Goal: Task Accomplishment & Management: Complete application form

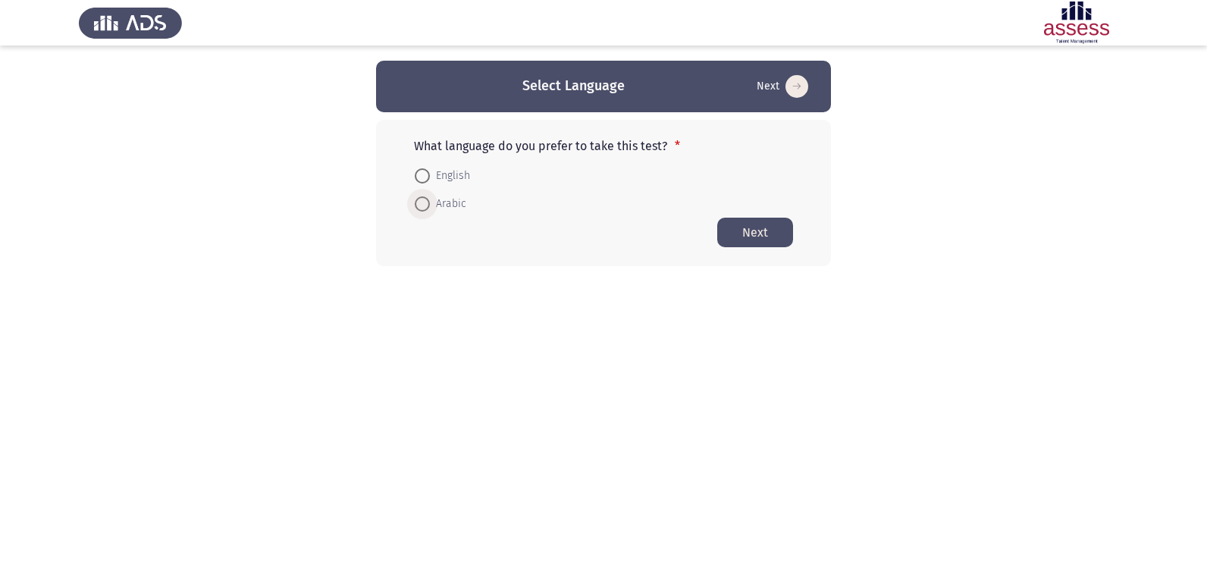
click at [429, 202] on span at bounding box center [422, 203] width 15 height 15
click at [429, 202] on input "Arabic" at bounding box center [422, 203] width 15 height 15
radio input "true"
click at [428, 172] on span at bounding box center [422, 175] width 15 height 15
click at [428, 172] on input "English" at bounding box center [422, 175] width 15 height 15
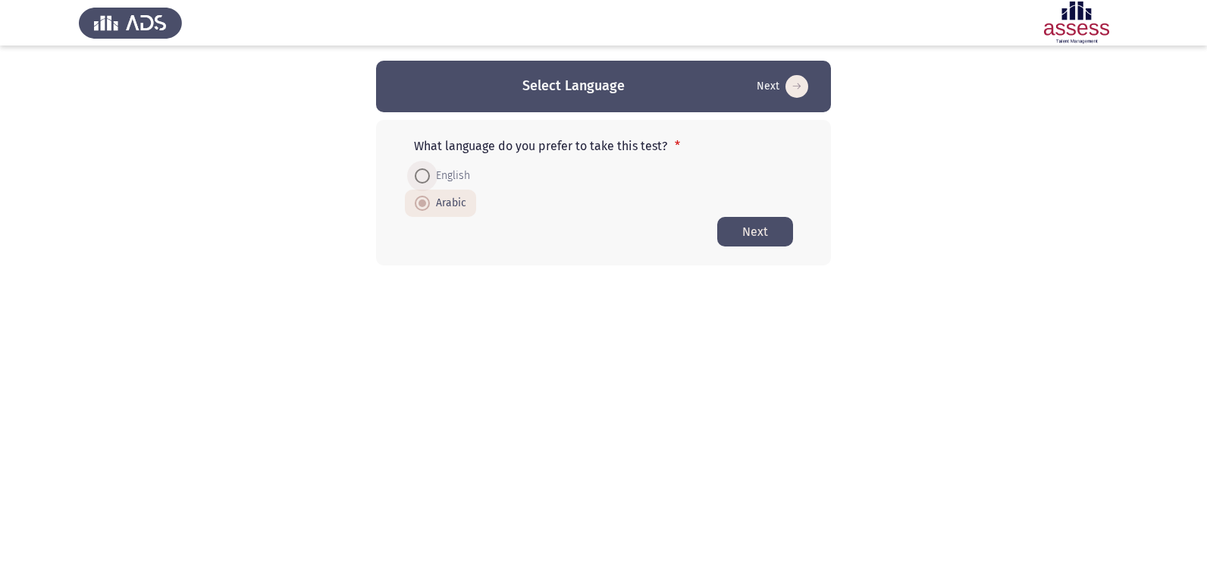
radio input "true"
click at [440, 202] on span "Arabic" at bounding box center [448, 203] width 36 height 18
click at [430, 202] on input "Arabic" at bounding box center [422, 203] width 15 height 15
radio input "true"
click at [746, 224] on button "Next" at bounding box center [755, 232] width 76 height 30
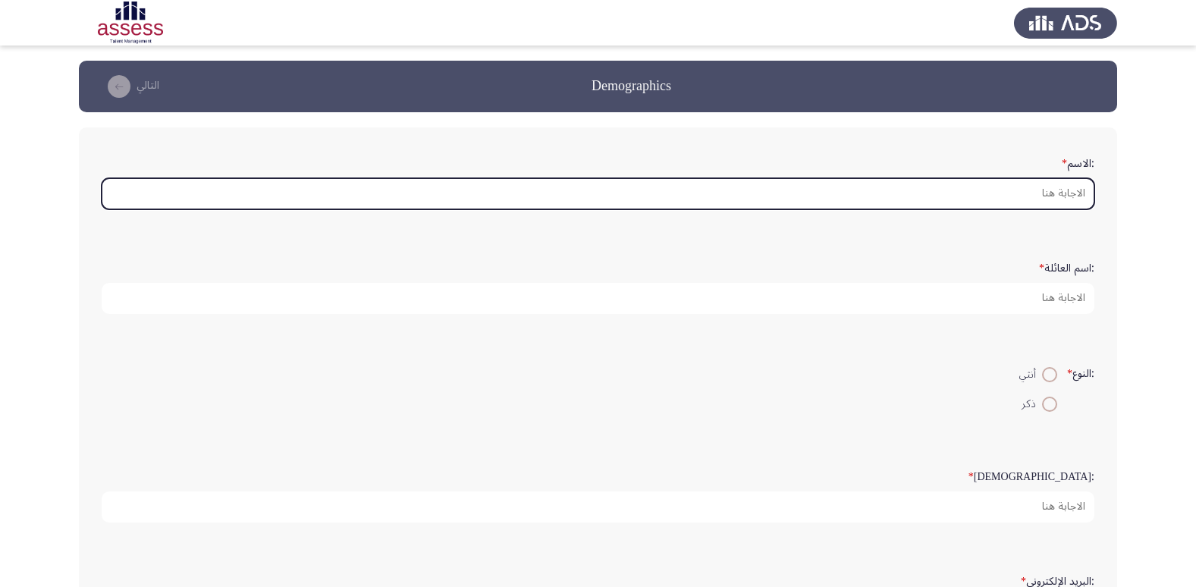
click at [1056, 191] on input ":الاسم *" at bounding box center [598, 193] width 993 height 31
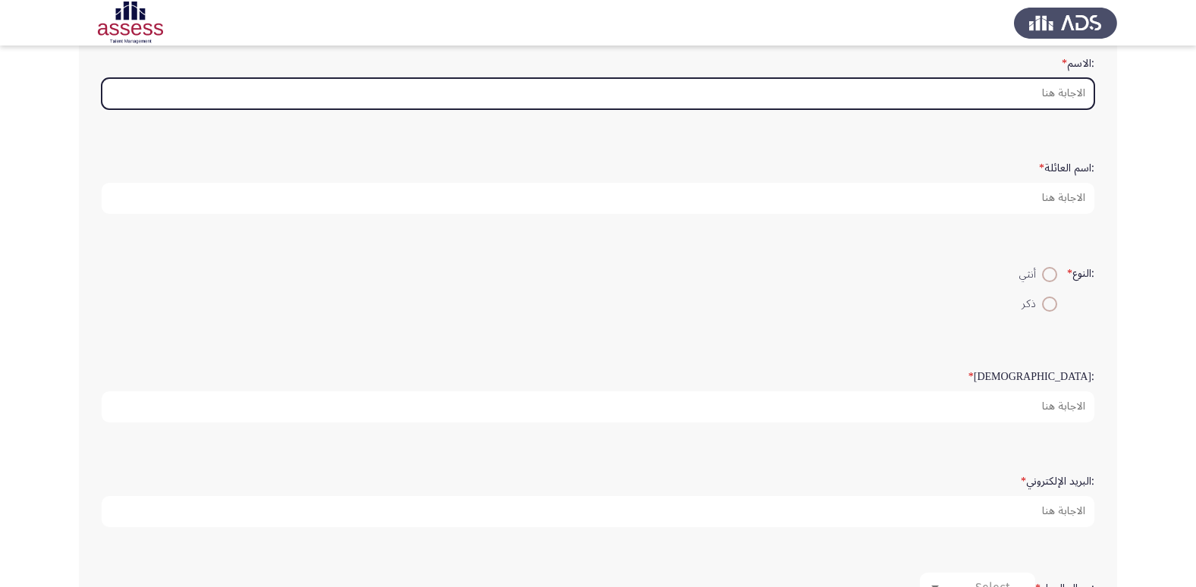
scroll to position [76, 0]
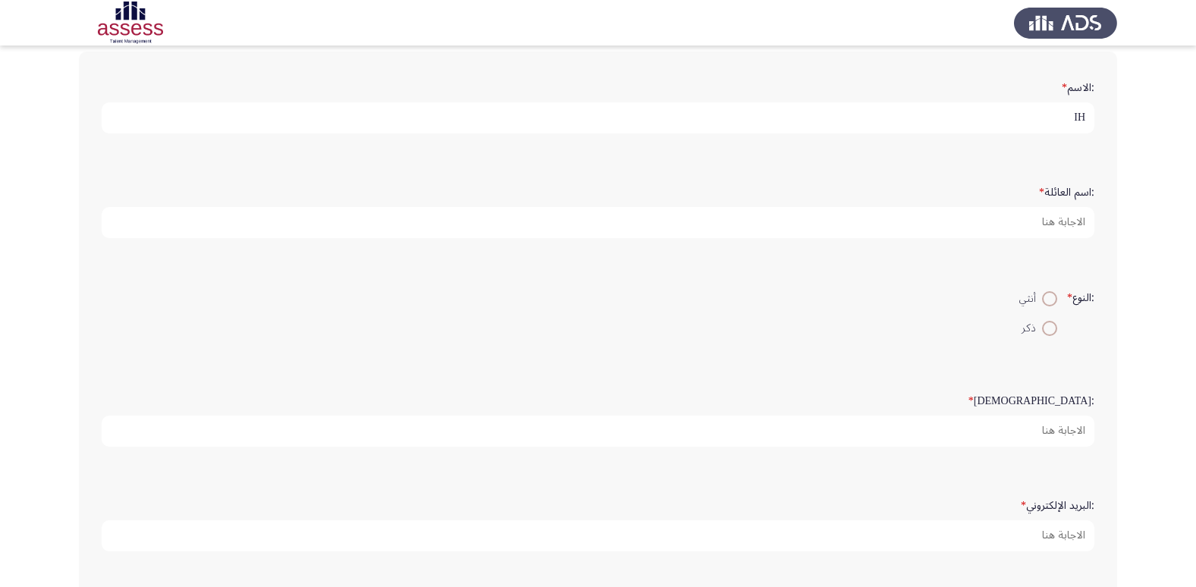
type input "I"
type input "هالة صلاح حسني ابوزيد"
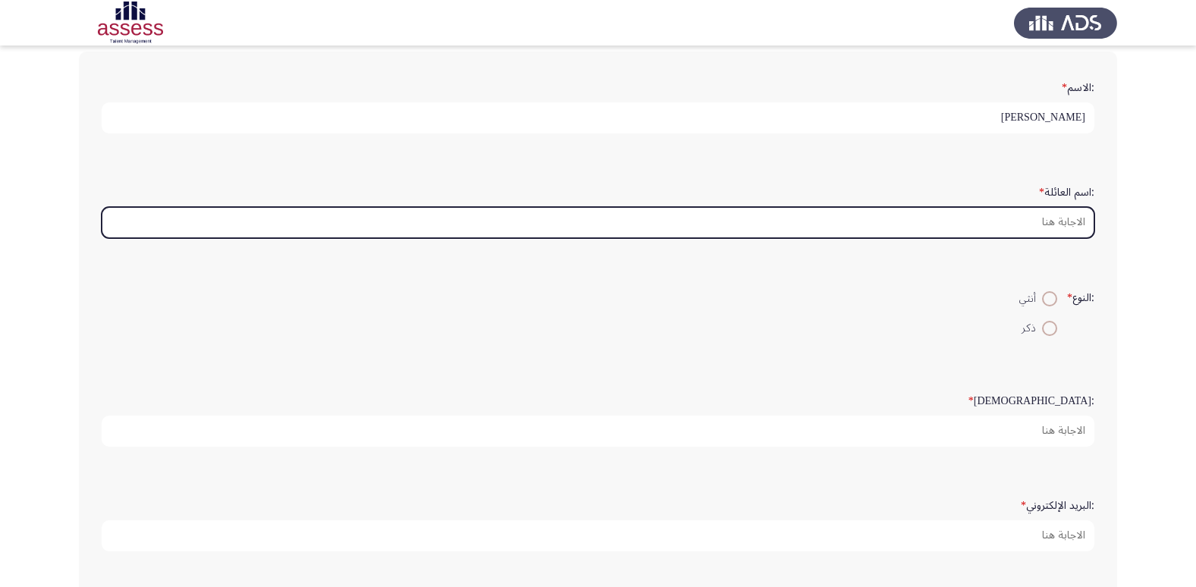
click at [1064, 224] on input ":اسم العائلة *" at bounding box center [598, 222] width 993 height 31
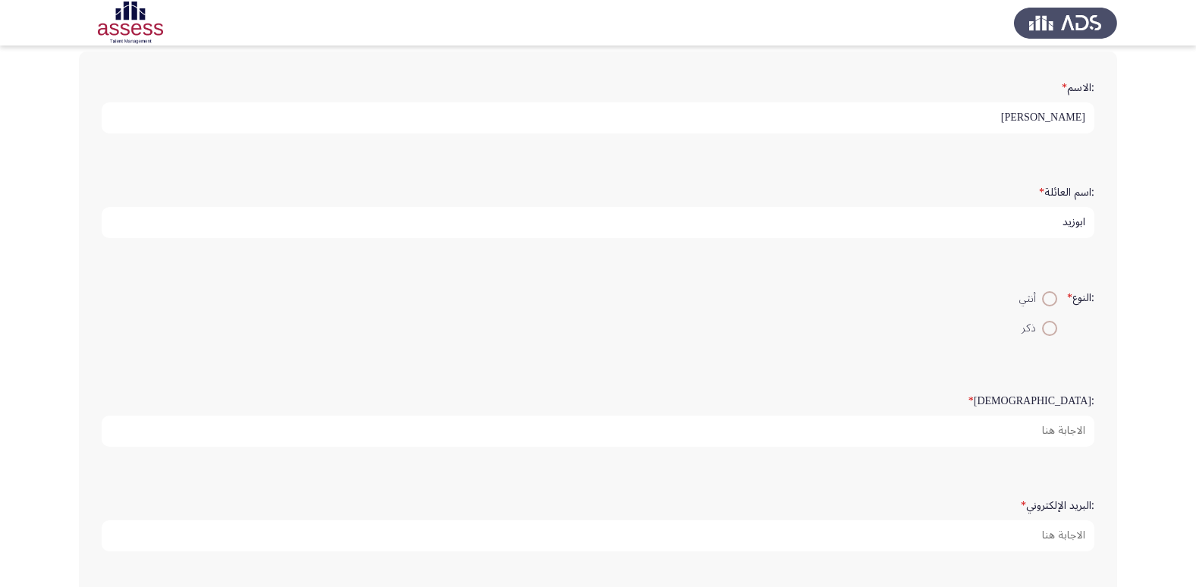
type input "ابوزيد"
click at [1044, 305] on span at bounding box center [1049, 298] width 15 height 15
click at [1044, 305] on input "أنثي" at bounding box center [1049, 298] width 15 height 15
radio input "true"
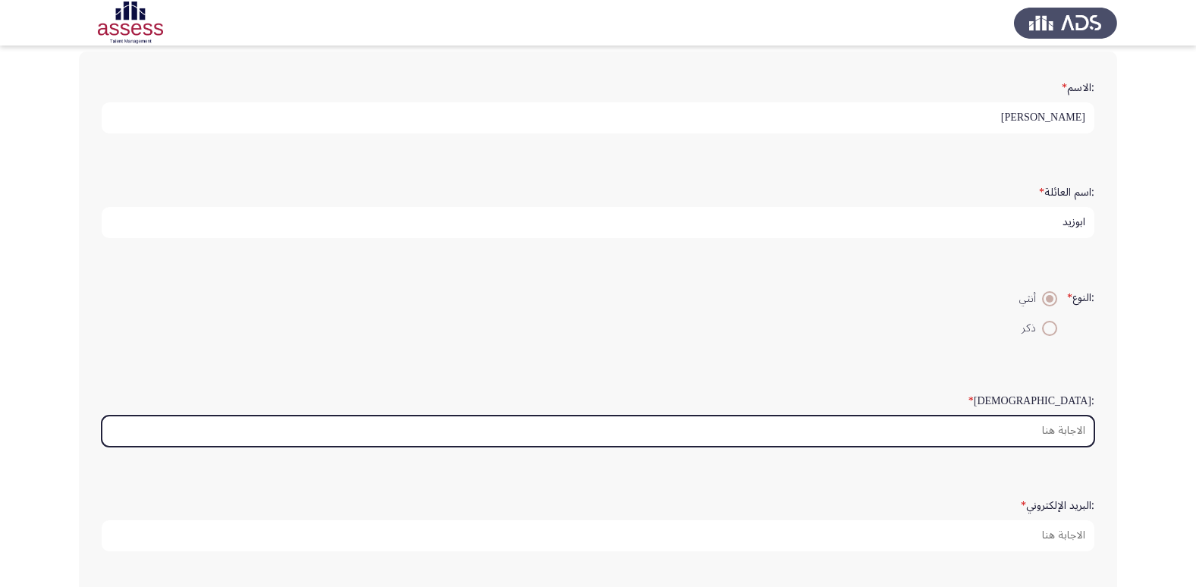
click at [1072, 439] on input ":السن *" at bounding box center [598, 431] width 993 height 31
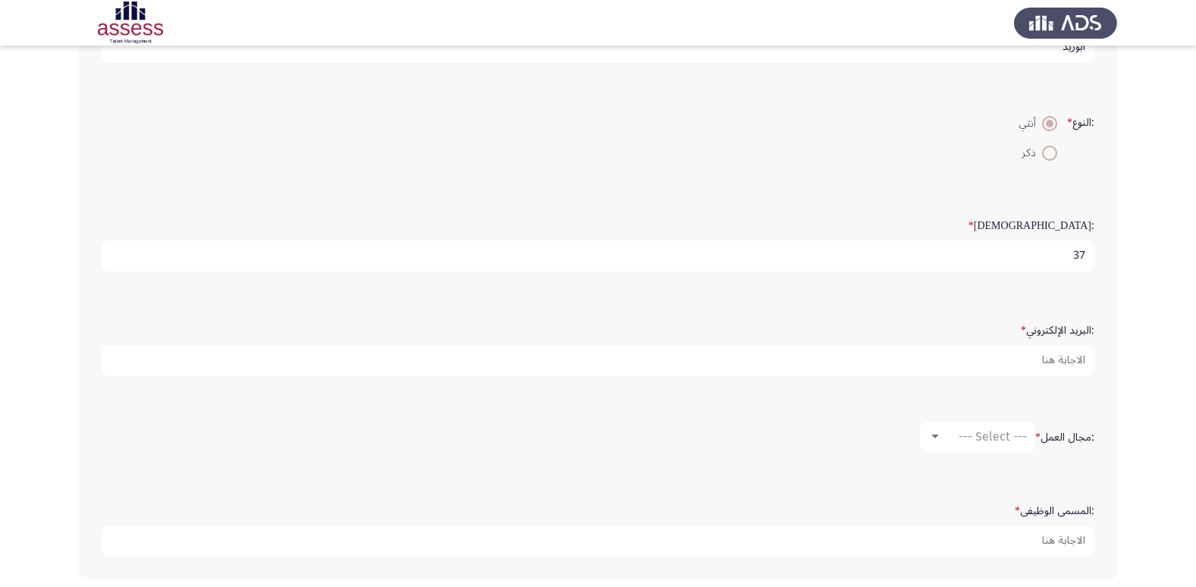
scroll to position [303, 0]
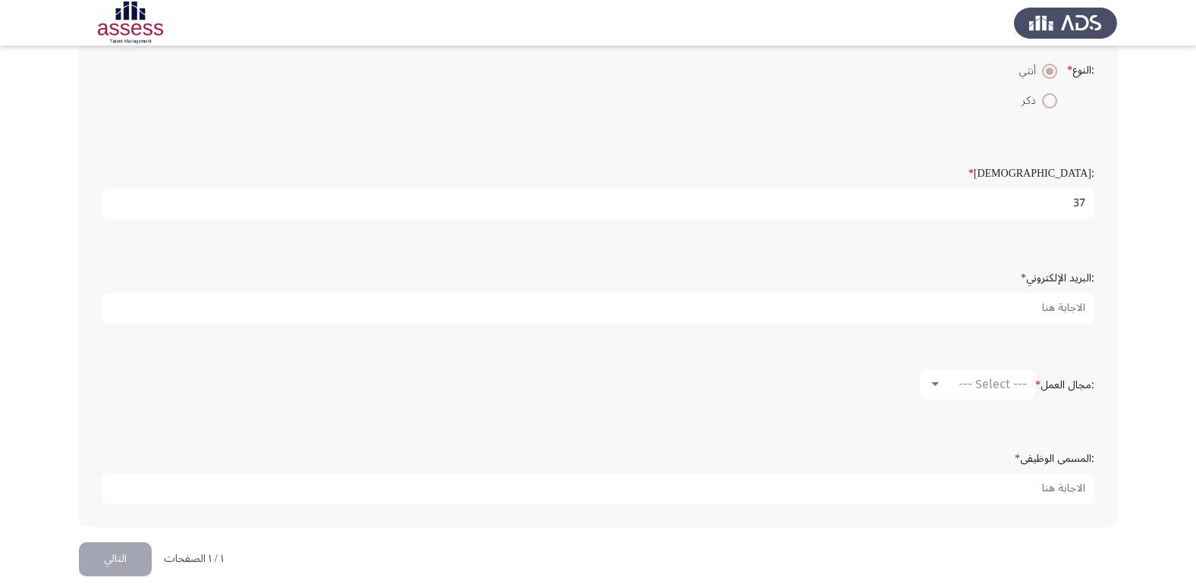
type input "37"
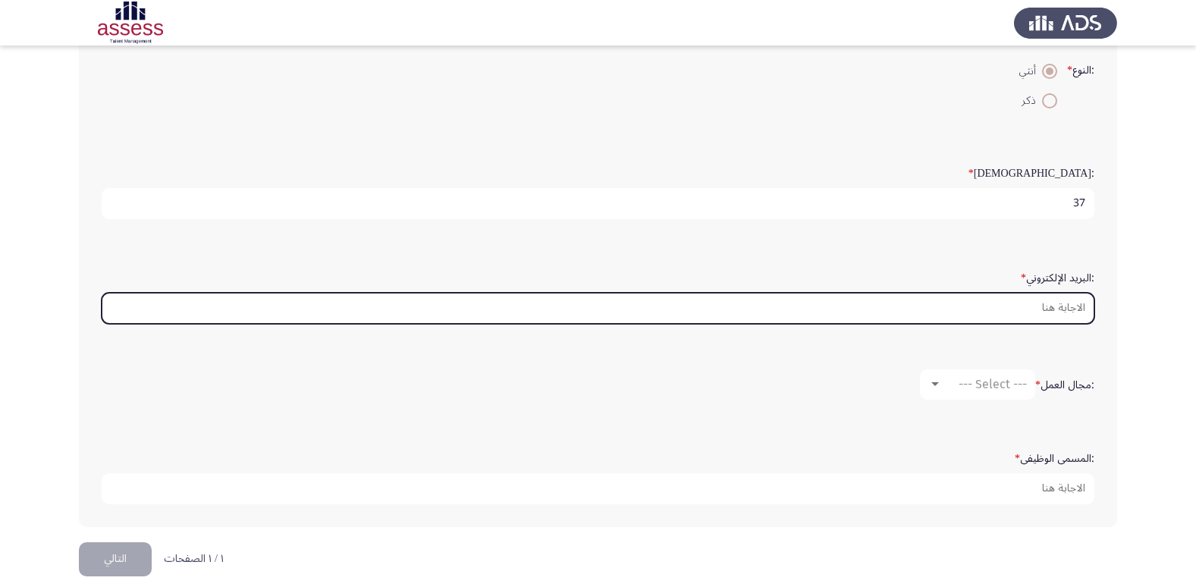
click at [1068, 304] on input ":البريد الإلكتروني *" at bounding box center [598, 308] width 993 height 31
type input "ا"
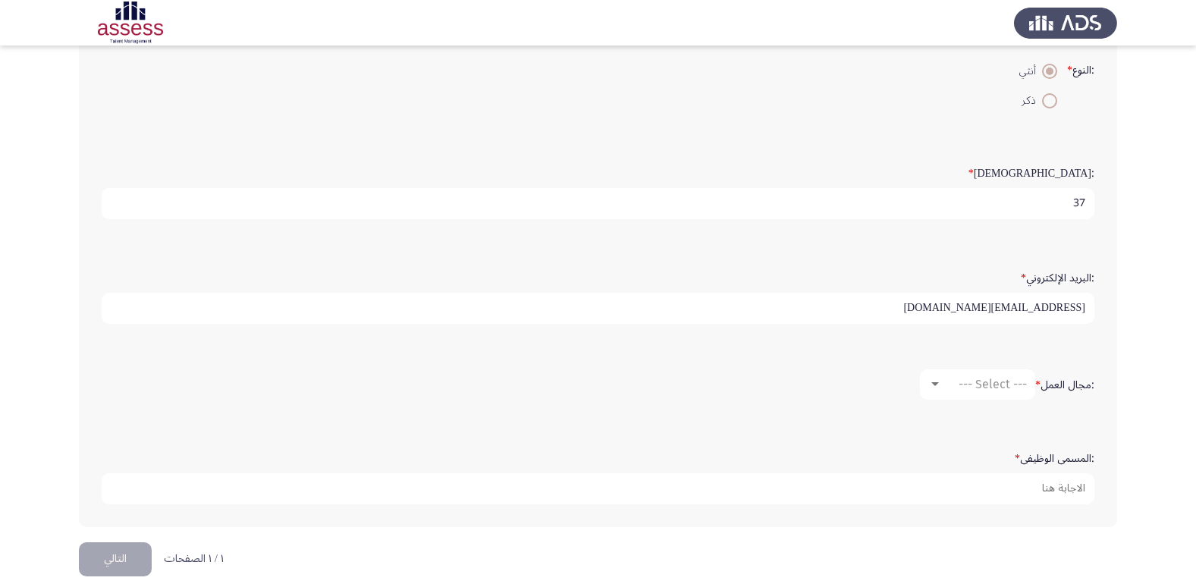
type input "HALA.SALAH@CBE.ORG.EG"
click at [1008, 380] on span "--- Select ---" at bounding box center [993, 384] width 68 height 14
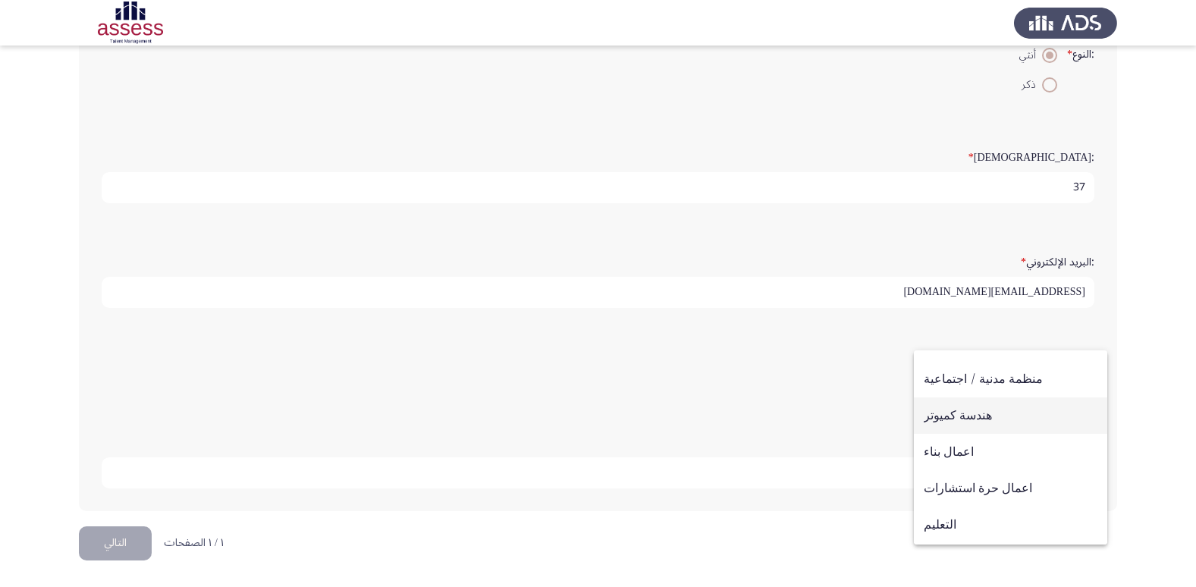
scroll to position [168, 0]
click at [979, 413] on span "هندسة كميوتر" at bounding box center [1011, 418] width 174 height 36
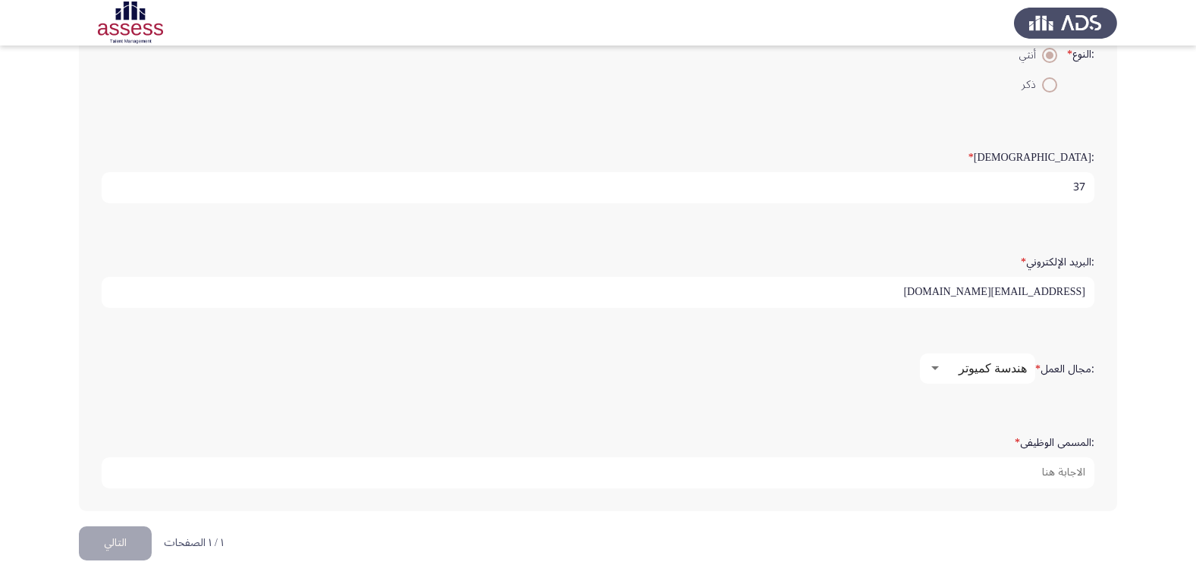
click at [1037, 447] on label ":المسمى الوظيفى *" at bounding box center [1055, 443] width 80 height 13
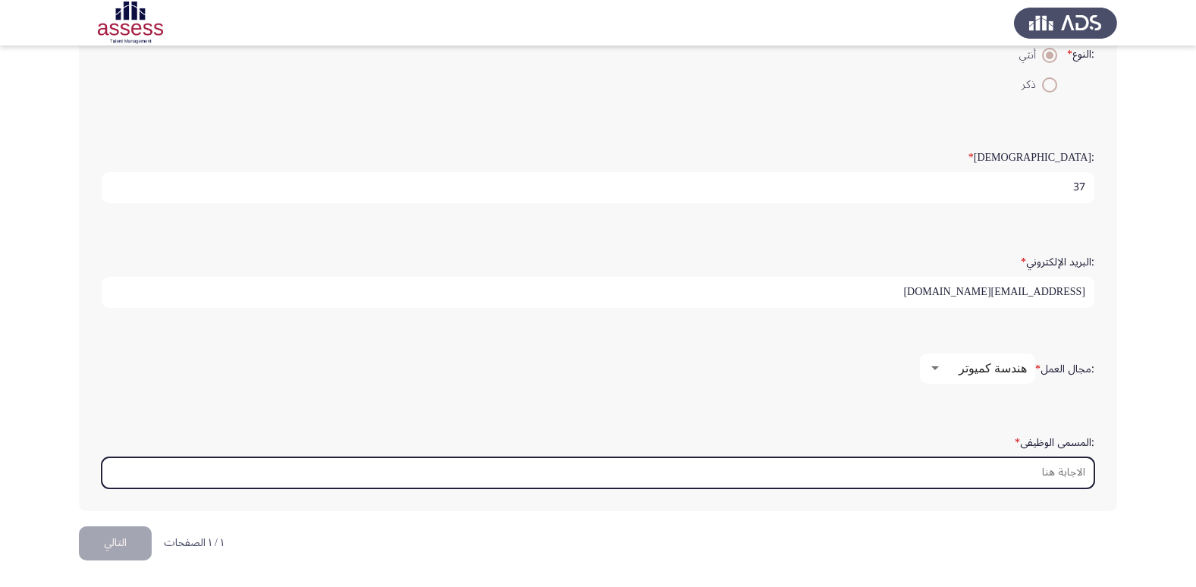
click at [1037, 457] on input ":المسمى الوظيفى *" at bounding box center [598, 472] width 993 height 31
type input "c"
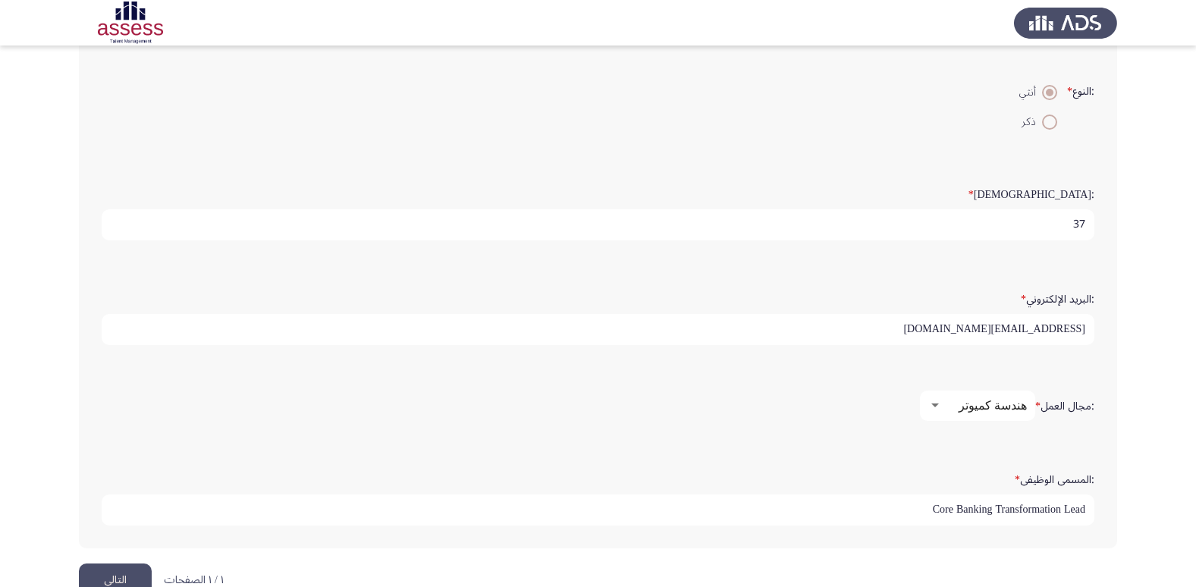
scroll to position [319, 0]
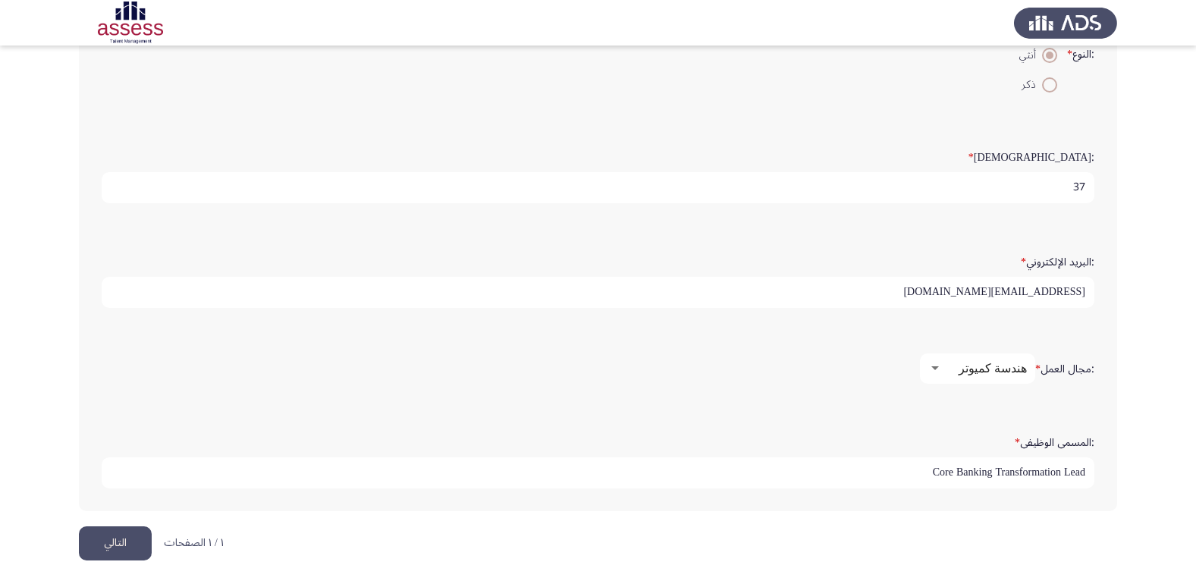
type input "Core Banking Transformation Lead"
click at [120, 538] on button "التالي" at bounding box center [115, 543] width 73 height 34
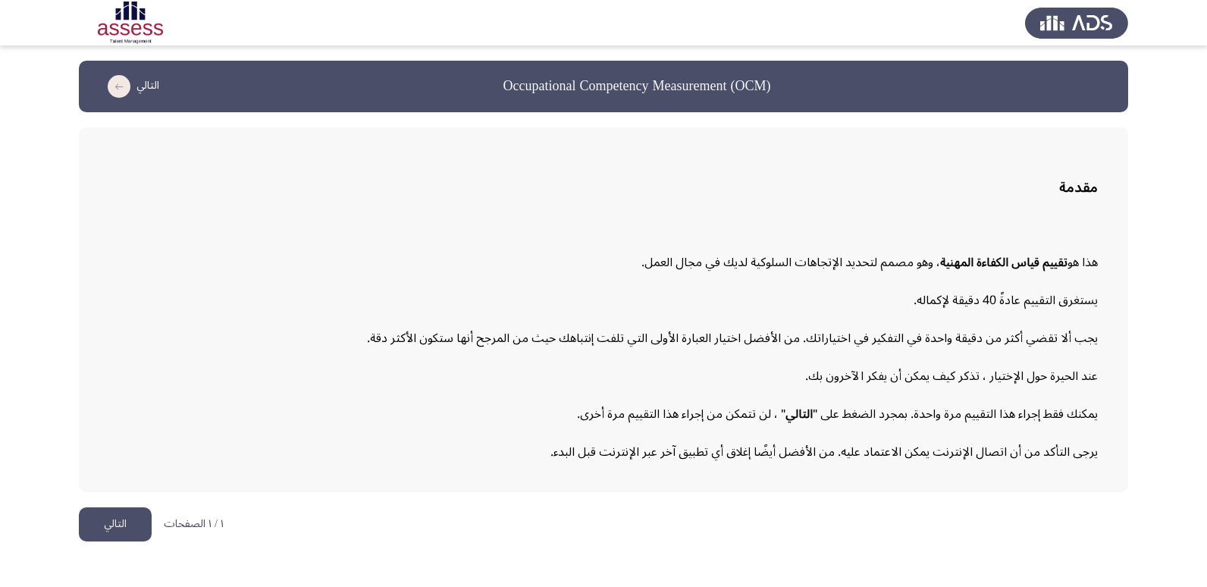
click at [105, 530] on button "التالي" at bounding box center [115, 524] width 73 height 34
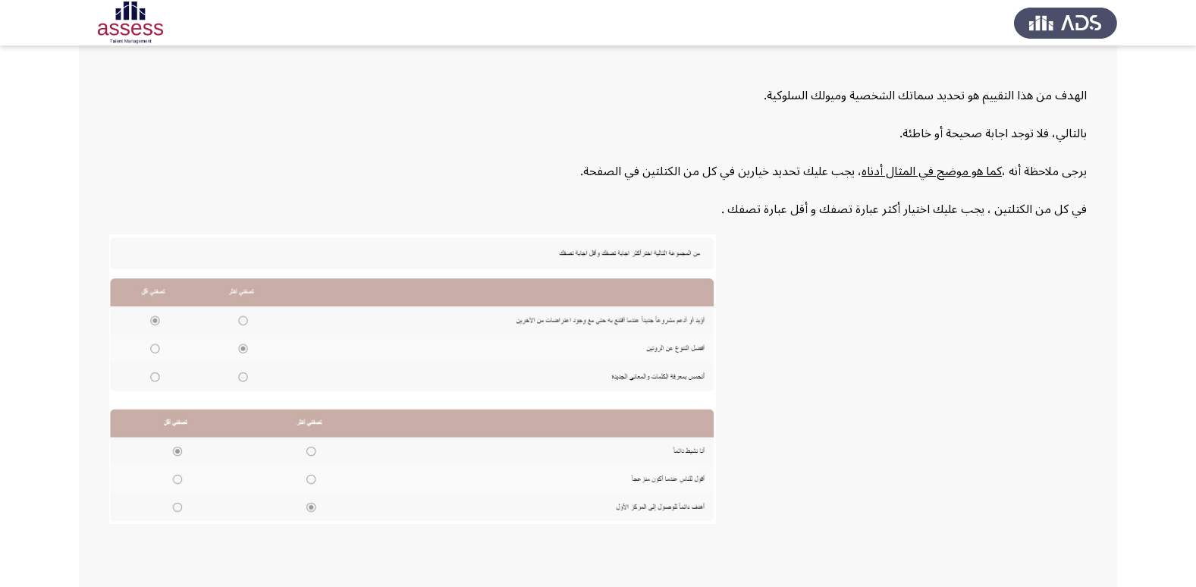
scroll to position [229, 0]
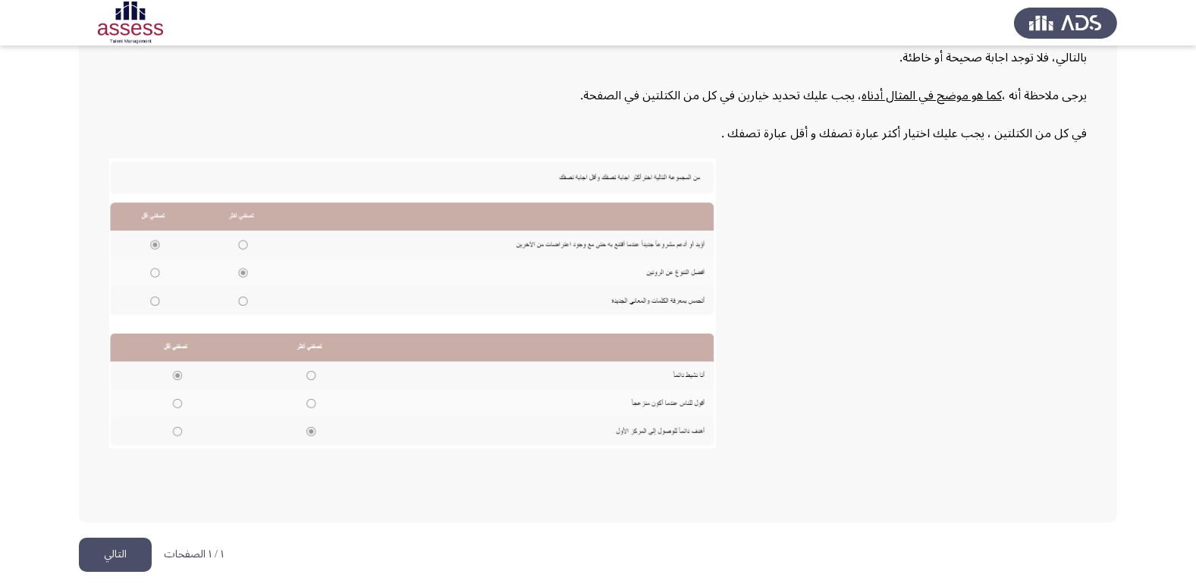
click at [110, 547] on button "التالي" at bounding box center [115, 555] width 73 height 34
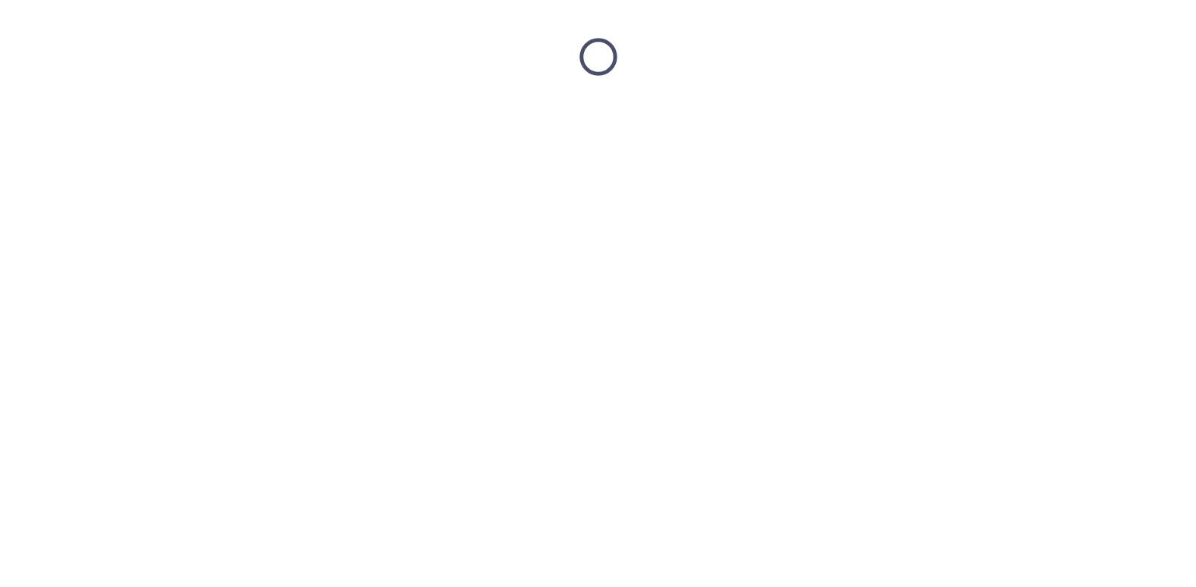
scroll to position [0, 0]
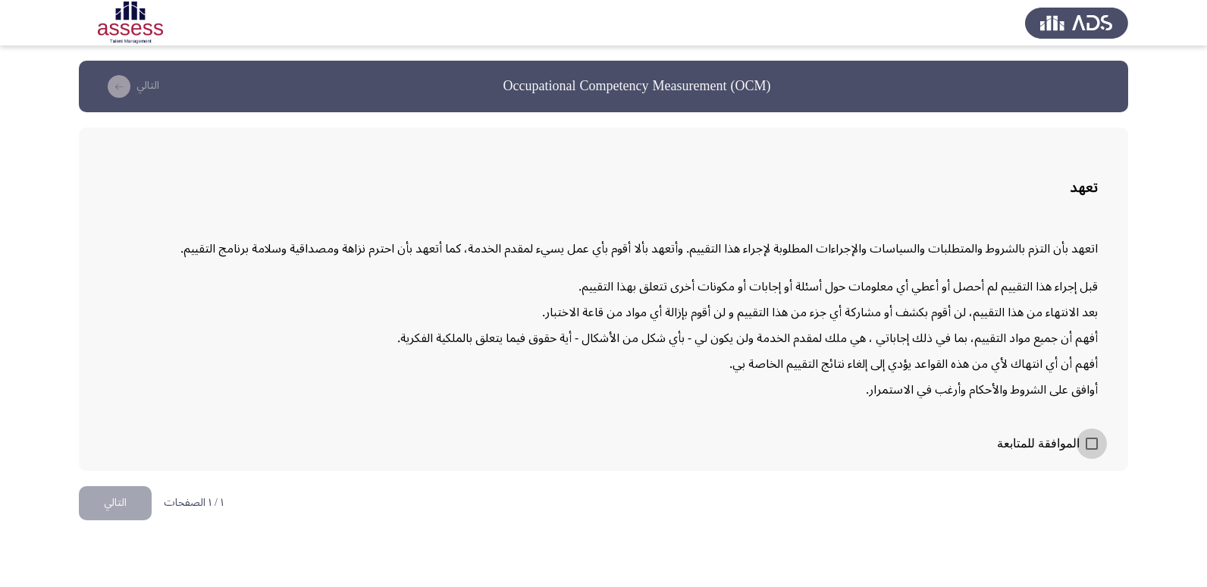
click at [1094, 442] on span at bounding box center [1092, 444] width 12 height 12
click at [1092, 450] on input "الموافقة للمتابعة" at bounding box center [1091, 450] width 1 height 1
checkbox input "true"
click at [112, 496] on button "التالي" at bounding box center [115, 503] width 73 height 34
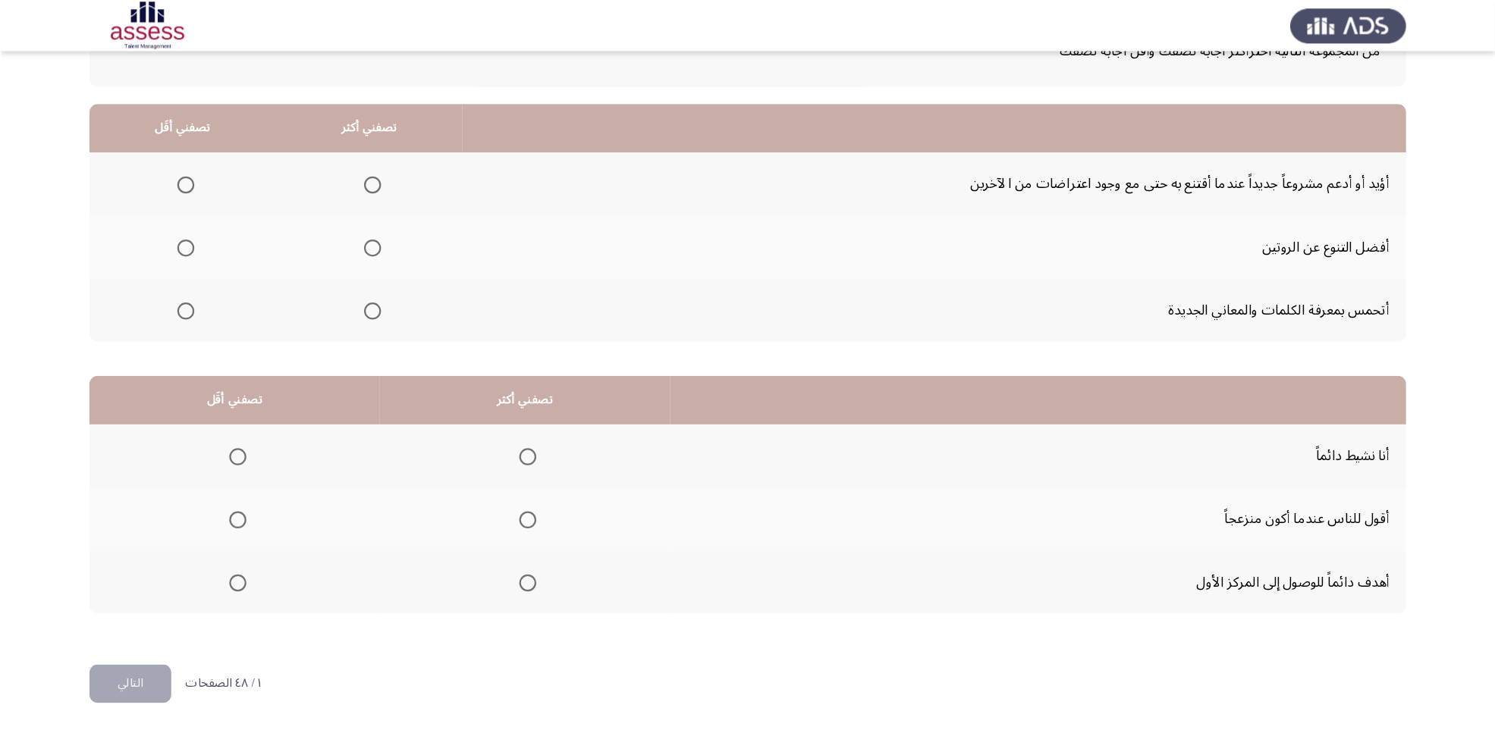
scroll to position [30, 0]
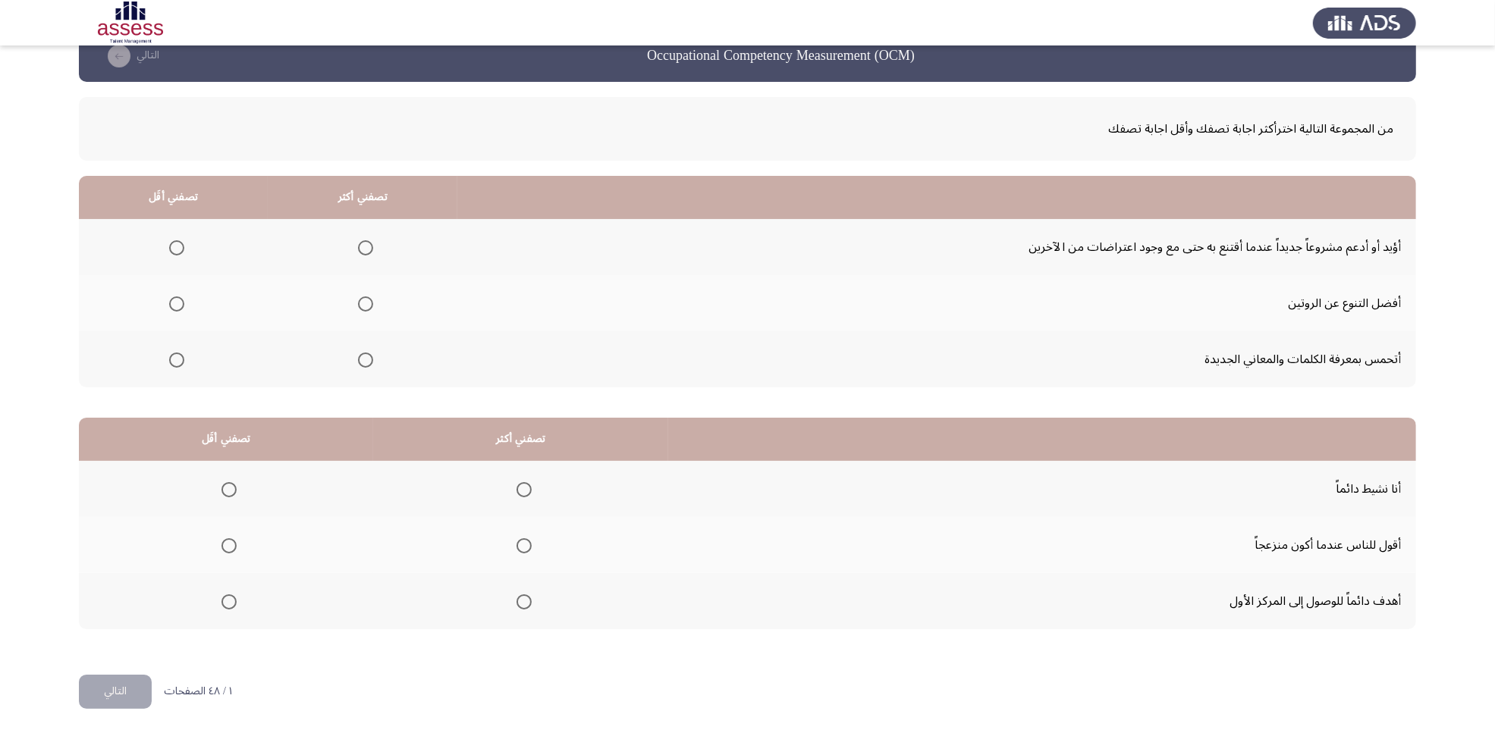
click at [177, 358] on span "Select an option" at bounding box center [176, 360] width 15 height 15
click at [177, 358] on input "Select an option" at bounding box center [176, 360] width 15 height 15
click at [366, 248] on span "Select an option" at bounding box center [366, 248] width 0 height 0
click at [364, 248] on input "Select an option" at bounding box center [365, 247] width 15 height 15
click at [526, 586] on span "Select an option" at bounding box center [523, 602] width 15 height 15
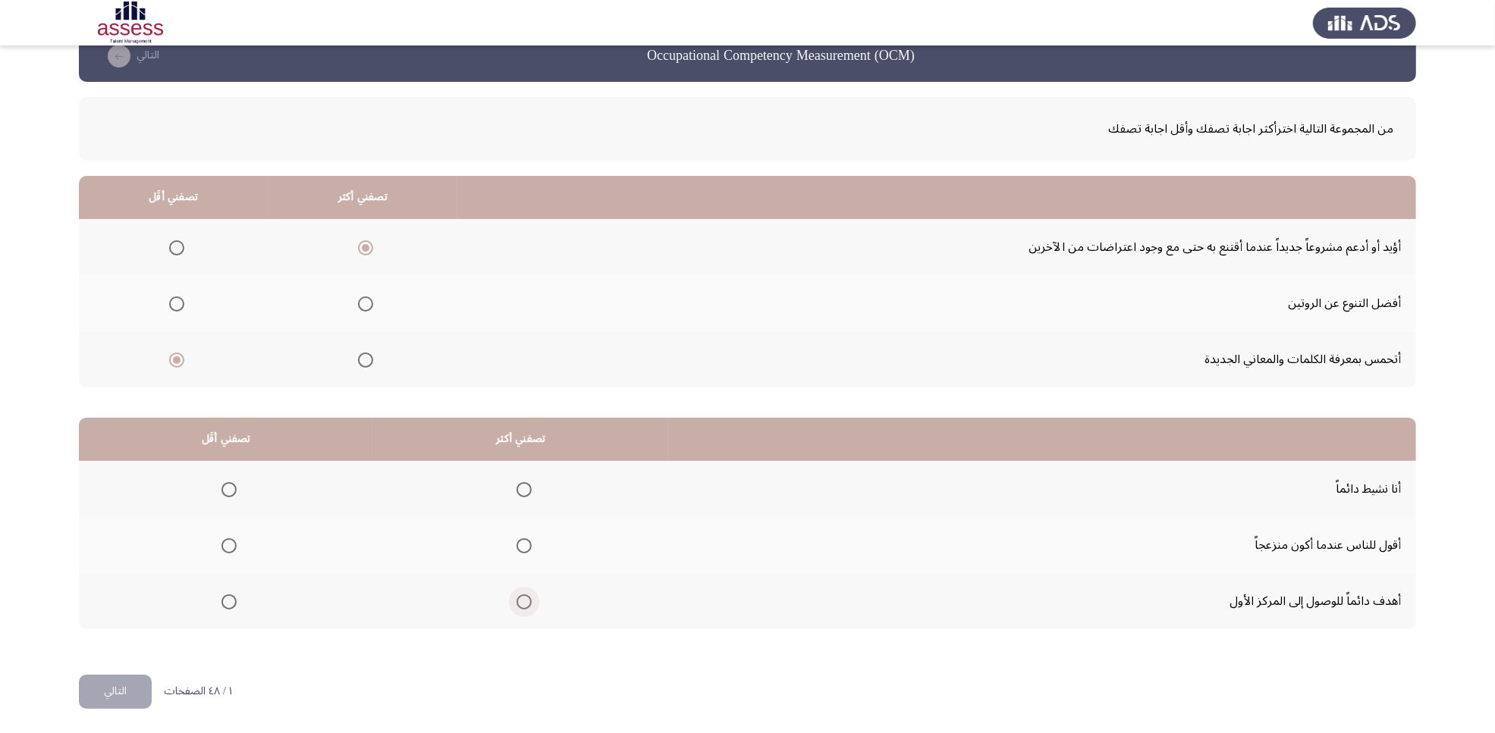
click at [526, 586] on input "Select an option" at bounding box center [523, 602] width 15 height 15
click at [225, 546] on span "Select an option" at bounding box center [228, 545] width 15 height 15
click at [225, 546] on input "Select an option" at bounding box center [228, 545] width 15 height 15
click at [111, 586] on button "التالي" at bounding box center [115, 692] width 73 height 34
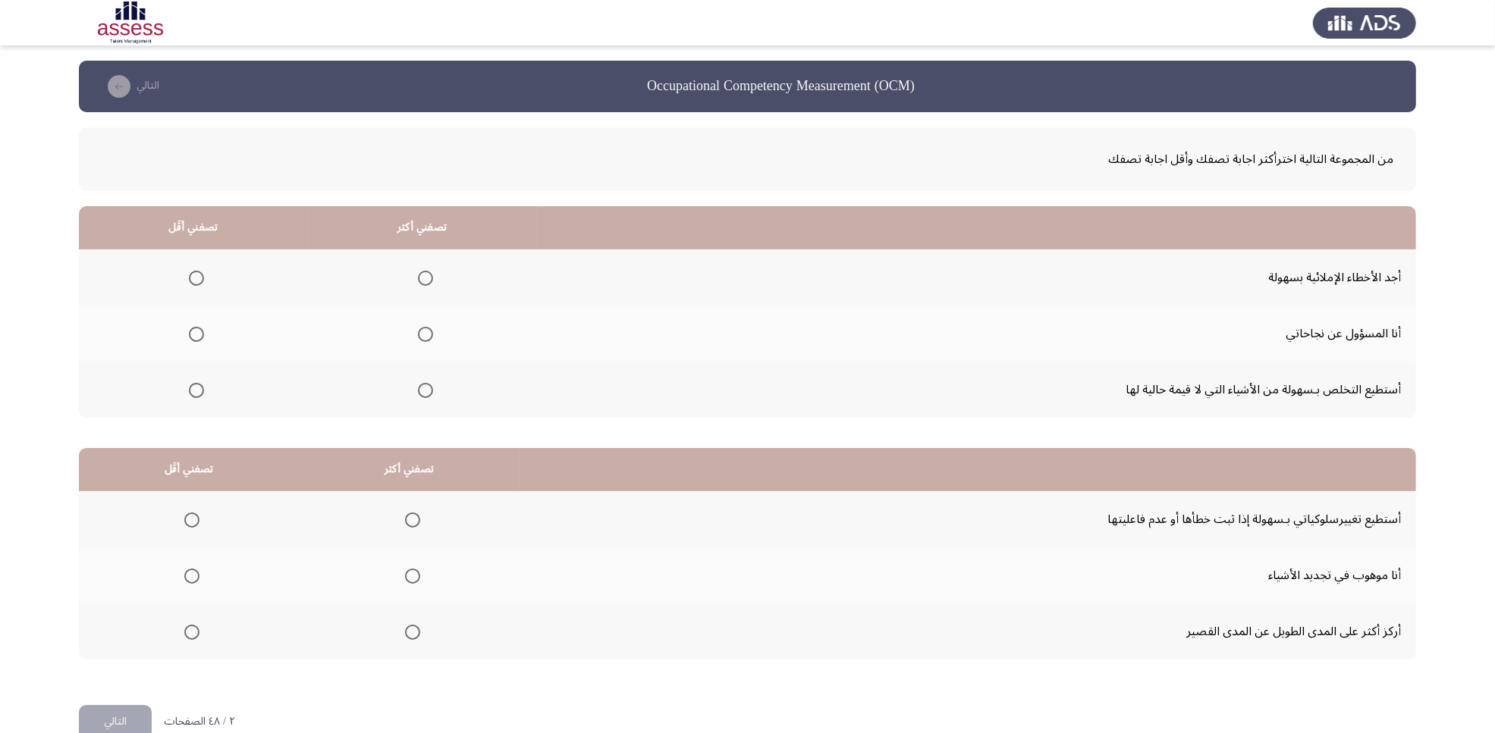
click at [427, 326] on mat-radio-button "Select an option" at bounding box center [422, 334] width 21 height 16
click at [419, 332] on span "Select an option" at bounding box center [425, 334] width 15 height 15
click at [419, 332] on input "Select an option" at bounding box center [425, 334] width 15 height 15
click at [196, 278] on span "Select an option" at bounding box center [196, 278] width 15 height 15
click at [196, 278] on input "Select an option" at bounding box center [196, 278] width 15 height 15
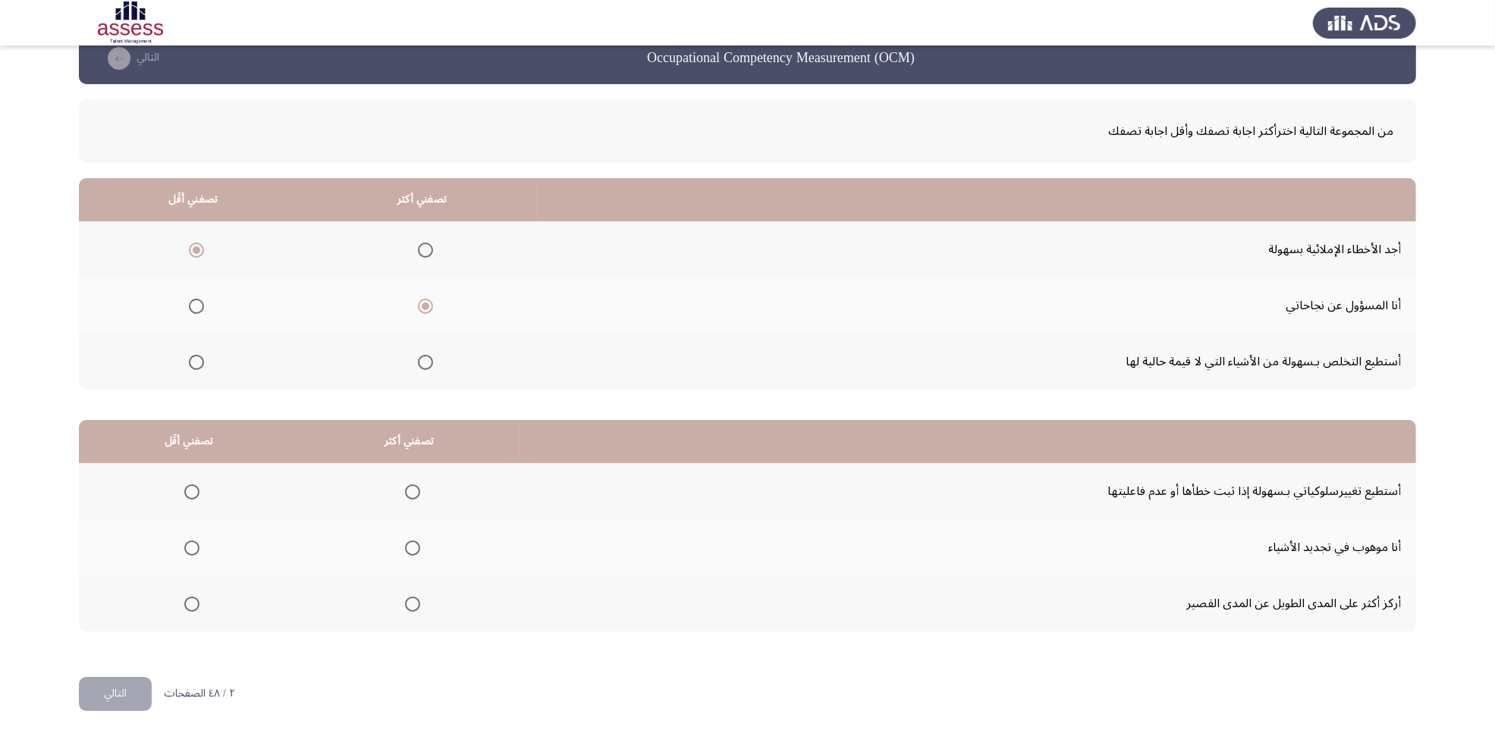
scroll to position [30, 0]
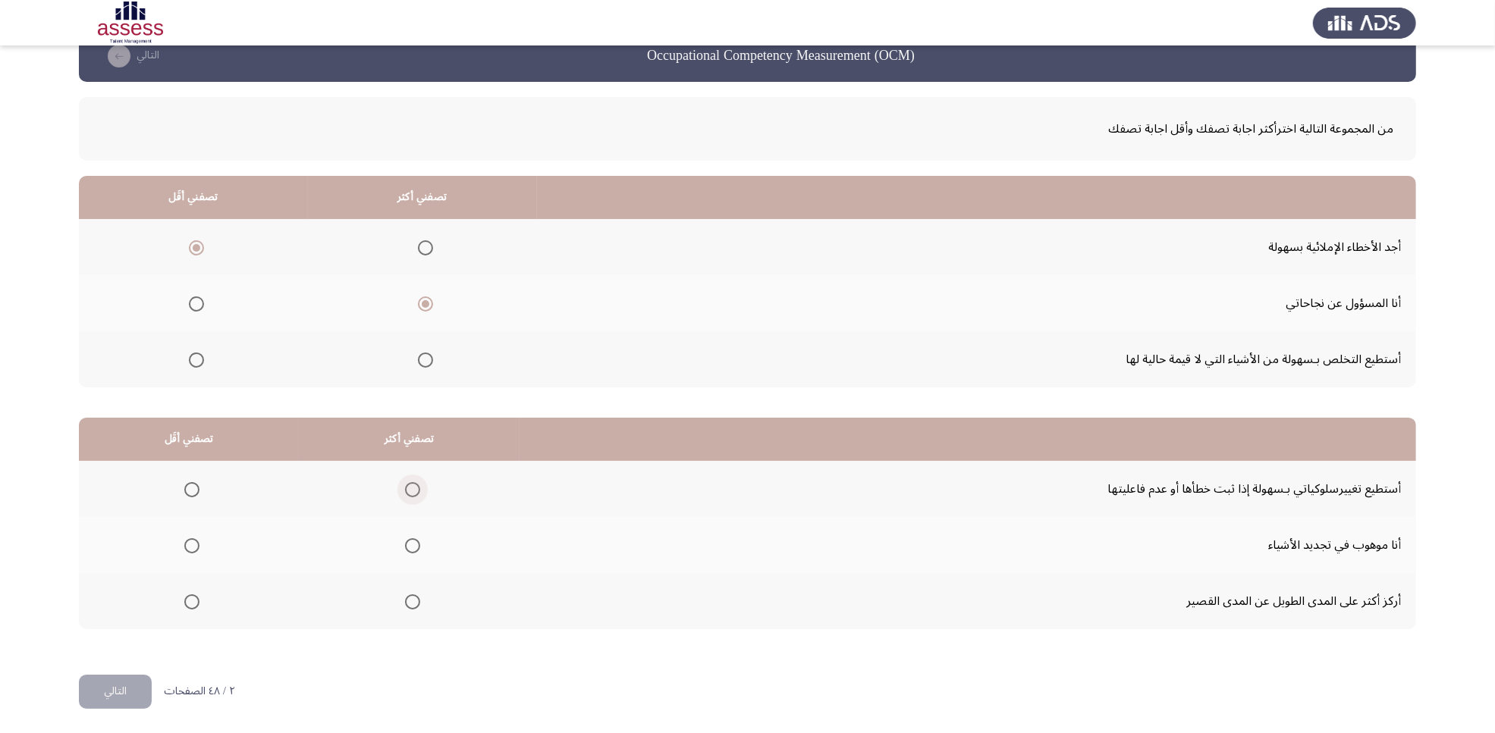
click at [405, 491] on span "Select an option" at bounding box center [412, 489] width 15 height 15
click at [405, 491] on input "Select an option" at bounding box center [412, 489] width 15 height 15
click at [191, 547] on span "Select an option" at bounding box center [191, 545] width 15 height 15
click at [191, 547] on input "Select an option" at bounding box center [191, 545] width 15 height 15
click at [99, 586] on button "التالي" at bounding box center [115, 692] width 73 height 34
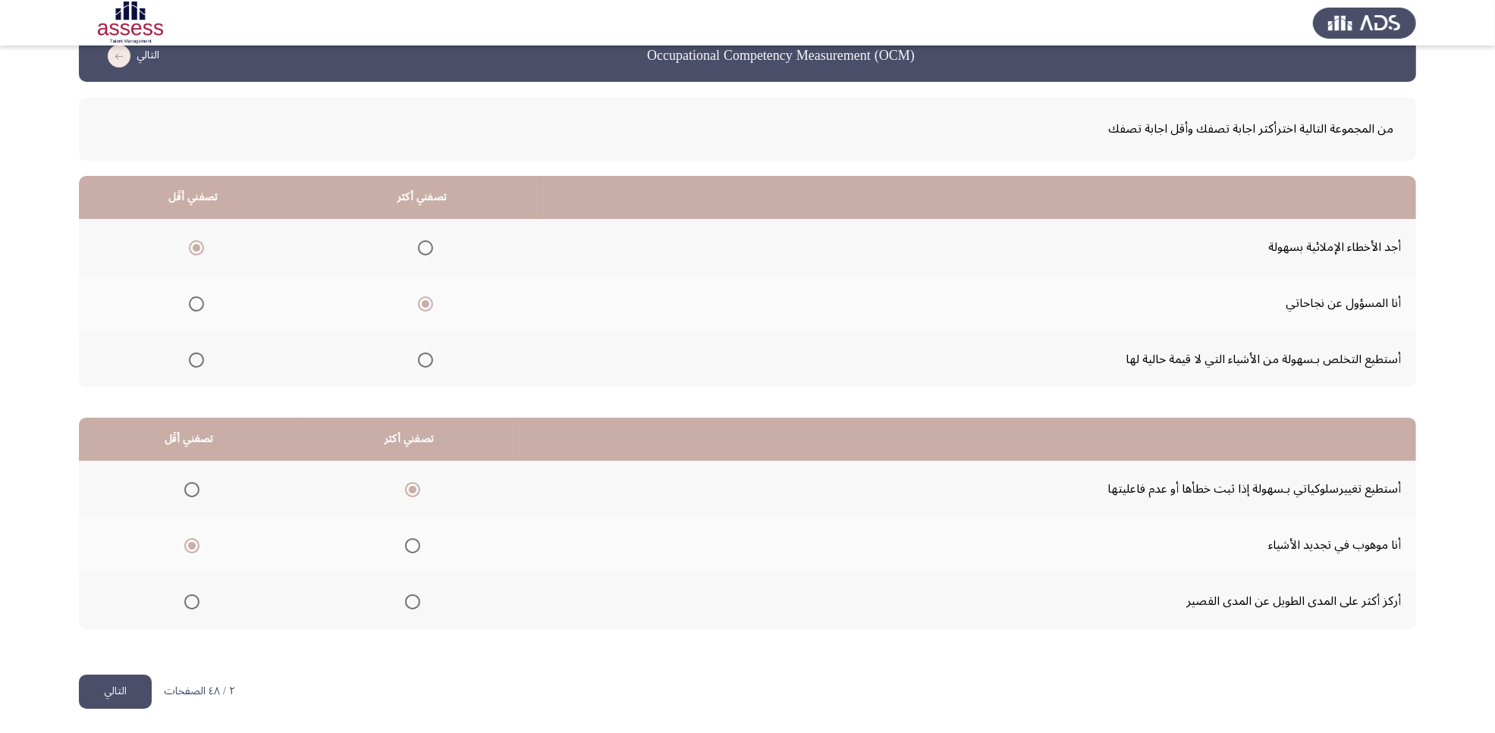
scroll to position [0, 0]
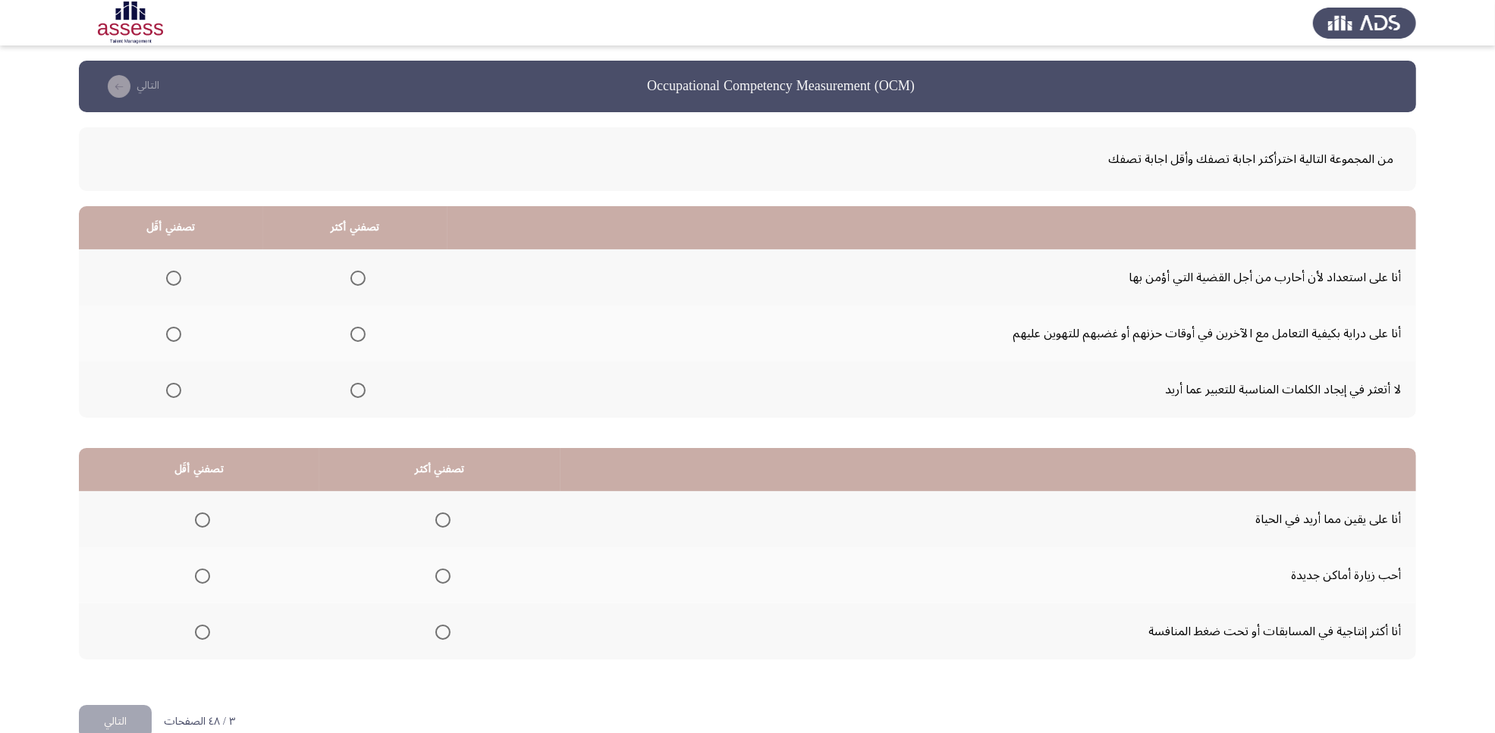
click at [360, 278] on span "Select an option" at bounding box center [357, 278] width 15 height 15
click at [360, 278] on input "Select an option" at bounding box center [357, 278] width 15 height 15
click at [176, 335] on span "Select an option" at bounding box center [173, 334] width 15 height 15
click at [176, 335] on input "Select an option" at bounding box center [173, 334] width 15 height 15
click at [437, 521] on span "Select an option" at bounding box center [442, 520] width 15 height 15
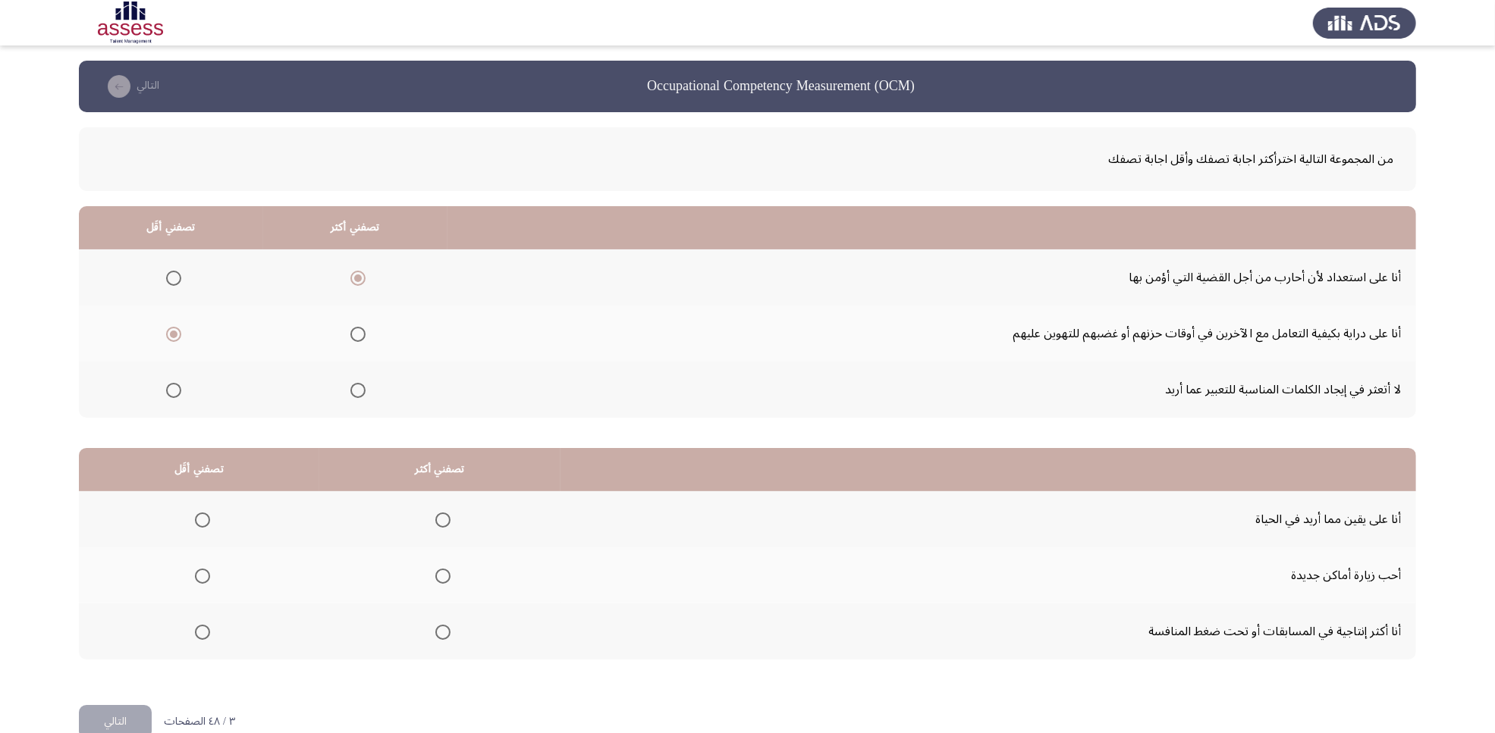
click at [437, 521] on input "Select an option" at bounding box center [442, 520] width 15 height 15
click at [202, 576] on span "Select an option" at bounding box center [202, 576] width 0 height 0
click at [201, 574] on input "Select an option" at bounding box center [202, 576] width 15 height 15
click at [116, 586] on button "التالي" at bounding box center [115, 722] width 73 height 34
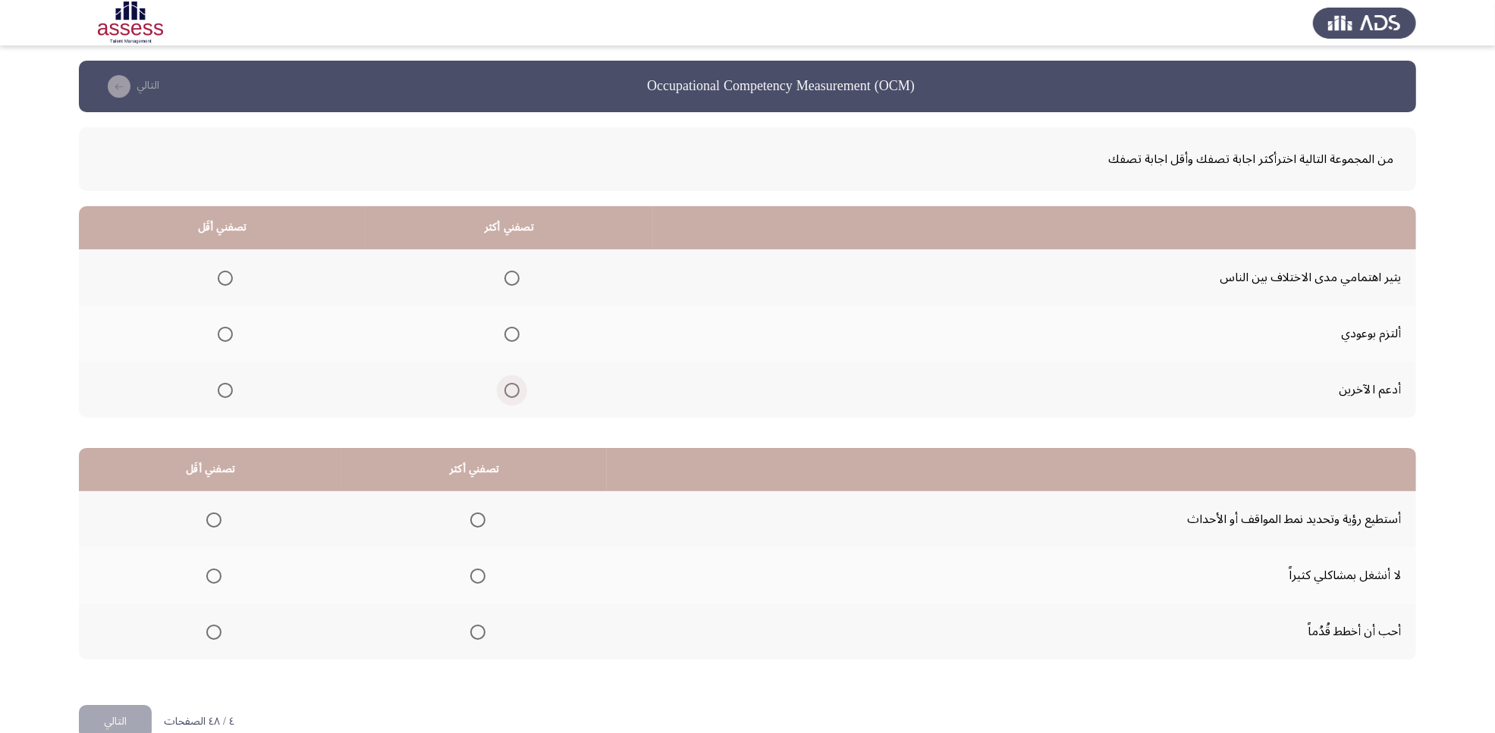
click at [509, 395] on span "Select an option" at bounding box center [511, 390] width 15 height 15
click at [509, 395] on input "Select an option" at bounding box center [511, 390] width 15 height 15
click at [221, 275] on span "Select an option" at bounding box center [225, 278] width 15 height 15
click at [221, 275] on input "Select an option" at bounding box center [225, 278] width 15 height 15
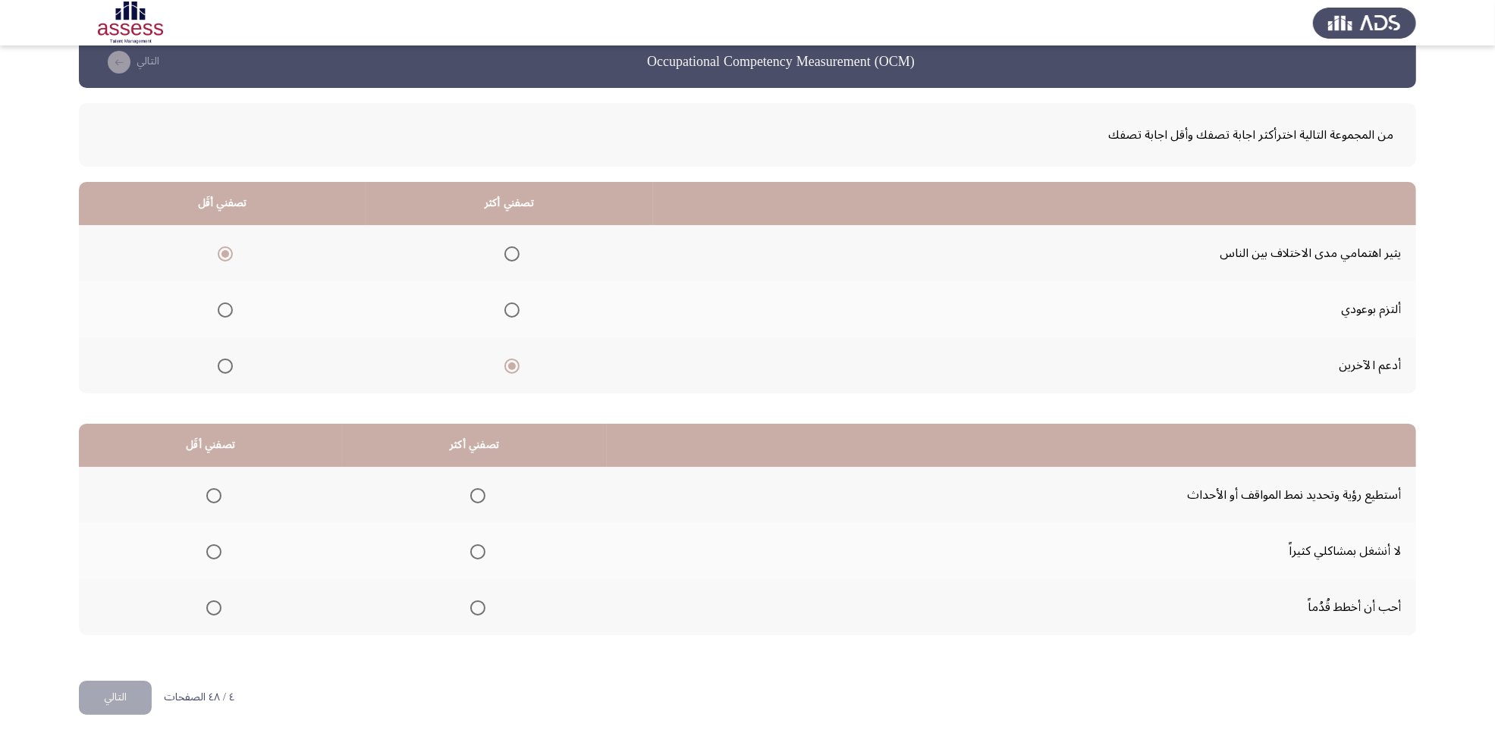
scroll to position [30, 0]
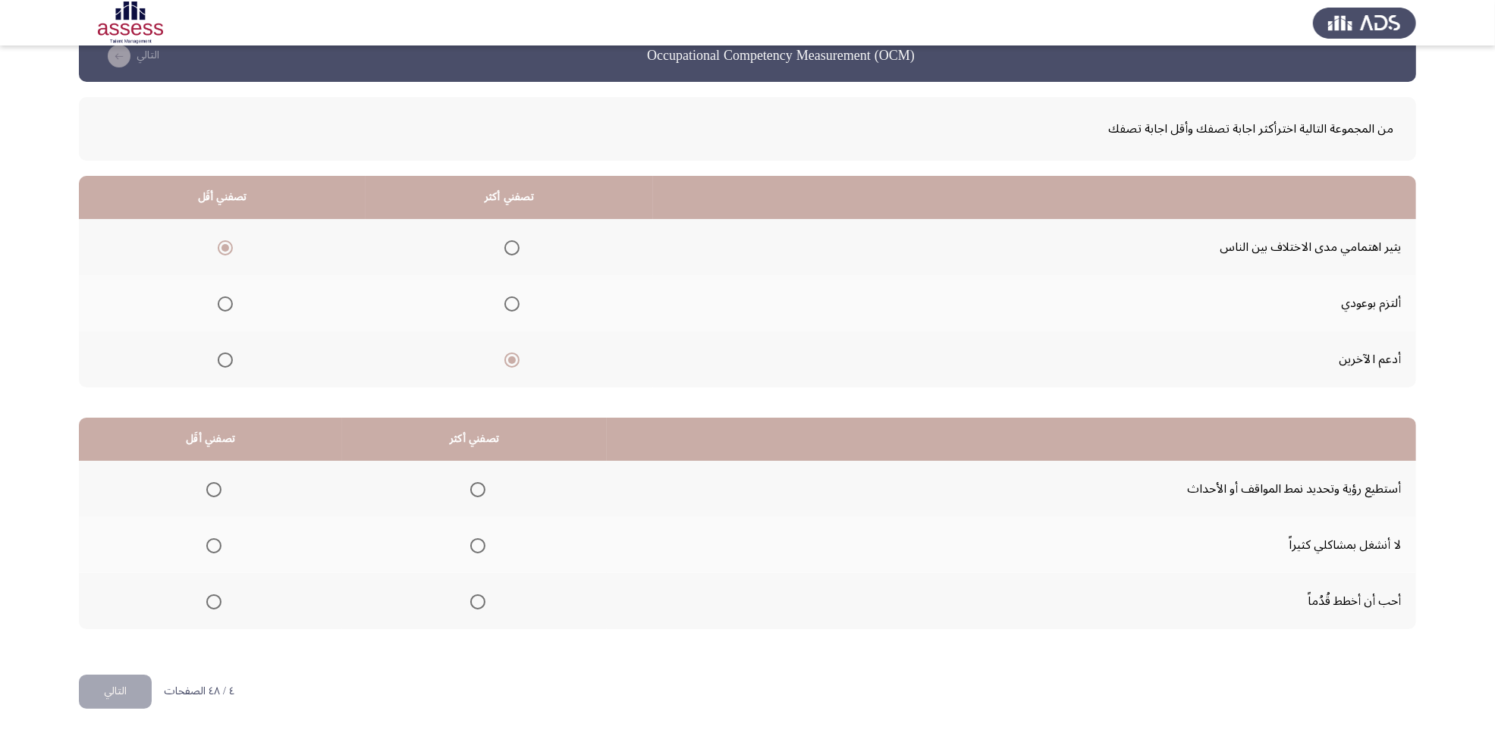
click at [209, 539] on span "Select an option" at bounding box center [213, 545] width 15 height 15
click at [209, 539] on input "Select an option" at bounding box center [213, 545] width 15 height 15
click at [470, 586] on span "Select an option" at bounding box center [477, 602] width 15 height 15
click at [470, 586] on input "Select an option" at bounding box center [477, 602] width 15 height 15
click at [131, 586] on button "التالي" at bounding box center [115, 692] width 73 height 34
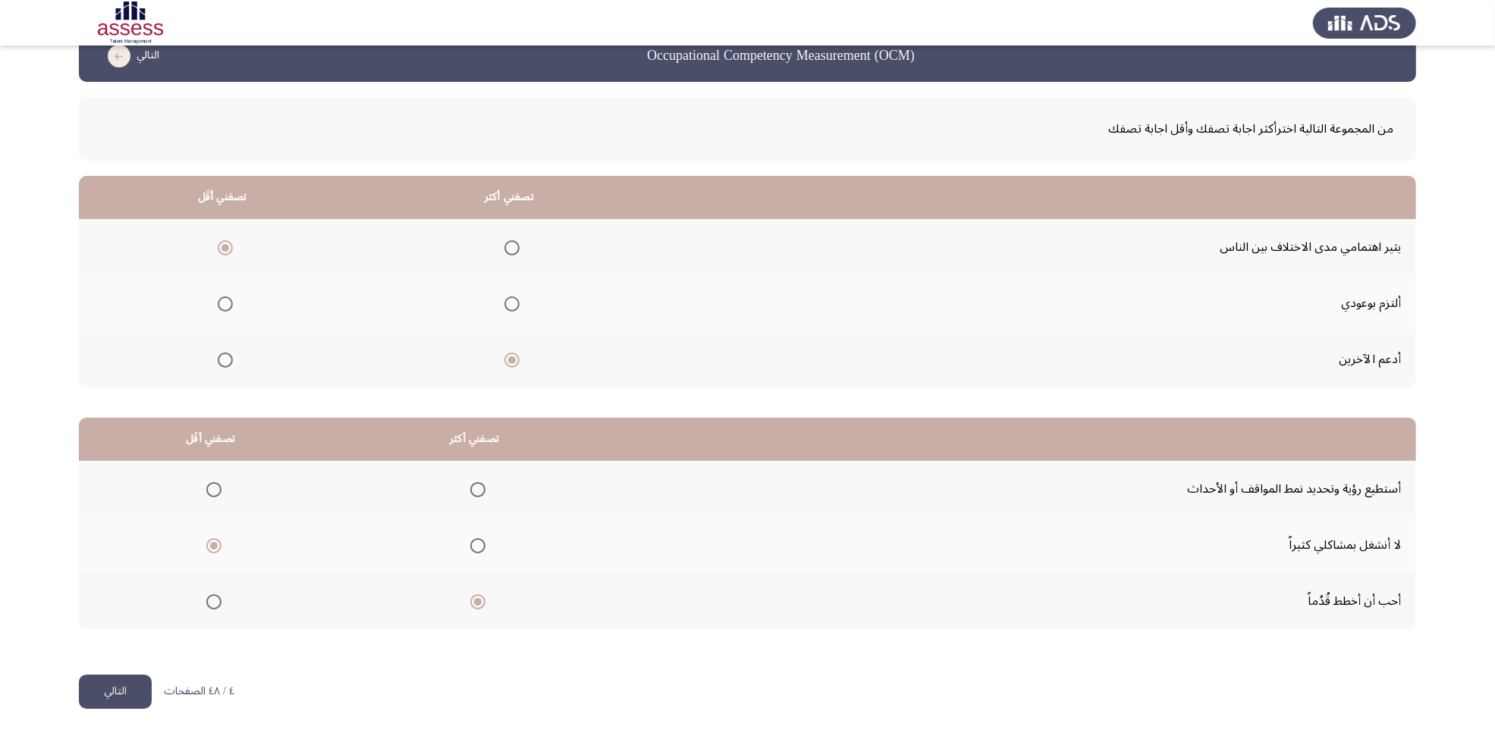
scroll to position [0, 0]
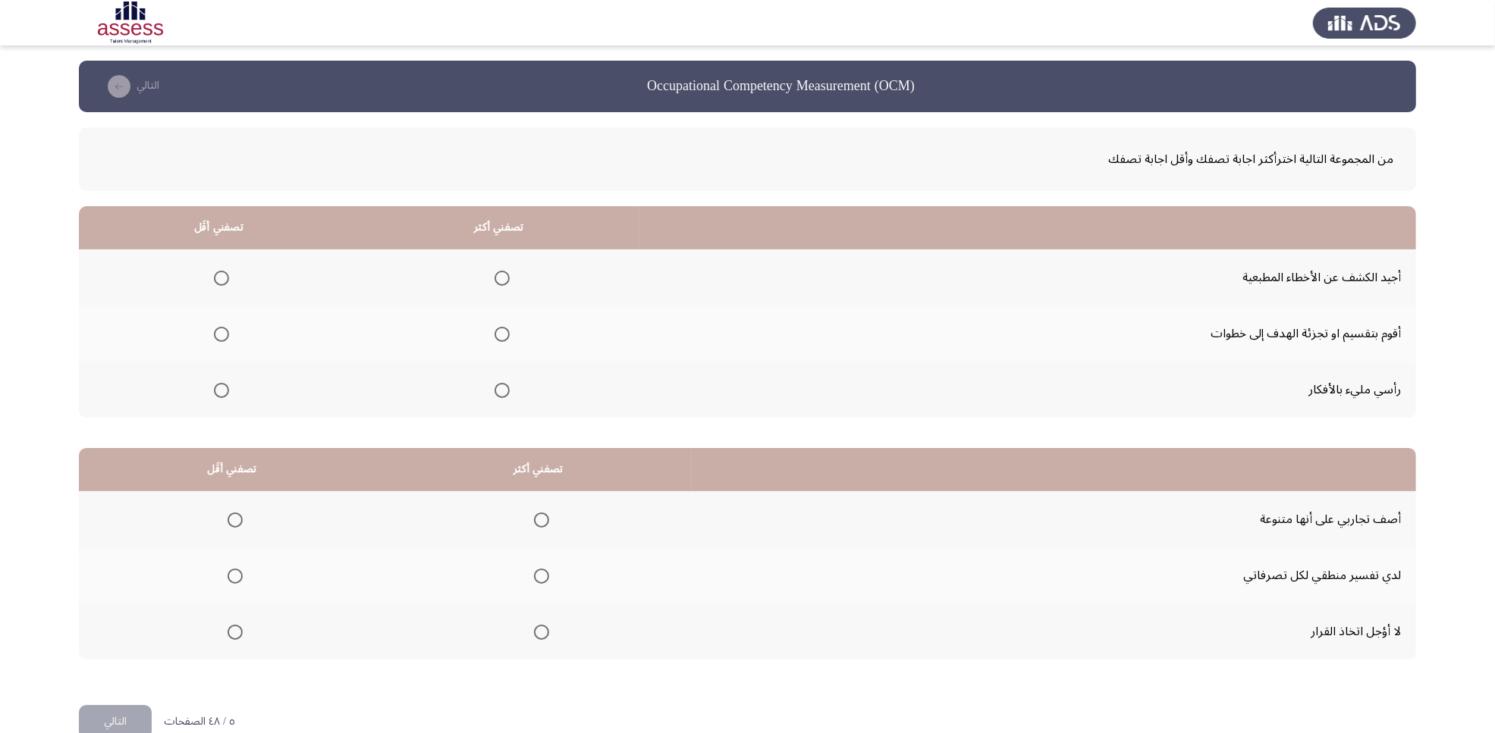
click at [499, 334] on span "Select an option" at bounding box center [501, 334] width 15 height 15
click at [499, 334] on input "Select an option" at bounding box center [501, 334] width 15 height 15
click at [218, 277] on span "Select an option" at bounding box center [221, 278] width 15 height 15
click at [218, 277] on input "Select an option" at bounding box center [221, 278] width 15 height 15
click at [544, 586] on span "Select an option" at bounding box center [541, 632] width 15 height 15
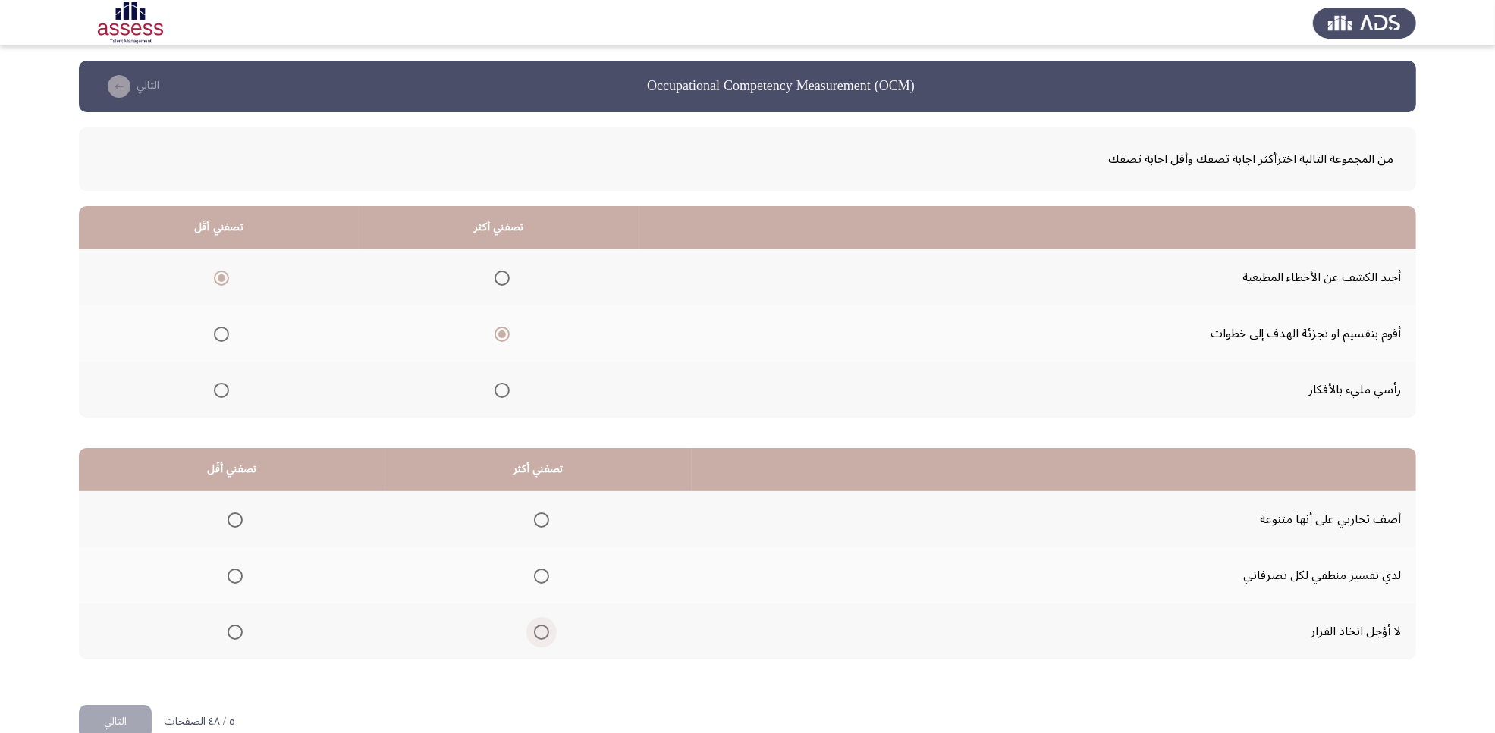
click at [544, 586] on input "Select an option" at bounding box center [541, 632] width 15 height 15
click at [230, 520] on span "Select an option" at bounding box center [234, 520] width 15 height 15
click at [230, 520] on input "Select an option" at bounding box center [234, 520] width 15 height 15
click at [108, 586] on button "التالي" at bounding box center [115, 722] width 73 height 34
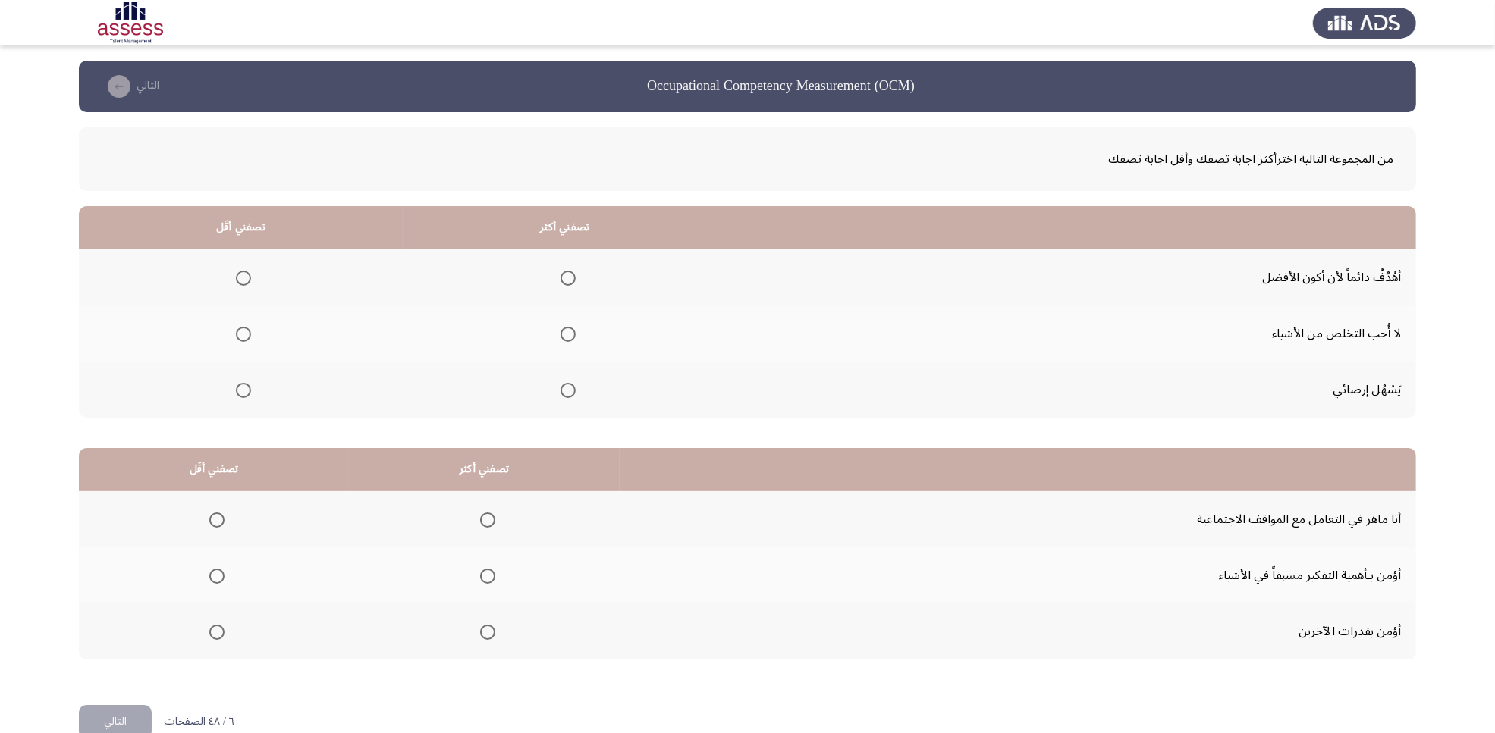
click at [566, 275] on span "Select an option" at bounding box center [567, 278] width 15 height 15
click at [566, 275] on input "Select an option" at bounding box center [567, 278] width 15 height 15
click at [236, 331] on span "Select an option" at bounding box center [243, 334] width 15 height 15
click at [236, 331] on input "Select an option" at bounding box center [243, 334] width 15 height 15
click at [488, 586] on span "Select an option" at bounding box center [488, 632] width 0 height 0
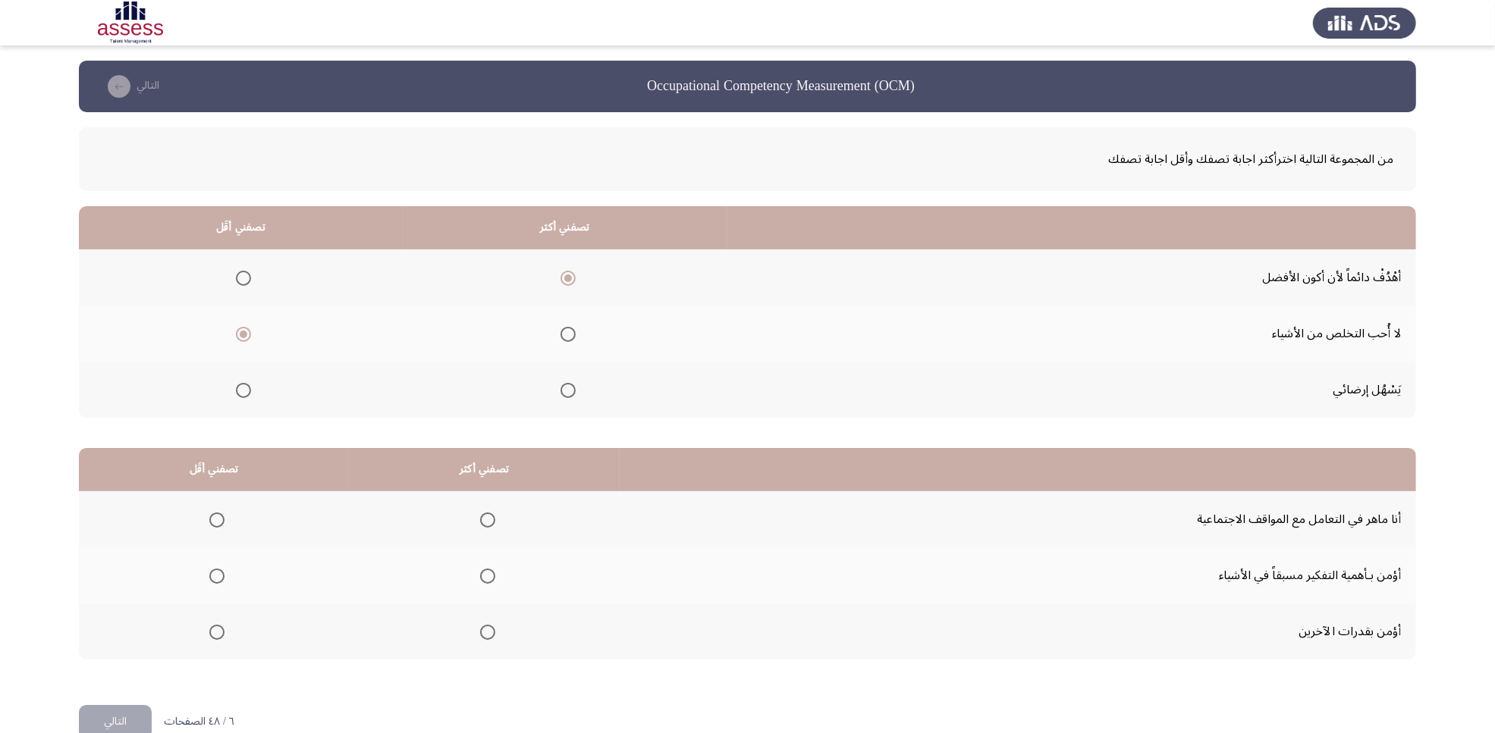
click at [483, 586] on input "Select an option" at bounding box center [487, 632] width 15 height 15
click at [212, 569] on span "Select an option" at bounding box center [216, 576] width 15 height 15
click at [212, 569] on input "Select an option" at bounding box center [216, 576] width 15 height 15
click at [145, 586] on button "التالي" at bounding box center [115, 722] width 73 height 34
click at [563, 391] on th at bounding box center [553, 390] width 317 height 56
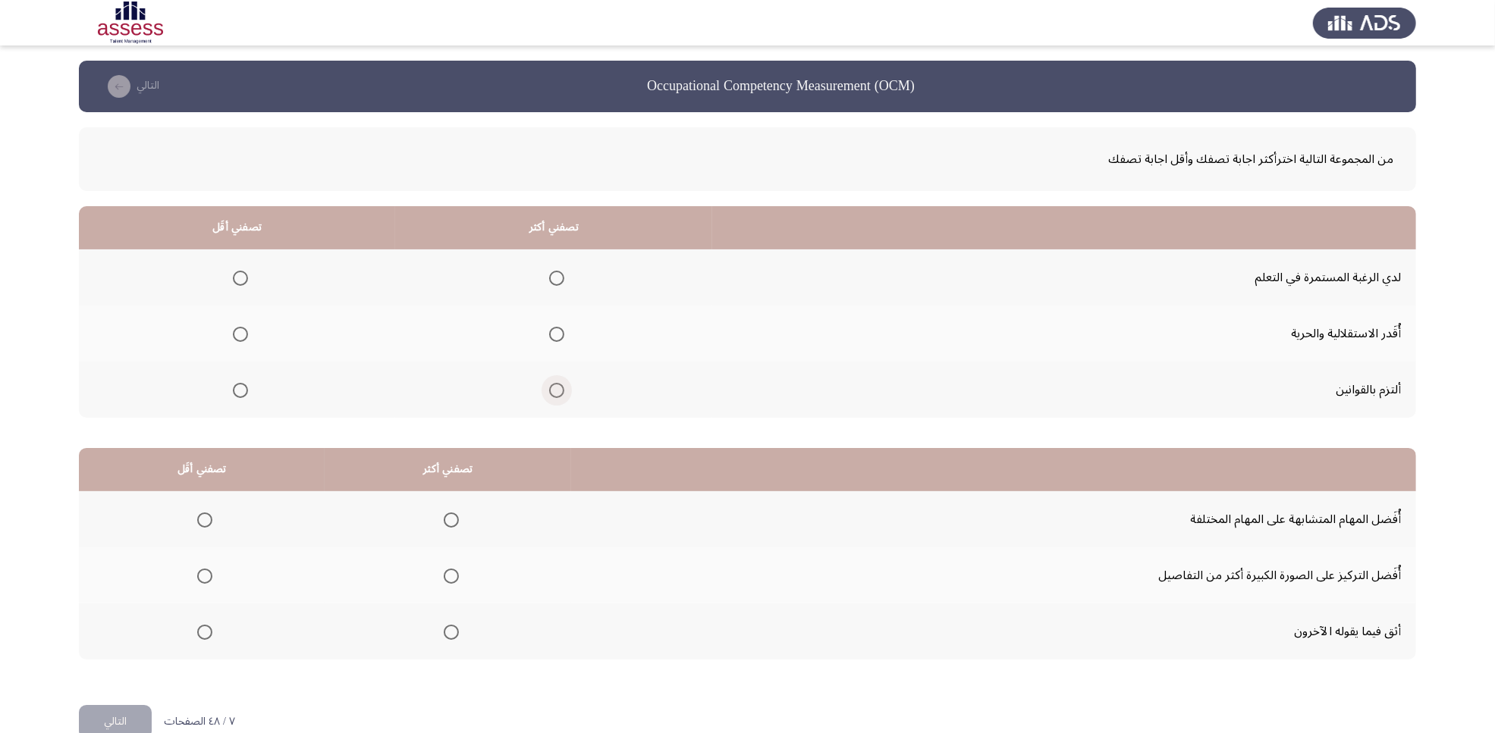
click at [557, 391] on span "Select an option" at bounding box center [557, 391] width 0 height 0
click at [554, 389] on input "Select an option" at bounding box center [556, 390] width 15 height 15
click at [244, 330] on span "Select an option" at bounding box center [240, 334] width 15 height 15
click at [244, 330] on input "Select an option" at bounding box center [240, 334] width 15 height 15
click at [202, 517] on span "Select an option" at bounding box center [204, 520] width 15 height 15
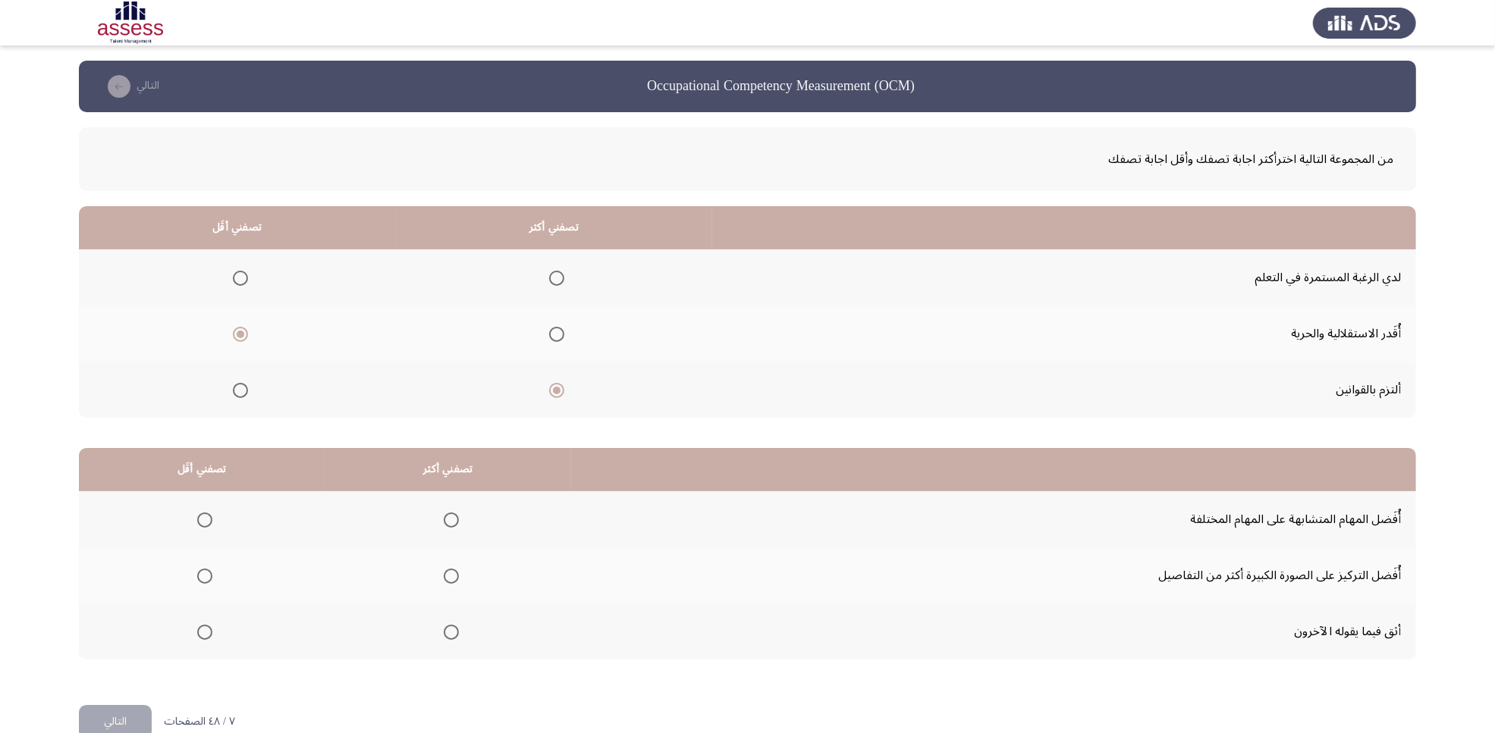
click at [202, 517] on input "Select an option" at bounding box center [204, 520] width 15 height 15
click at [445, 574] on span "Select an option" at bounding box center [451, 576] width 15 height 15
click at [445, 574] on input "Select an option" at bounding box center [451, 576] width 15 height 15
click at [108, 586] on button "التالي" at bounding box center [115, 722] width 73 height 34
click at [235, 387] on span "Select an option" at bounding box center [231, 390] width 15 height 15
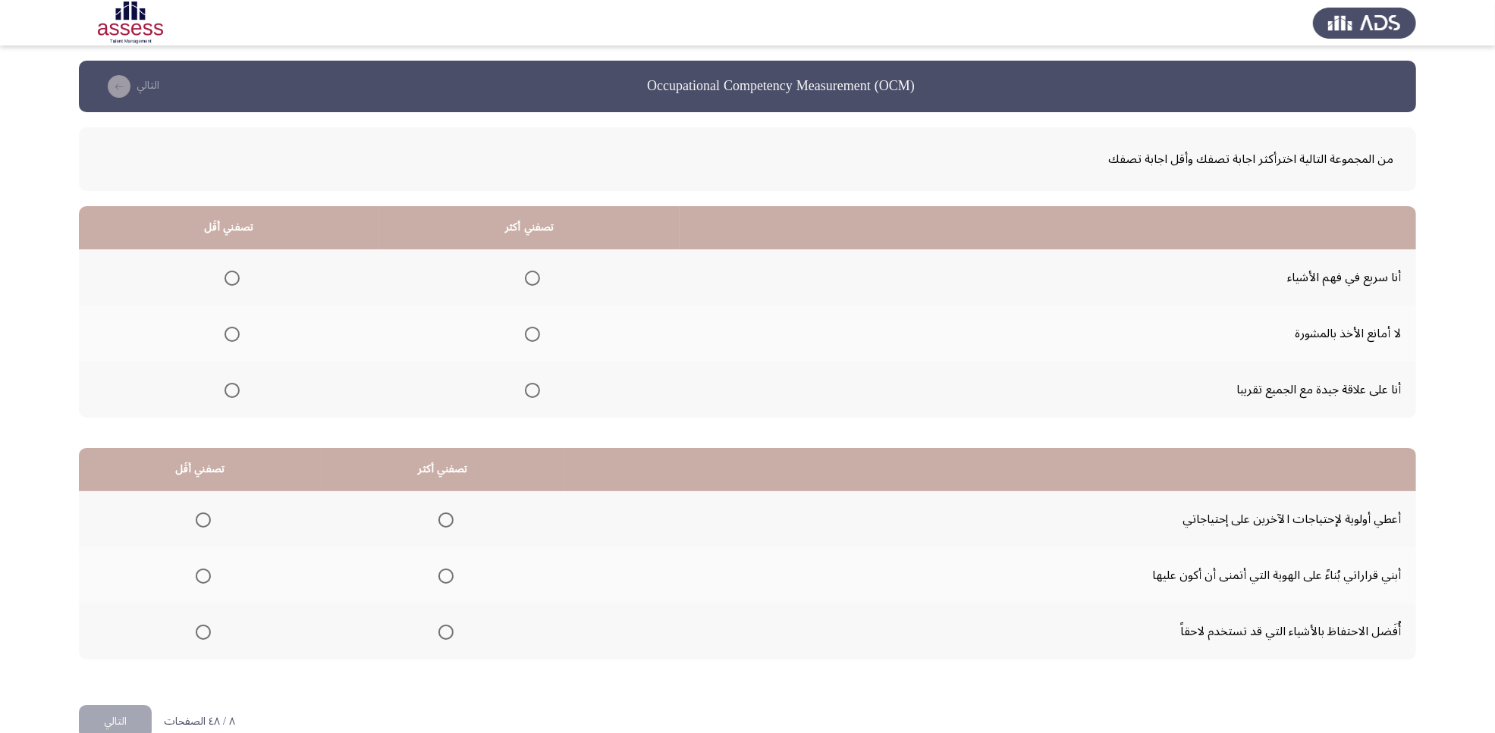
click at [235, 387] on input "Select an option" at bounding box center [231, 390] width 15 height 15
click at [525, 274] on span "Select an option" at bounding box center [532, 278] width 15 height 15
click at [525, 274] on input "Select an option" at bounding box center [532, 278] width 15 height 15
click at [199, 586] on span "Select an option" at bounding box center [203, 632] width 15 height 15
click at [199, 586] on input "Select an option" at bounding box center [203, 632] width 15 height 15
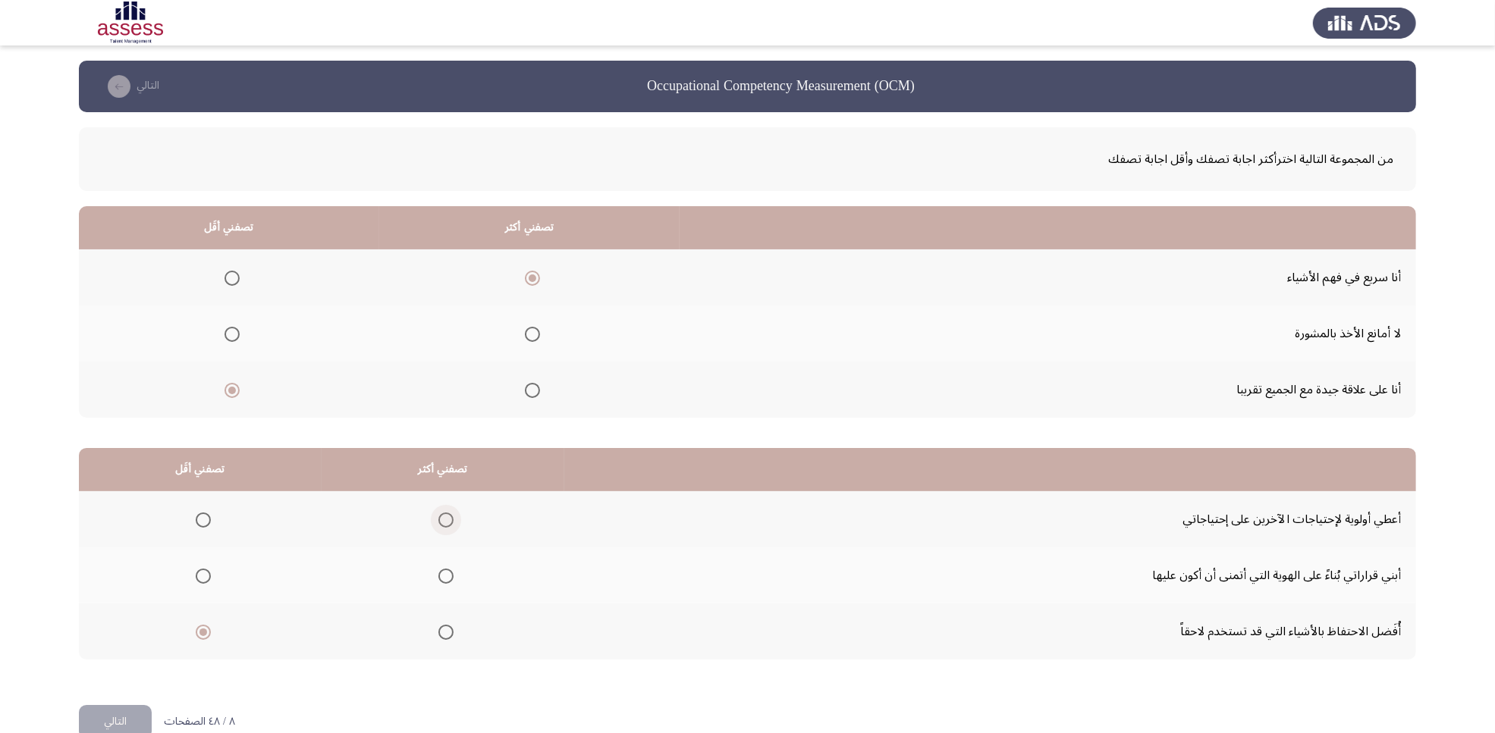
click at [449, 521] on span "Select an option" at bounding box center [445, 520] width 15 height 15
click at [449, 521] on input "Select an option" at bounding box center [445, 520] width 15 height 15
click at [100, 586] on button "التالي" at bounding box center [115, 722] width 73 height 34
click at [574, 393] on span "Select an option" at bounding box center [575, 390] width 15 height 15
click at [574, 393] on input "Select an option" at bounding box center [575, 390] width 15 height 15
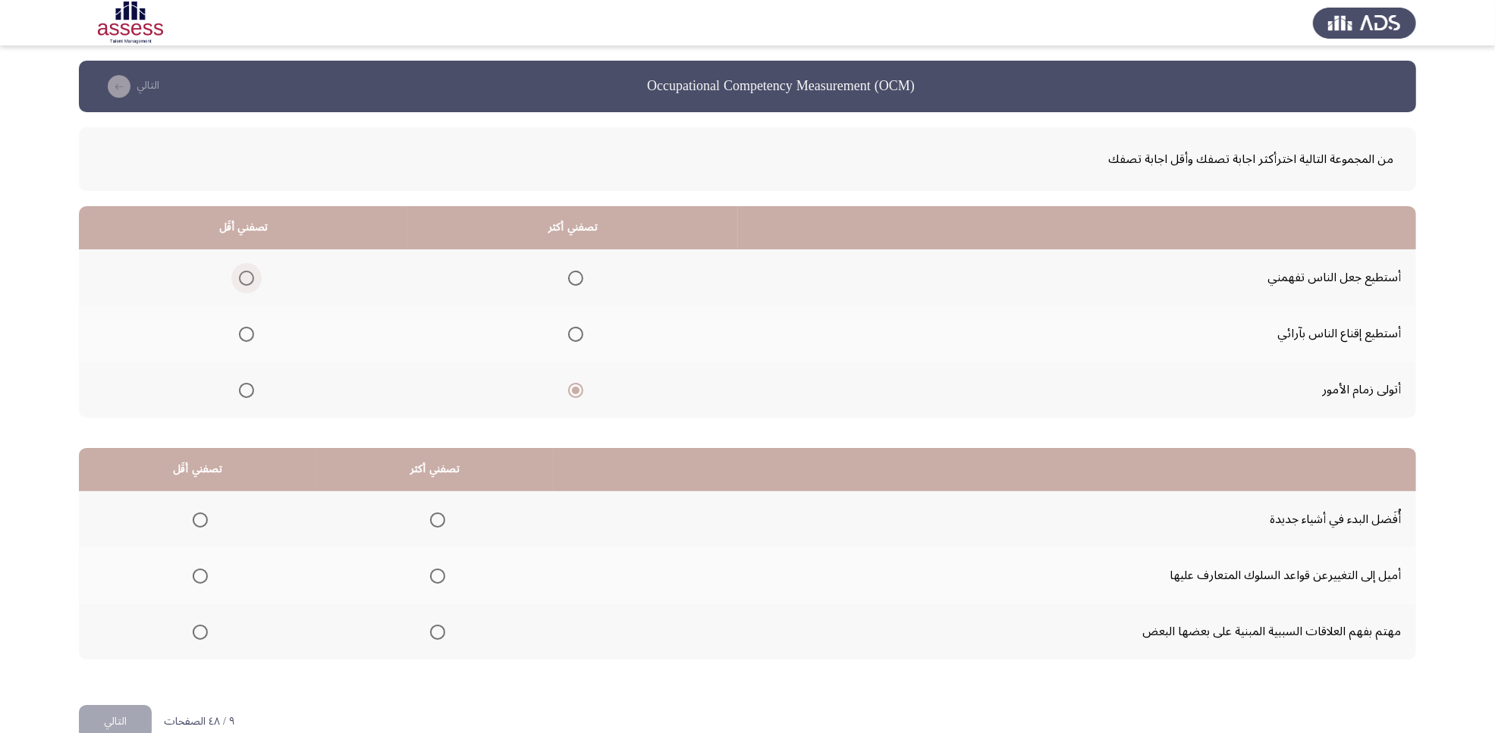
click at [249, 279] on span "Select an option" at bounding box center [246, 278] width 15 height 15
click at [249, 279] on input "Select an option" at bounding box center [246, 278] width 15 height 15
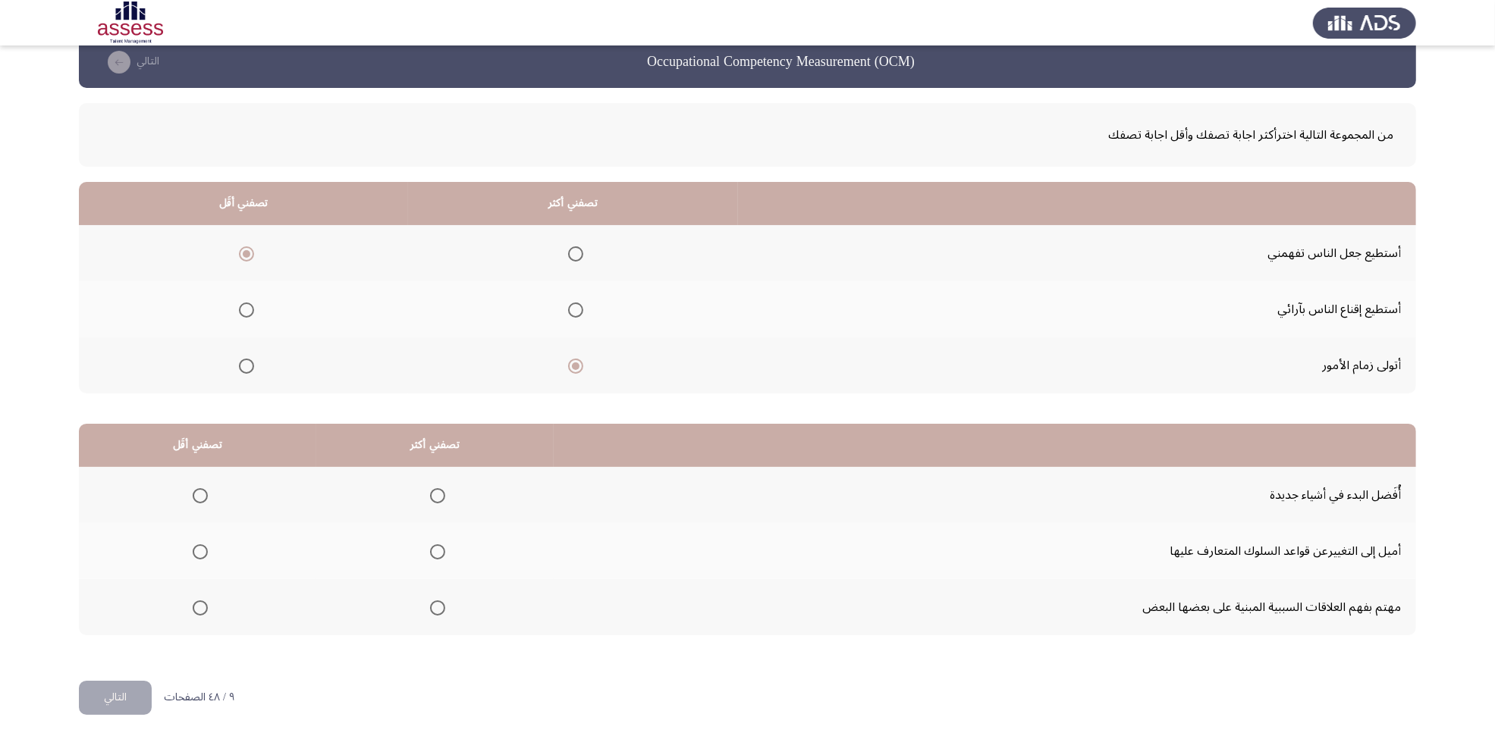
scroll to position [30, 0]
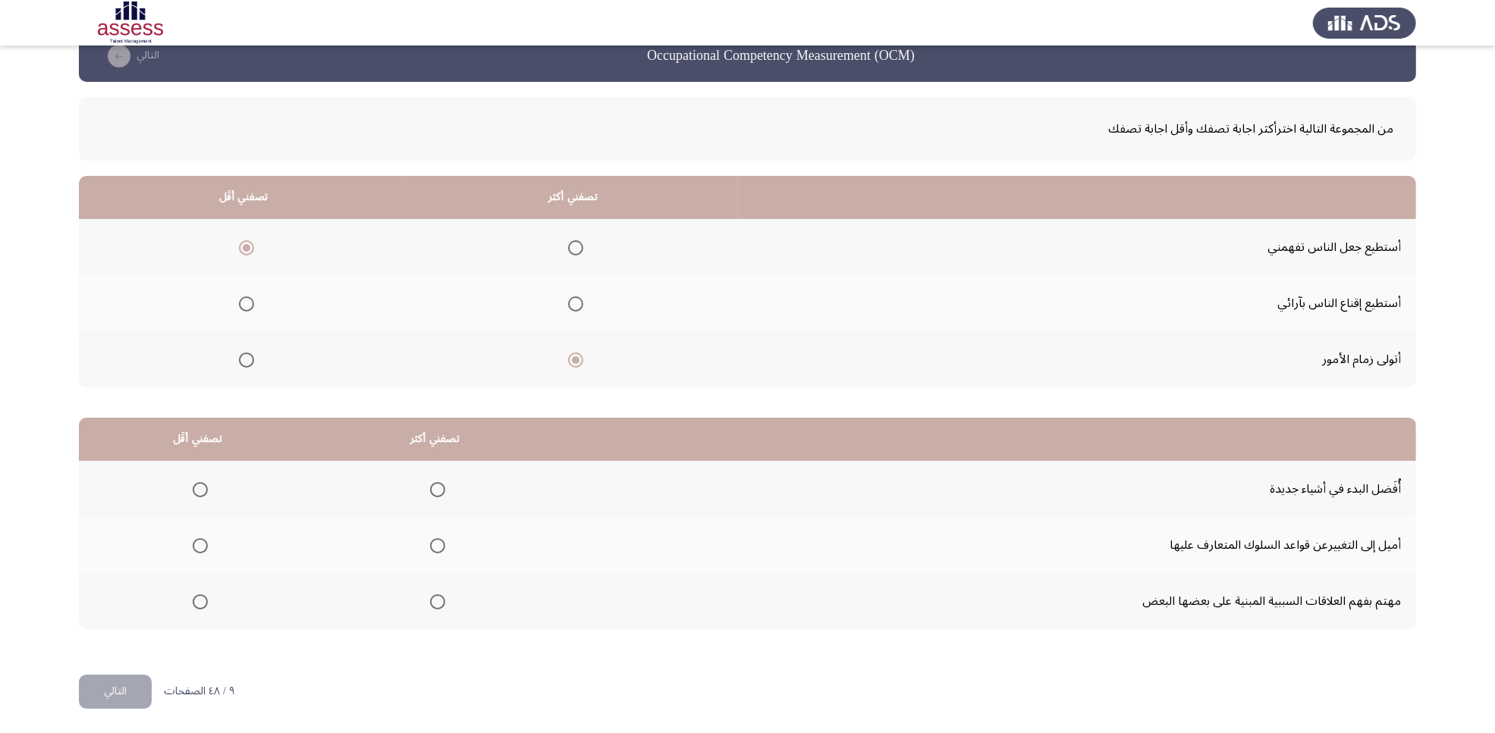
click at [446, 586] on th at bounding box center [434, 601] width 237 height 56
click at [438, 586] on span "Select an option" at bounding box center [437, 602] width 15 height 15
click at [438, 586] on input "Select an option" at bounding box center [437, 602] width 15 height 15
click at [196, 544] on span "Select an option" at bounding box center [200, 545] width 15 height 15
click at [196, 544] on input "Select an option" at bounding box center [200, 545] width 15 height 15
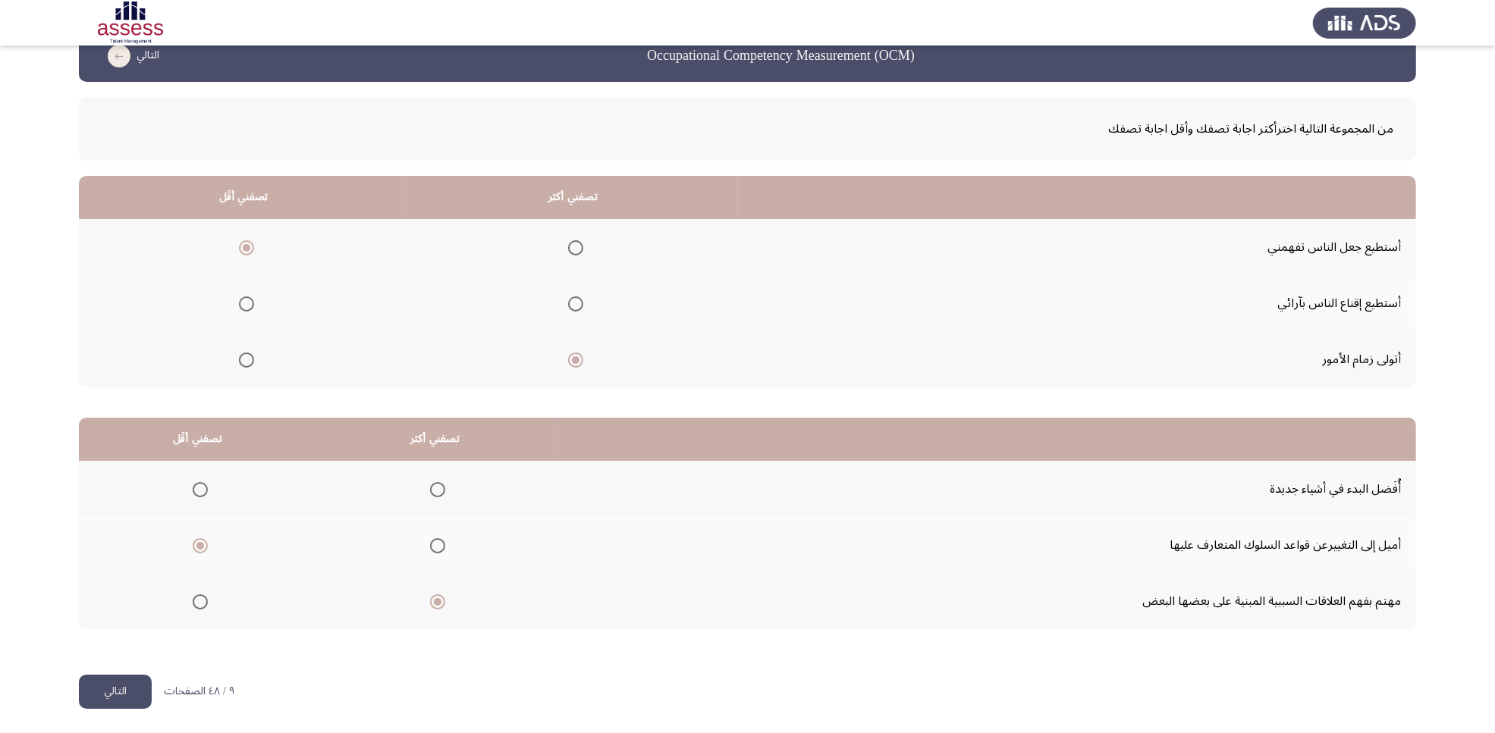
click at [122, 586] on button "التالي" at bounding box center [115, 692] width 73 height 34
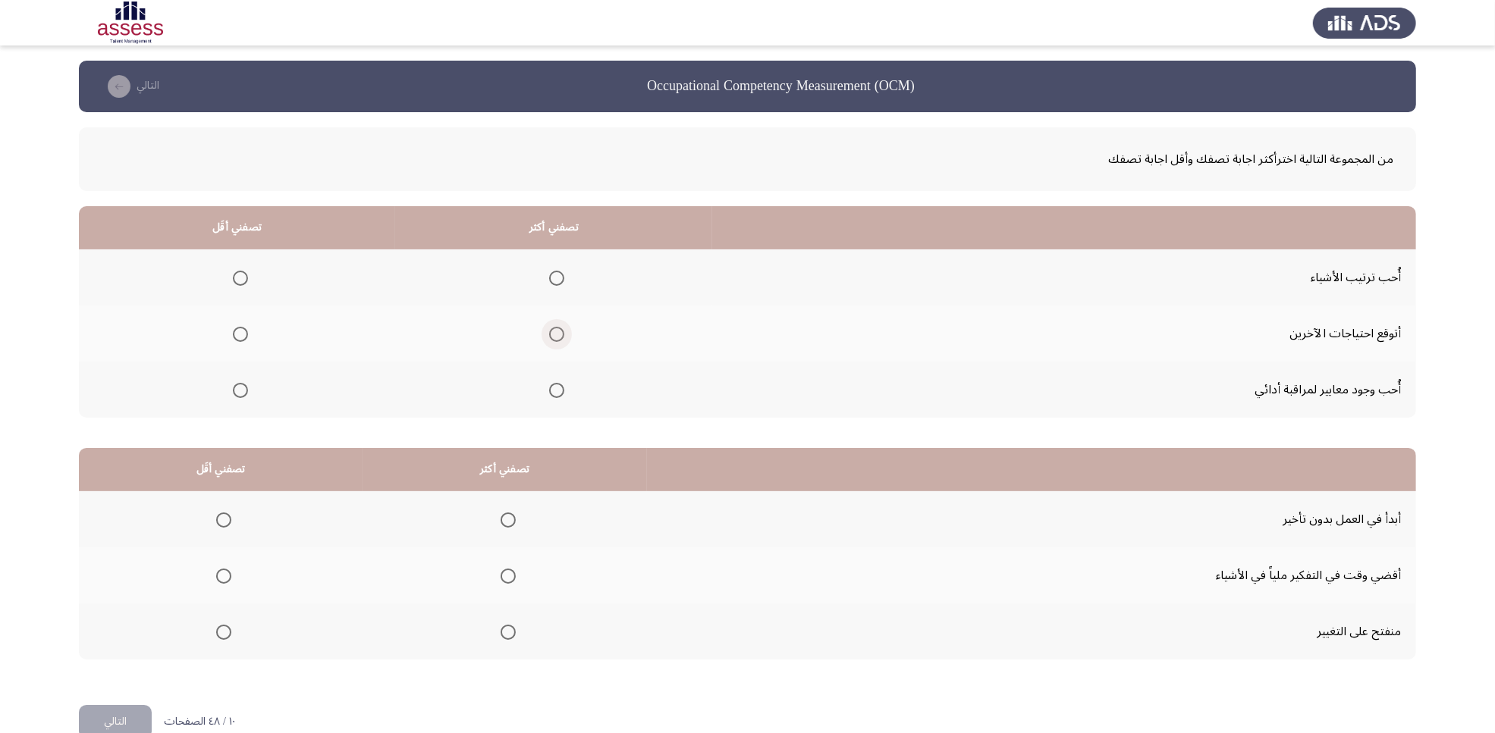
click at [557, 334] on span "Select an option" at bounding box center [556, 334] width 15 height 15
click at [557, 334] on input "Select an option" at bounding box center [556, 334] width 15 height 15
click at [228, 392] on label "Select an option" at bounding box center [237, 390] width 21 height 15
click at [233, 392] on input "Select an option" at bounding box center [240, 390] width 15 height 15
click at [509, 522] on span "Select an option" at bounding box center [507, 520] width 15 height 15
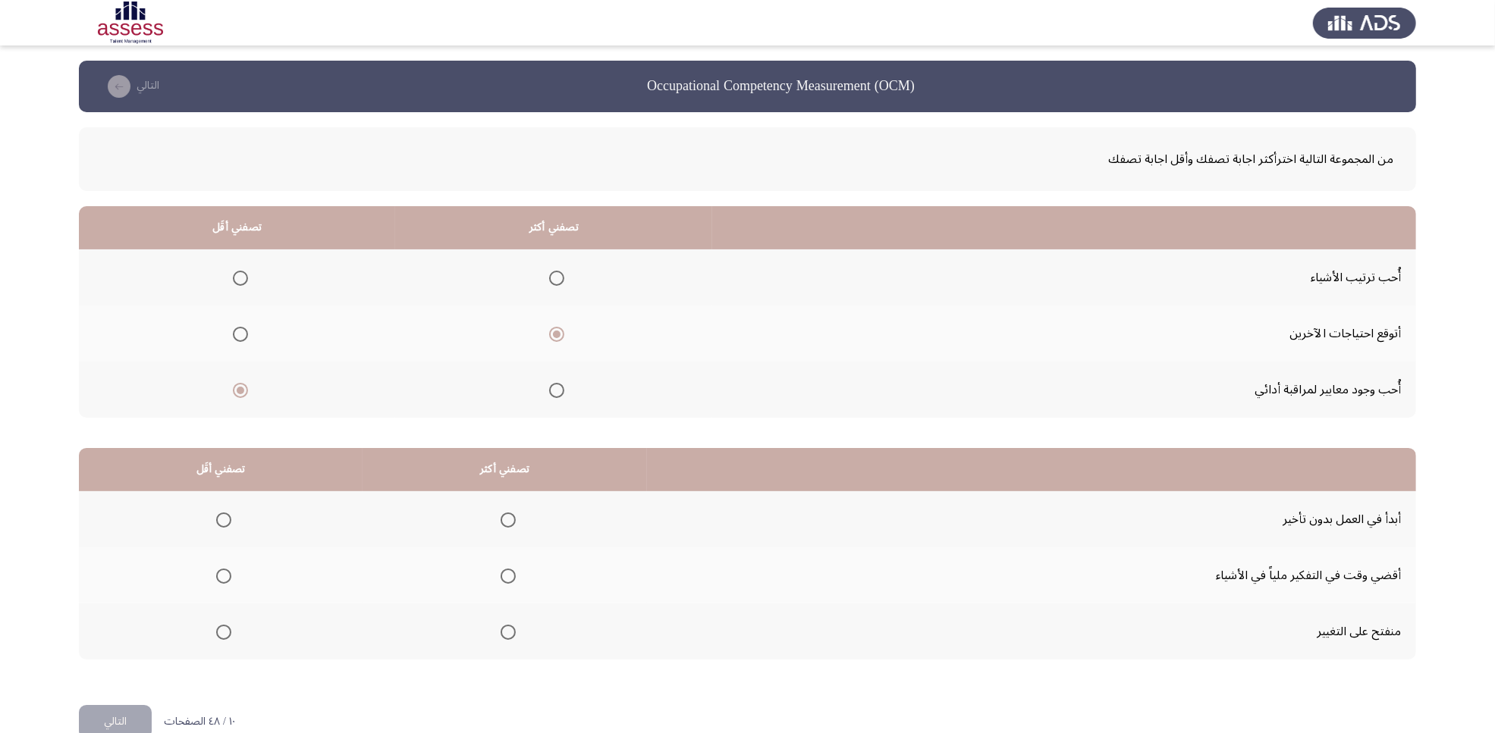
click at [509, 522] on input "Select an option" at bounding box center [507, 520] width 15 height 15
click at [225, 576] on span "Select an option" at bounding box center [223, 576] width 15 height 15
click at [225, 576] on input "Select an option" at bounding box center [223, 576] width 15 height 15
click at [114, 586] on button "التالي" at bounding box center [115, 722] width 73 height 34
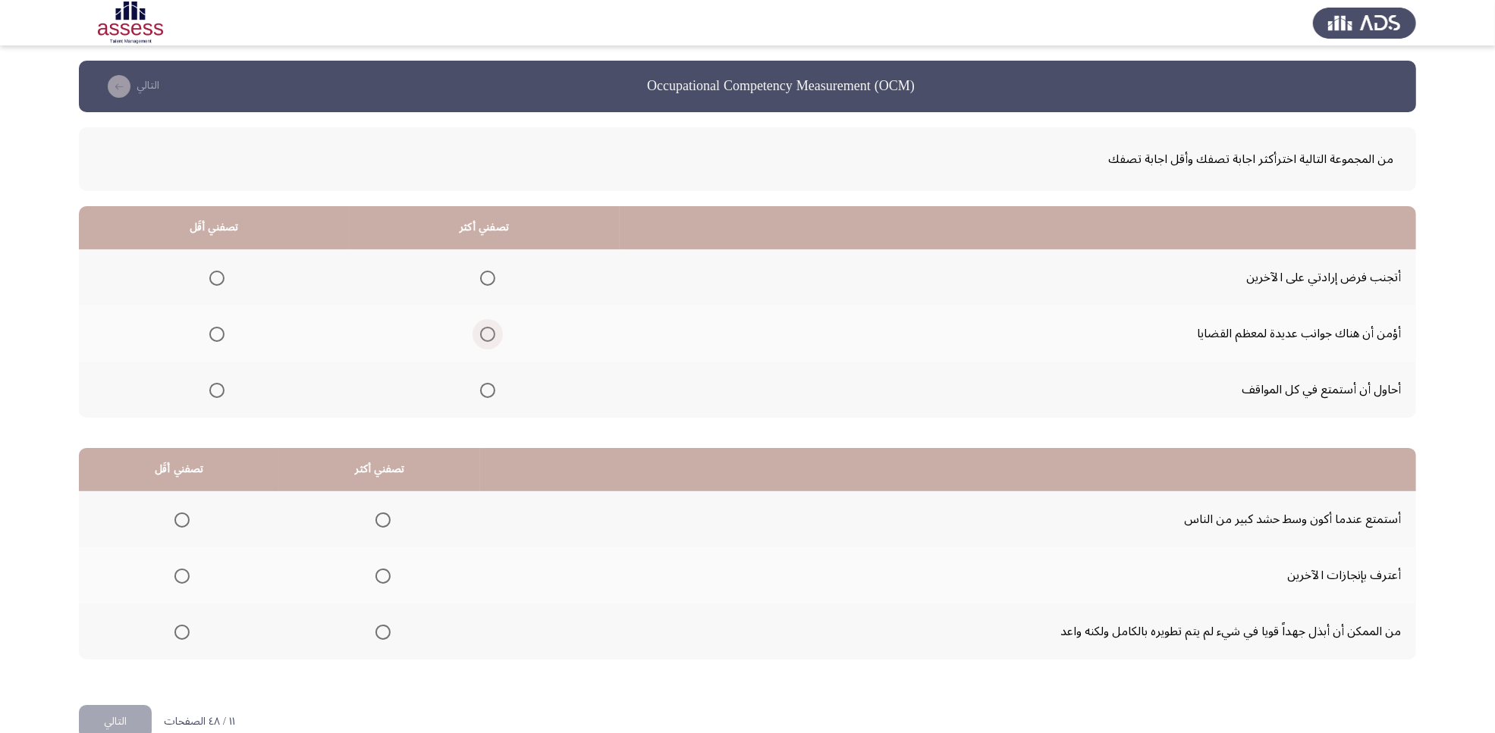
click at [480, 339] on span "Select an option" at bounding box center [487, 334] width 15 height 15
click at [480, 339] on input "Select an option" at bounding box center [487, 334] width 15 height 15
click at [212, 391] on span "Select an option" at bounding box center [216, 390] width 15 height 15
click at [212, 391] on input "Select an option" at bounding box center [216, 390] width 15 height 15
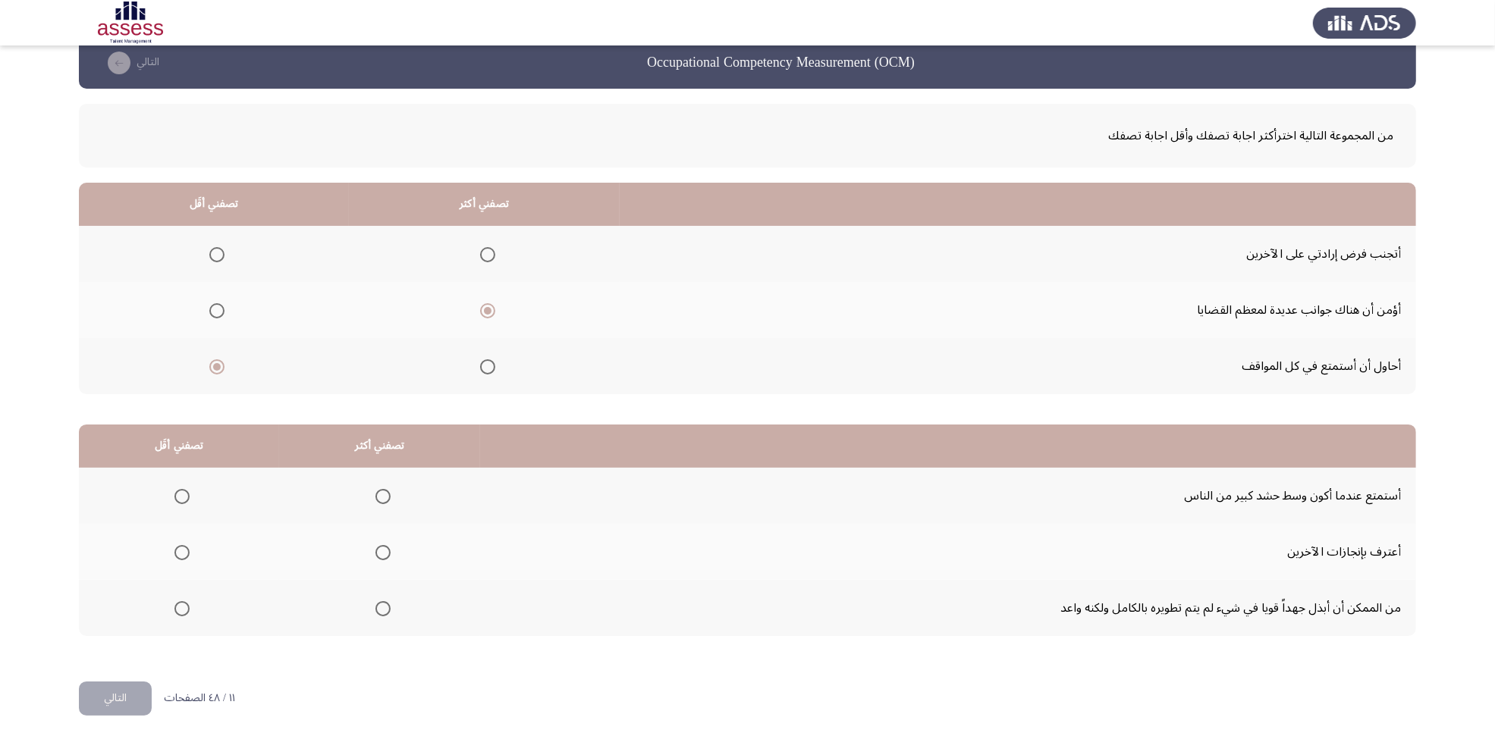
scroll to position [30, 0]
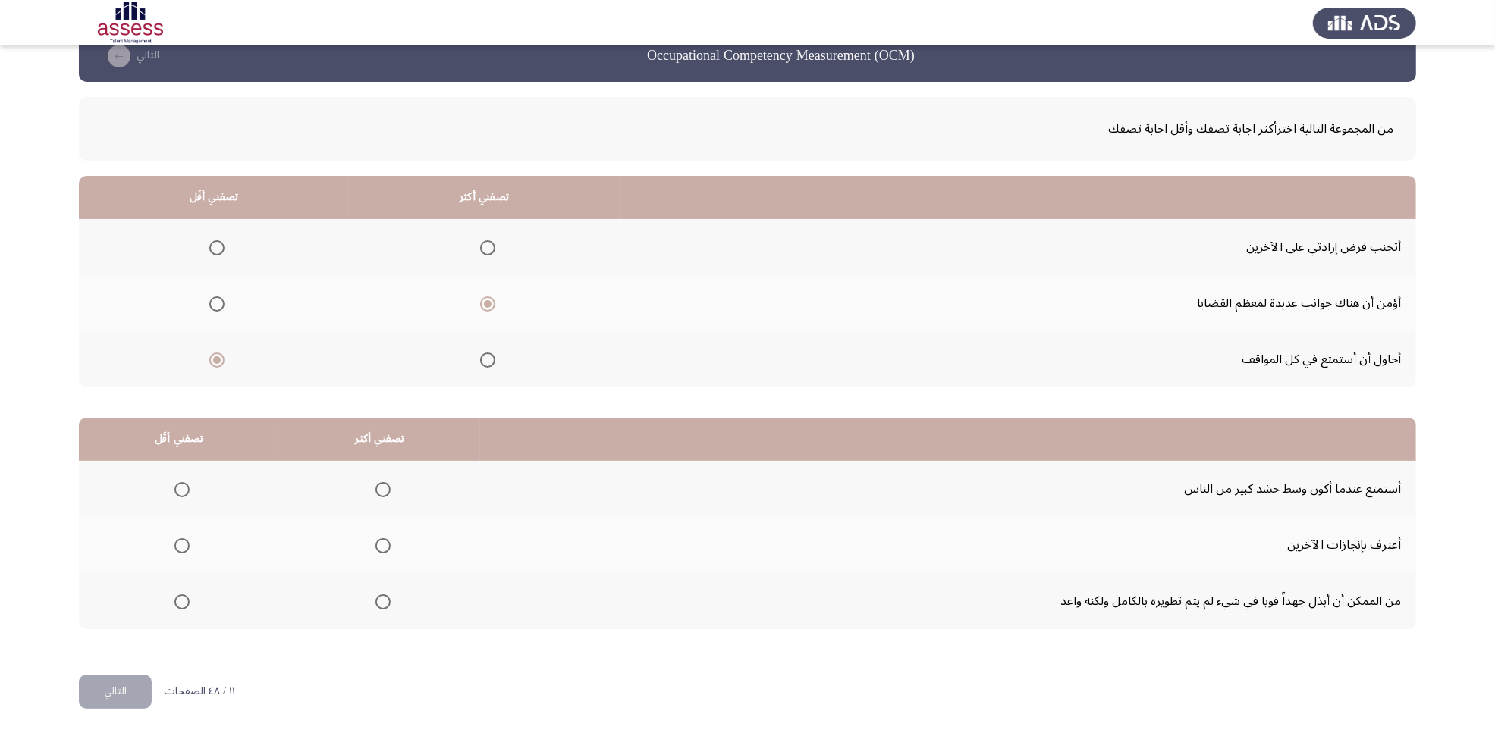
click at [376, 542] on span "Select an option" at bounding box center [382, 545] width 15 height 15
click at [376, 542] on input "Select an option" at bounding box center [382, 545] width 15 height 15
click at [180, 494] on span "Select an option" at bounding box center [181, 489] width 15 height 15
click at [180, 494] on input "Select an option" at bounding box center [181, 489] width 15 height 15
click at [134, 586] on button "التالي" at bounding box center [115, 692] width 73 height 34
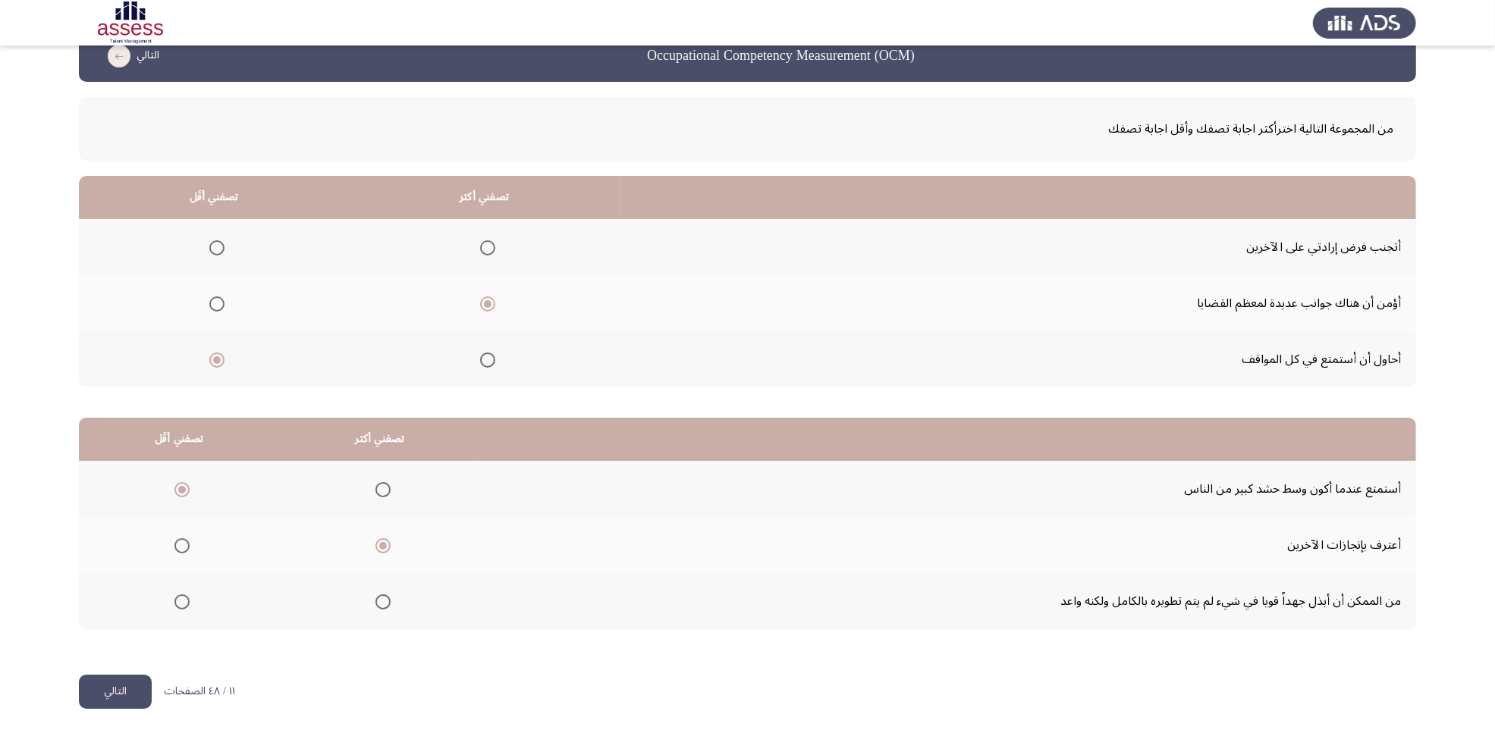
scroll to position [0, 0]
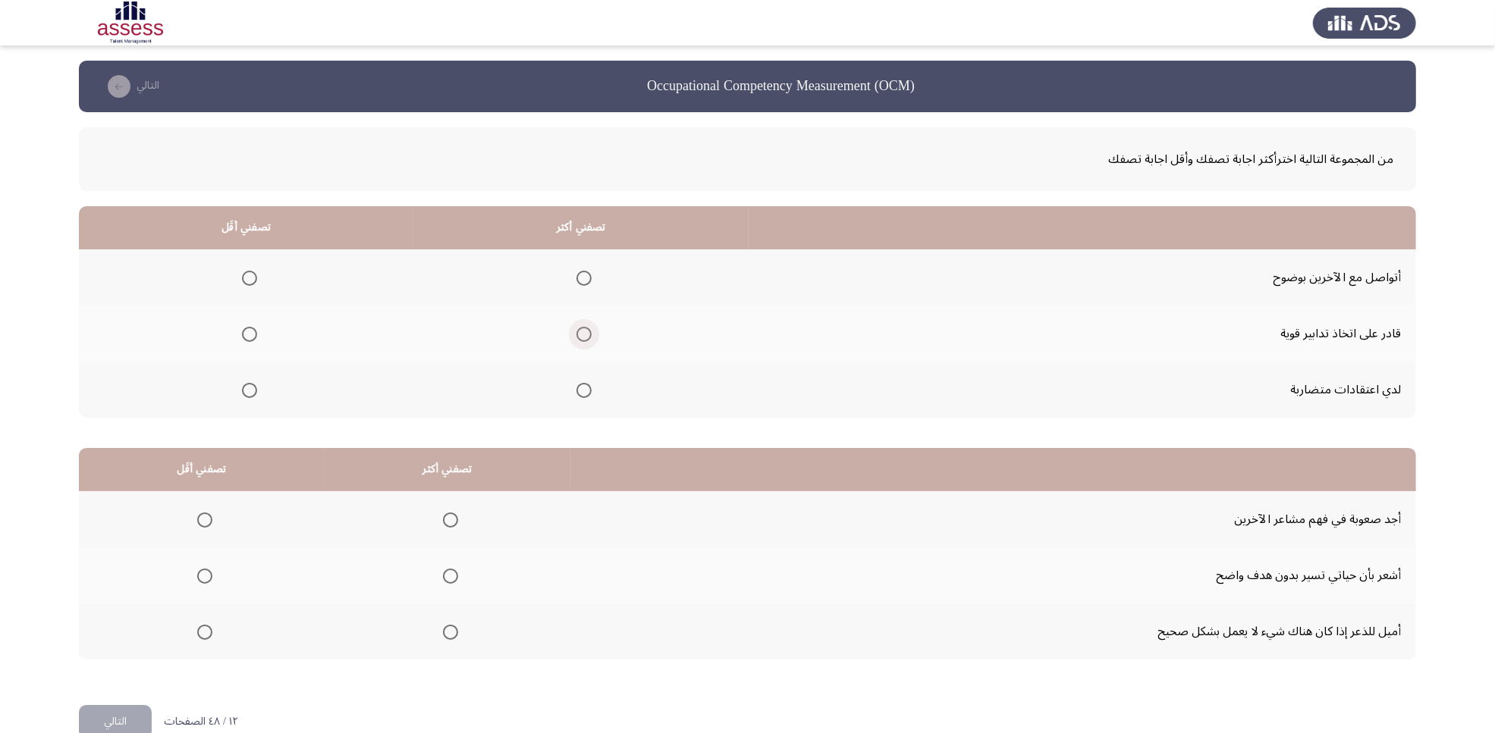
click at [586, 334] on span "Select an option" at bounding box center [583, 334] width 15 height 15
click at [586, 334] on input "Select an option" at bounding box center [583, 334] width 15 height 15
click at [251, 391] on span "Select an option" at bounding box center [249, 390] width 15 height 15
click at [251, 391] on input "Select an option" at bounding box center [249, 390] width 15 height 15
click at [444, 586] on span "Select an option" at bounding box center [450, 632] width 15 height 15
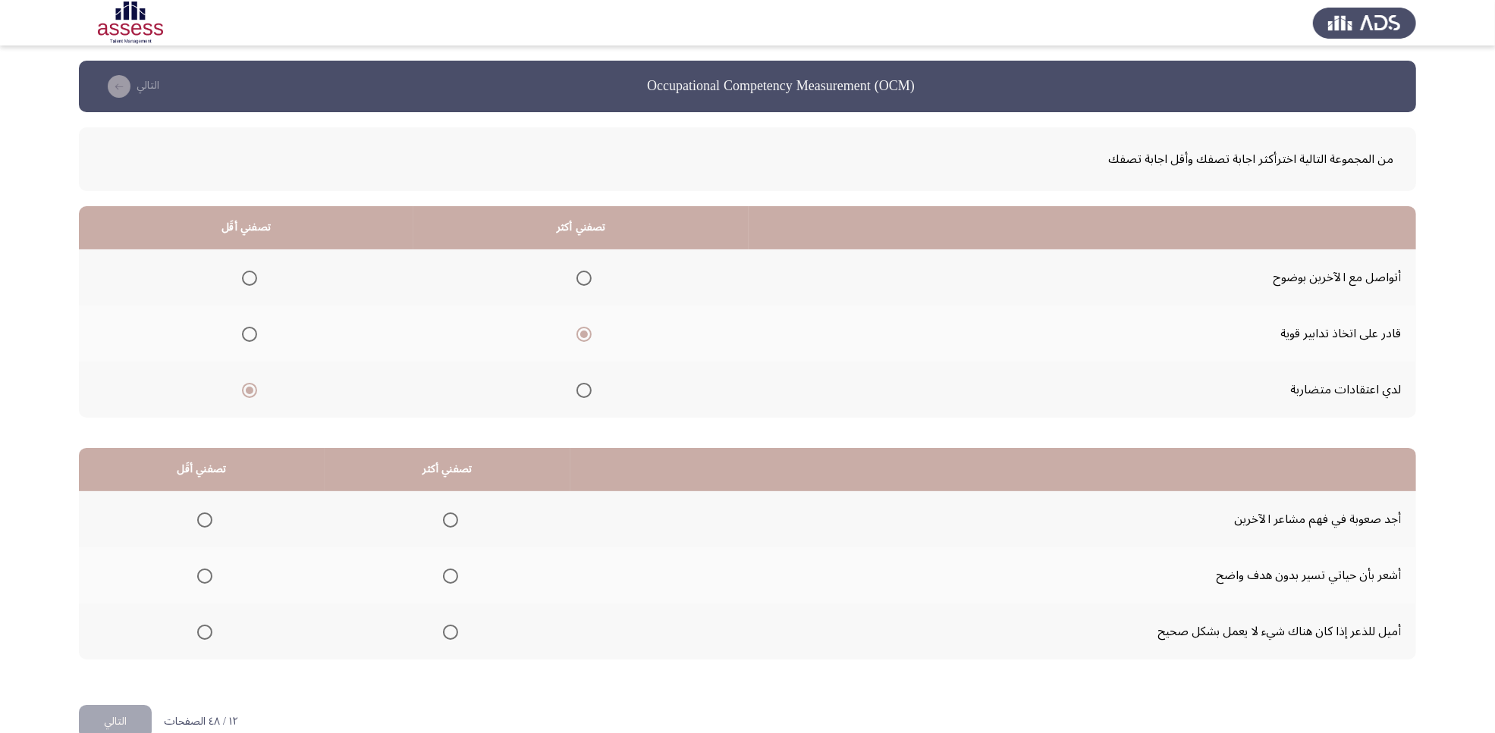
click at [444, 586] on input "Select an option" at bounding box center [450, 632] width 15 height 15
click at [205, 575] on span "Select an option" at bounding box center [204, 576] width 15 height 15
click at [205, 575] on input "Select an option" at bounding box center [204, 576] width 15 height 15
click at [101, 586] on button "التالي" at bounding box center [115, 722] width 73 height 34
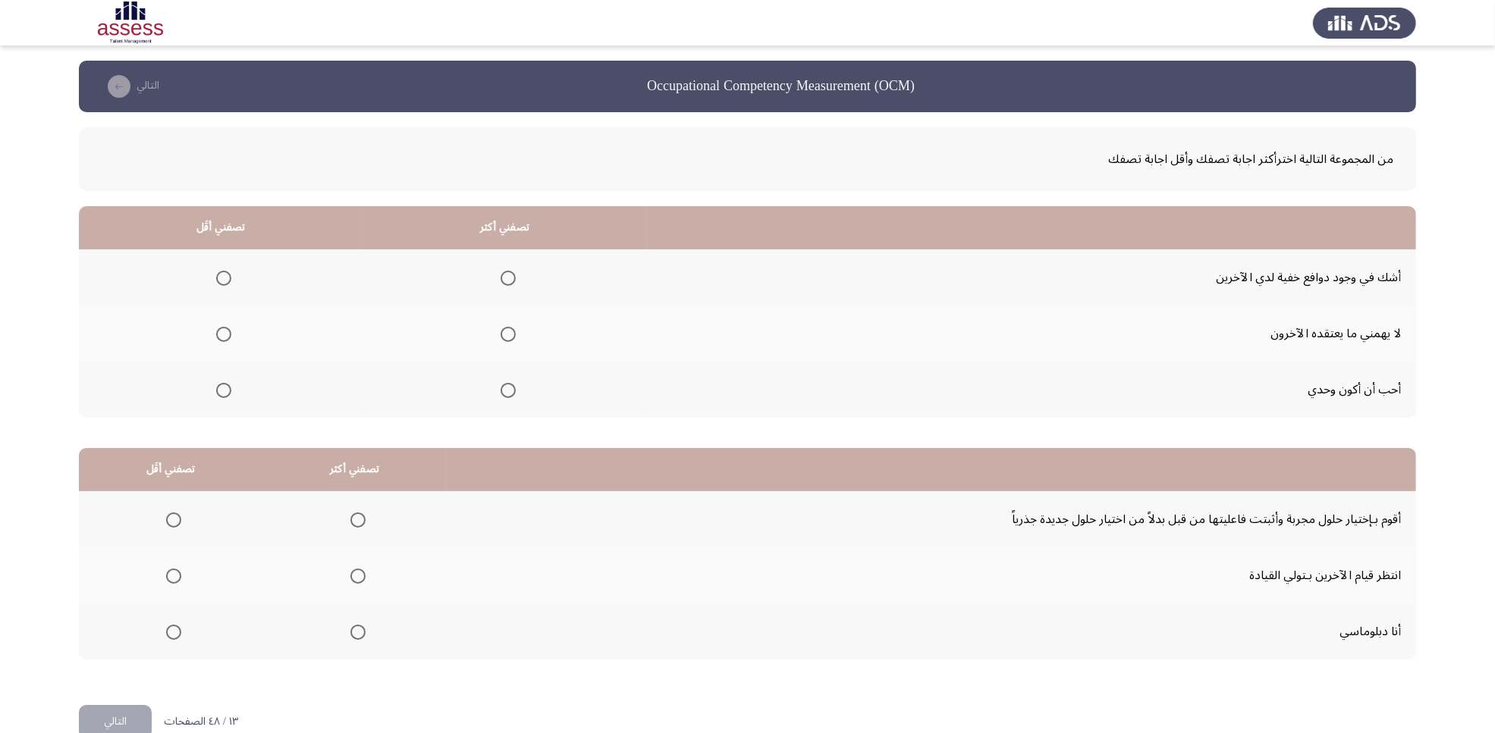
click at [500, 332] on span "Select an option" at bounding box center [507, 334] width 15 height 15
click at [500, 332] on input "Select an option" at bounding box center [507, 334] width 15 height 15
click at [221, 277] on span "Select an option" at bounding box center [223, 278] width 15 height 15
click at [221, 277] on input "Select an option" at bounding box center [223, 278] width 15 height 15
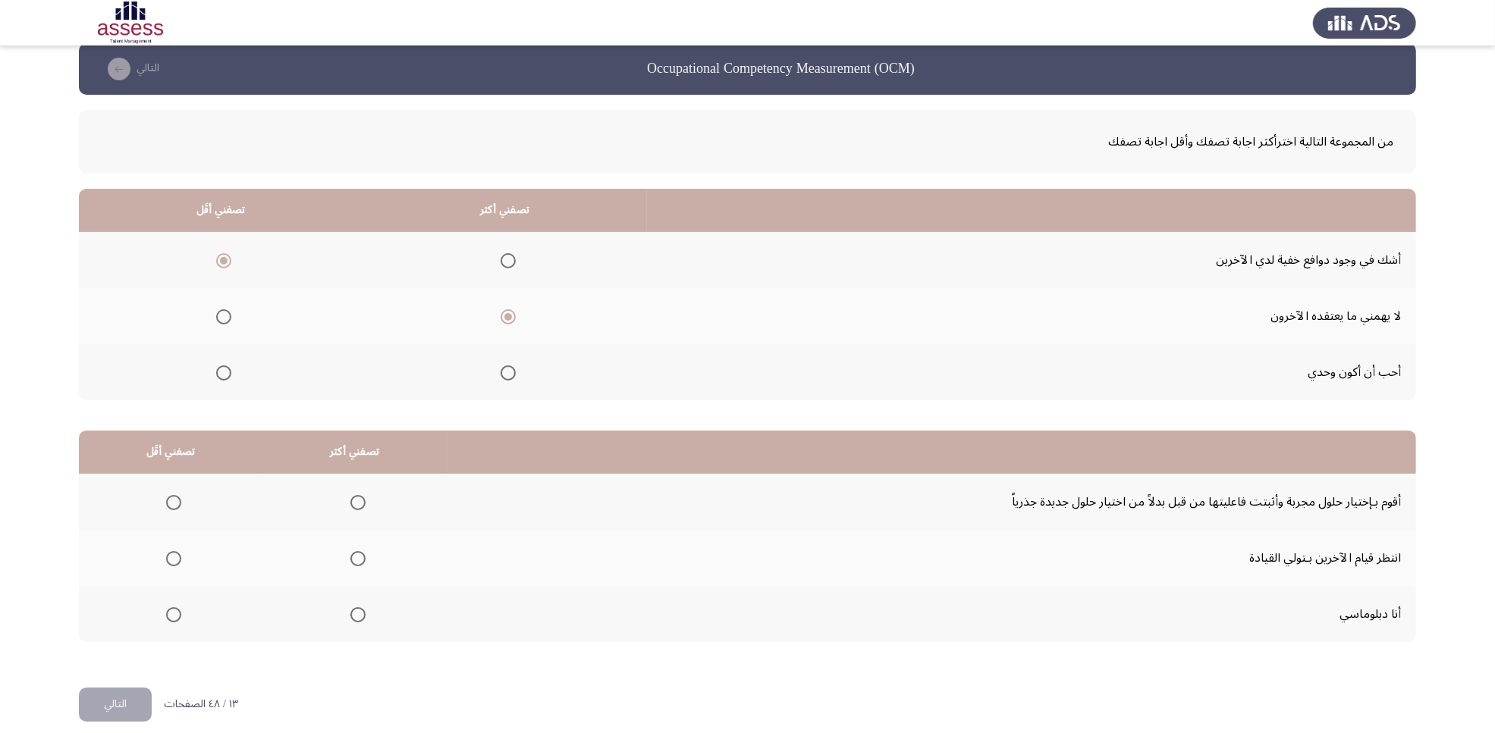
scroll to position [30, 0]
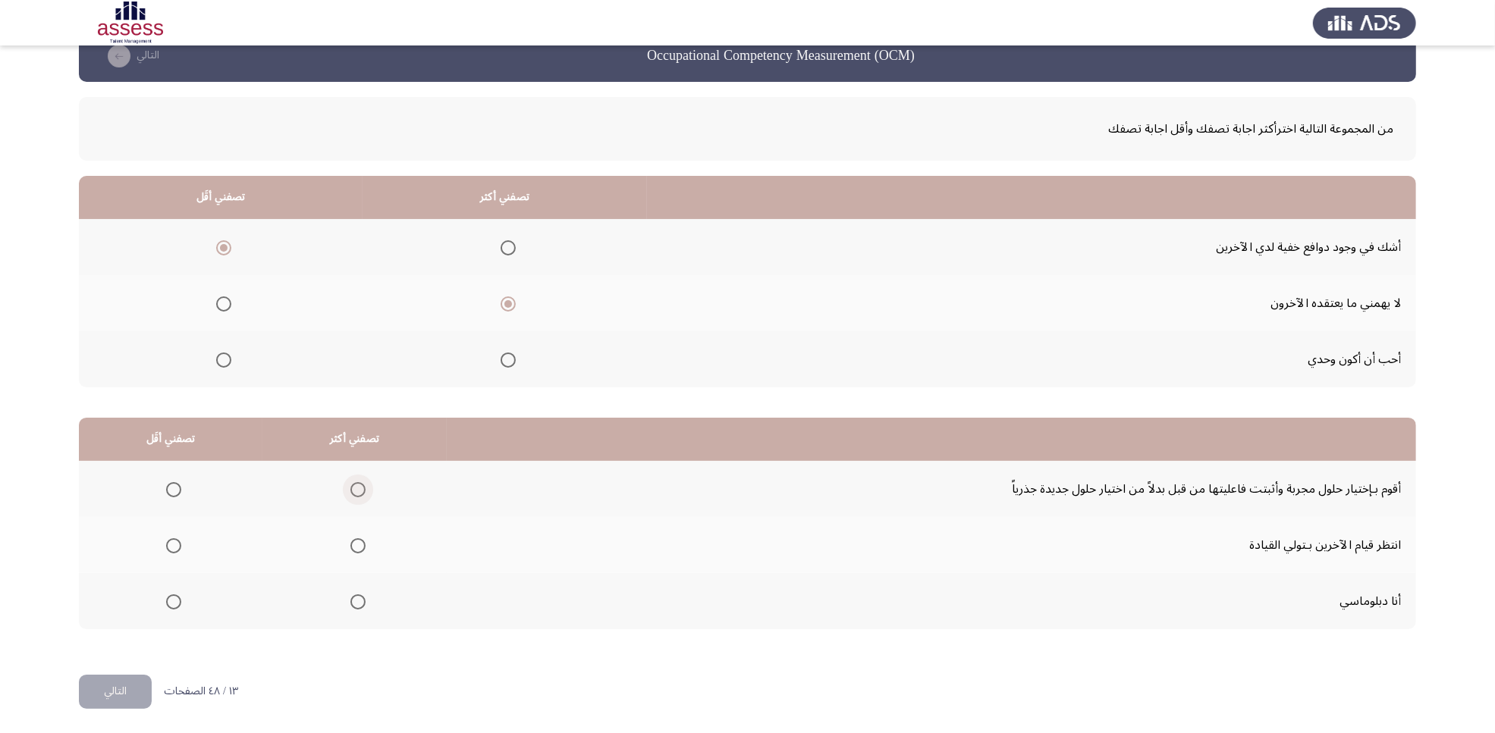
click at [351, 490] on span "Select an option" at bounding box center [357, 489] width 15 height 15
click at [351, 490] on input "Select an option" at bounding box center [357, 489] width 15 height 15
click at [175, 586] on span "Select an option" at bounding box center [173, 602] width 15 height 15
click at [175, 586] on input "Select an option" at bounding box center [173, 602] width 15 height 15
click at [177, 551] on span "Select an option" at bounding box center [173, 545] width 15 height 15
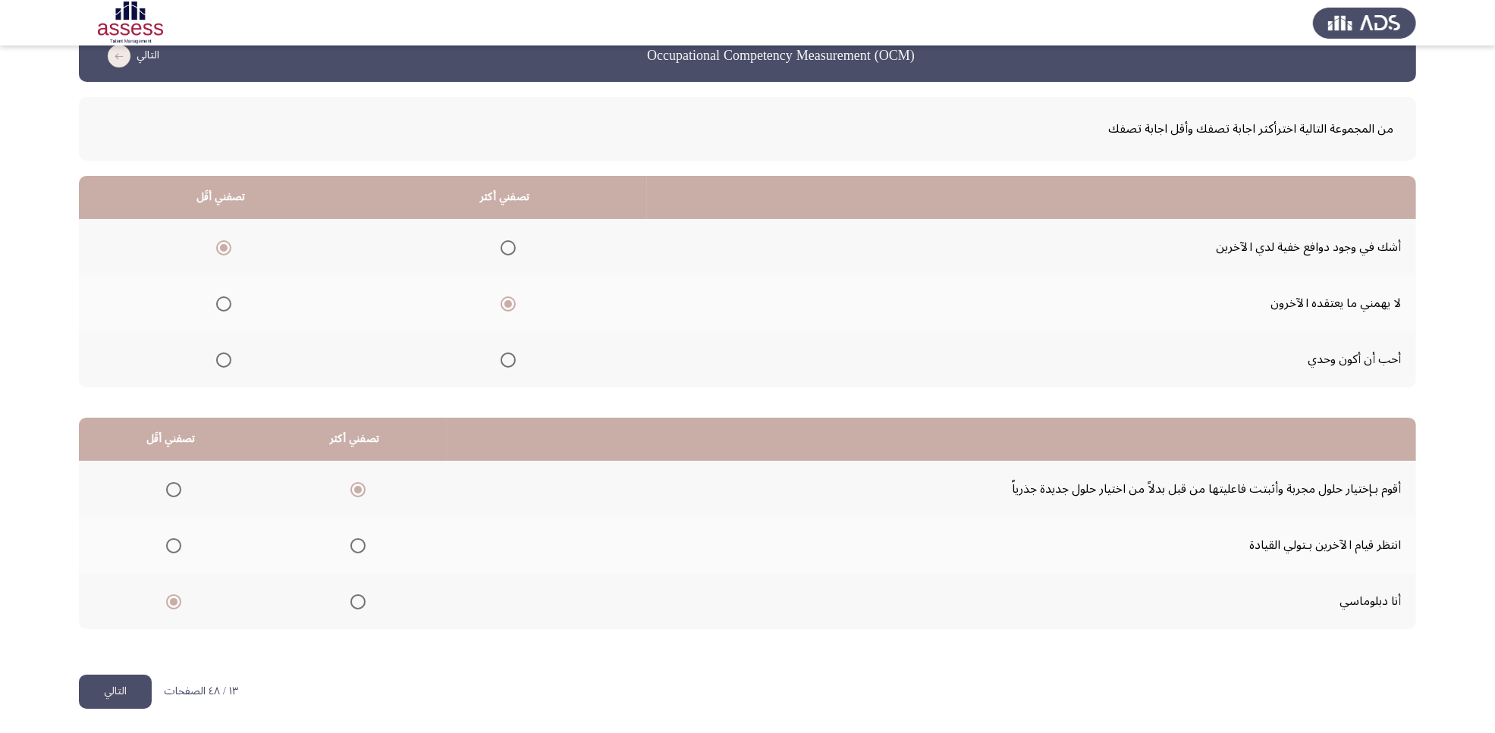
click at [177, 551] on input "Select an option" at bounding box center [173, 545] width 15 height 15
click at [130, 586] on button "التالي" at bounding box center [115, 692] width 73 height 34
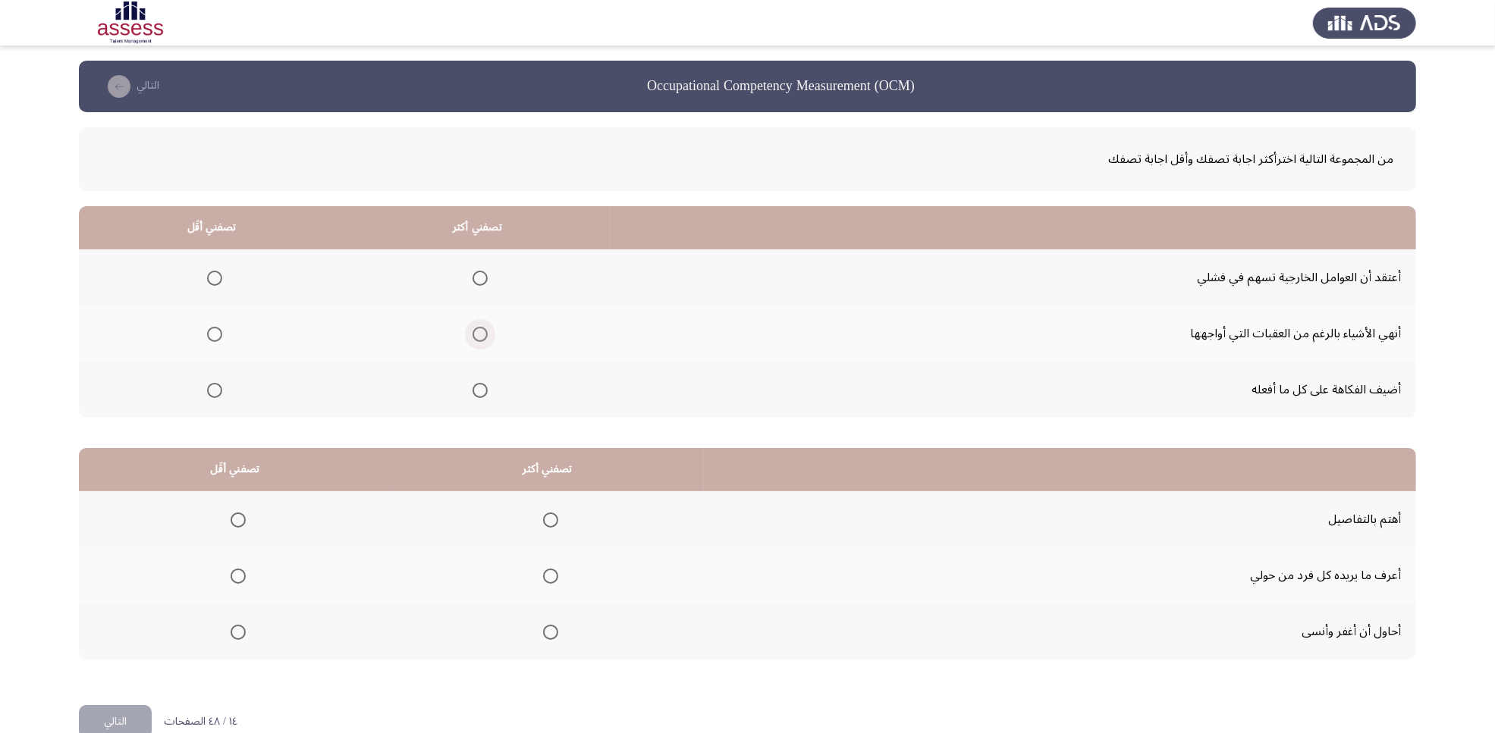
click at [480, 334] on span "Select an option" at bounding box center [479, 334] width 15 height 15
click at [480, 334] on input "Select an option" at bounding box center [479, 334] width 15 height 15
click at [217, 394] on span "Select an option" at bounding box center [214, 390] width 15 height 15
click at [217, 394] on input "Select an option" at bounding box center [214, 390] width 15 height 15
click at [548, 576] on span "Select an option" at bounding box center [550, 576] width 15 height 15
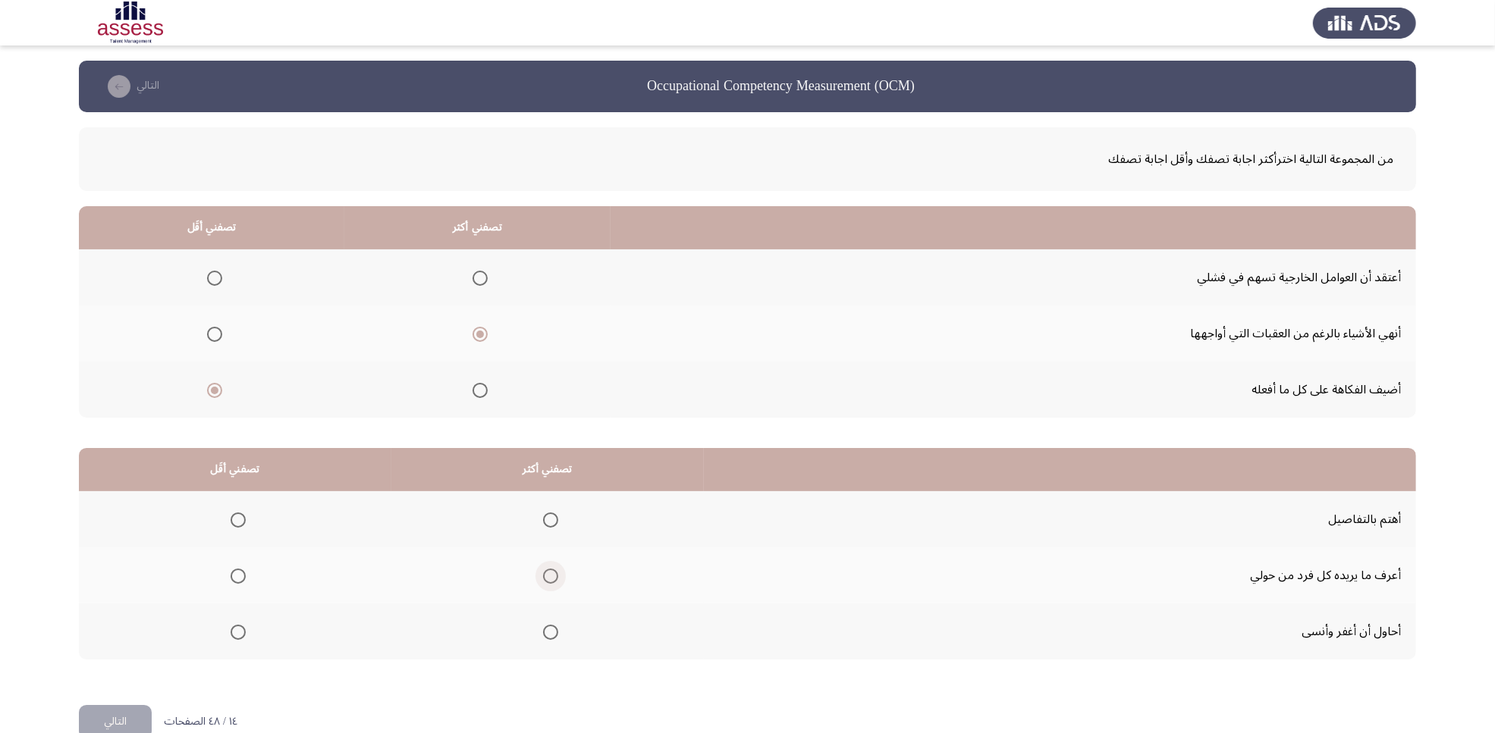
click at [548, 576] on input "Select an option" at bounding box center [550, 576] width 15 height 15
click at [240, 516] on span "Select an option" at bounding box center [238, 520] width 15 height 15
click at [240, 516] on input "Select an option" at bounding box center [238, 520] width 15 height 15
click at [120, 586] on button "التالي" at bounding box center [115, 722] width 73 height 34
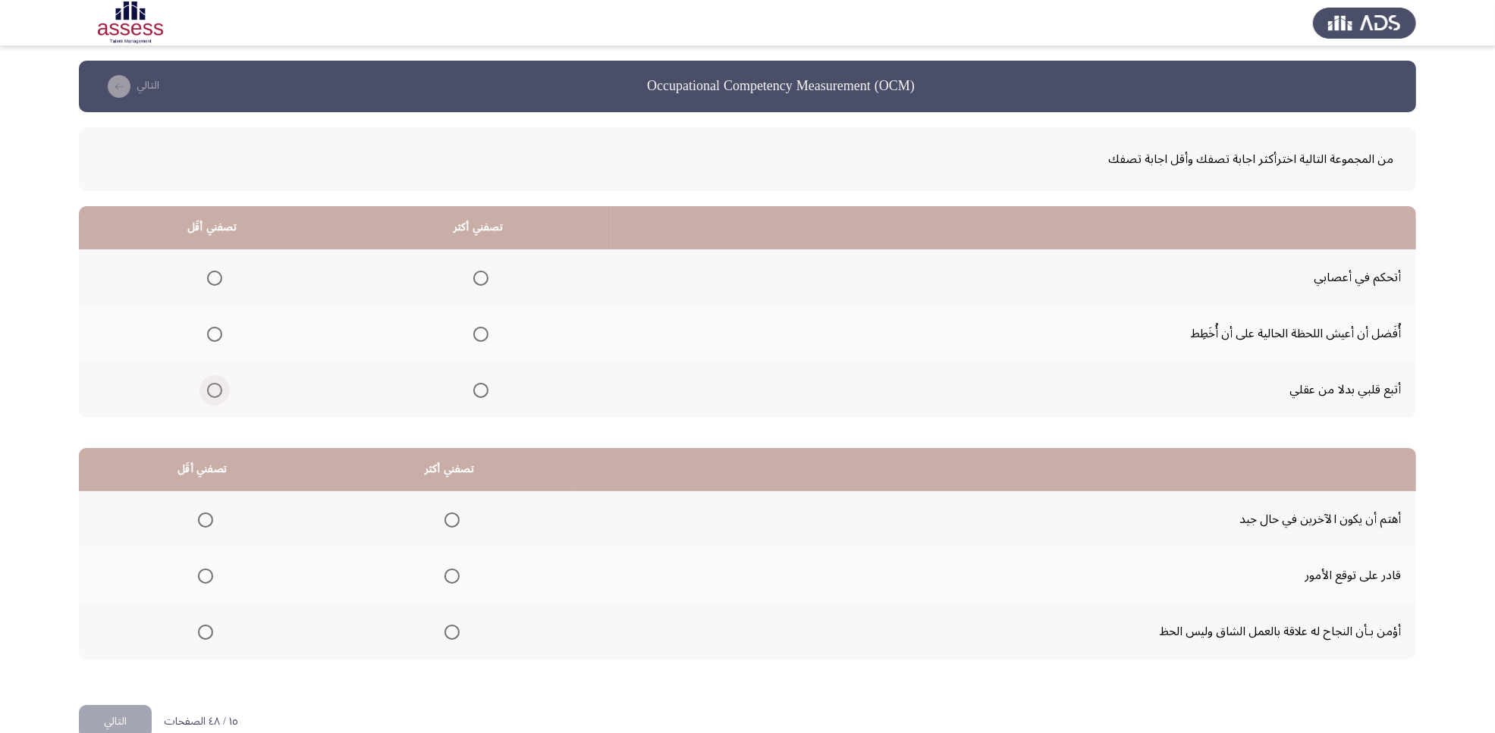
click at [214, 388] on span "Select an option" at bounding box center [214, 390] width 15 height 15
click at [214, 388] on input "Select an option" at bounding box center [214, 390] width 15 height 15
click at [480, 278] on span "Select an option" at bounding box center [480, 278] width 15 height 15
click at [480, 278] on input "Select an option" at bounding box center [480, 278] width 15 height 15
click at [445, 586] on span "Select an option" at bounding box center [451, 632] width 15 height 15
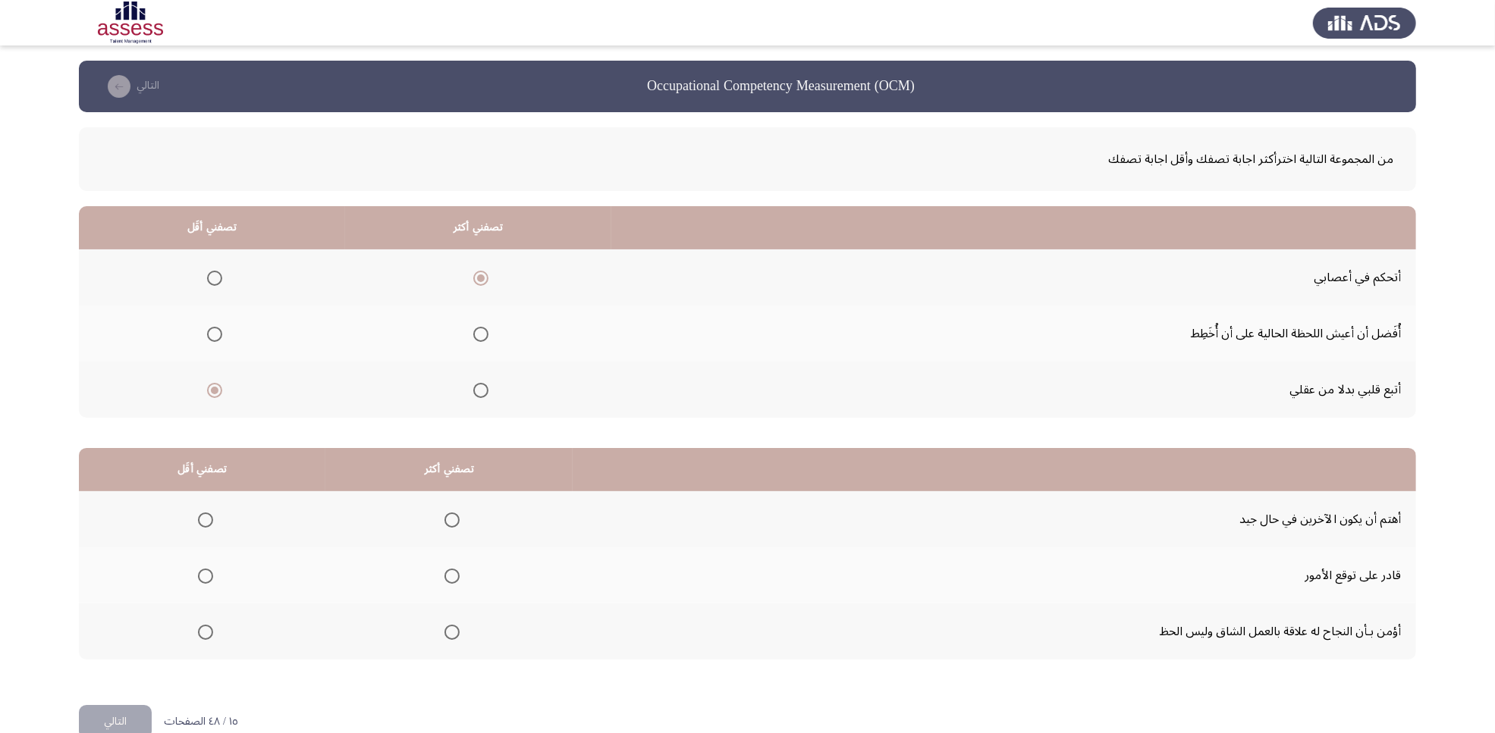
click at [445, 586] on input "Select an option" at bounding box center [451, 632] width 15 height 15
click at [209, 575] on span "Select an option" at bounding box center [205, 576] width 15 height 15
click at [209, 575] on input "Select an option" at bounding box center [205, 576] width 15 height 15
click at [91, 586] on button "التالي" at bounding box center [115, 722] width 73 height 34
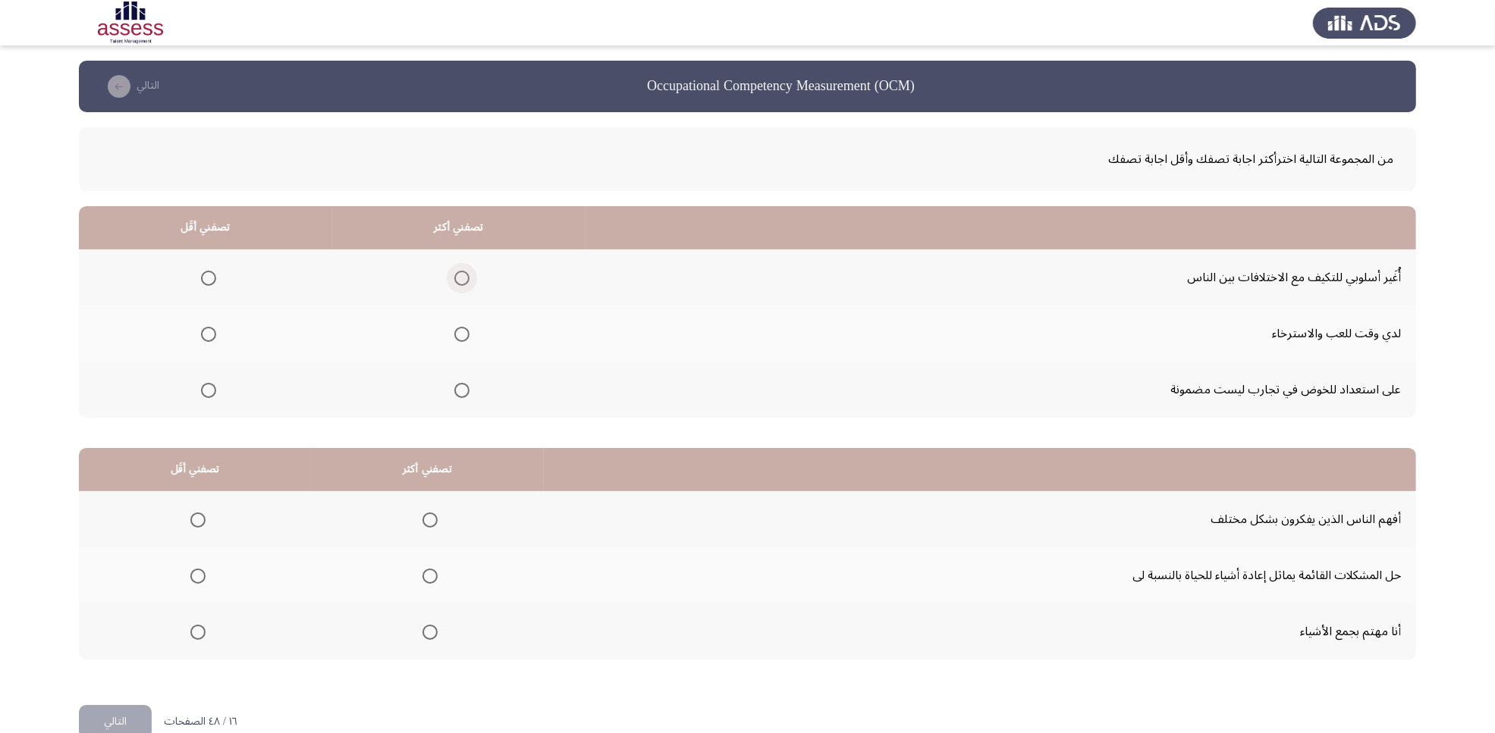
click at [454, 271] on span "Select an option" at bounding box center [461, 278] width 15 height 15
click at [454, 271] on input "Select an option" at bounding box center [461, 278] width 15 height 15
click at [209, 389] on span "Select an option" at bounding box center [208, 390] width 15 height 15
click at [209, 389] on input "Select an option" at bounding box center [208, 390] width 15 height 15
click at [422, 579] on span "Select an option" at bounding box center [429, 576] width 15 height 15
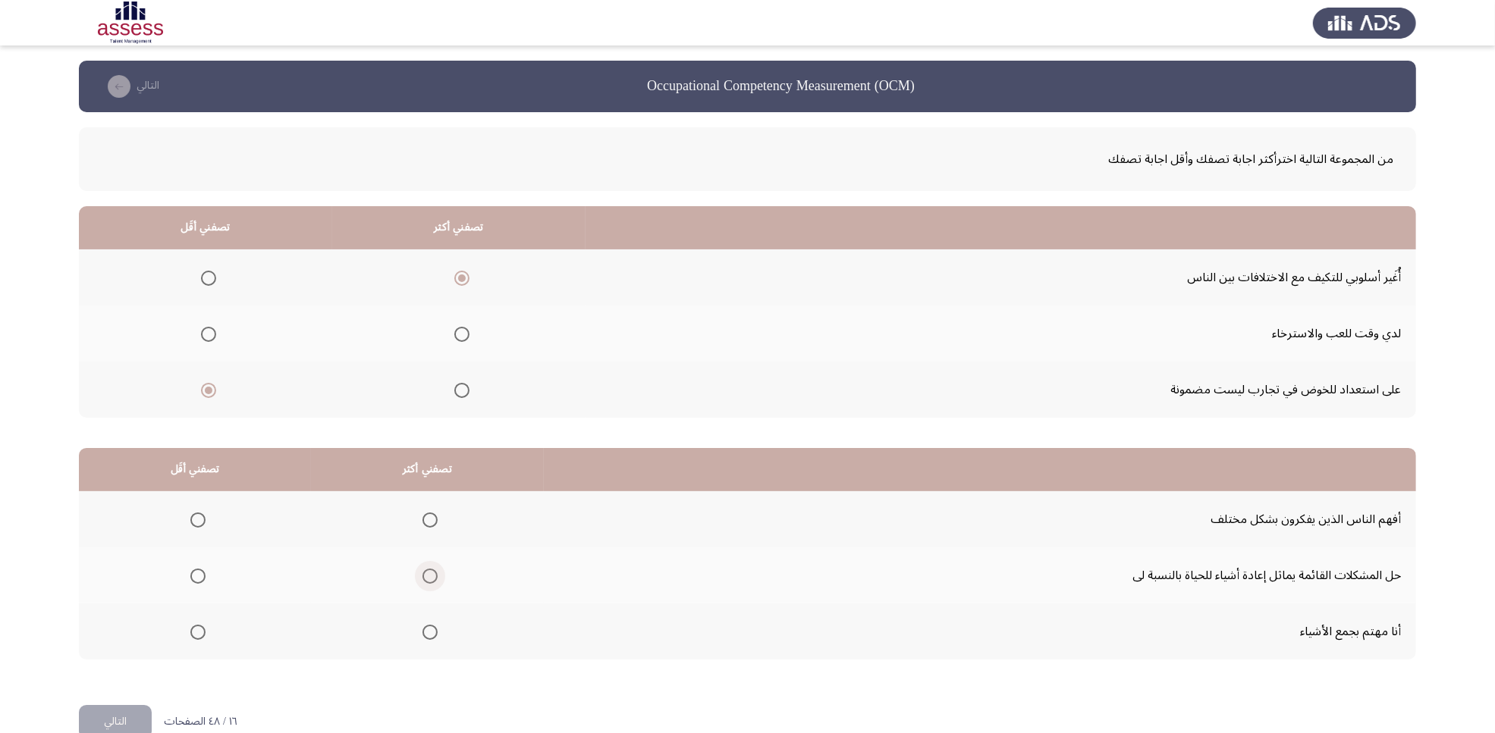
click at [422, 579] on input "Select an option" at bounding box center [429, 576] width 15 height 15
click at [190, 586] on span "Select an option" at bounding box center [197, 632] width 15 height 15
click at [190, 586] on input "Select an option" at bounding box center [197, 632] width 15 height 15
click at [118, 586] on button "التالي" at bounding box center [115, 722] width 73 height 34
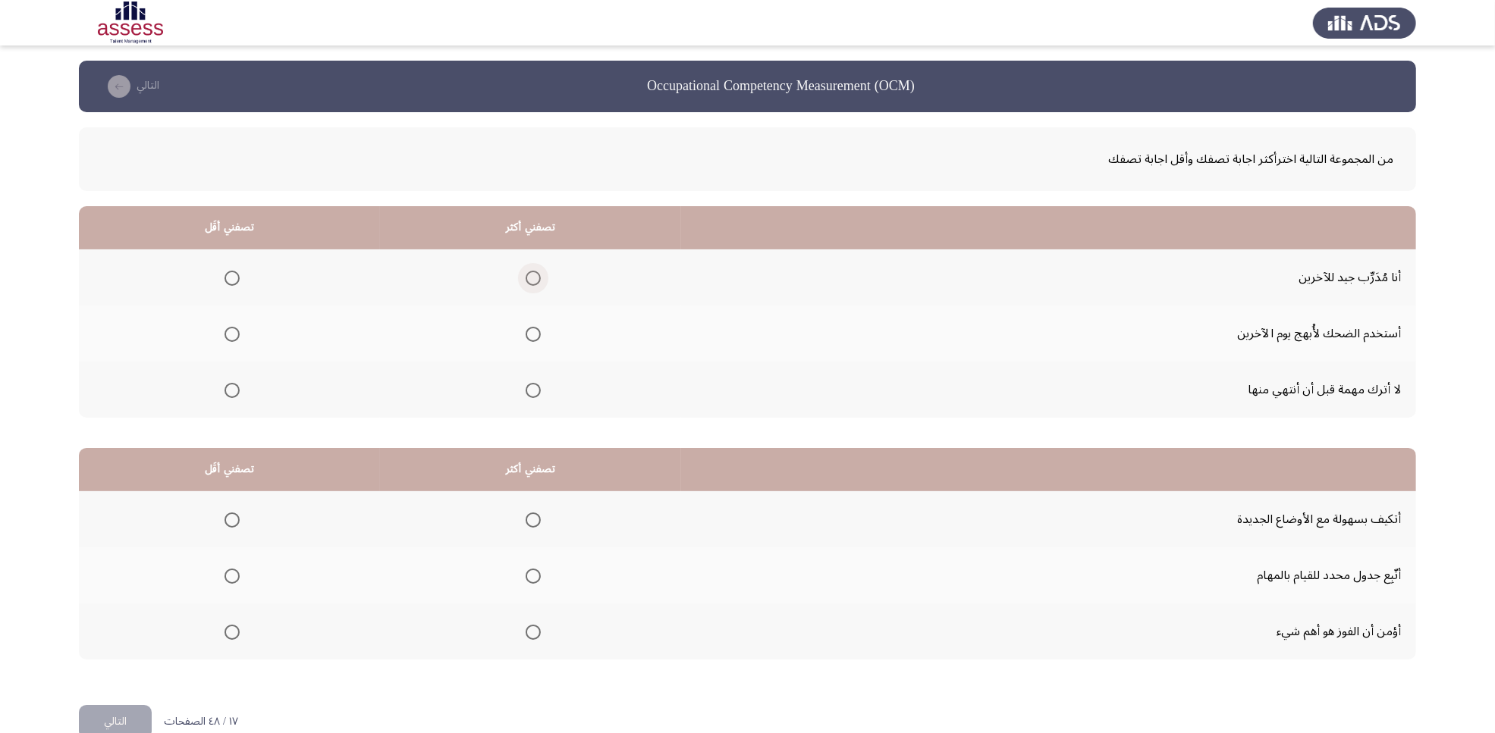
click at [535, 283] on span "Select an option" at bounding box center [533, 278] width 15 height 15
click at [535, 283] on input "Select an option" at bounding box center [533, 278] width 15 height 15
click at [235, 334] on span "Select an option" at bounding box center [231, 334] width 15 height 15
click at [235, 334] on input "Select an option" at bounding box center [231, 334] width 15 height 15
click at [526, 517] on span "Select an option" at bounding box center [533, 520] width 15 height 15
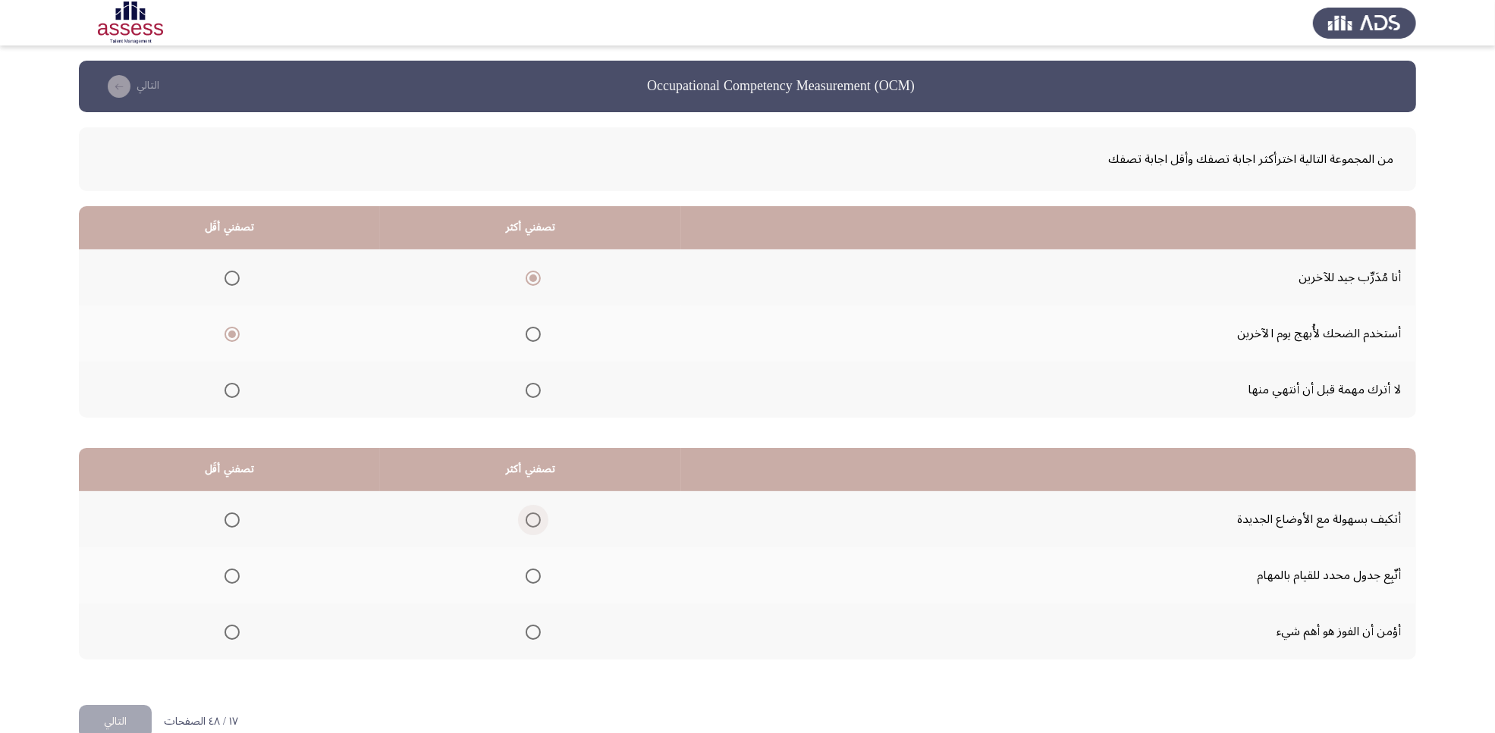
click at [526, 517] on input "Select an option" at bounding box center [533, 520] width 15 height 15
click at [232, 586] on span "Select an option" at bounding box center [231, 632] width 15 height 15
click at [232, 586] on input "Select an option" at bounding box center [231, 632] width 15 height 15
click at [115, 586] on button "التالي" at bounding box center [115, 722] width 73 height 34
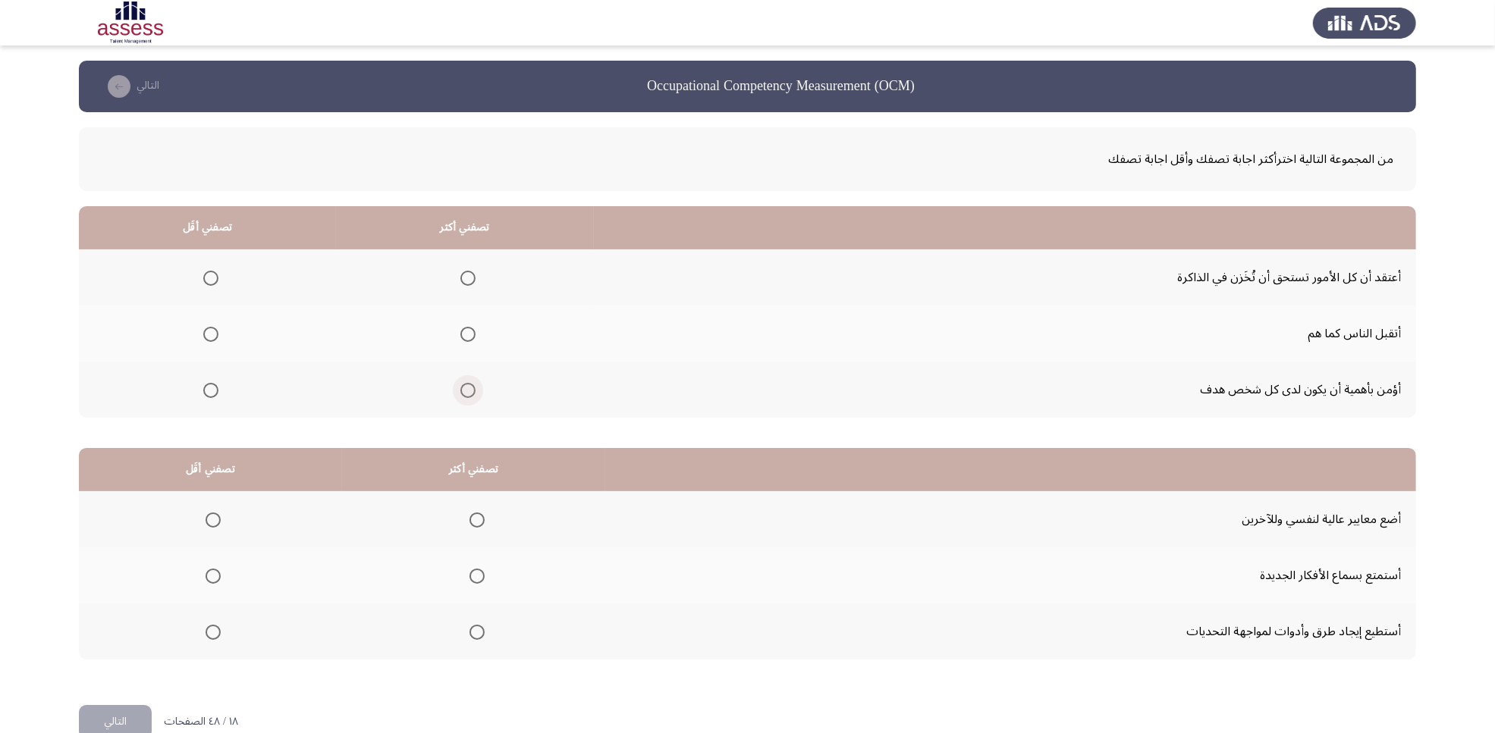
click at [465, 387] on span "Select an option" at bounding box center [467, 390] width 15 height 15
click at [465, 387] on input "Select an option" at bounding box center [467, 390] width 15 height 15
drag, startPoint x: 207, startPoint y: 332, endPoint x: 268, endPoint y: 315, distance: 62.9
click at [268, 315] on th at bounding box center [207, 334] width 257 height 56
click at [214, 282] on span "Select an option" at bounding box center [210, 278] width 15 height 15
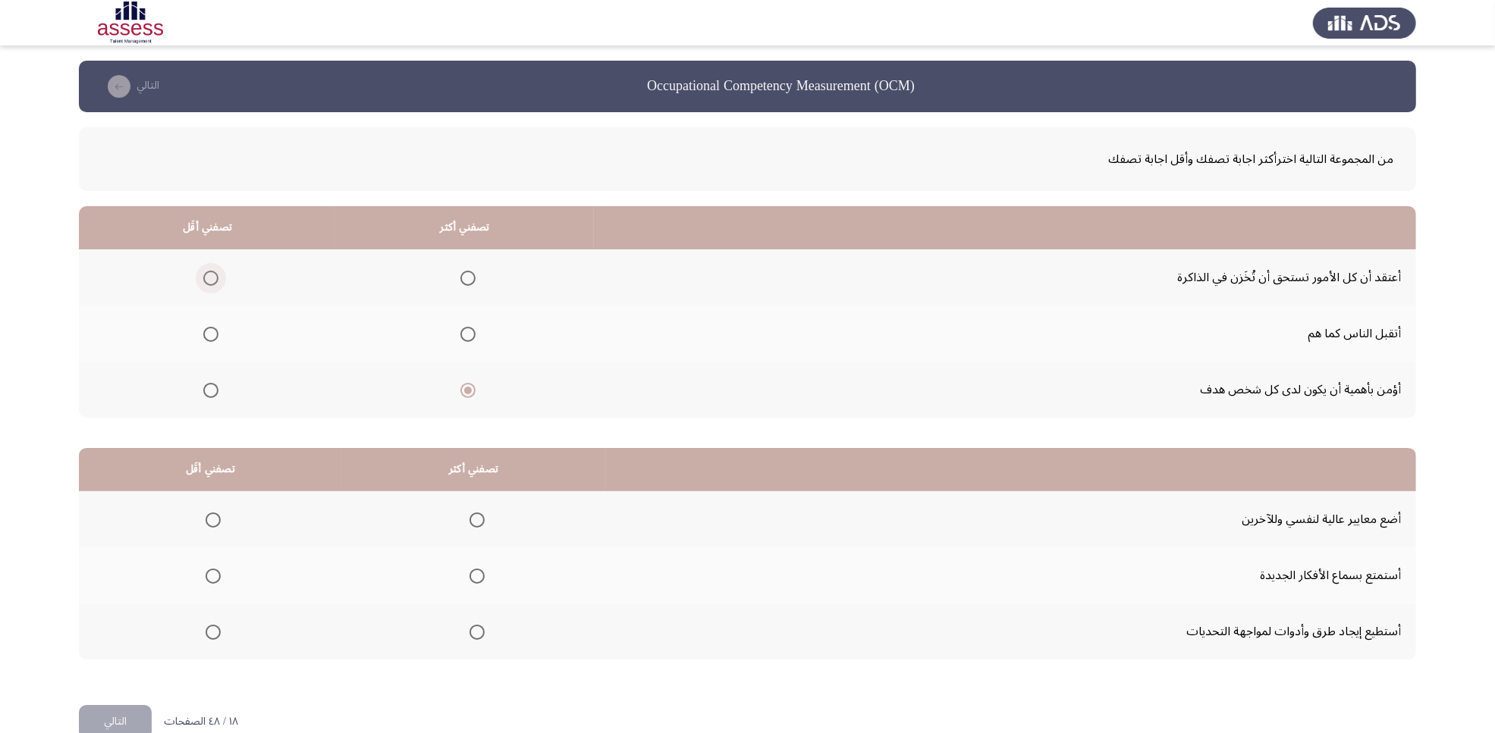
click at [214, 282] on input "Select an option" at bounding box center [210, 278] width 15 height 15
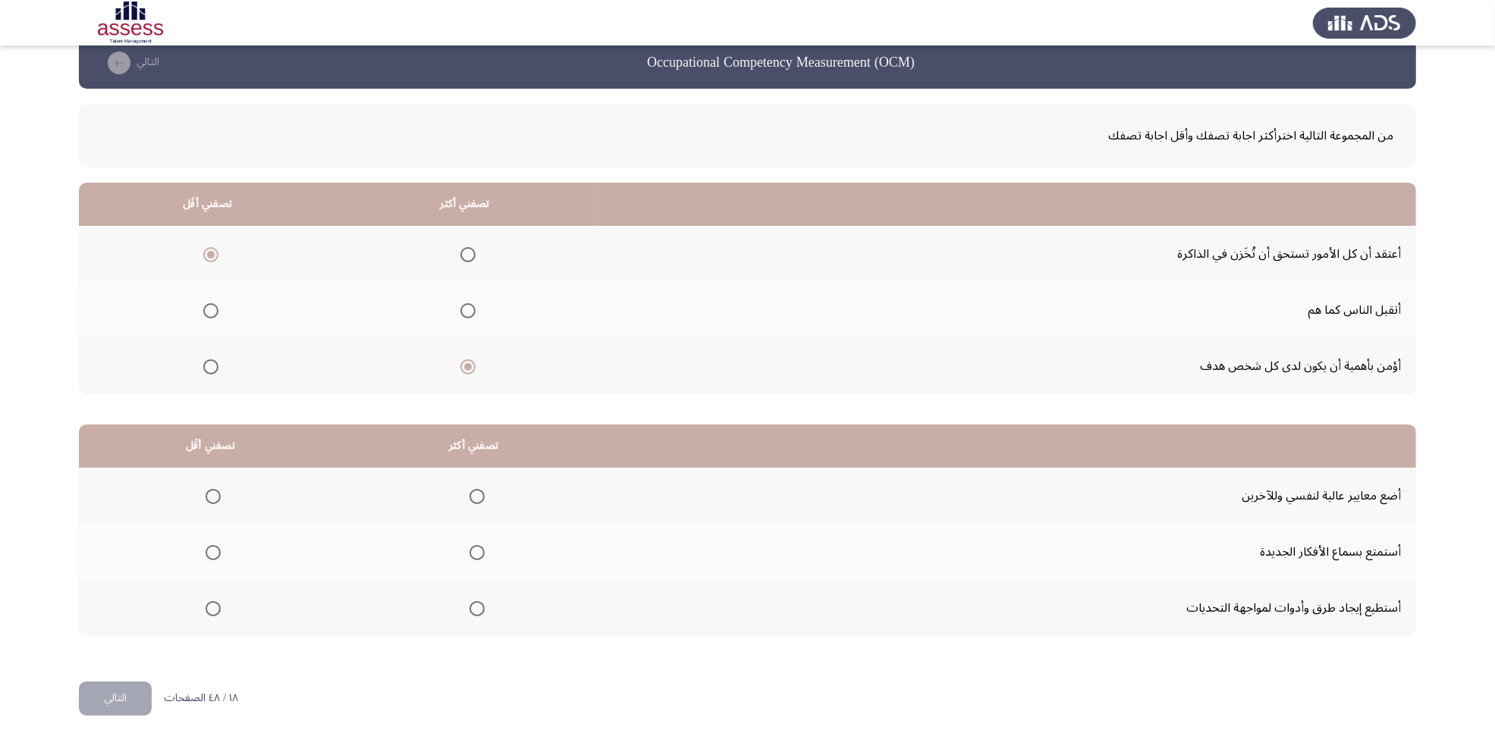
scroll to position [30, 0]
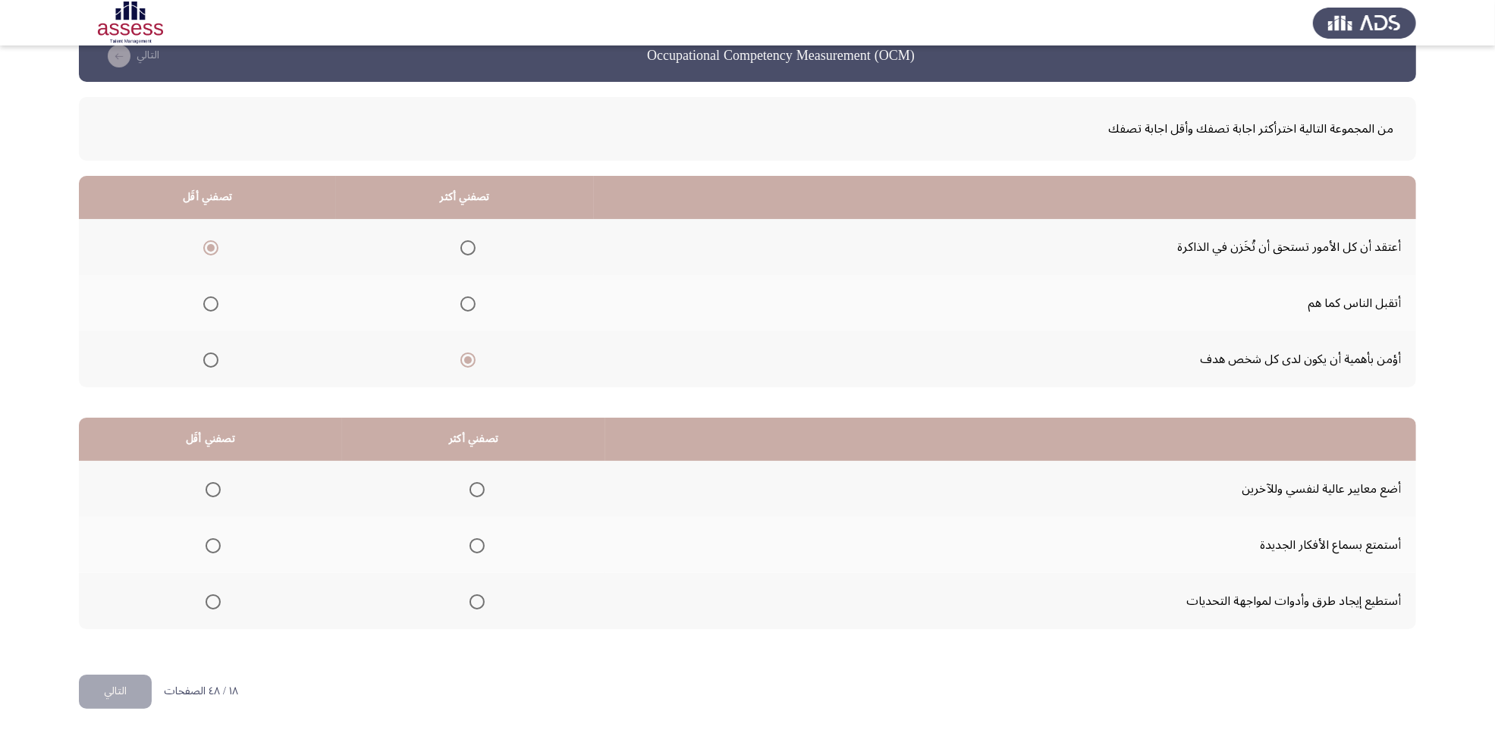
click at [475, 586] on span "Select an option" at bounding box center [476, 602] width 15 height 15
click at [475, 586] on input "Select an option" at bounding box center [476, 602] width 15 height 15
click at [471, 485] on span "Select an option" at bounding box center [476, 489] width 15 height 15
click at [471, 485] on input "Select an option" at bounding box center [476, 489] width 15 height 15
click at [206, 544] on span "Select an option" at bounding box center [213, 545] width 15 height 15
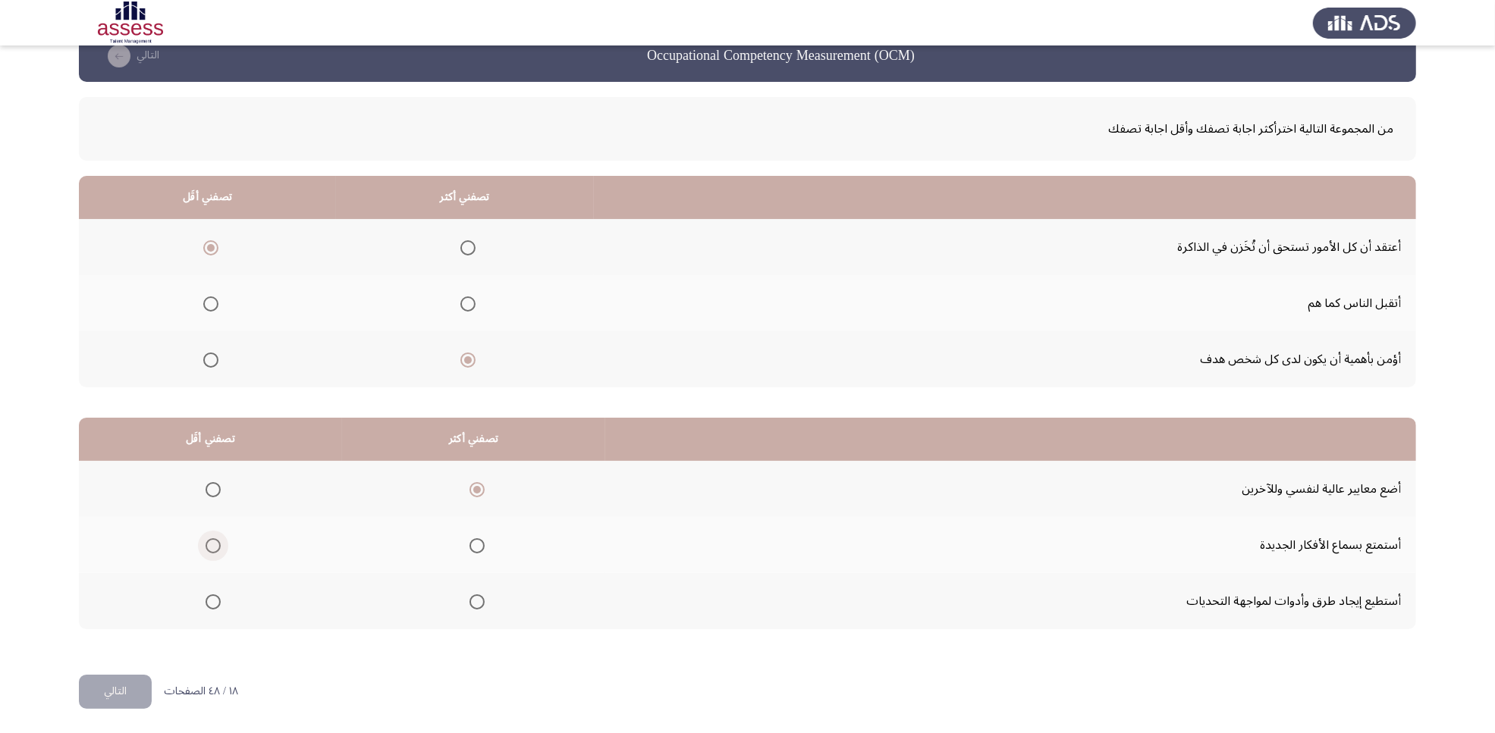
click at [206, 544] on input "Select an option" at bounding box center [213, 545] width 15 height 15
click at [478, 586] on span "Select an option" at bounding box center [476, 602] width 15 height 15
click at [478, 586] on input "Select an option" at bounding box center [476, 602] width 15 height 15
click at [129, 586] on button "التالي" at bounding box center [115, 692] width 73 height 34
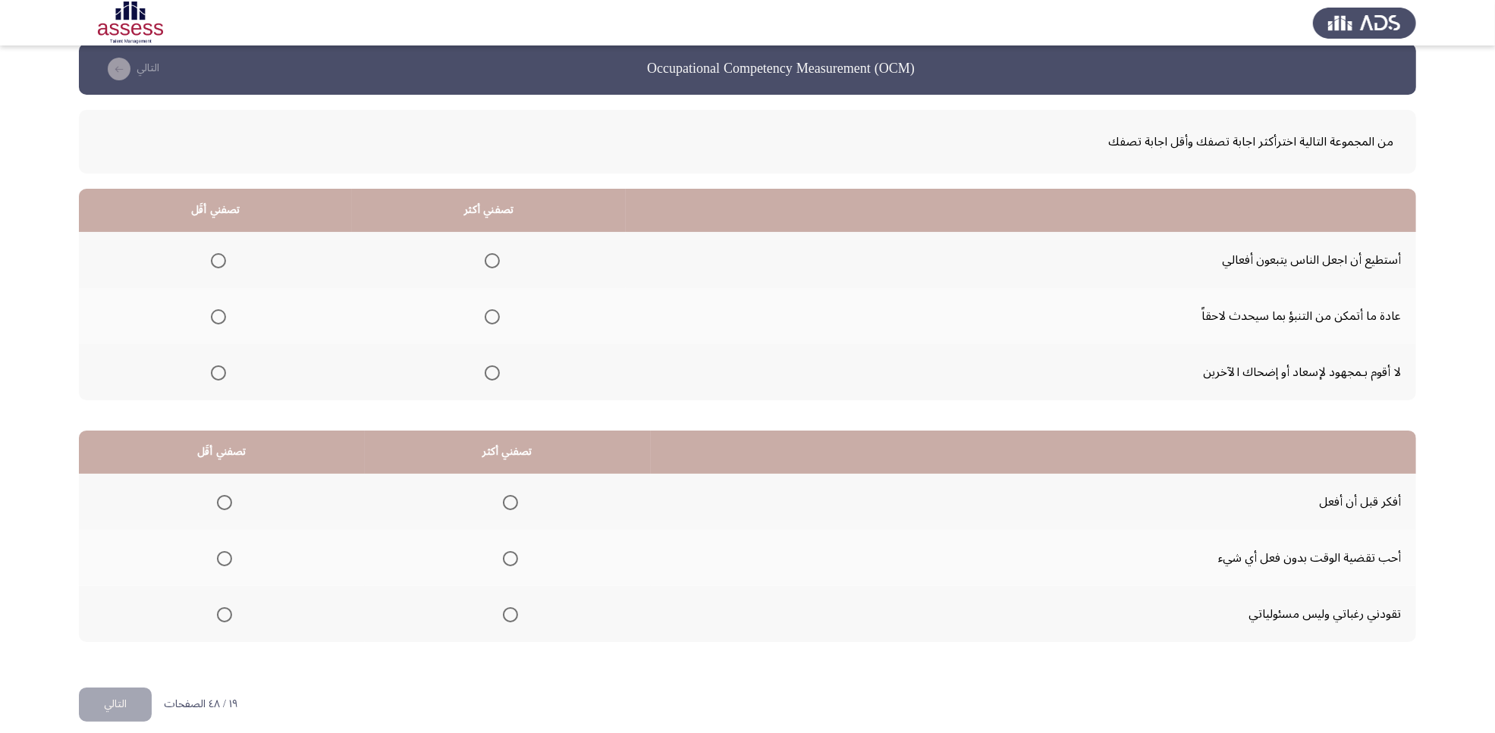
scroll to position [0, 0]
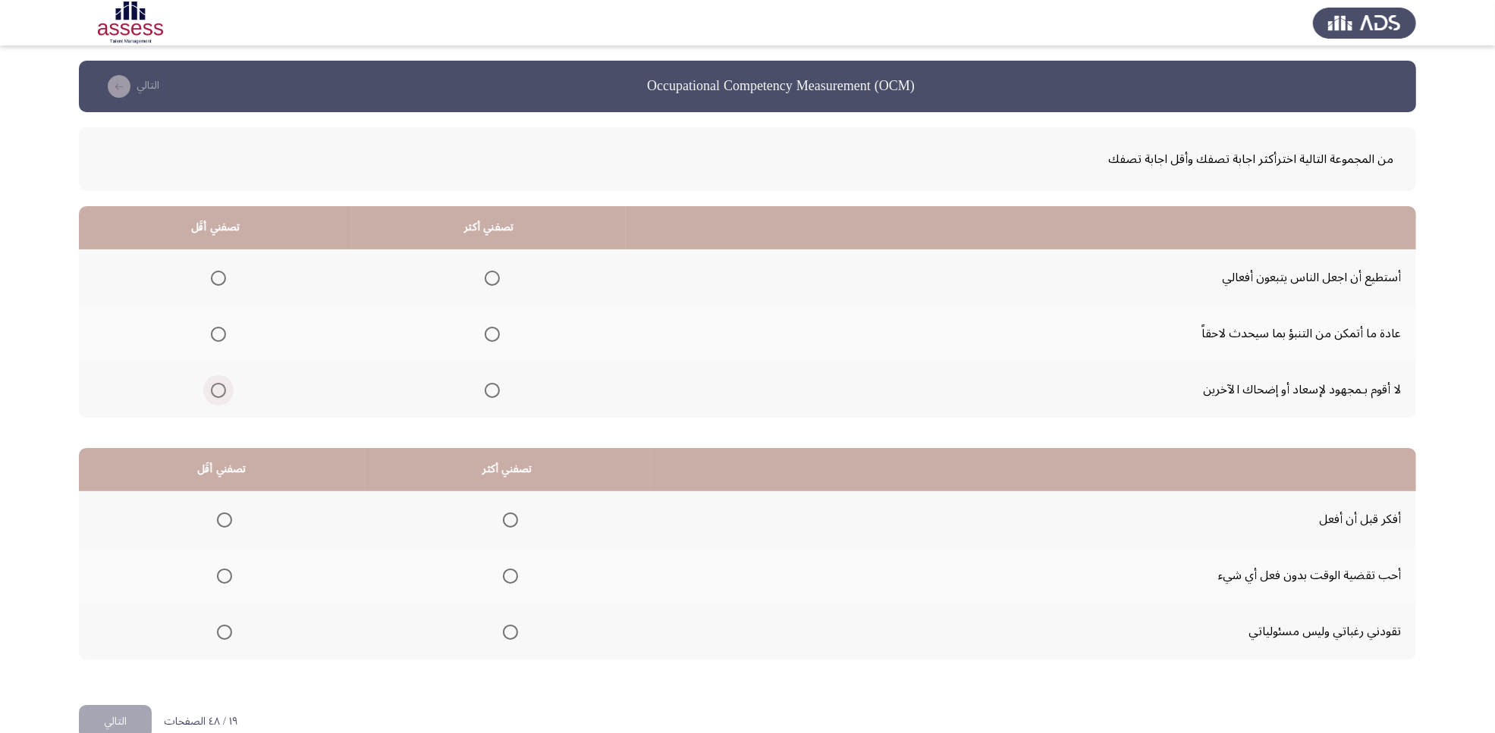
click at [218, 392] on span "Select an option" at bounding box center [218, 390] width 15 height 15
click at [218, 392] on input "Select an option" at bounding box center [218, 390] width 15 height 15
click at [489, 273] on span "Select an option" at bounding box center [492, 278] width 15 height 15
click at [489, 273] on input "Select an option" at bounding box center [492, 278] width 15 height 15
click at [505, 521] on span "Select an option" at bounding box center [510, 520] width 15 height 15
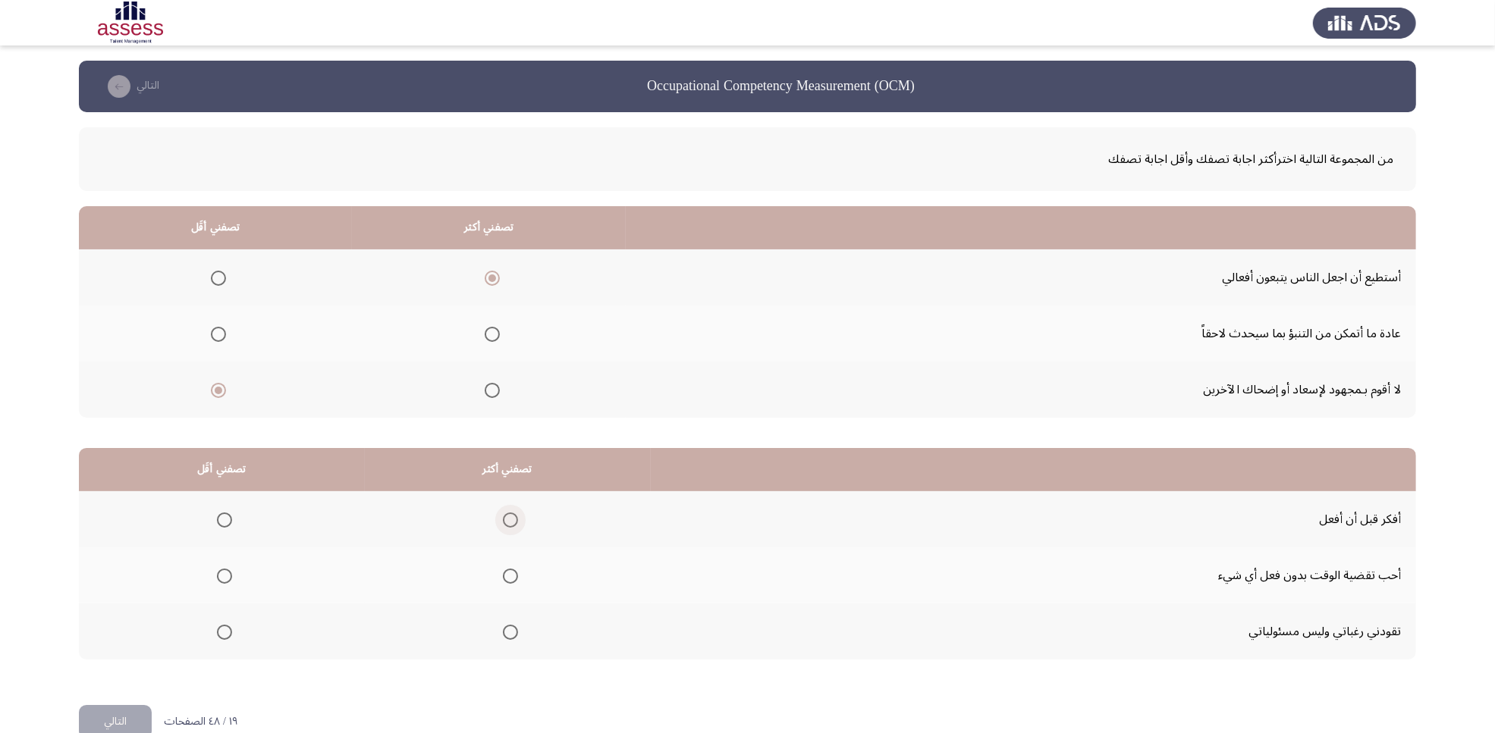
click at [505, 521] on input "Select an option" at bounding box center [510, 520] width 15 height 15
click at [230, 586] on span "Select an option" at bounding box center [224, 632] width 15 height 15
click at [230, 586] on input "Select an option" at bounding box center [224, 632] width 15 height 15
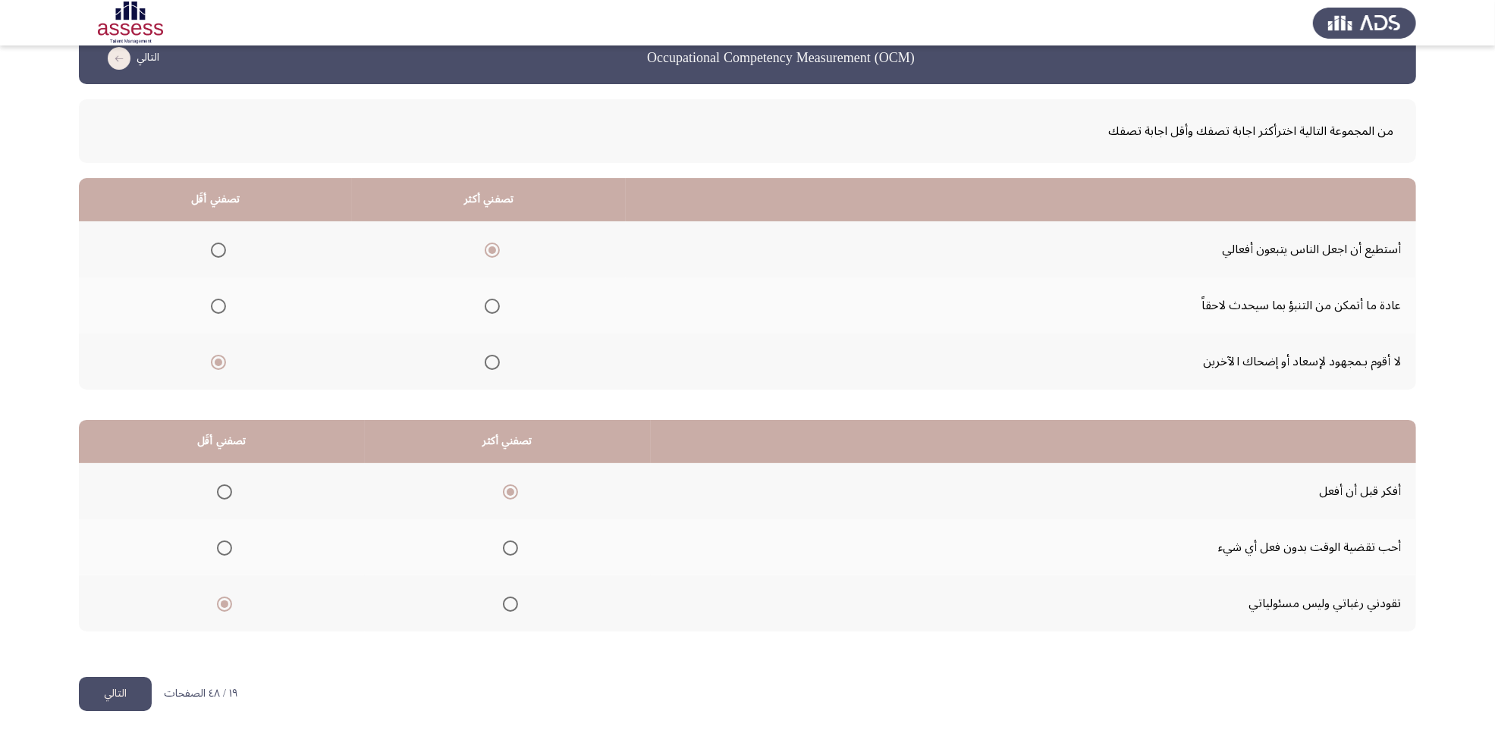
scroll to position [30, 0]
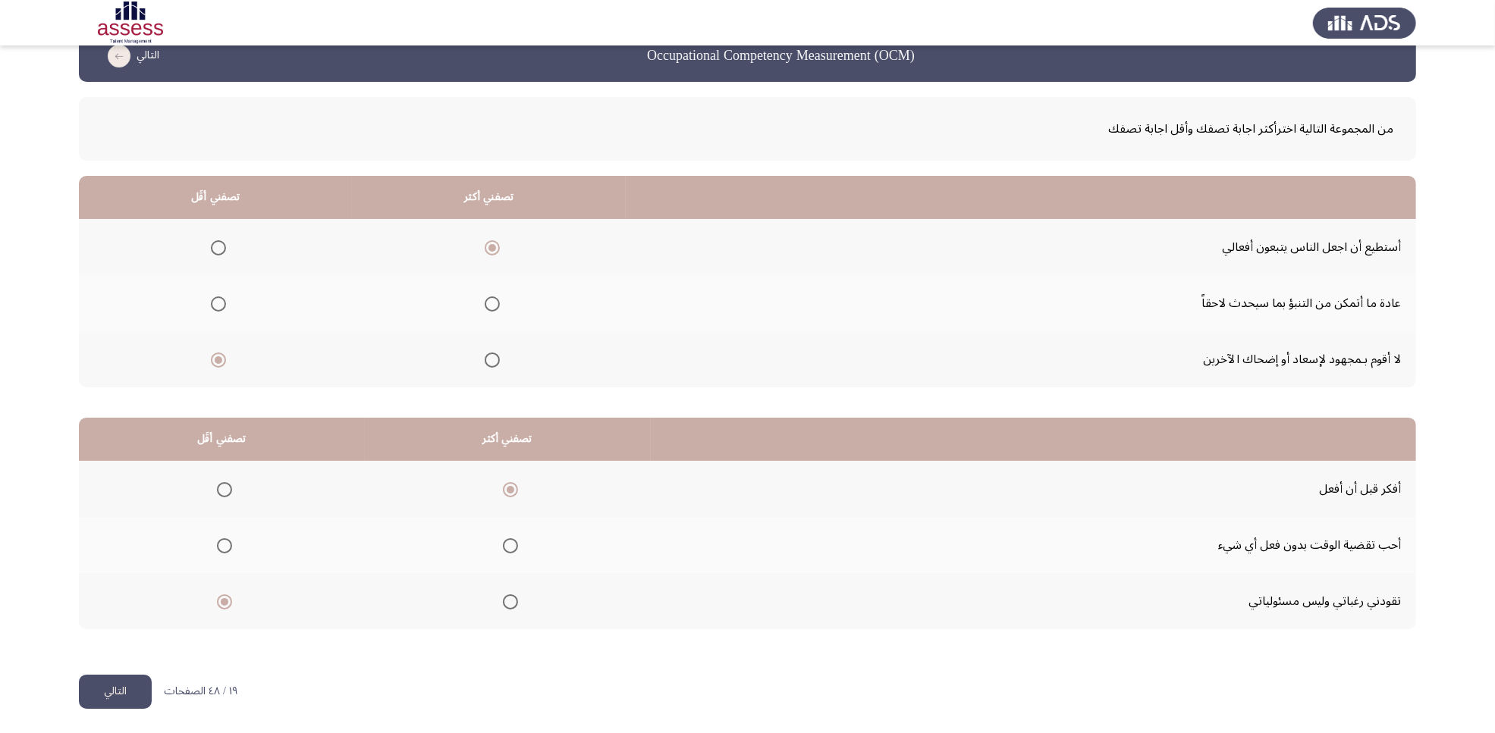
click at [118, 586] on button "التالي" at bounding box center [115, 692] width 73 height 34
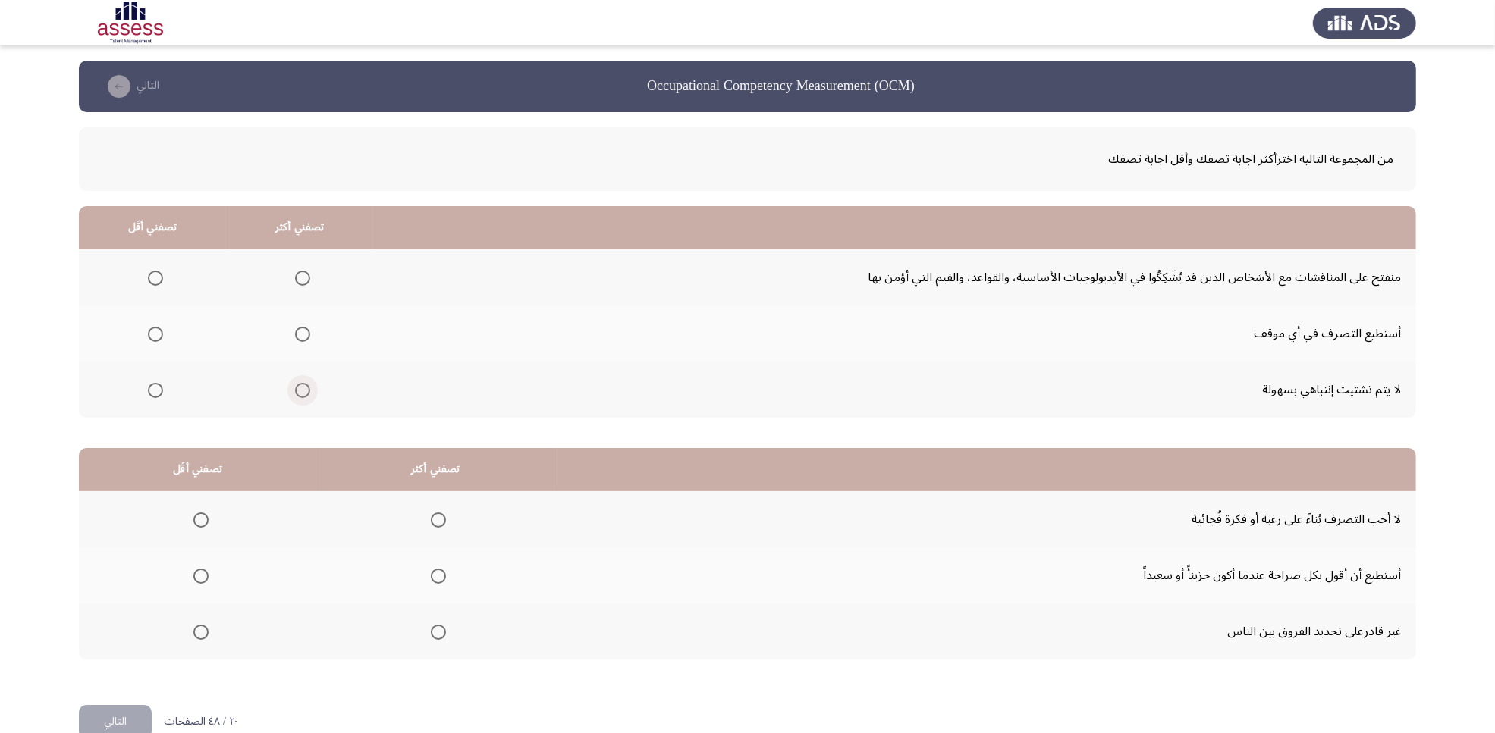
click at [303, 391] on span "Select an option" at bounding box center [303, 391] width 0 height 0
click at [300, 389] on input "Select an option" at bounding box center [302, 390] width 15 height 15
click at [155, 278] on span "Select an option" at bounding box center [155, 278] width 15 height 15
click at [155, 278] on input "Select an option" at bounding box center [155, 278] width 15 height 15
click at [205, 586] on span "Select an option" at bounding box center [200, 632] width 15 height 15
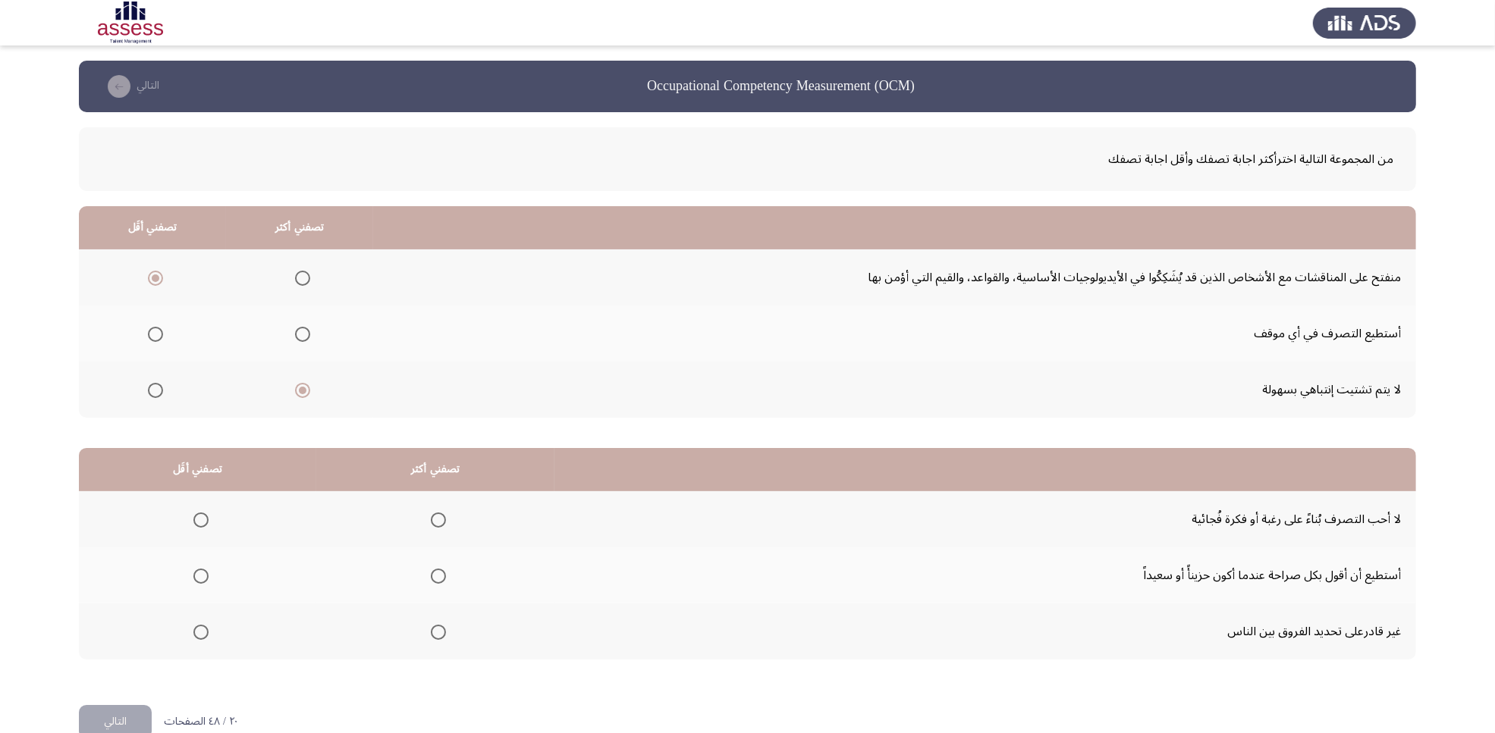
click at [205, 586] on input "Select an option" at bounding box center [200, 632] width 15 height 15
click at [438, 519] on span "Select an option" at bounding box center [438, 520] width 15 height 15
click at [438, 519] on input "Select an option" at bounding box center [438, 520] width 15 height 15
click at [118, 586] on button "التالي" at bounding box center [115, 722] width 73 height 34
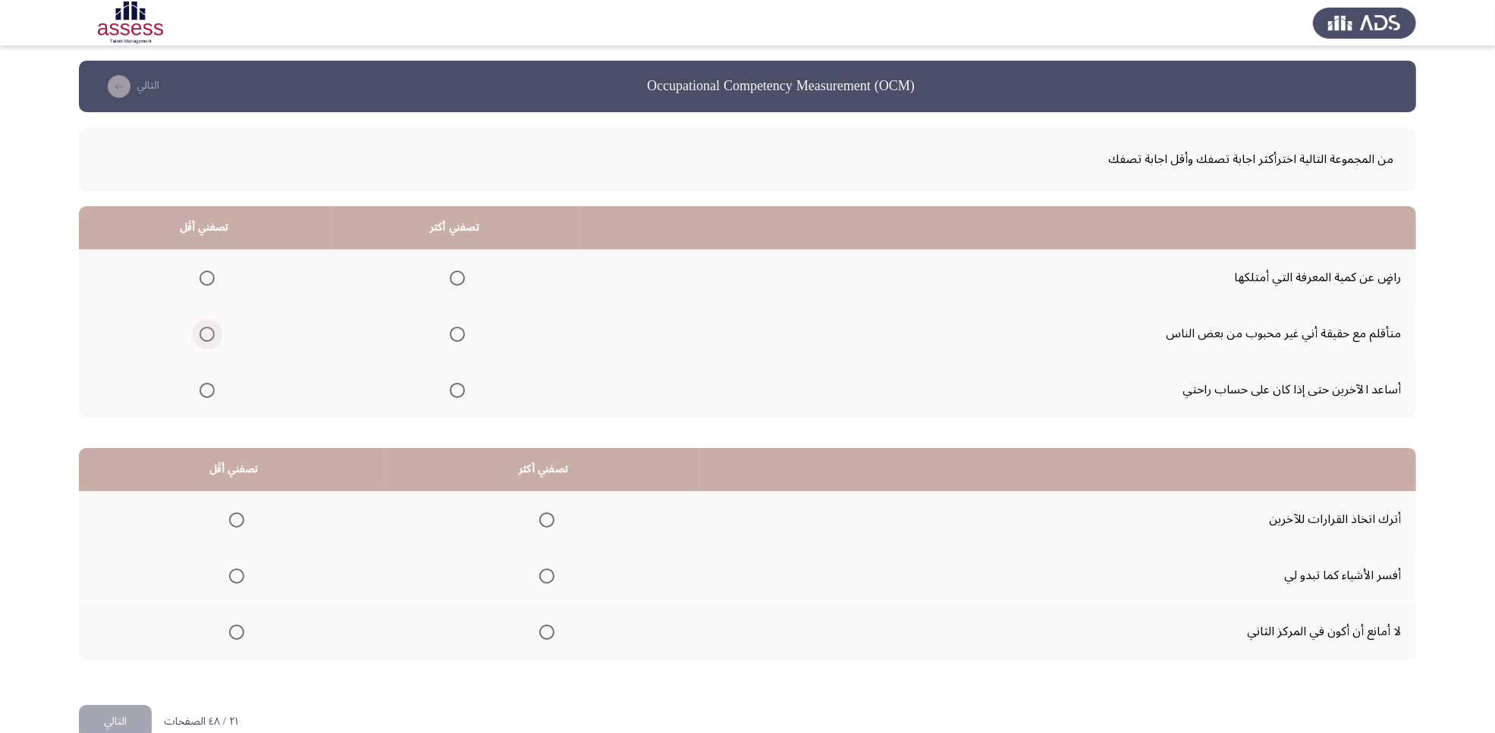
click at [210, 334] on span "Select an option" at bounding box center [206, 334] width 15 height 15
click at [210, 334] on input "Select an option" at bounding box center [206, 334] width 15 height 15
click at [453, 384] on span "Select an option" at bounding box center [457, 390] width 15 height 15
click at [453, 384] on input "Select an option" at bounding box center [457, 390] width 15 height 15
click at [450, 336] on span "Select an option" at bounding box center [457, 334] width 15 height 15
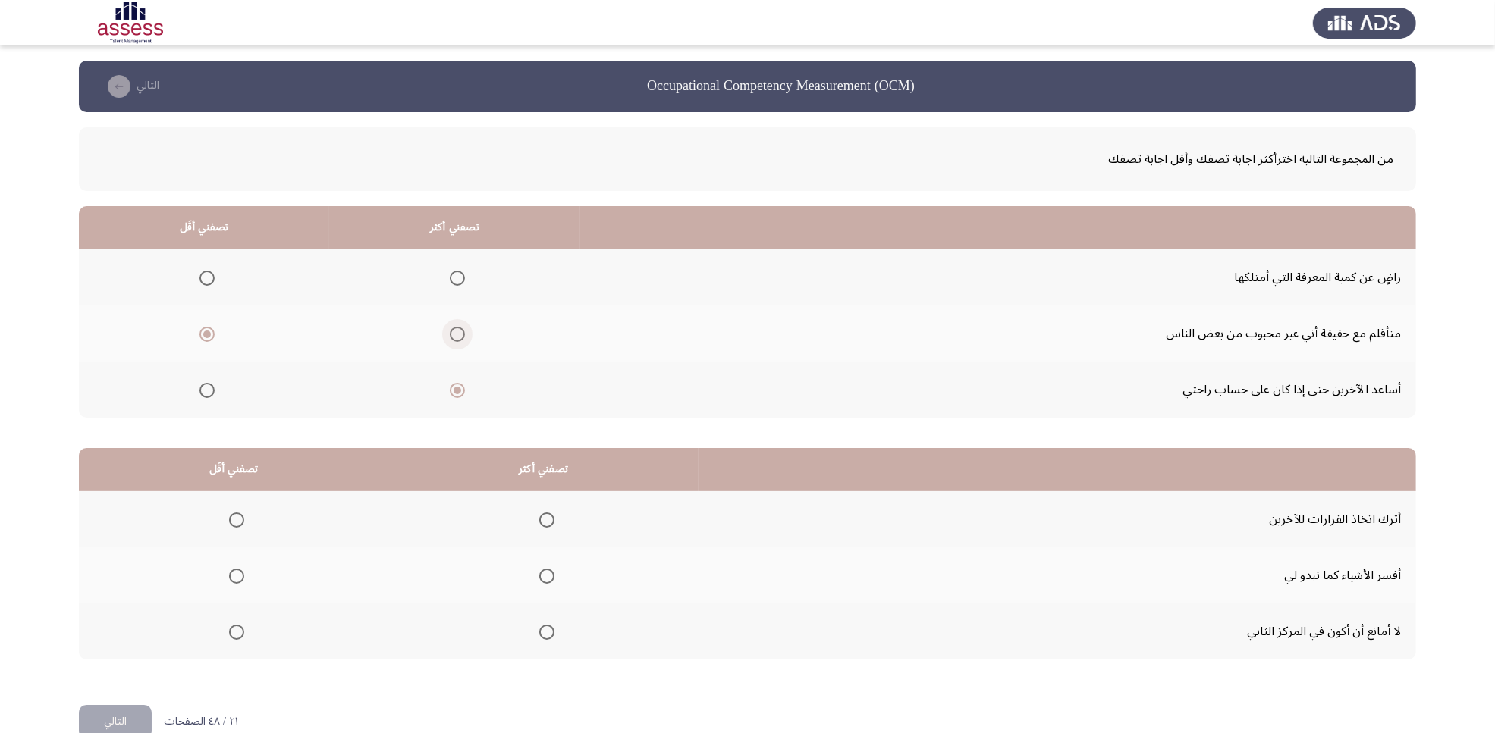
click at [450, 336] on input "Select an option" at bounding box center [457, 334] width 15 height 15
click at [209, 391] on span "Select an option" at bounding box center [206, 390] width 15 height 15
click at [209, 391] on input "Select an option" at bounding box center [206, 390] width 15 height 15
click at [209, 331] on span "Select an option" at bounding box center [206, 334] width 15 height 15
click at [209, 331] on input "Select an option" at bounding box center [206, 334] width 15 height 15
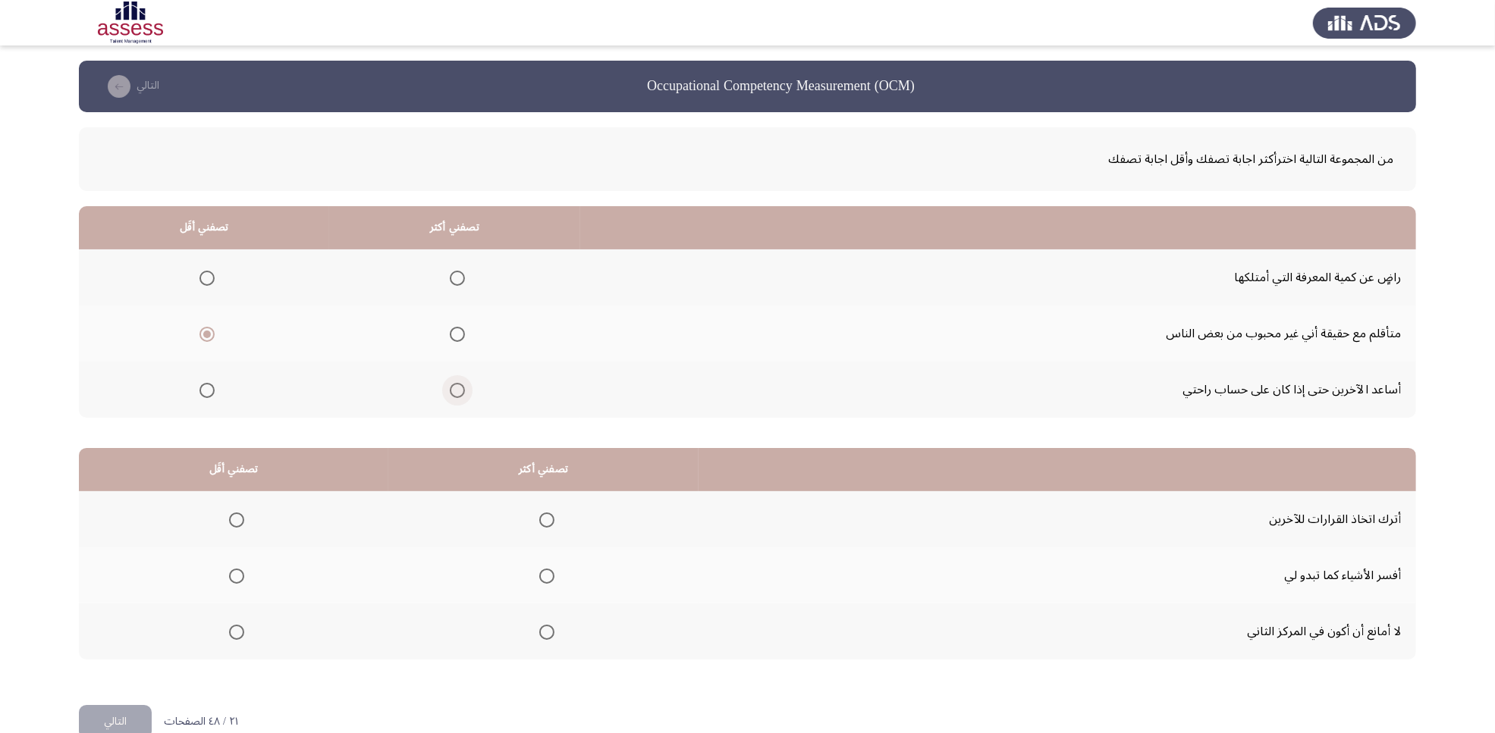
click at [455, 392] on span "Select an option" at bounding box center [457, 390] width 15 height 15
click at [455, 392] on input "Select an option" at bounding box center [457, 390] width 15 height 15
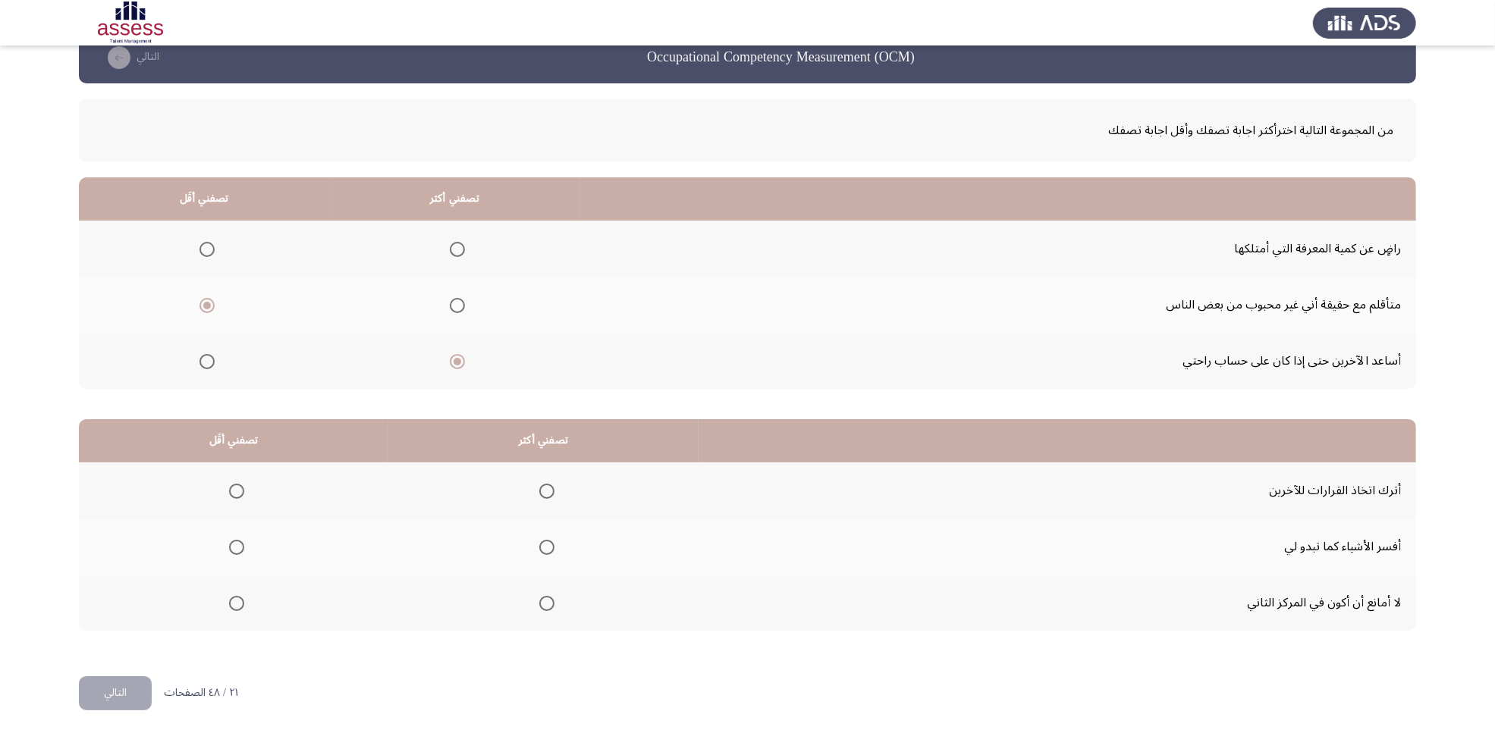
scroll to position [30, 0]
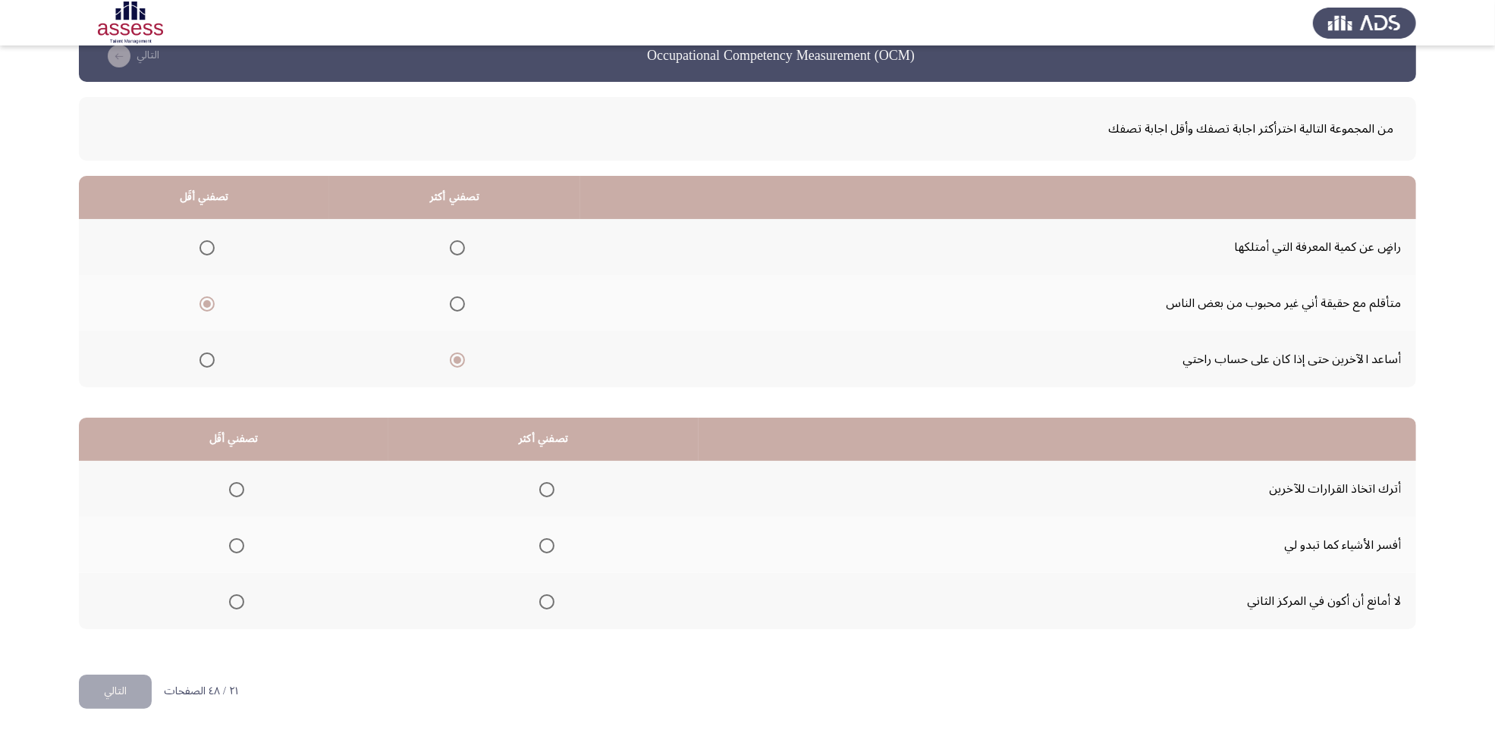
click at [233, 485] on span "Select an option" at bounding box center [236, 489] width 15 height 15
click at [233, 485] on input "Select an option" at bounding box center [236, 489] width 15 height 15
click at [542, 586] on span "Select an option" at bounding box center [546, 602] width 15 height 15
click at [542, 586] on input "Select an option" at bounding box center [546, 602] width 15 height 15
click at [87, 586] on button "التالي" at bounding box center [115, 692] width 73 height 34
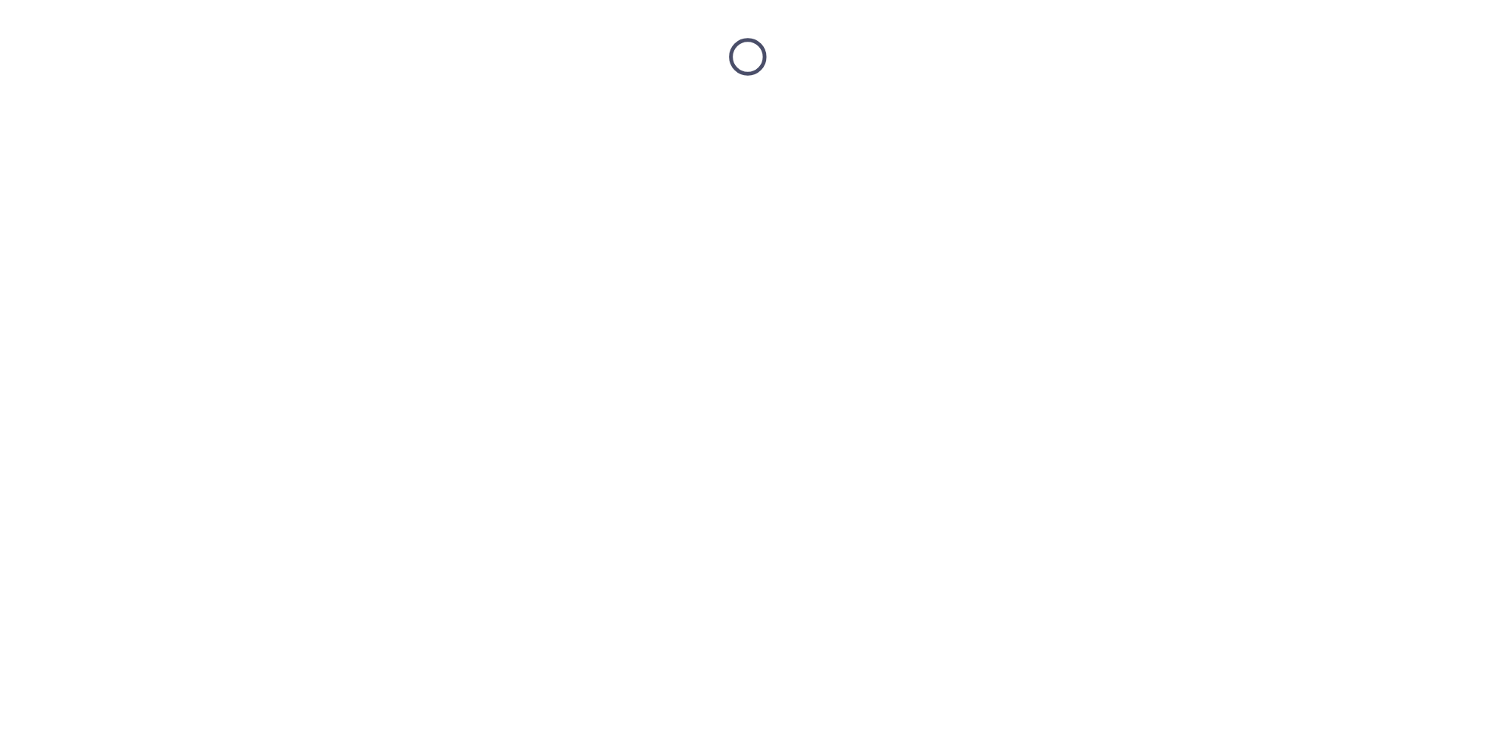
scroll to position [0, 0]
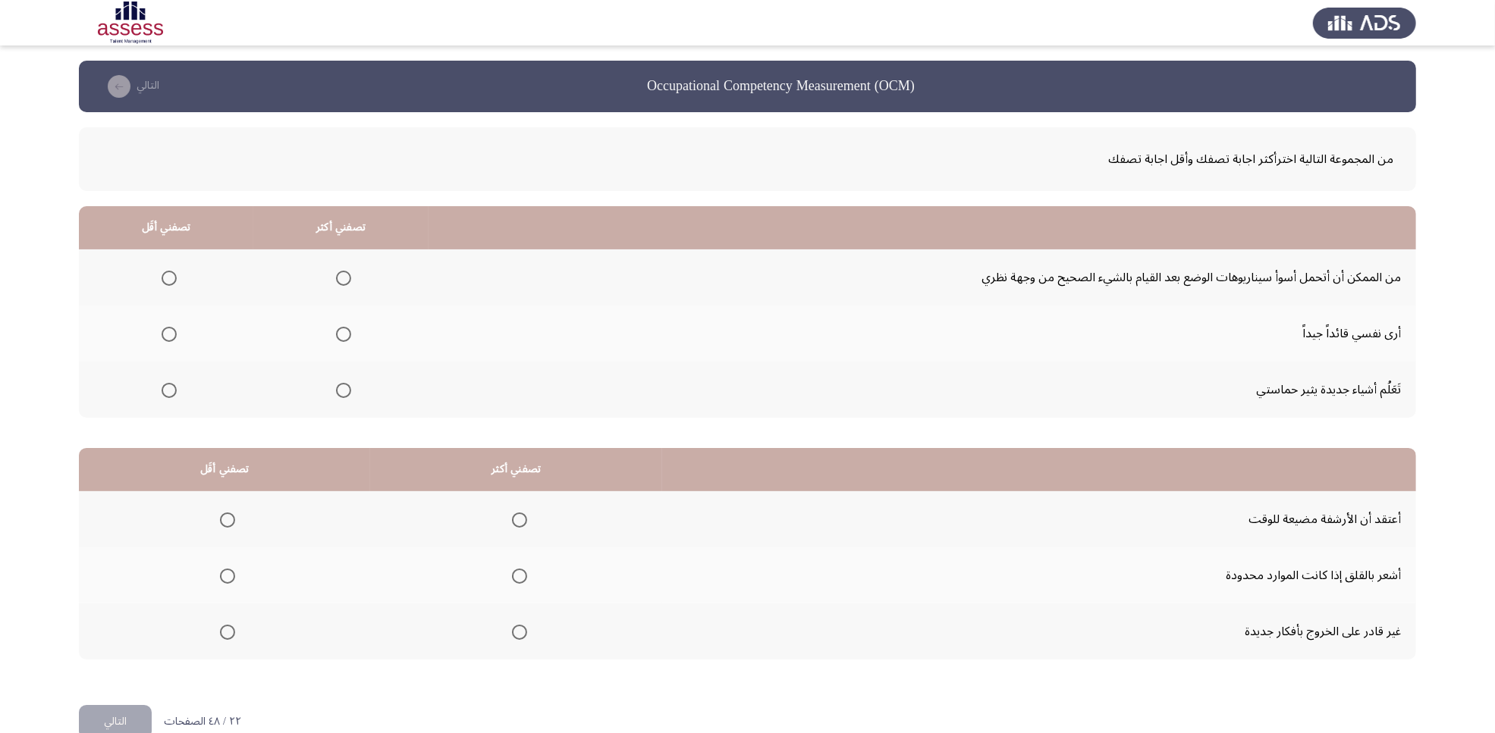
click at [163, 387] on span "Select an option" at bounding box center [169, 390] width 15 height 15
click at [163, 387] on input "Select an option" at bounding box center [169, 390] width 15 height 15
click at [341, 338] on span "Select an option" at bounding box center [343, 334] width 15 height 15
click at [341, 338] on input "Select an option" at bounding box center [343, 334] width 15 height 15
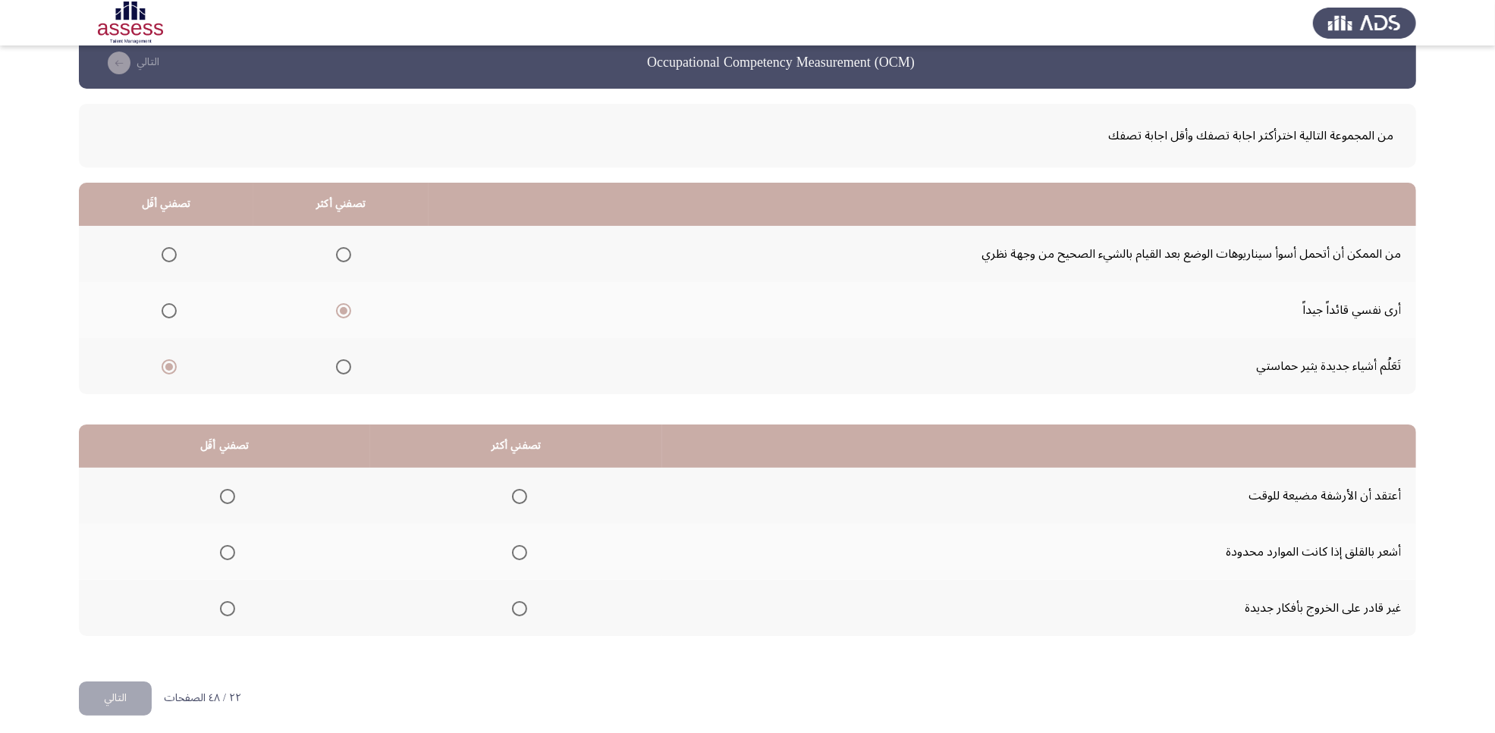
scroll to position [30, 0]
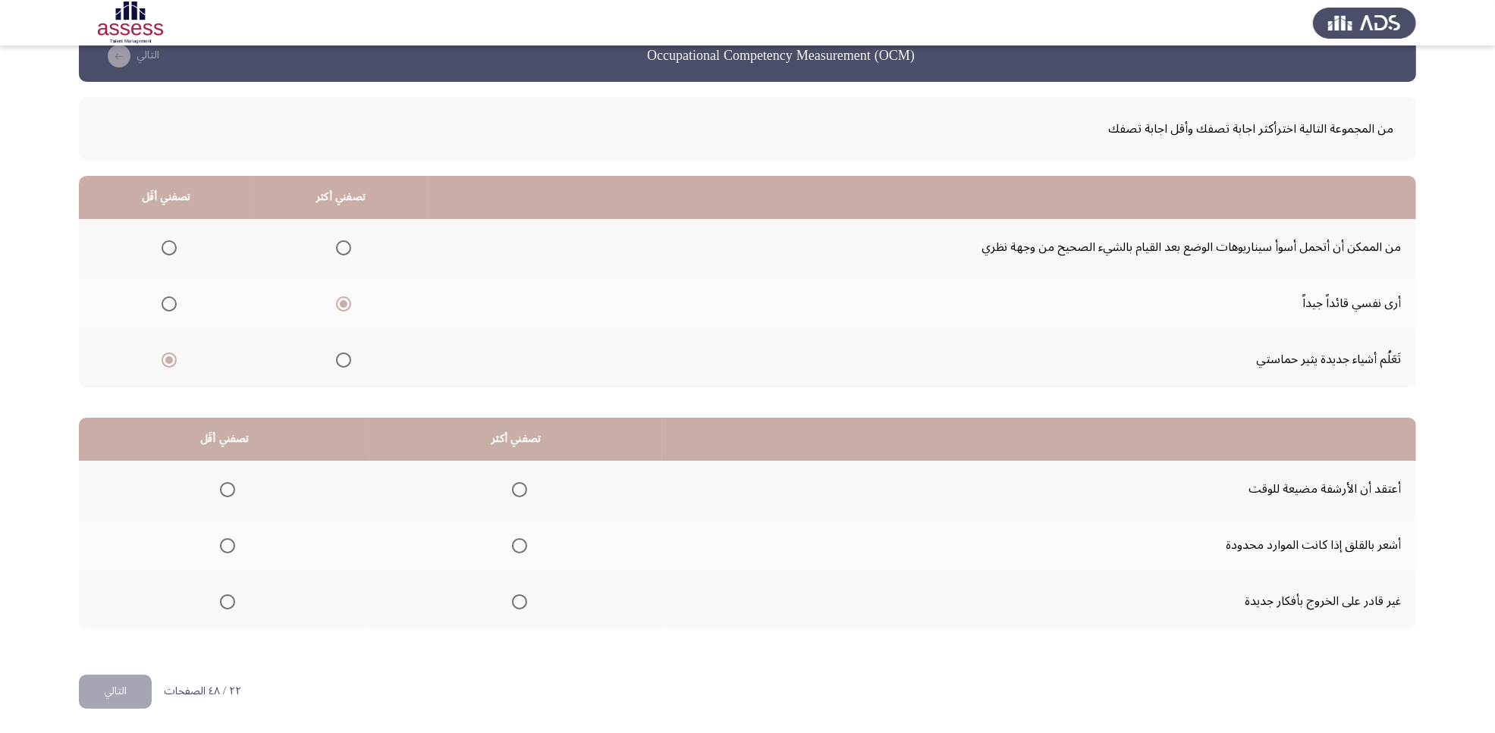
click at [228, 586] on span "Select an option" at bounding box center [227, 602] width 15 height 15
click at [228, 586] on input "Select an option" at bounding box center [227, 602] width 15 height 15
click at [516, 546] on span "Select an option" at bounding box center [519, 545] width 15 height 15
click at [516, 546] on input "Select an option" at bounding box center [519, 545] width 15 height 15
click at [115, 586] on button "التالي" at bounding box center [115, 692] width 73 height 34
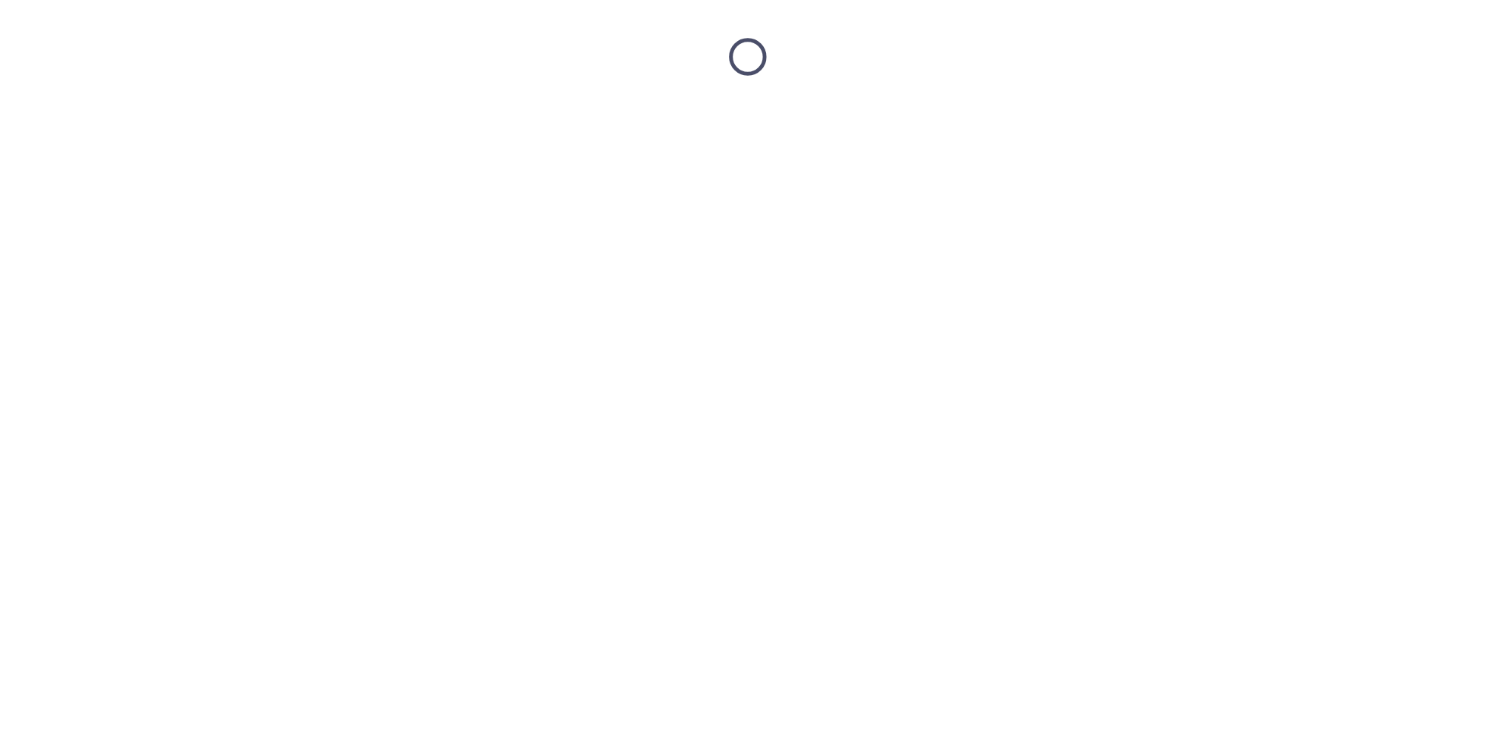
scroll to position [0, 0]
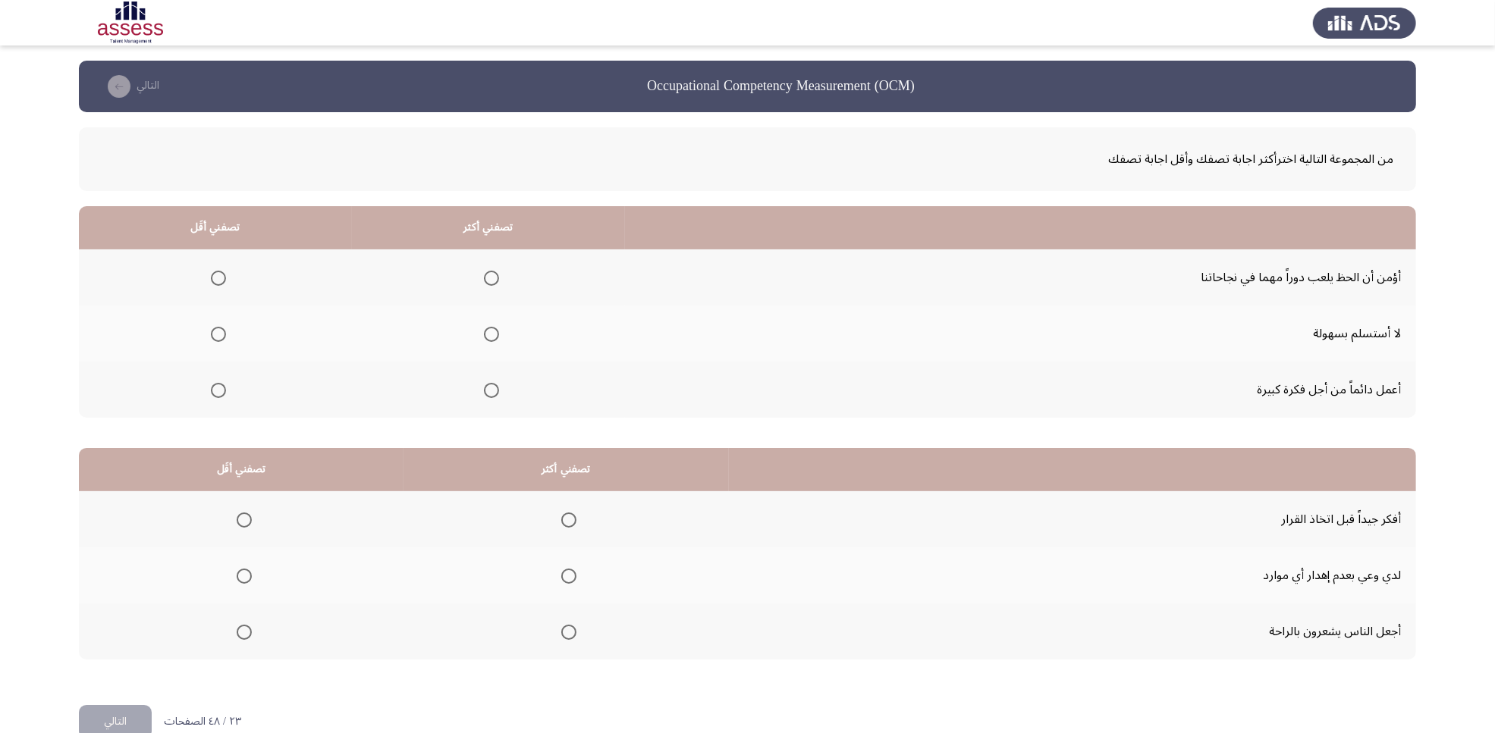
click at [212, 277] on span "Select an option" at bounding box center [218, 278] width 15 height 15
click at [212, 277] on input "Select an option" at bounding box center [218, 278] width 15 height 15
click at [489, 387] on span "Select an option" at bounding box center [491, 390] width 15 height 15
click at [489, 387] on input "Select an option" at bounding box center [491, 390] width 15 height 15
click at [565, 524] on span "Select an option" at bounding box center [568, 520] width 15 height 15
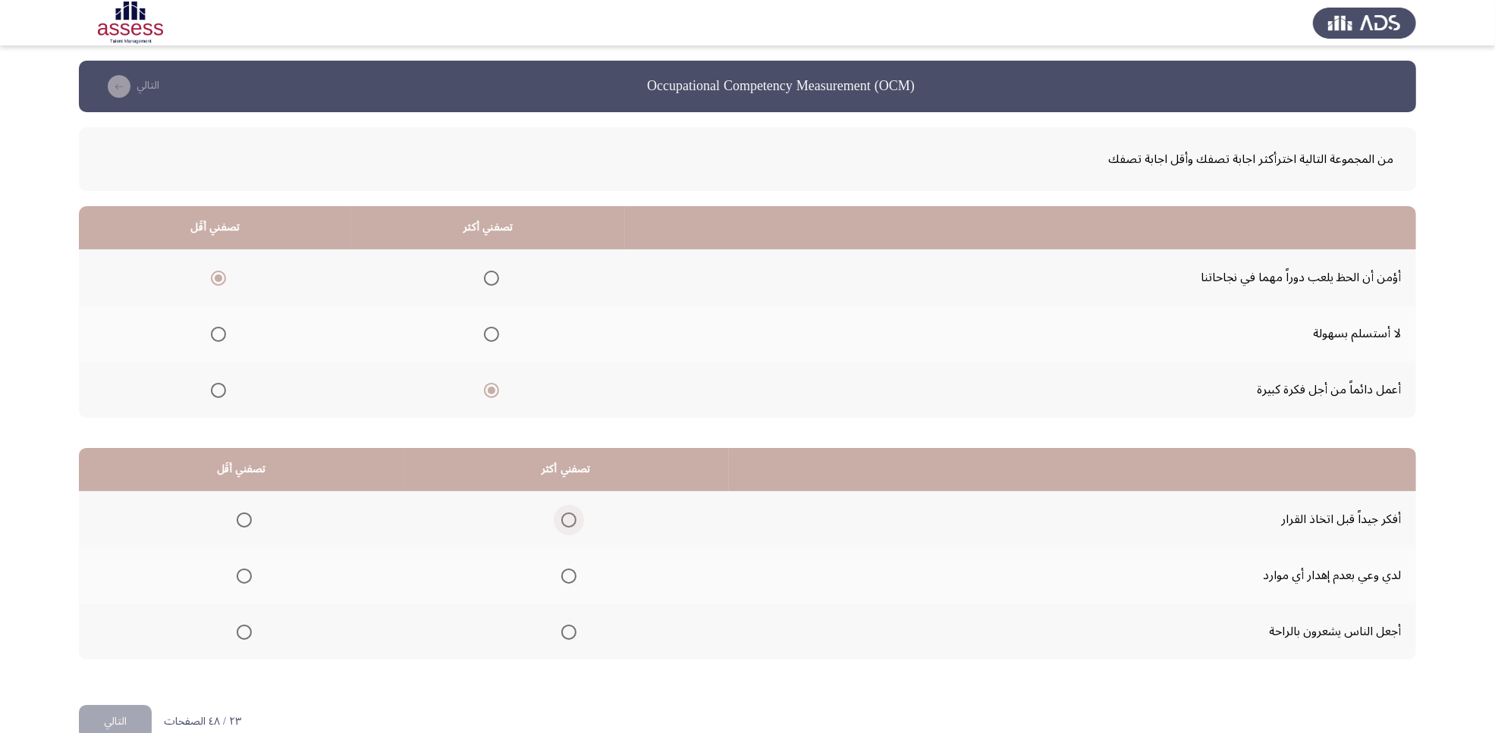
click at [565, 524] on input "Select an option" at bounding box center [568, 520] width 15 height 15
click at [569, 579] on span "Select an option" at bounding box center [568, 576] width 15 height 15
click at [569, 579] on input "Select an option" at bounding box center [568, 576] width 15 height 15
drag, startPoint x: 563, startPoint y: 517, endPoint x: 595, endPoint y: 570, distance: 61.9
click at [595, 570] on tbody "أفكر جيداً قبل اتخاذ القرار لدي وعي بعدم إهدار أي موارد أجعل الناس يشعرون بالرا…" at bounding box center [747, 575] width 1337 height 168
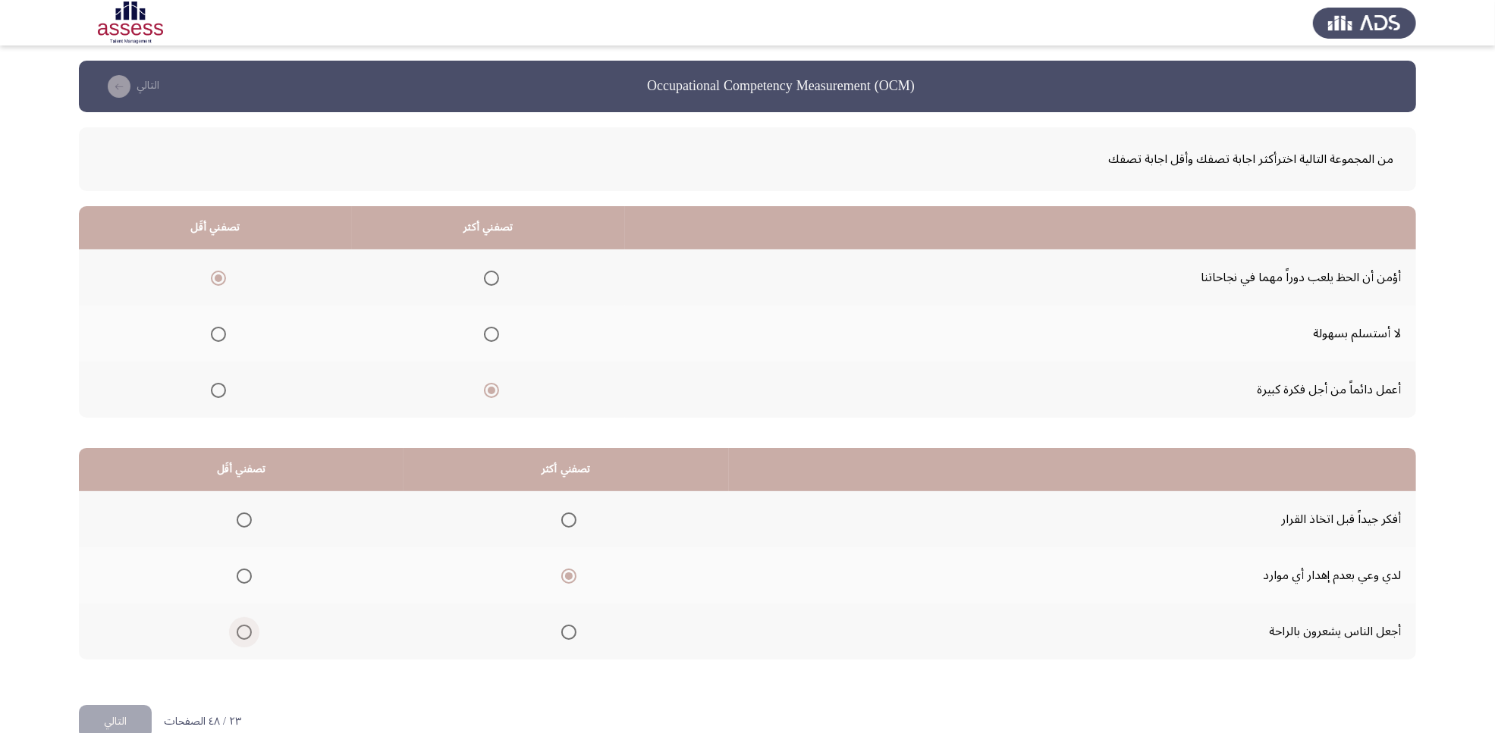
click at [240, 586] on span "Select an option" at bounding box center [244, 632] width 15 height 15
click at [240, 586] on input "Select an option" at bounding box center [244, 632] width 15 height 15
click at [118, 586] on button "التالي" at bounding box center [115, 722] width 73 height 34
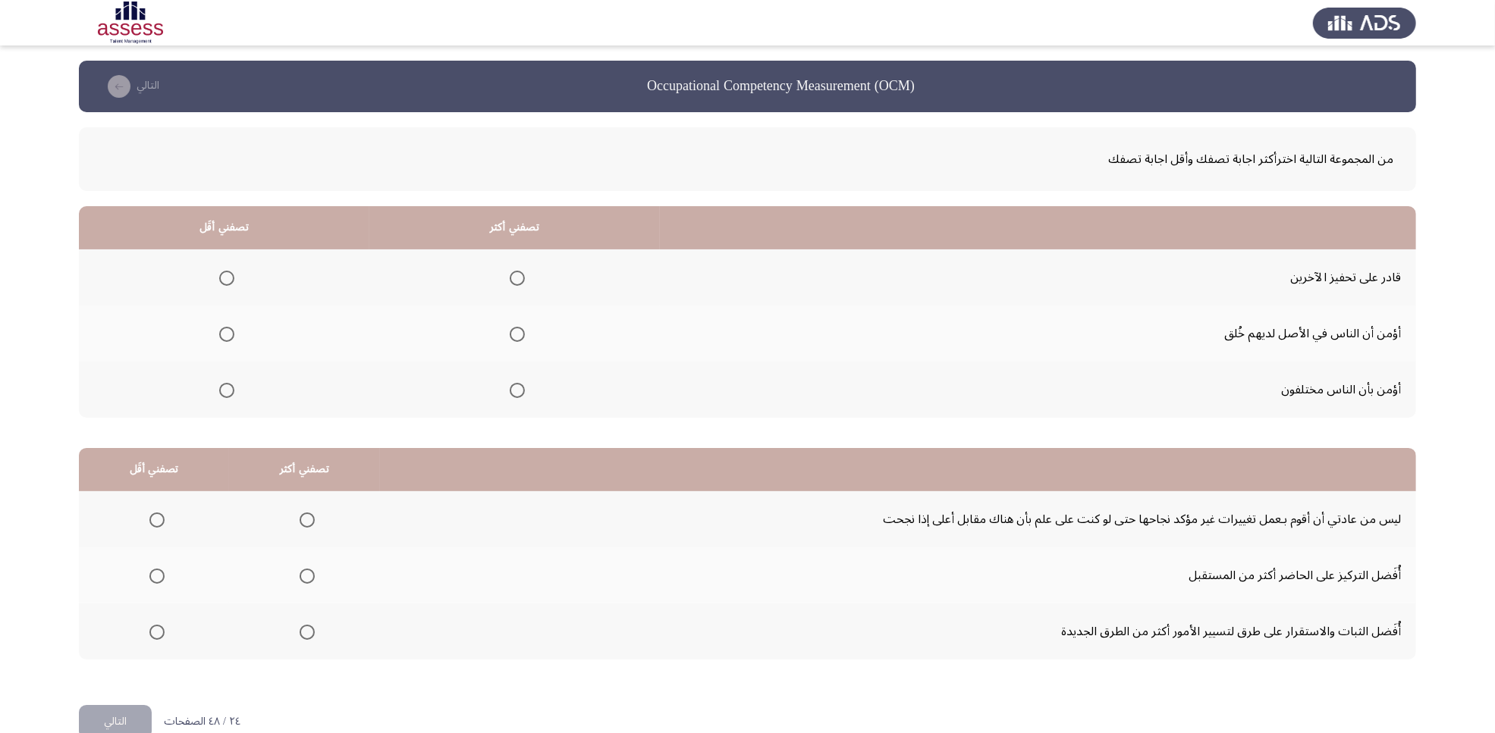
click at [525, 275] on span "Select an option" at bounding box center [517, 278] width 15 height 15
click at [525, 275] on input "Select an option" at bounding box center [517, 278] width 15 height 15
click at [230, 331] on span "Select an option" at bounding box center [226, 334] width 15 height 15
click at [230, 331] on input "Select an option" at bounding box center [226, 334] width 15 height 15
click at [153, 573] on span "Select an option" at bounding box center [156, 576] width 15 height 15
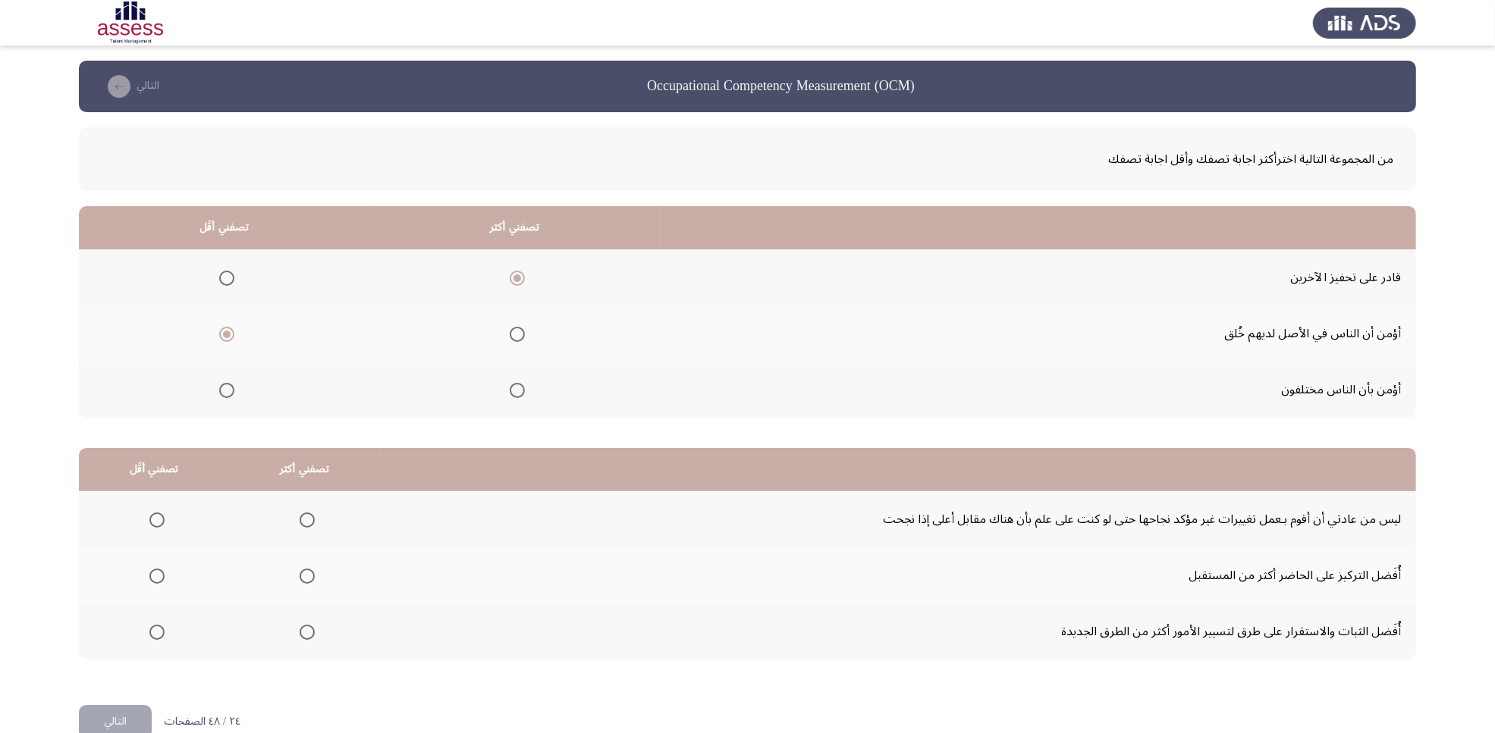
click at [153, 573] on input "Select an option" at bounding box center [156, 576] width 15 height 15
click at [305, 586] on span "Select an option" at bounding box center [307, 632] width 15 height 15
click at [305, 586] on input "Select an option" at bounding box center [307, 632] width 15 height 15
click at [108, 586] on button "التالي" at bounding box center [115, 722] width 73 height 34
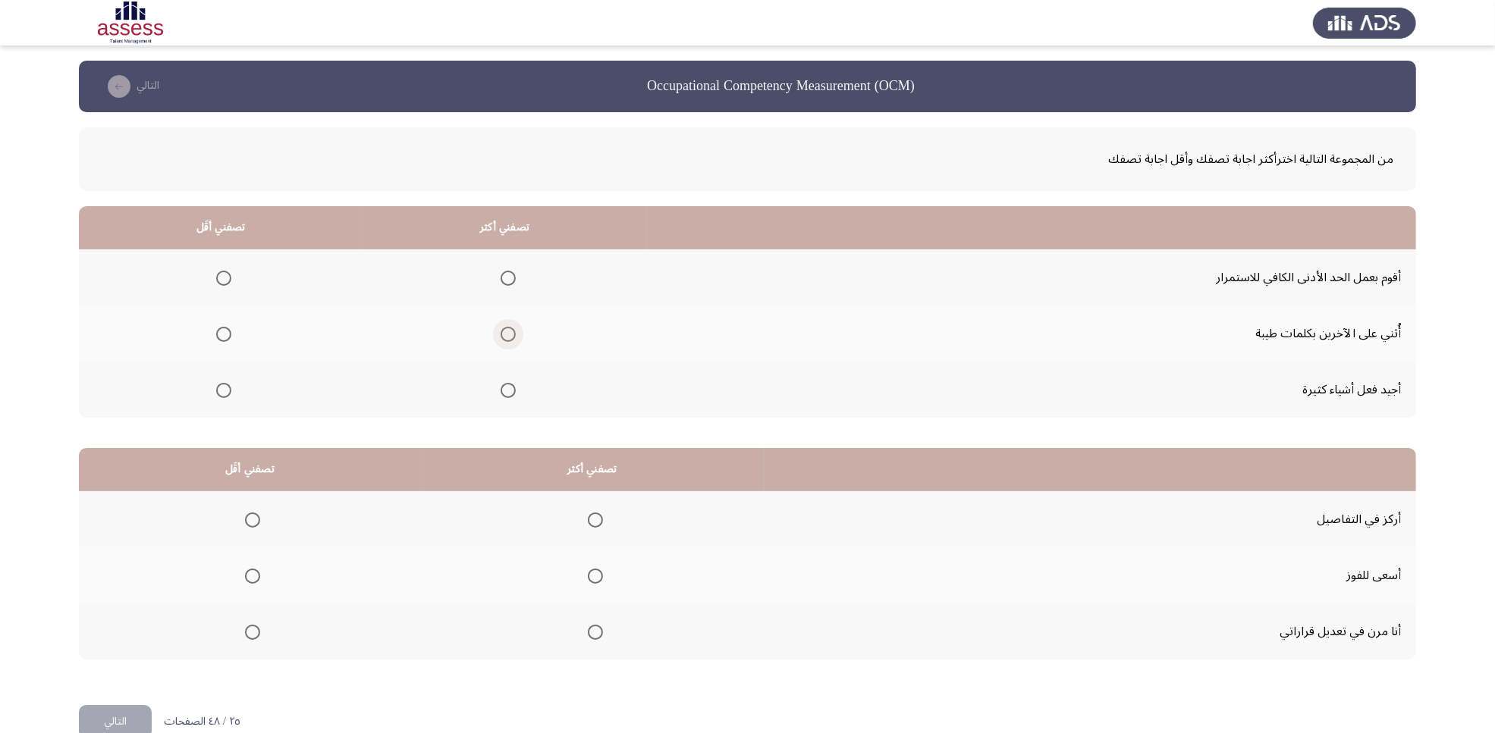
click at [509, 334] on span "Select an option" at bounding box center [507, 334] width 15 height 15
click at [509, 334] on input "Select an option" at bounding box center [507, 334] width 15 height 15
click at [216, 396] on span "Select an option" at bounding box center [223, 390] width 15 height 15
click at [216, 396] on input "Select an option" at bounding box center [223, 390] width 15 height 15
click at [224, 281] on span "Select an option" at bounding box center [223, 278] width 15 height 15
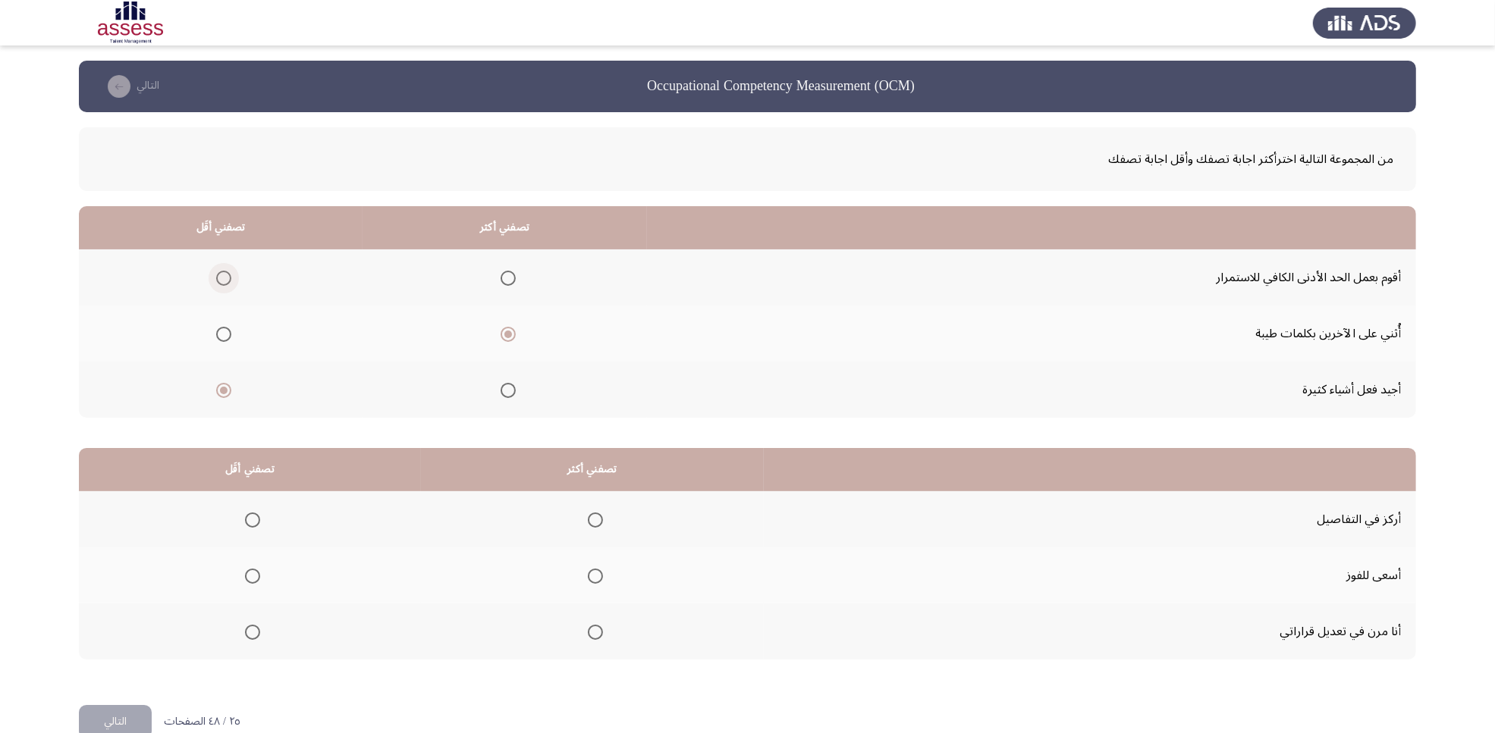
click at [224, 281] on input "Select an option" at bounding box center [223, 278] width 15 height 15
click at [592, 586] on span "Select an option" at bounding box center [595, 632] width 15 height 15
click at [592, 586] on input "Select an option" at bounding box center [595, 632] width 15 height 15
click at [249, 518] on span "Select an option" at bounding box center [252, 520] width 15 height 15
click at [249, 518] on input "Select an option" at bounding box center [252, 520] width 15 height 15
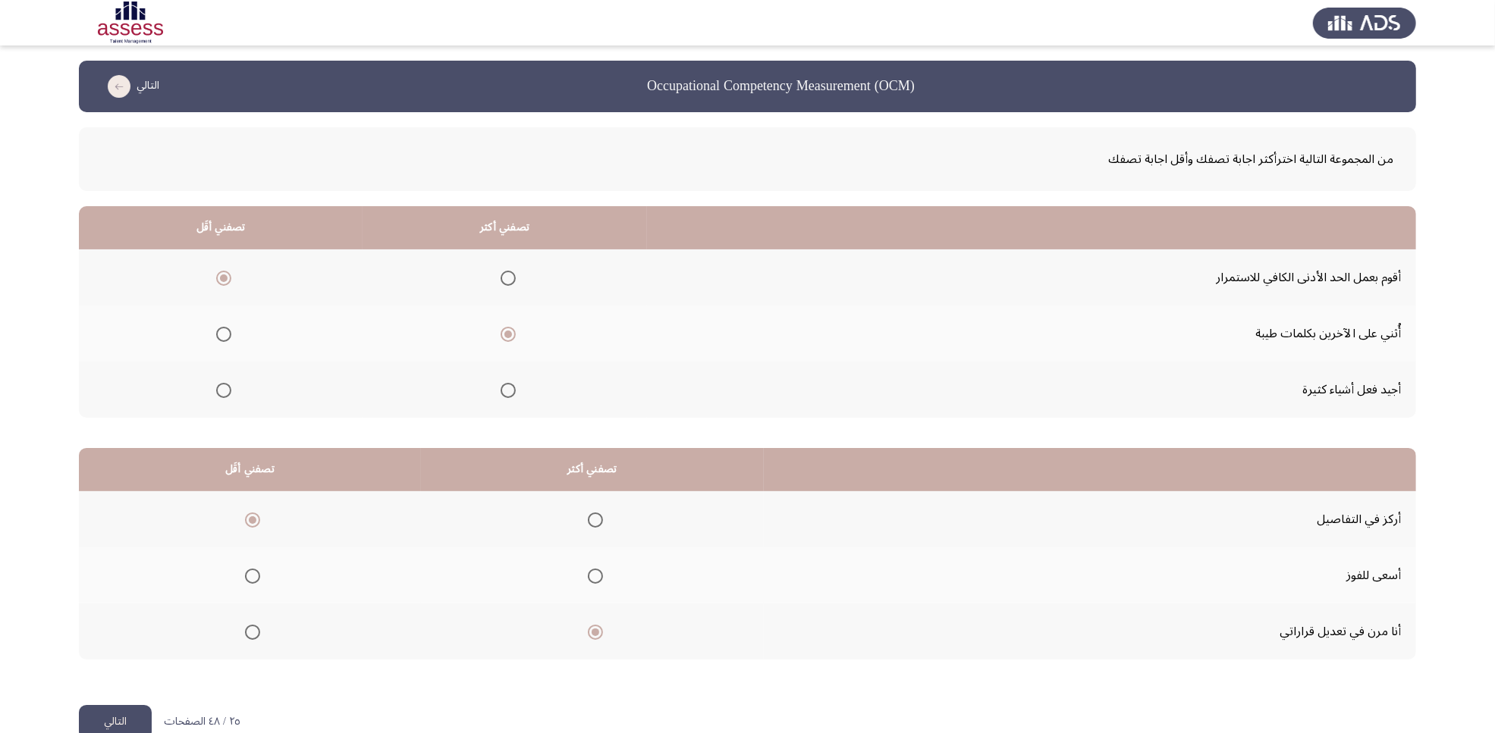
click at [106, 586] on button "التالي" at bounding box center [115, 722] width 73 height 34
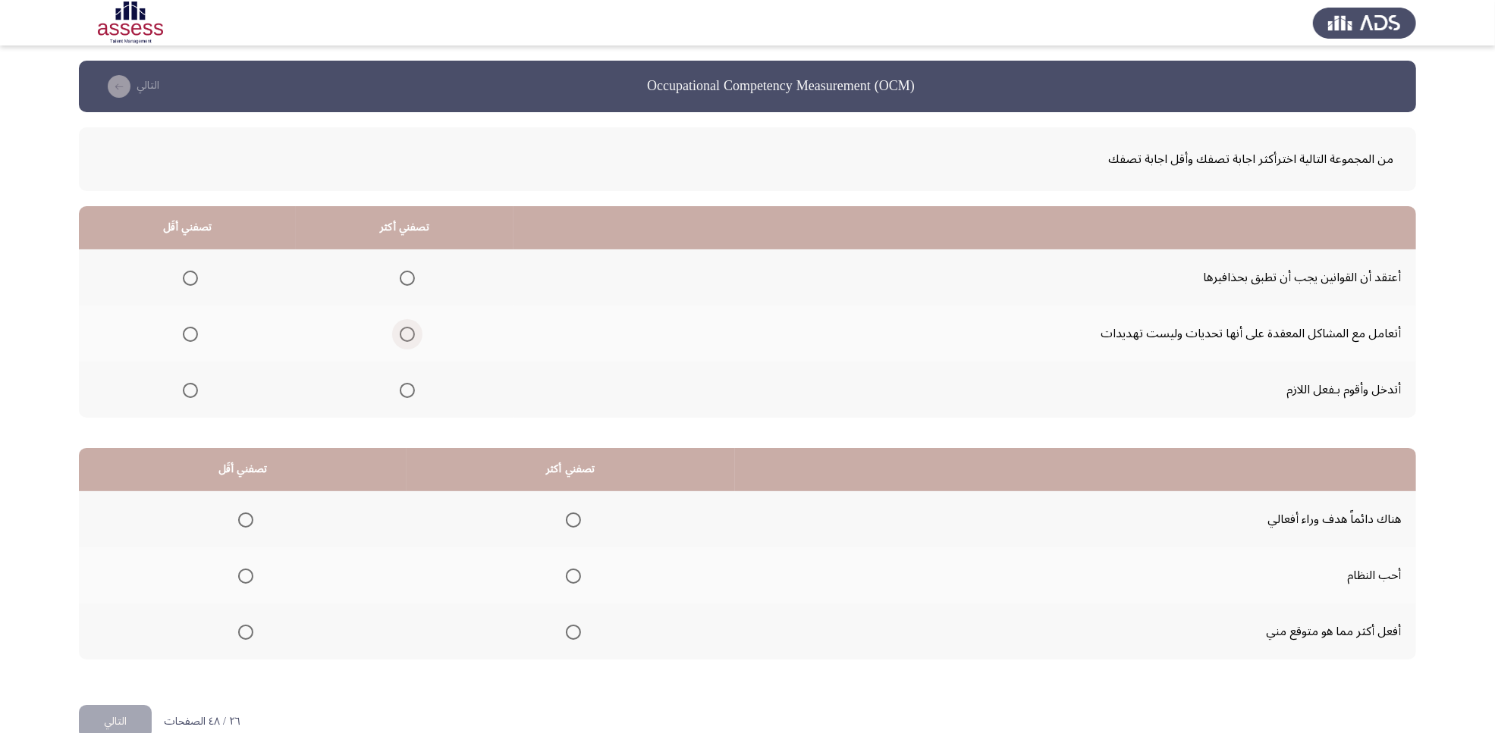
click at [411, 334] on span "Select an option" at bounding box center [407, 334] width 15 height 15
click at [411, 334] on input "Select an option" at bounding box center [407, 334] width 15 height 15
click at [191, 271] on span "Select an option" at bounding box center [190, 278] width 15 height 15
click at [191, 271] on input "Select an option" at bounding box center [190, 278] width 15 height 15
click at [243, 575] on span "Select an option" at bounding box center [245, 576] width 15 height 15
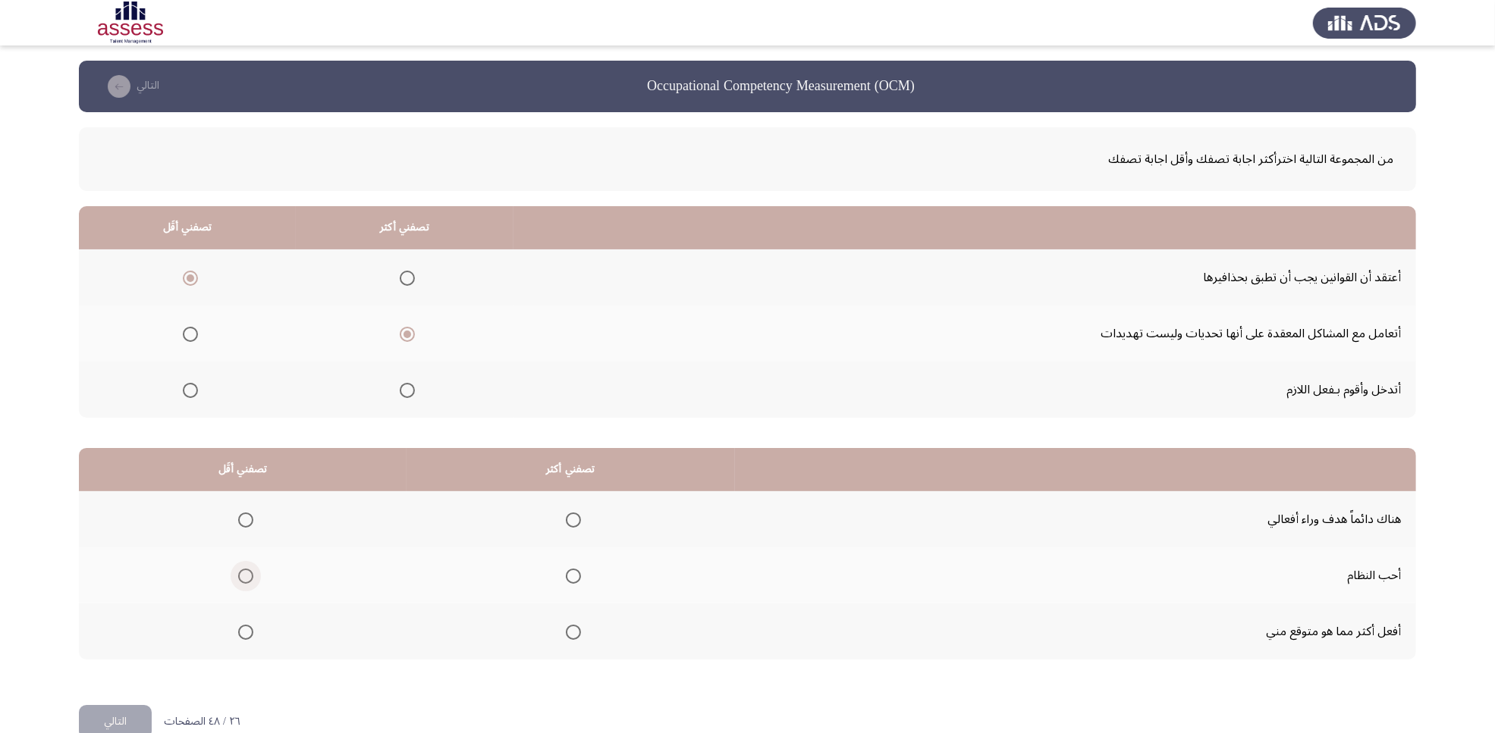
click at [243, 575] on input "Select an option" at bounding box center [245, 576] width 15 height 15
click at [573, 586] on span "Select an option" at bounding box center [573, 632] width 15 height 15
click at [573, 586] on input "Select an option" at bounding box center [573, 632] width 15 height 15
click at [111, 586] on button "التالي" at bounding box center [115, 722] width 73 height 34
click at [191, 385] on span "Select an option" at bounding box center [196, 390] width 15 height 15
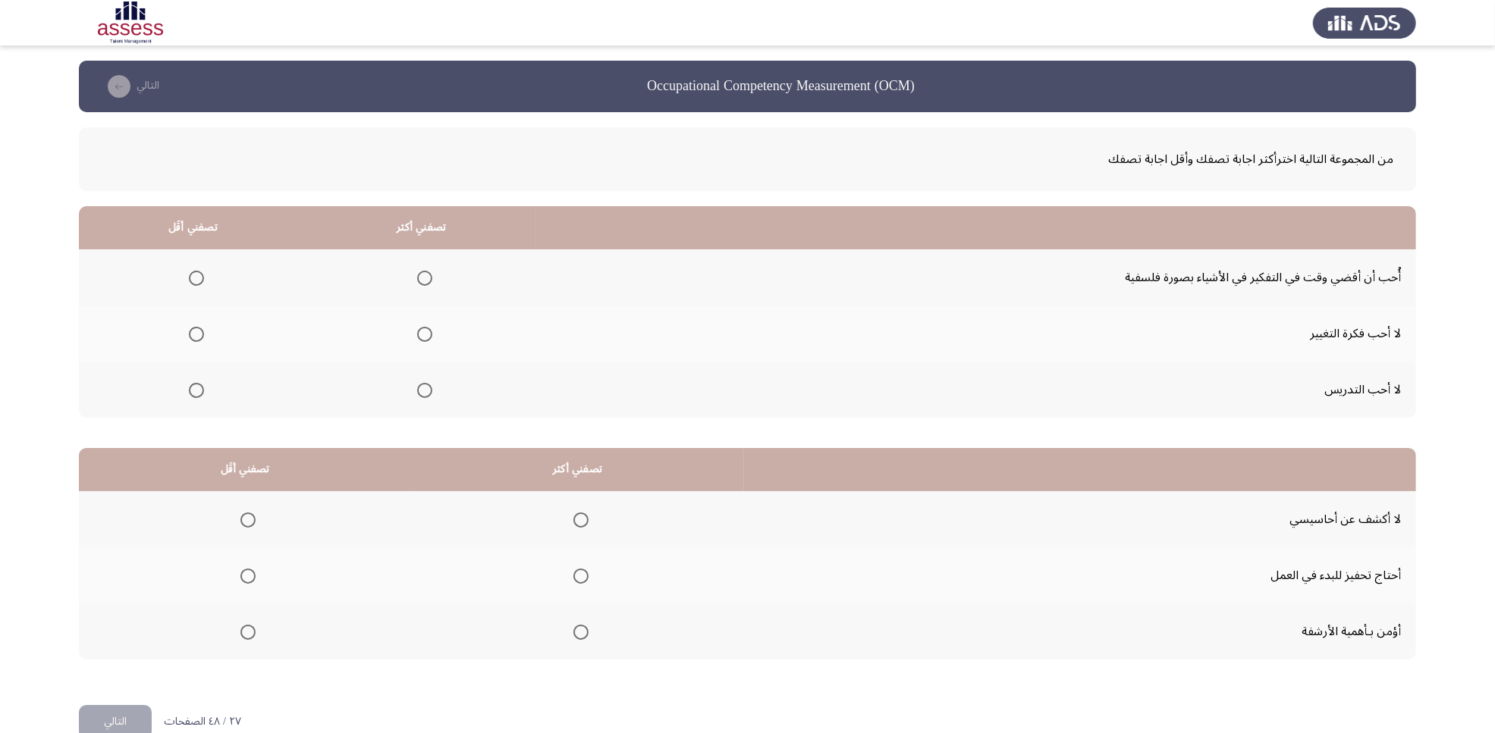
click at [191, 385] on input "Select an option" at bounding box center [196, 390] width 15 height 15
click at [422, 275] on span "Select an option" at bounding box center [424, 278] width 15 height 15
click at [422, 275] on input "Select an option" at bounding box center [424, 278] width 15 height 15
click at [576, 517] on span "Select an option" at bounding box center [580, 520] width 15 height 15
click at [576, 517] on input "Select an option" at bounding box center [580, 520] width 15 height 15
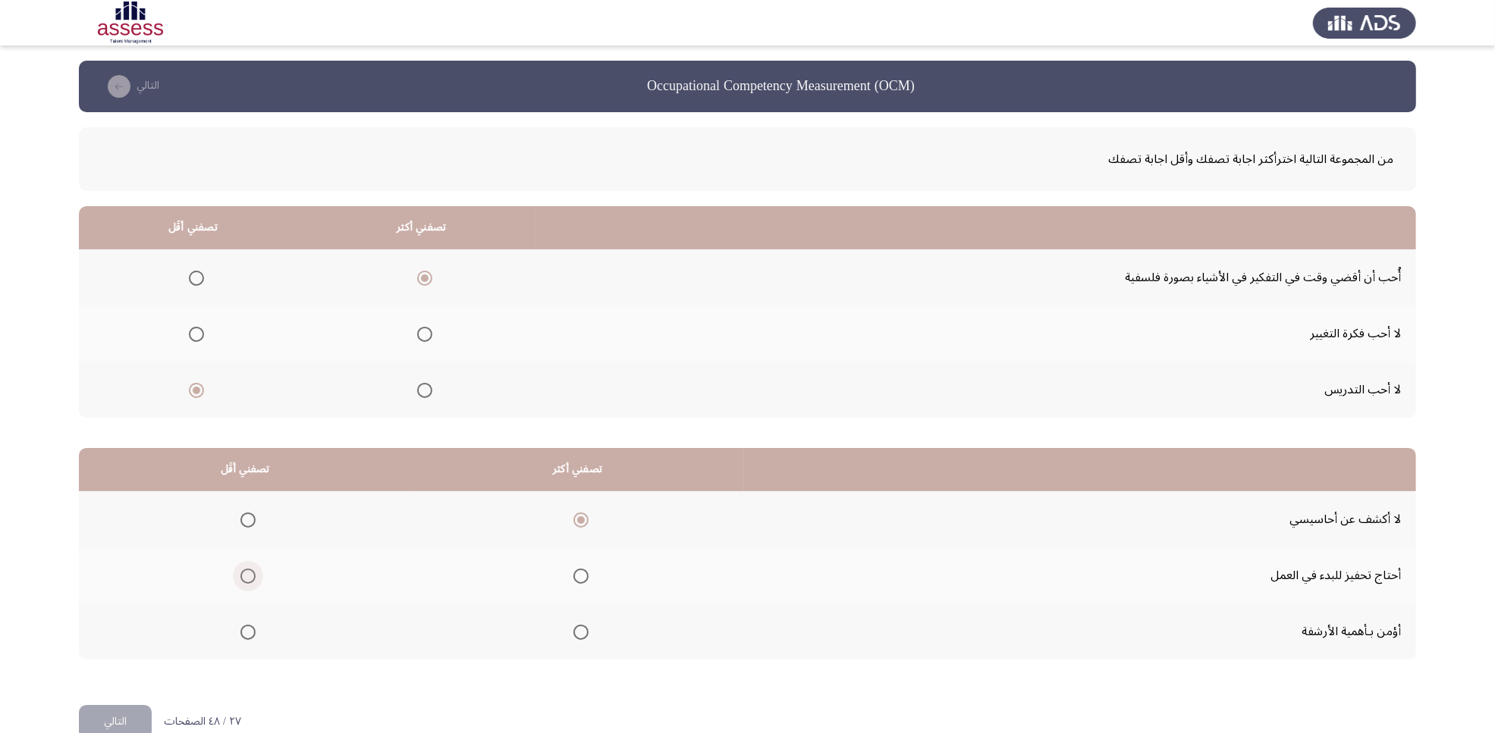
click at [248, 574] on span "Select an option" at bounding box center [247, 576] width 15 height 15
click at [248, 574] on input "Select an option" at bounding box center [247, 576] width 15 height 15
click at [95, 586] on button "التالي" at bounding box center [115, 722] width 73 height 34
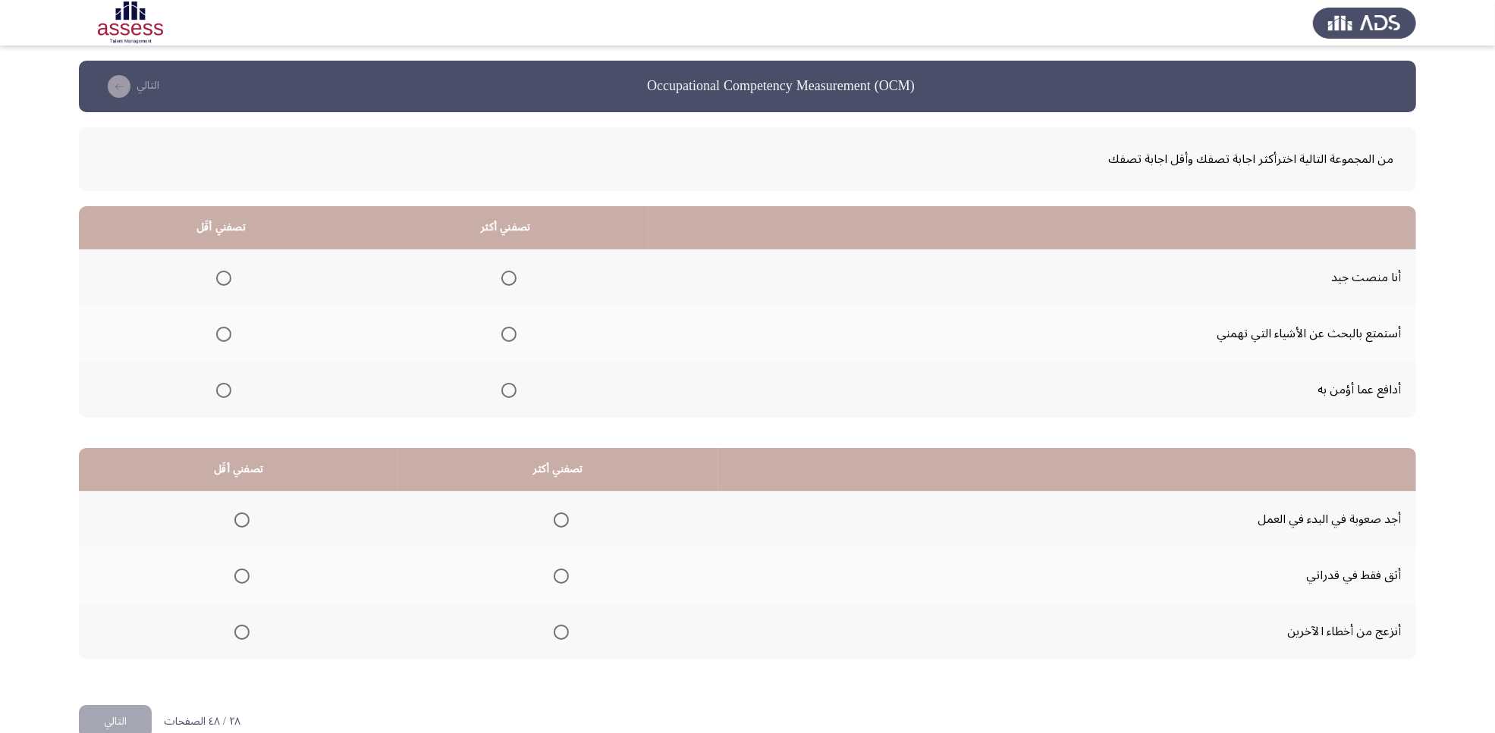
click at [239, 516] on span "Select an option" at bounding box center [241, 520] width 15 height 15
click at [239, 516] on input "Select an option" at bounding box center [241, 520] width 15 height 15
click at [558, 586] on span "Select an option" at bounding box center [561, 632] width 15 height 15
click at [558, 586] on input "Select an option" at bounding box center [561, 632] width 15 height 15
click at [501, 273] on span "Select an option" at bounding box center [508, 278] width 15 height 15
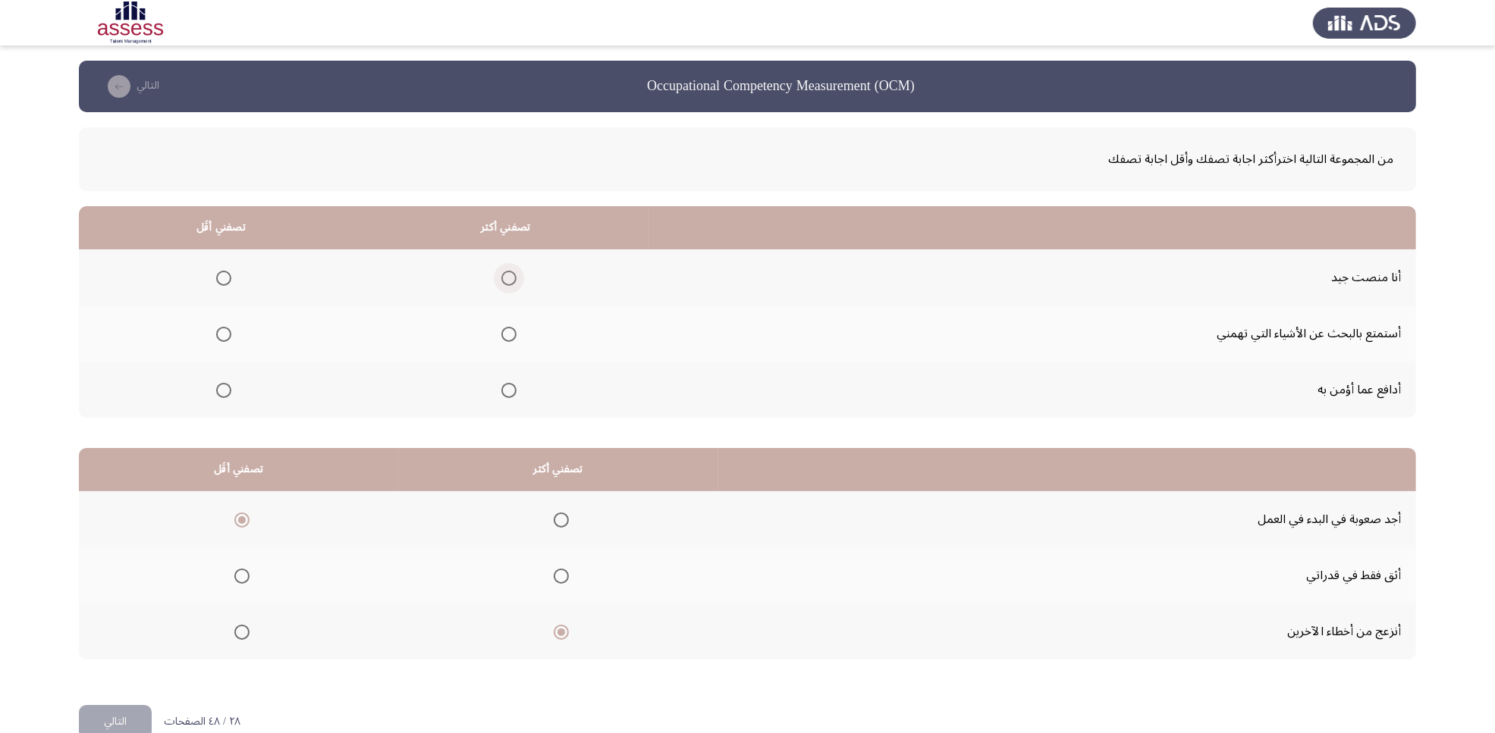
click at [501, 273] on input "Select an option" at bounding box center [508, 278] width 15 height 15
click at [221, 338] on span "Select an option" at bounding box center [223, 334] width 15 height 15
click at [221, 338] on input "Select an option" at bounding box center [223, 334] width 15 height 15
click at [111, 586] on button "التالي" at bounding box center [115, 722] width 73 height 34
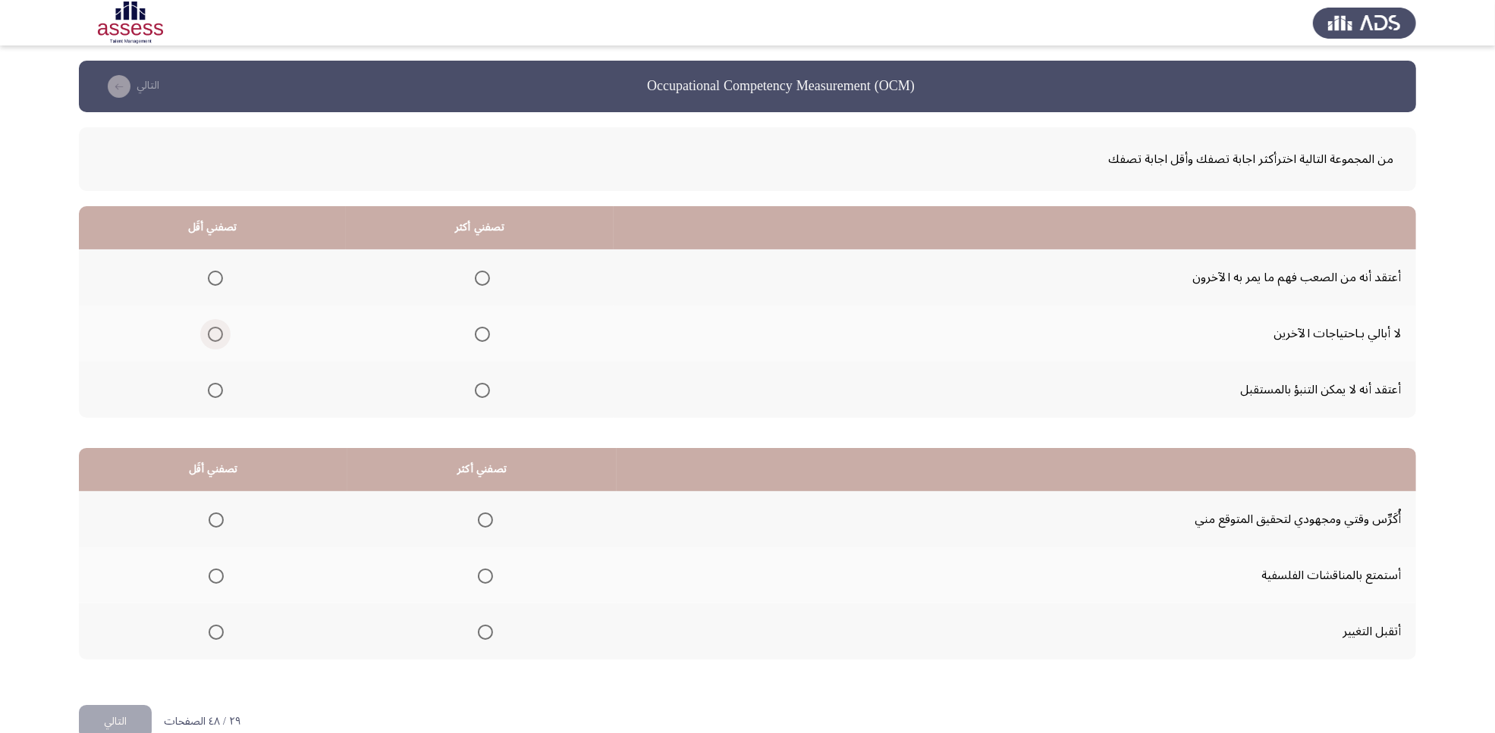
click at [215, 334] on span "Select an option" at bounding box center [215, 334] width 0 height 0
click at [215, 334] on input "Select an option" at bounding box center [215, 334] width 15 height 15
click at [475, 391] on span "Select an option" at bounding box center [482, 390] width 15 height 15
click at [475, 391] on input "Select an option" at bounding box center [482, 390] width 15 height 15
click at [479, 519] on span "Select an option" at bounding box center [485, 520] width 15 height 15
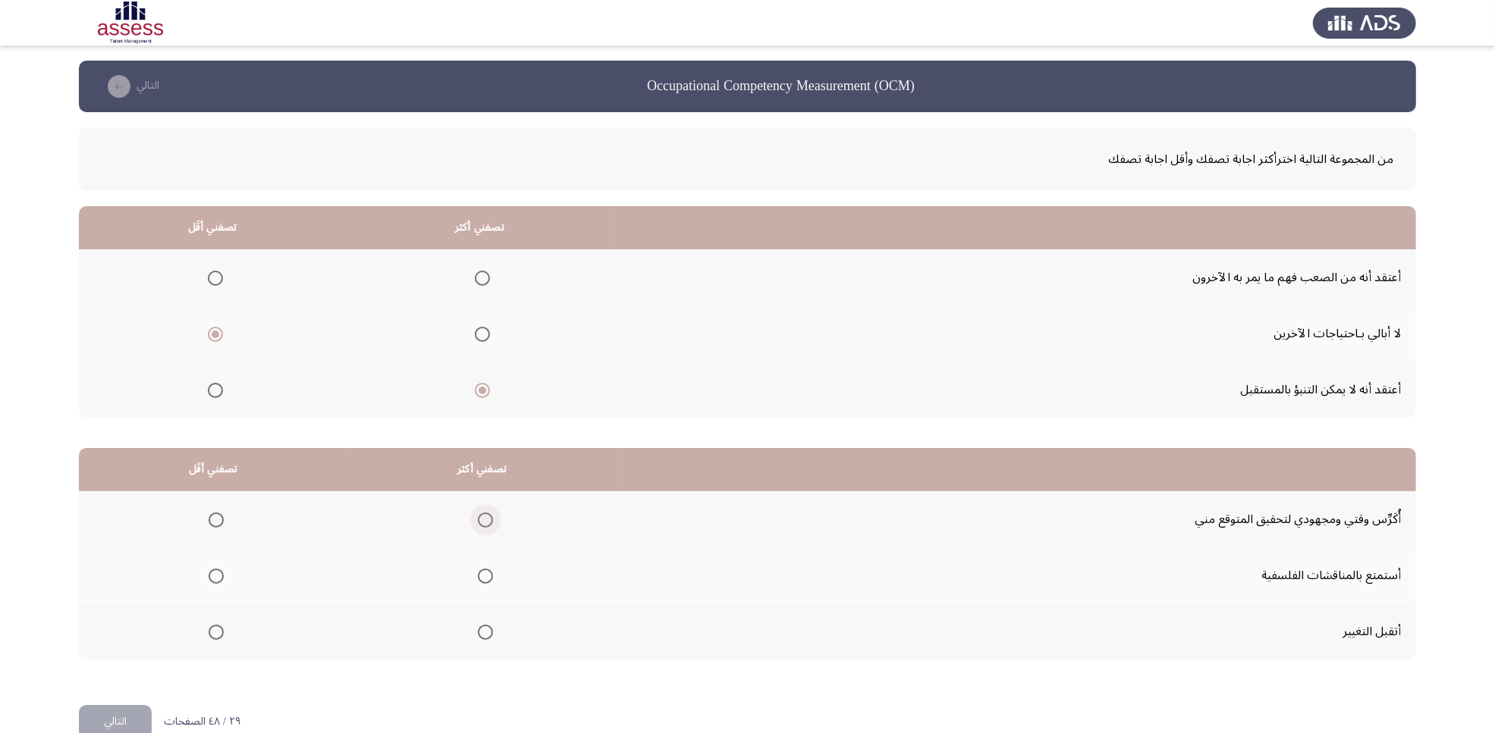
click at [479, 519] on input "Select an option" at bounding box center [485, 520] width 15 height 15
click at [215, 586] on span "Select an option" at bounding box center [216, 632] width 15 height 15
click at [215, 586] on input "Select an option" at bounding box center [216, 632] width 15 height 15
drag, startPoint x: 482, startPoint y: 580, endPoint x: 249, endPoint y: 580, distance: 233.6
click at [249, 580] on tr "أستمتع بالمناقشات الفلسفية" at bounding box center [747, 576] width 1337 height 56
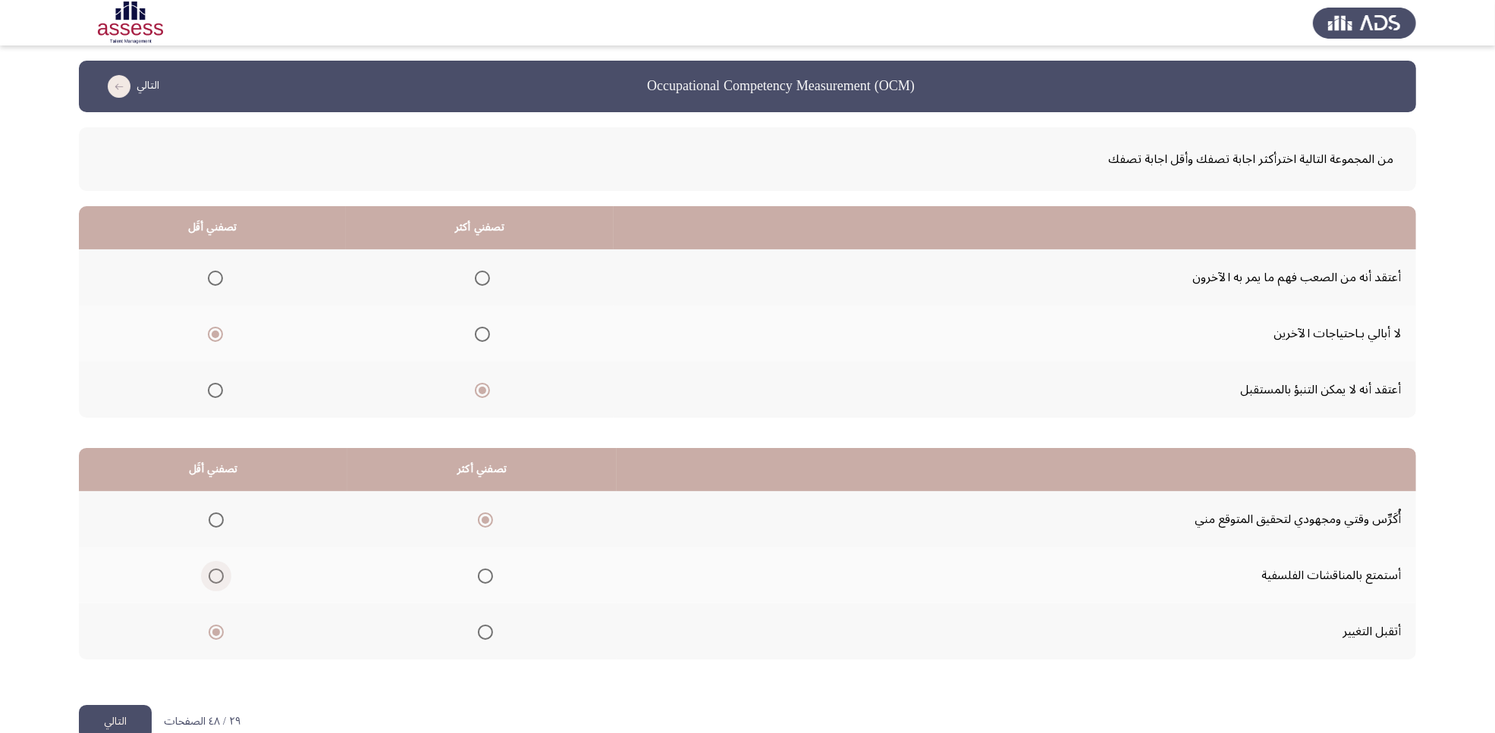
click at [218, 578] on span "Select an option" at bounding box center [216, 576] width 15 height 15
click at [218, 578] on input "Select an option" at bounding box center [216, 576] width 15 height 15
click at [125, 586] on button "التالي" at bounding box center [115, 722] width 73 height 34
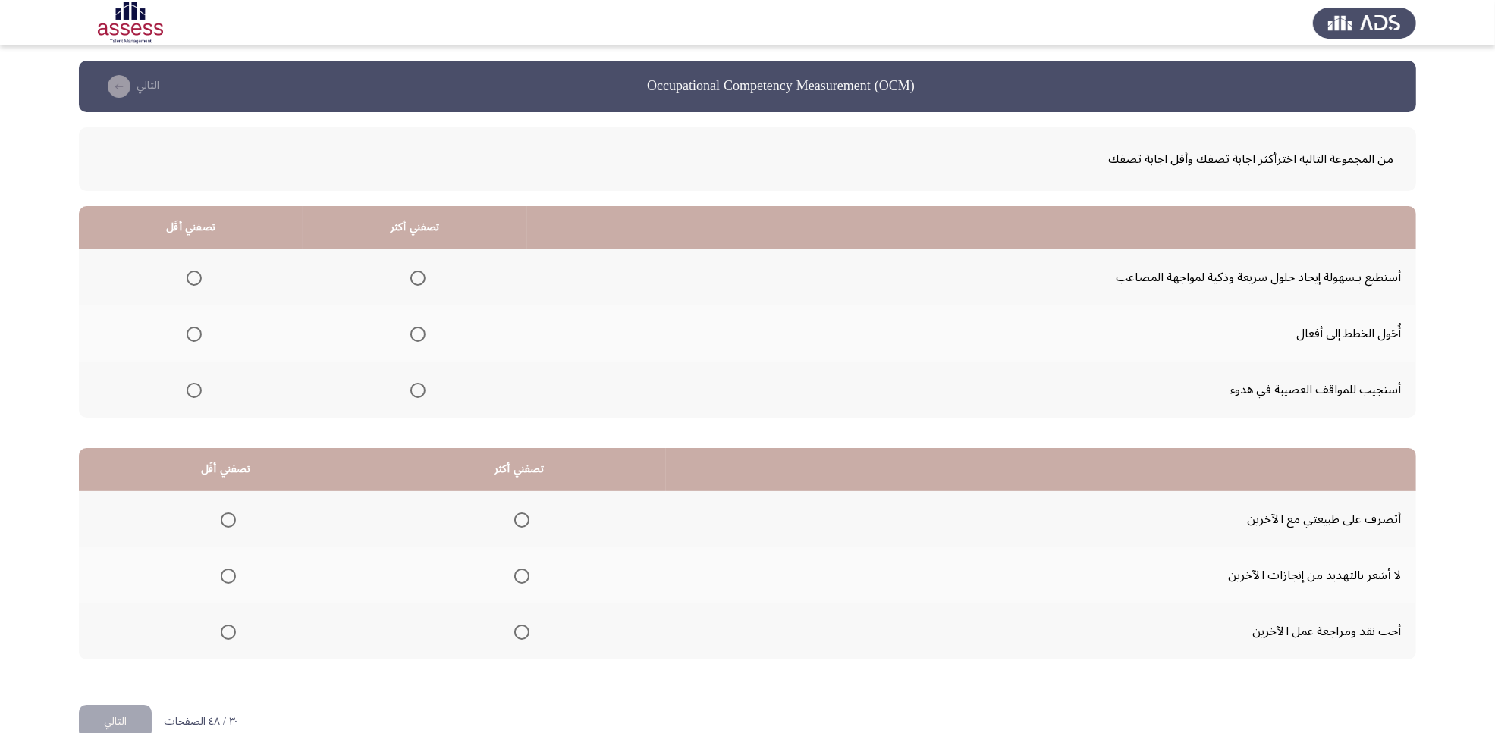
click at [410, 275] on span "Select an option" at bounding box center [417, 278] width 15 height 15
click at [410, 275] on input "Select an option" at bounding box center [417, 278] width 15 height 15
click at [198, 393] on span "Select an option" at bounding box center [194, 390] width 15 height 15
click at [198, 393] on input "Select an option" at bounding box center [194, 390] width 15 height 15
click at [527, 577] on span "Select an option" at bounding box center [521, 576] width 15 height 15
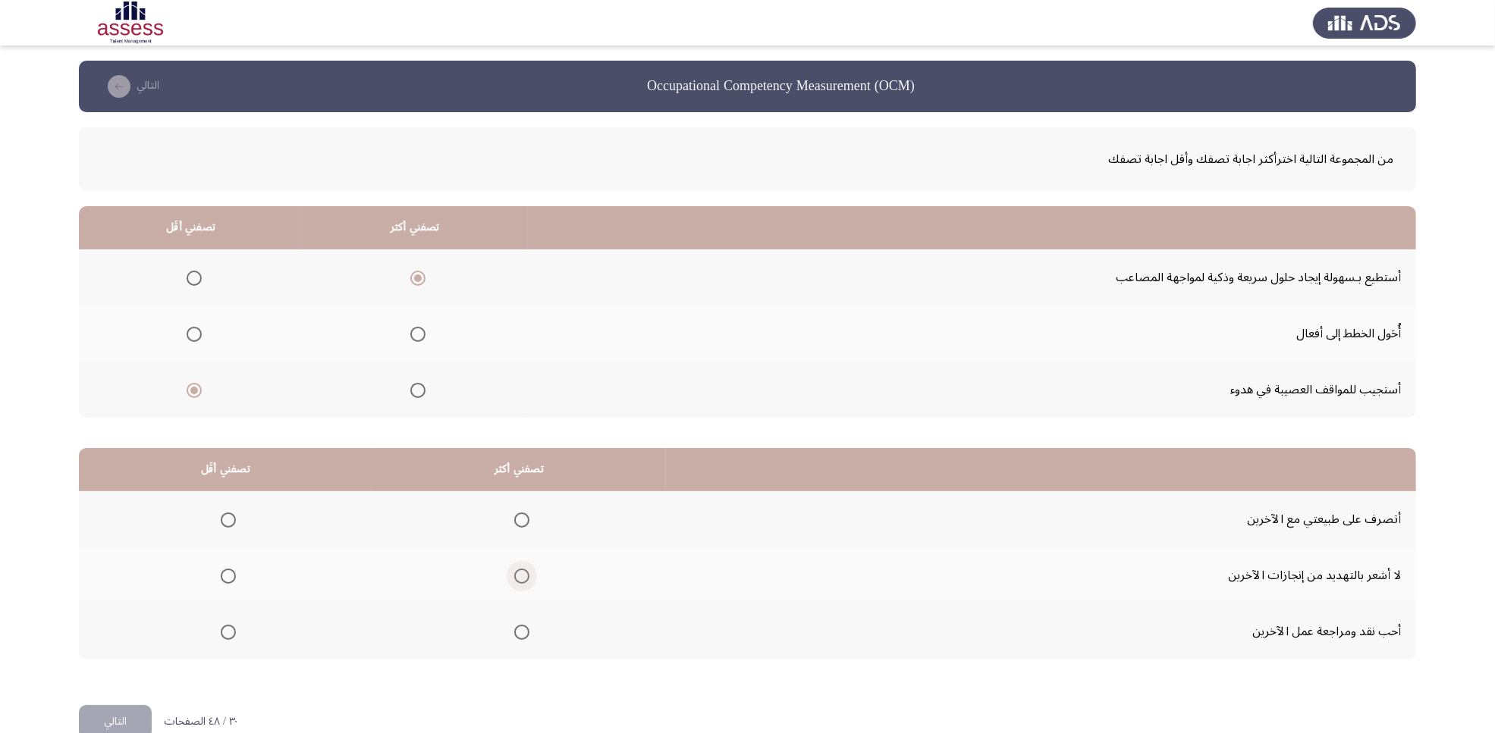
click at [527, 577] on input "Select an option" at bounding box center [521, 576] width 15 height 15
click at [227, 586] on span "Select an option" at bounding box center [228, 632] width 15 height 15
click at [227, 586] on input "Select an option" at bounding box center [228, 632] width 15 height 15
click at [118, 586] on button "التالي" at bounding box center [115, 722] width 73 height 34
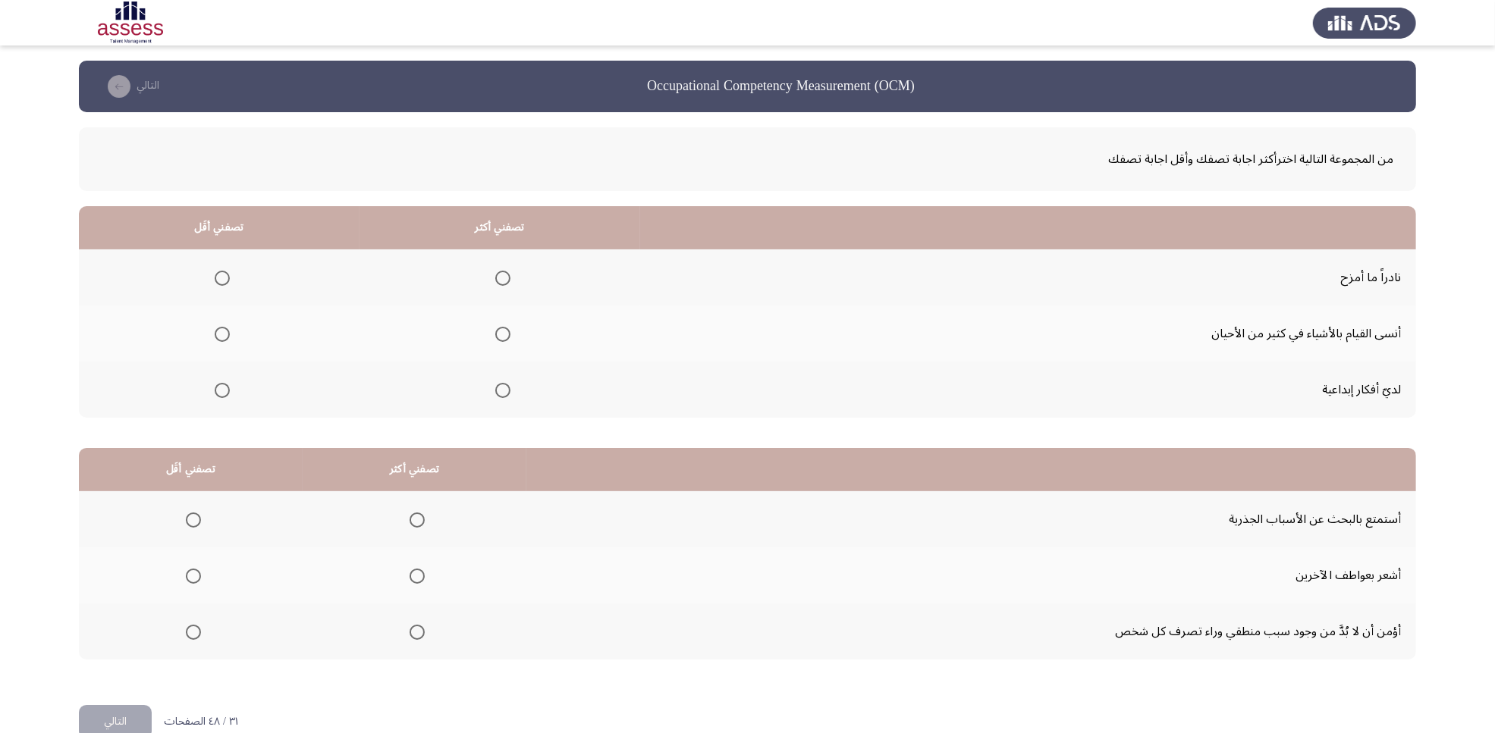
click at [221, 331] on span "Select an option" at bounding box center [222, 334] width 15 height 15
click at [221, 331] on input "Select an option" at bounding box center [222, 334] width 15 height 15
click at [502, 393] on span "Select an option" at bounding box center [502, 390] width 15 height 15
click at [502, 393] on input "Select an option" at bounding box center [502, 390] width 15 height 15
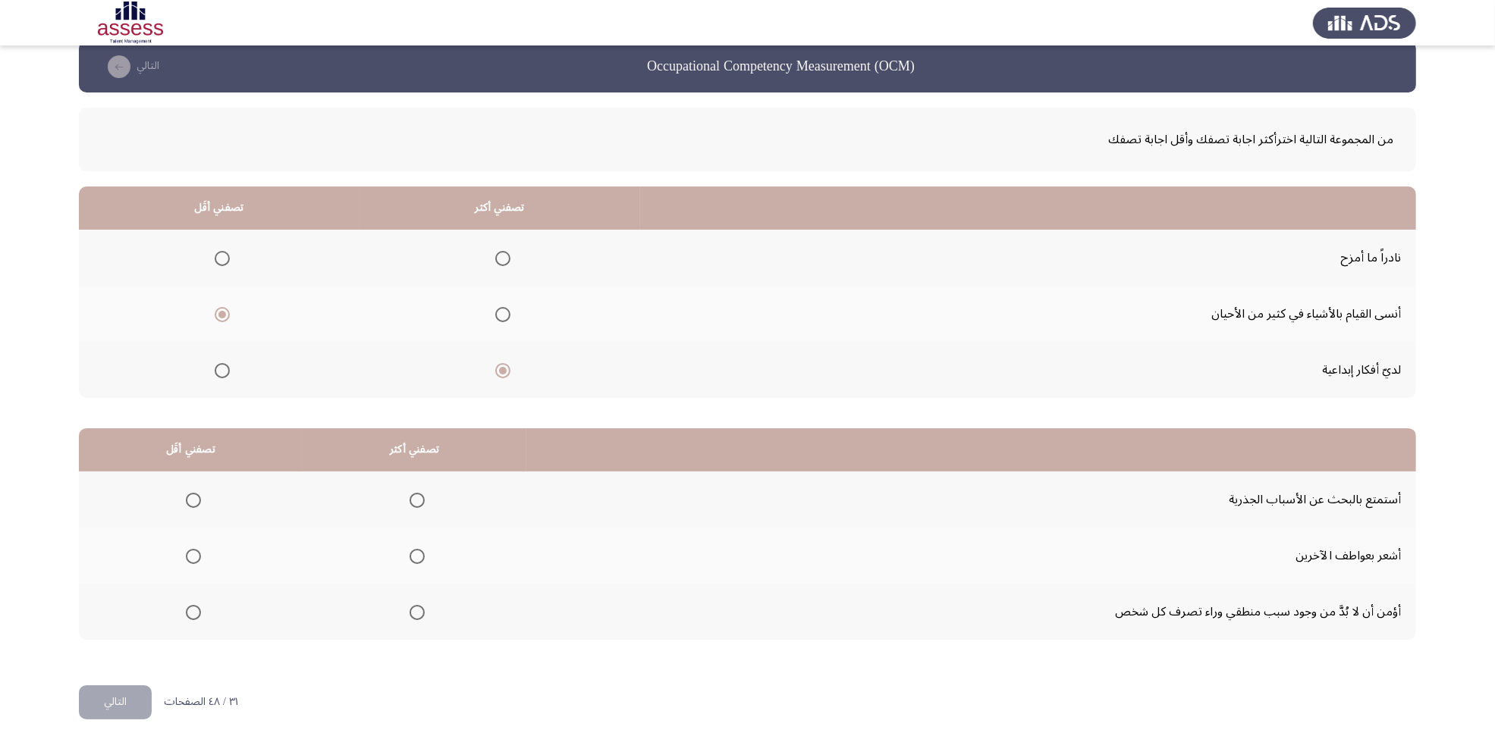
scroll to position [30, 0]
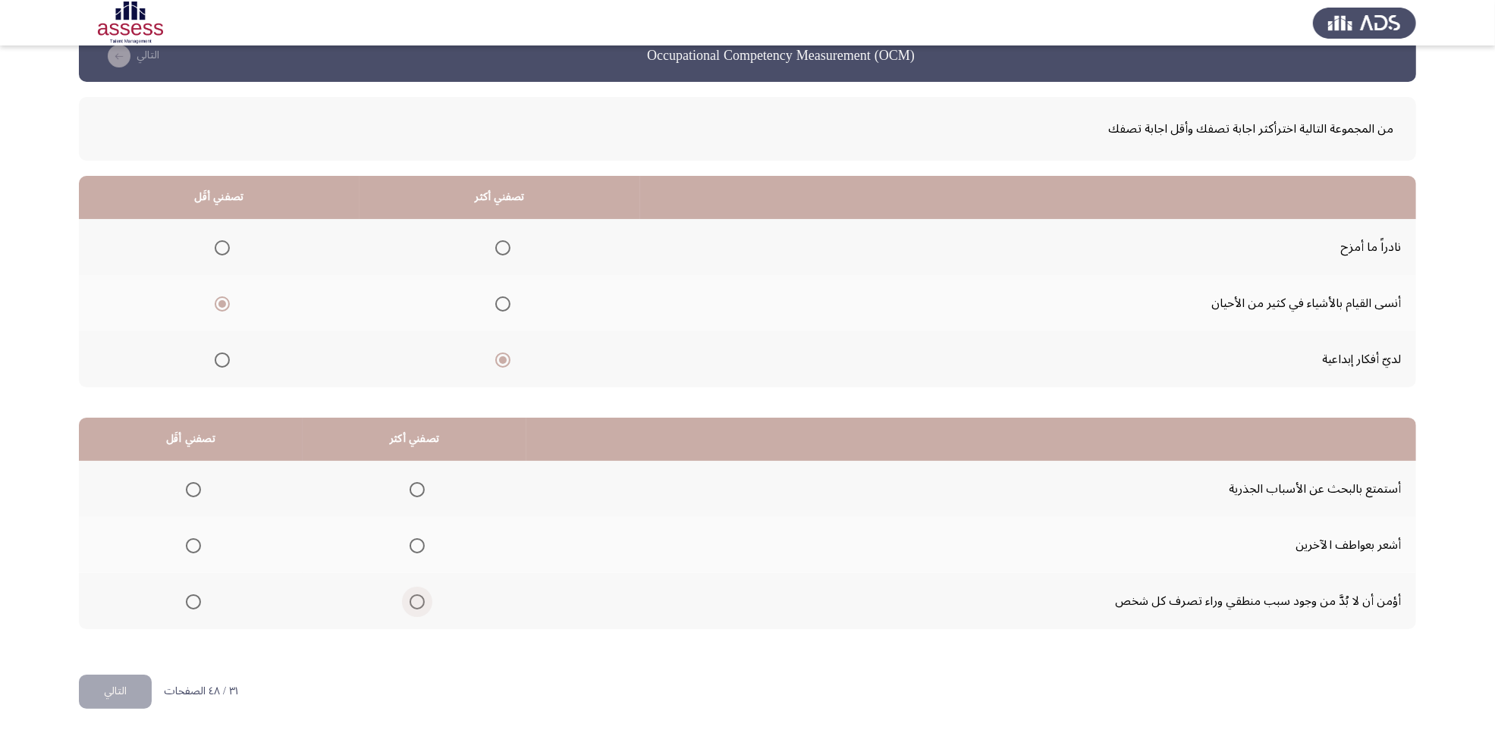
click at [417, 586] on span "Select an option" at bounding box center [417, 602] width 0 height 0
click at [415, 586] on input "Select an option" at bounding box center [416, 602] width 15 height 15
click at [195, 548] on span "Select an option" at bounding box center [193, 545] width 15 height 15
click at [195, 548] on input "Select an option" at bounding box center [193, 545] width 15 height 15
click at [119, 586] on button "التالي" at bounding box center [115, 692] width 73 height 34
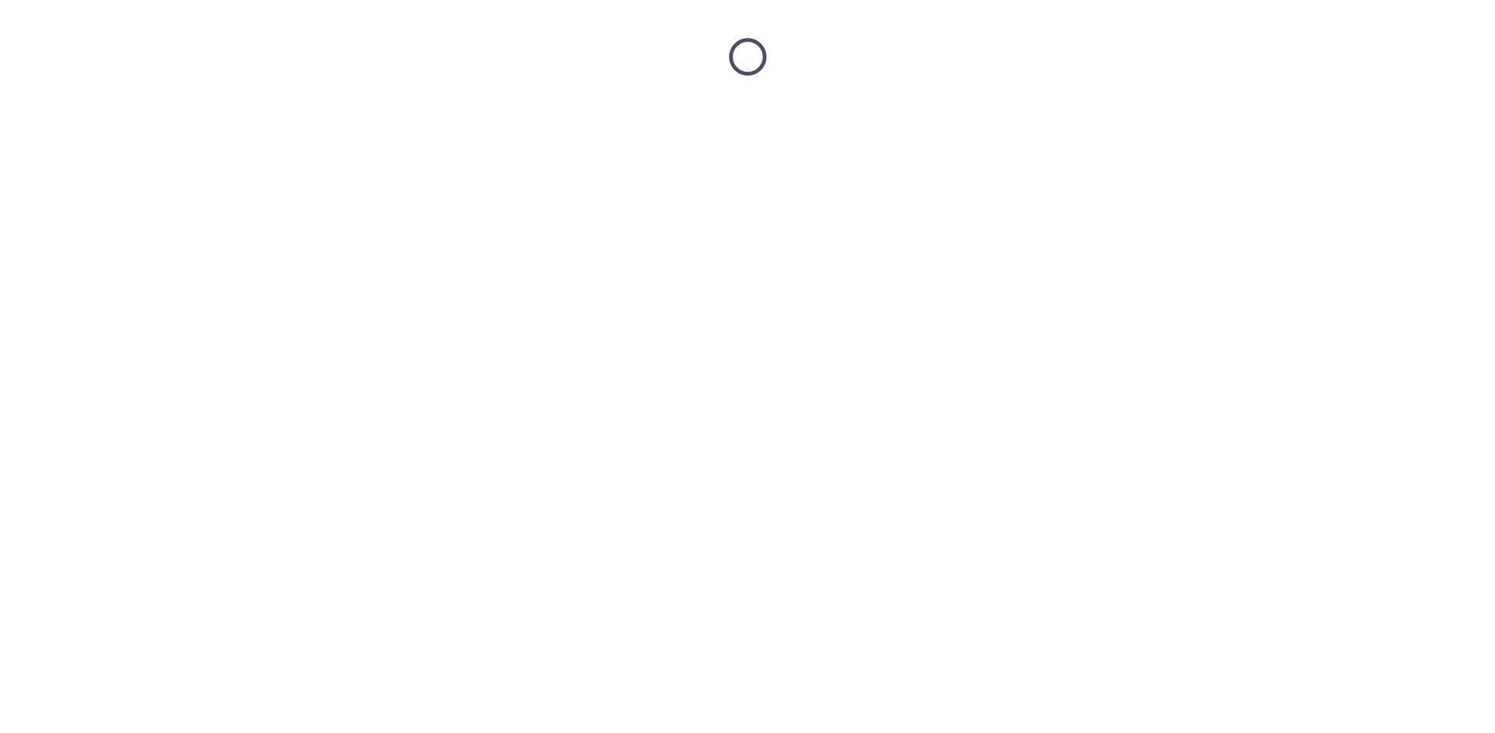
scroll to position [0, 0]
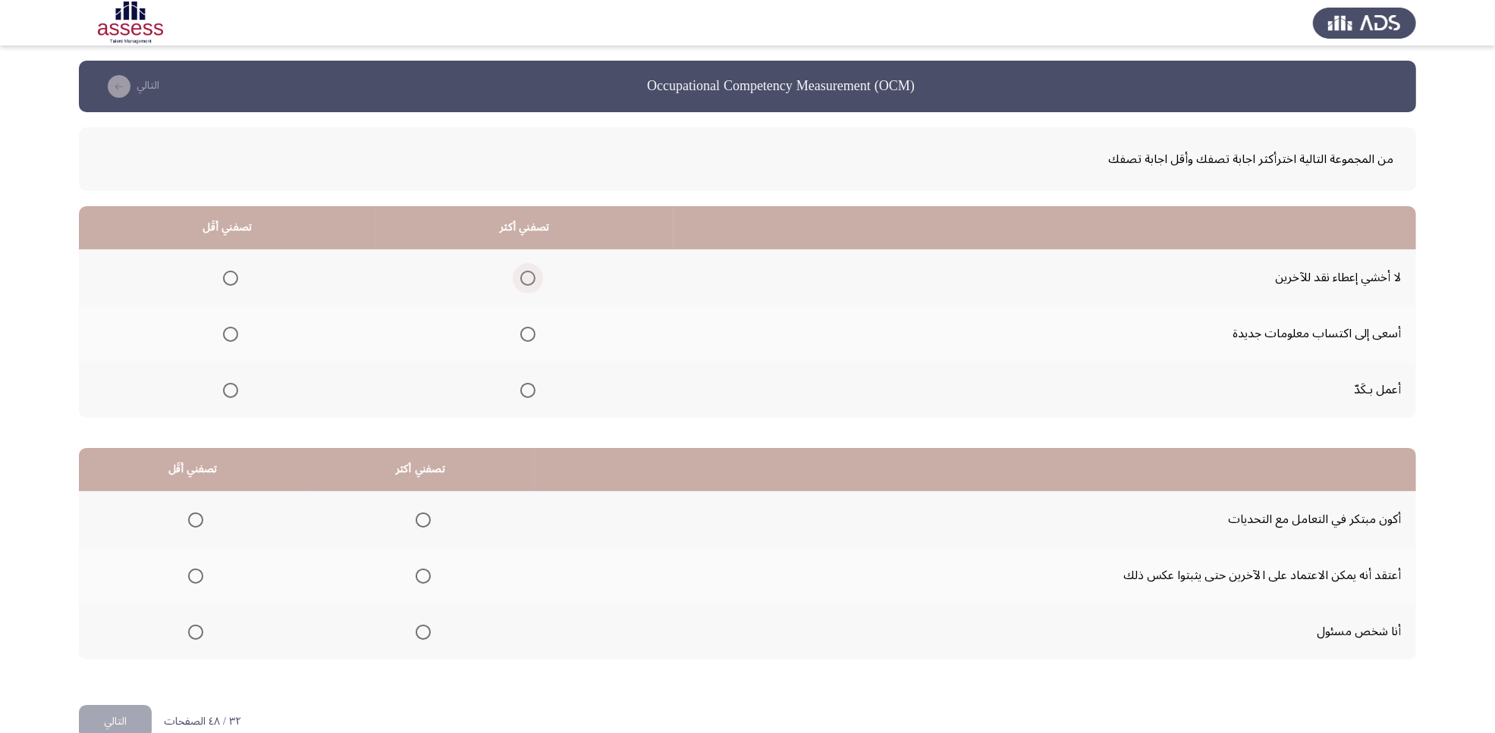
click at [526, 281] on span "Select an option" at bounding box center [527, 278] width 15 height 15
click at [526, 281] on input "Select an option" at bounding box center [527, 278] width 15 height 15
click at [229, 328] on span "Select an option" at bounding box center [230, 334] width 15 height 15
click at [229, 328] on input "Select an option" at bounding box center [230, 334] width 15 height 15
click at [425, 586] on span "Select an option" at bounding box center [423, 632] width 15 height 15
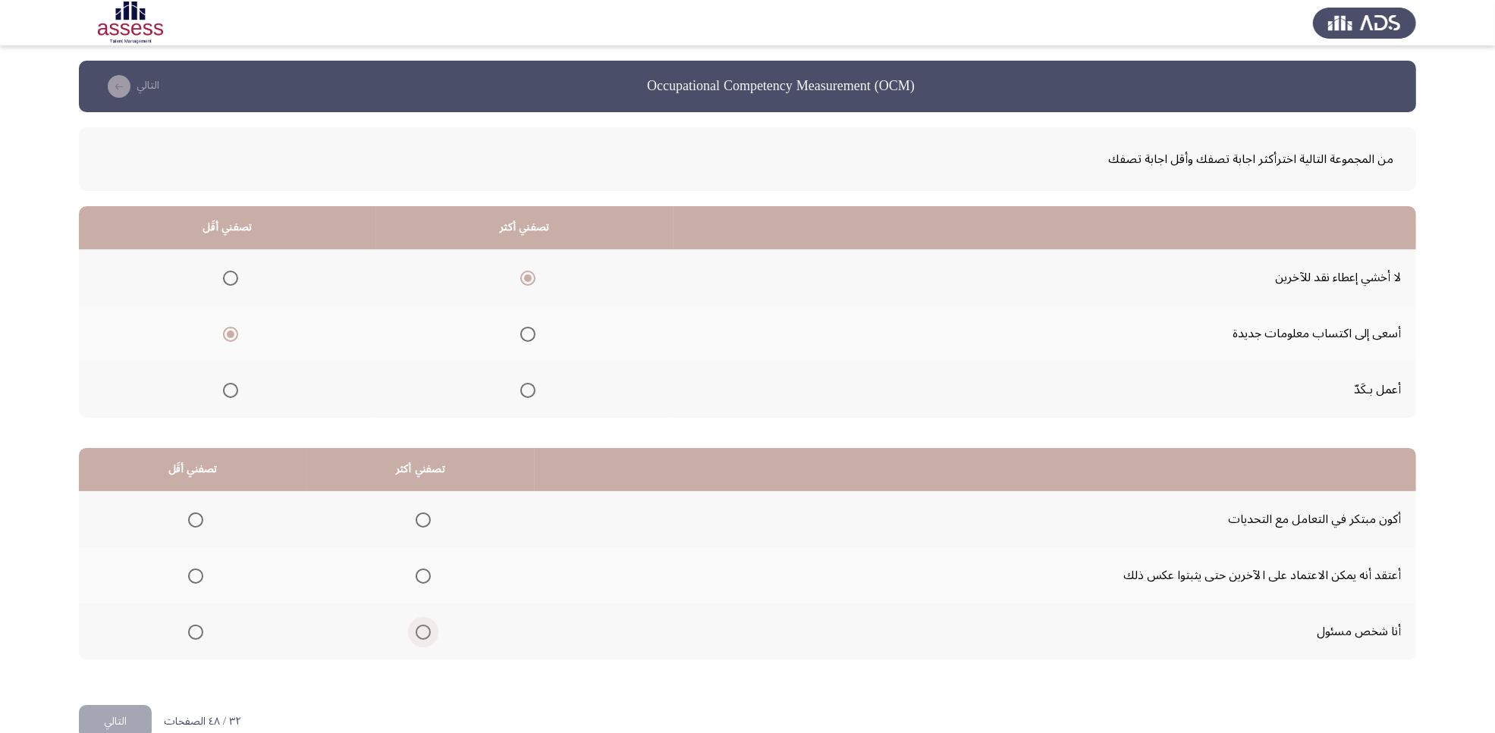
click at [425, 586] on input "Select an option" at bounding box center [423, 632] width 15 height 15
click at [197, 516] on span "Select an option" at bounding box center [195, 520] width 15 height 15
click at [197, 516] on input "Select an option" at bounding box center [195, 520] width 15 height 15
click at [130, 586] on button "التالي" at bounding box center [115, 722] width 73 height 34
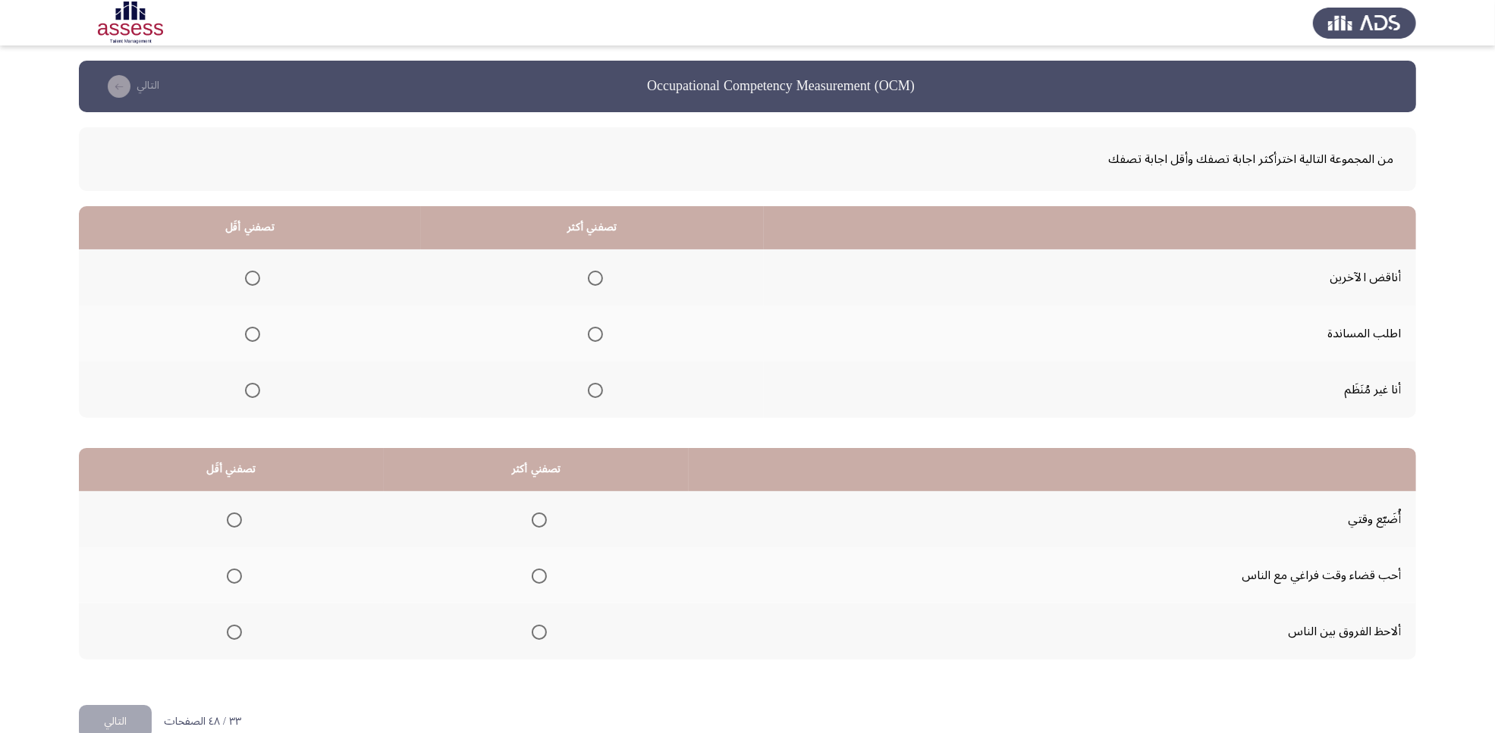
click at [247, 392] on span "Select an option" at bounding box center [252, 390] width 15 height 15
click at [247, 392] on input "Select an option" at bounding box center [252, 390] width 15 height 15
click at [588, 340] on span "Select an option" at bounding box center [595, 334] width 15 height 15
click at [588, 340] on input "Select an option" at bounding box center [595, 334] width 15 height 15
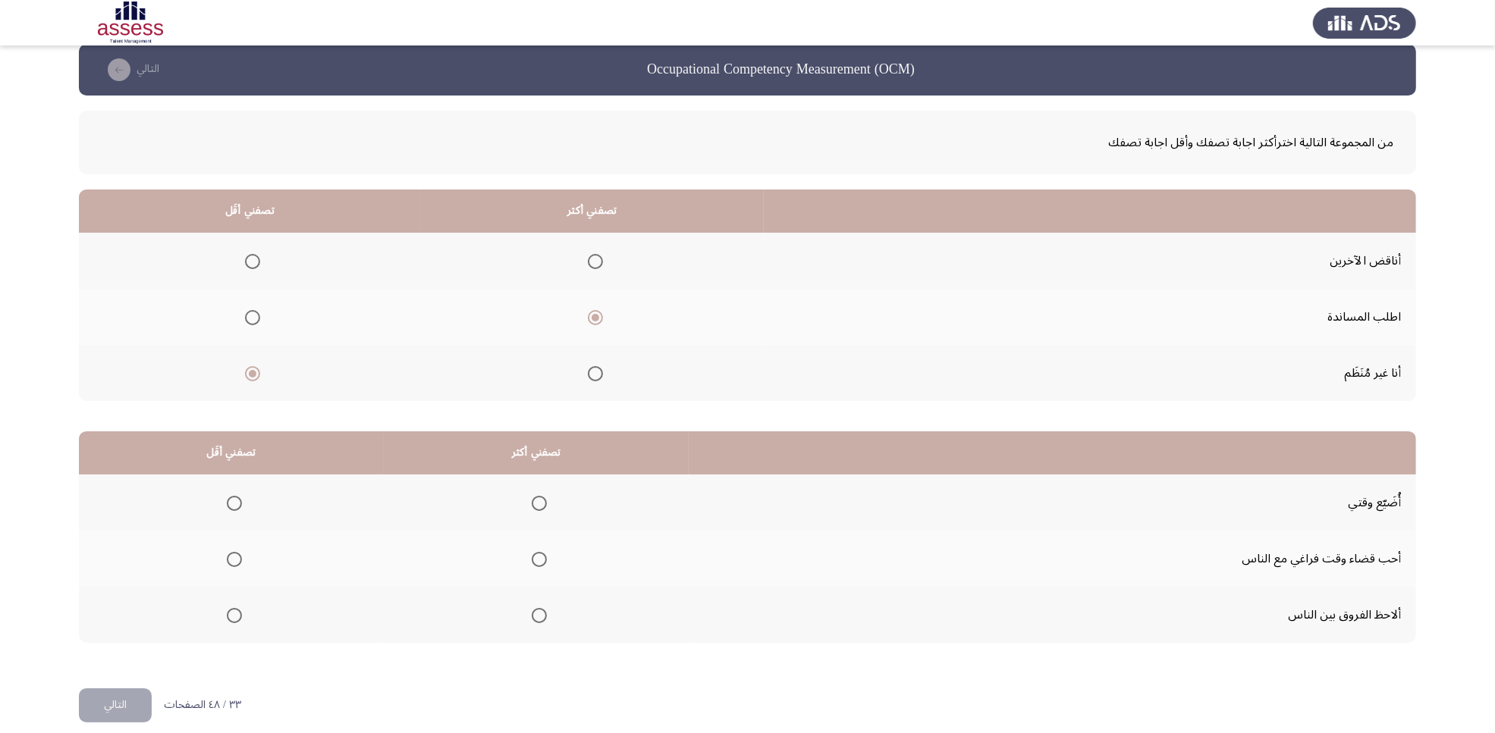
scroll to position [30, 0]
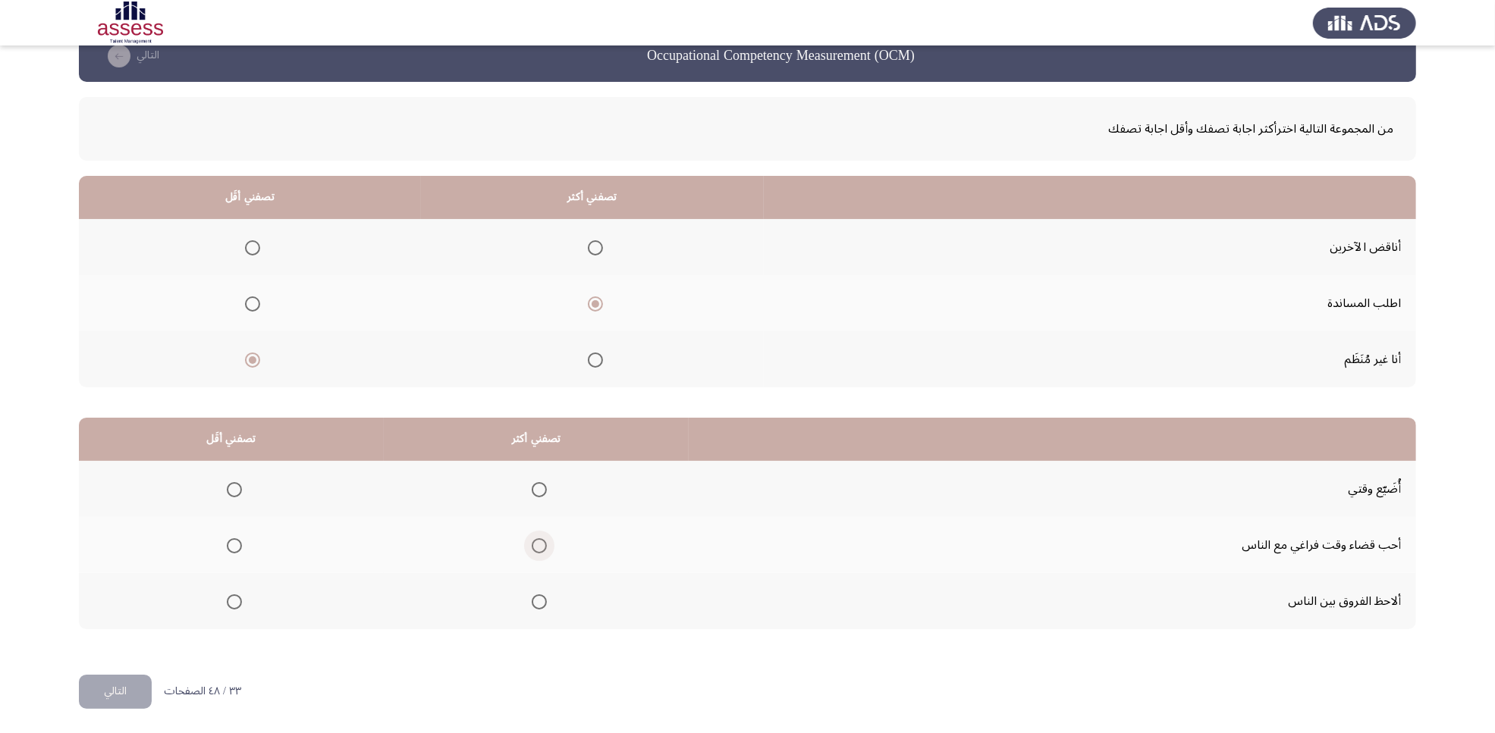
click at [540, 547] on span "Select an option" at bounding box center [539, 545] width 15 height 15
click at [540, 547] on input "Select an option" at bounding box center [539, 545] width 15 height 15
drag, startPoint x: 243, startPoint y: 484, endPoint x: 237, endPoint y: 489, distance: 8.1
click at [239, 488] on th at bounding box center [231, 489] width 305 height 56
click at [237, 489] on span "Select an option" at bounding box center [234, 489] width 15 height 15
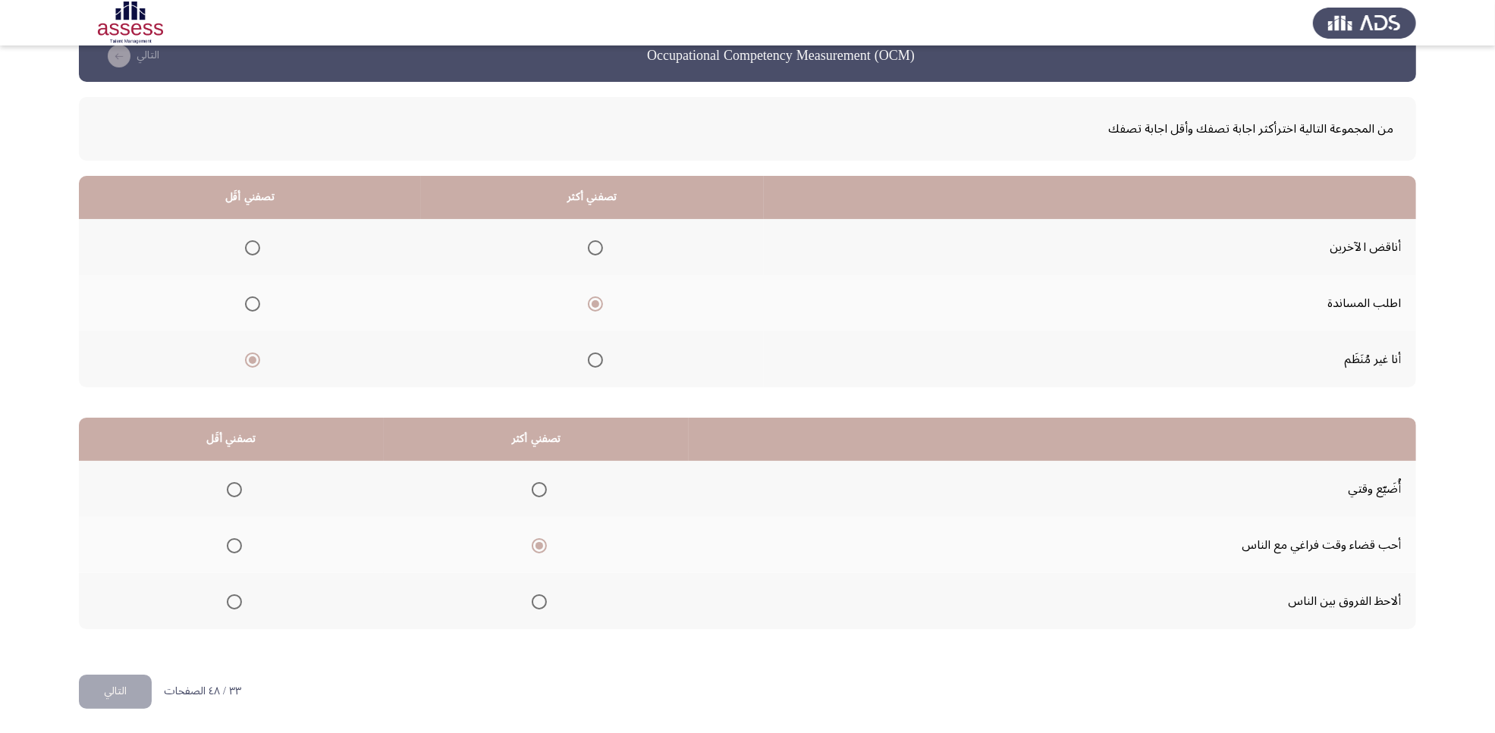
click at [237, 489] on input "Select an option" at bounding box center [234, 489] width 15 height 15
click at [115, 586] on button "التالي" at bounding box center [115, 692] width 73 height 34
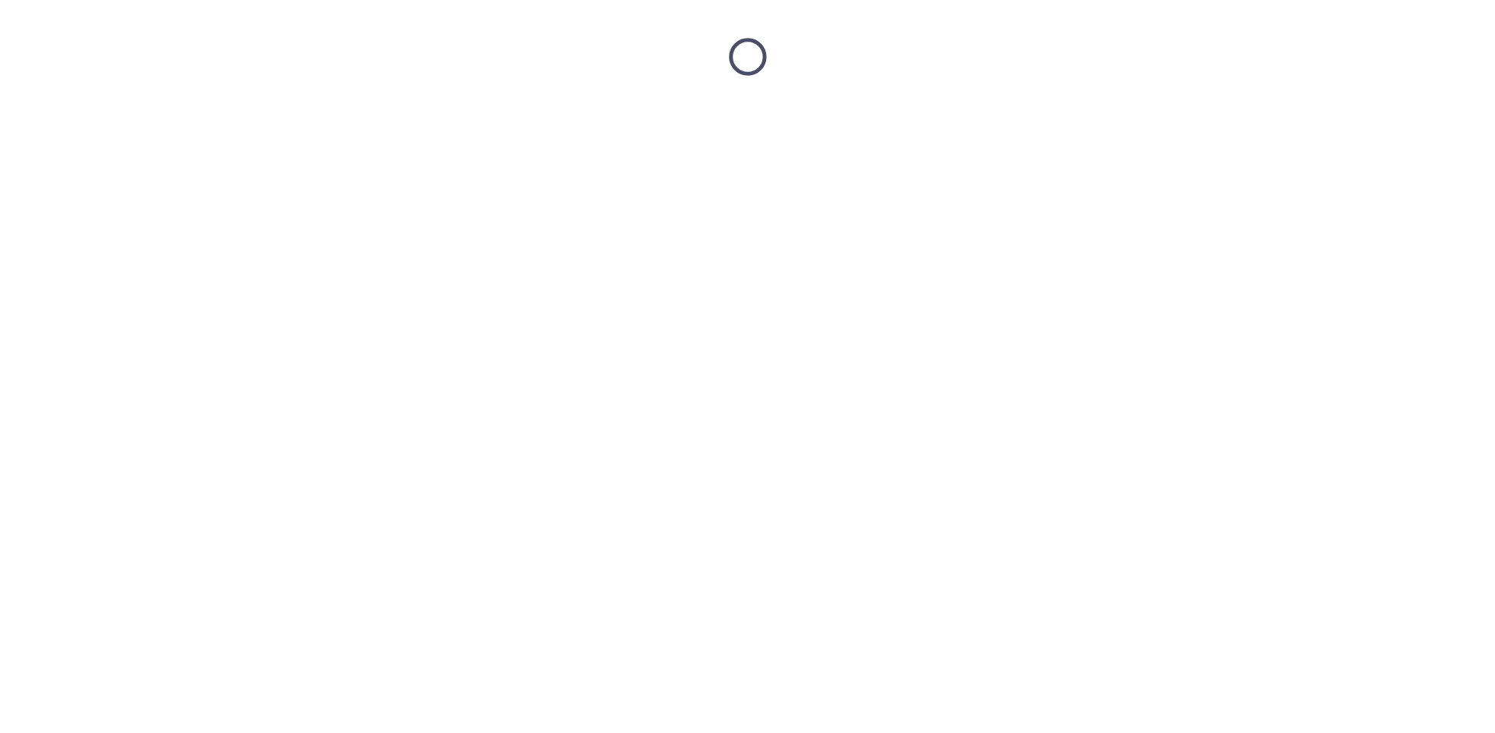
scroll to position [0, 0]
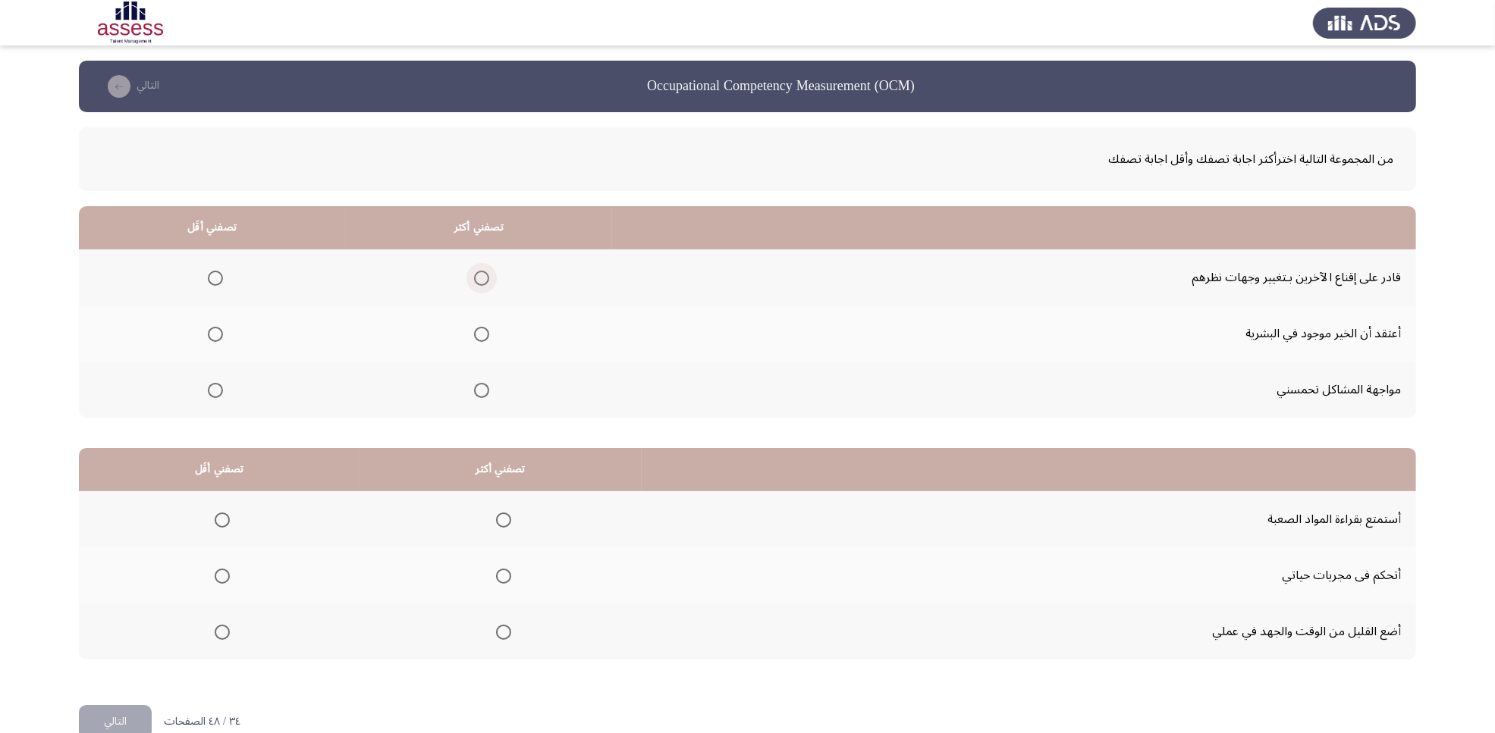
click at [479, 278] on span "Select an option" at bounding box center [481, 278] width 15 height 15
click at [479, 278] on input "Select an option" at bounding box center [481, 278] width 15 height 15
click at [218, 334] on span "Select an option" at bounding box center [215, 334] width 15 height 15
click at [218, 334] on input "Select an option" at bounding box center [215, 334] width 15 height 15
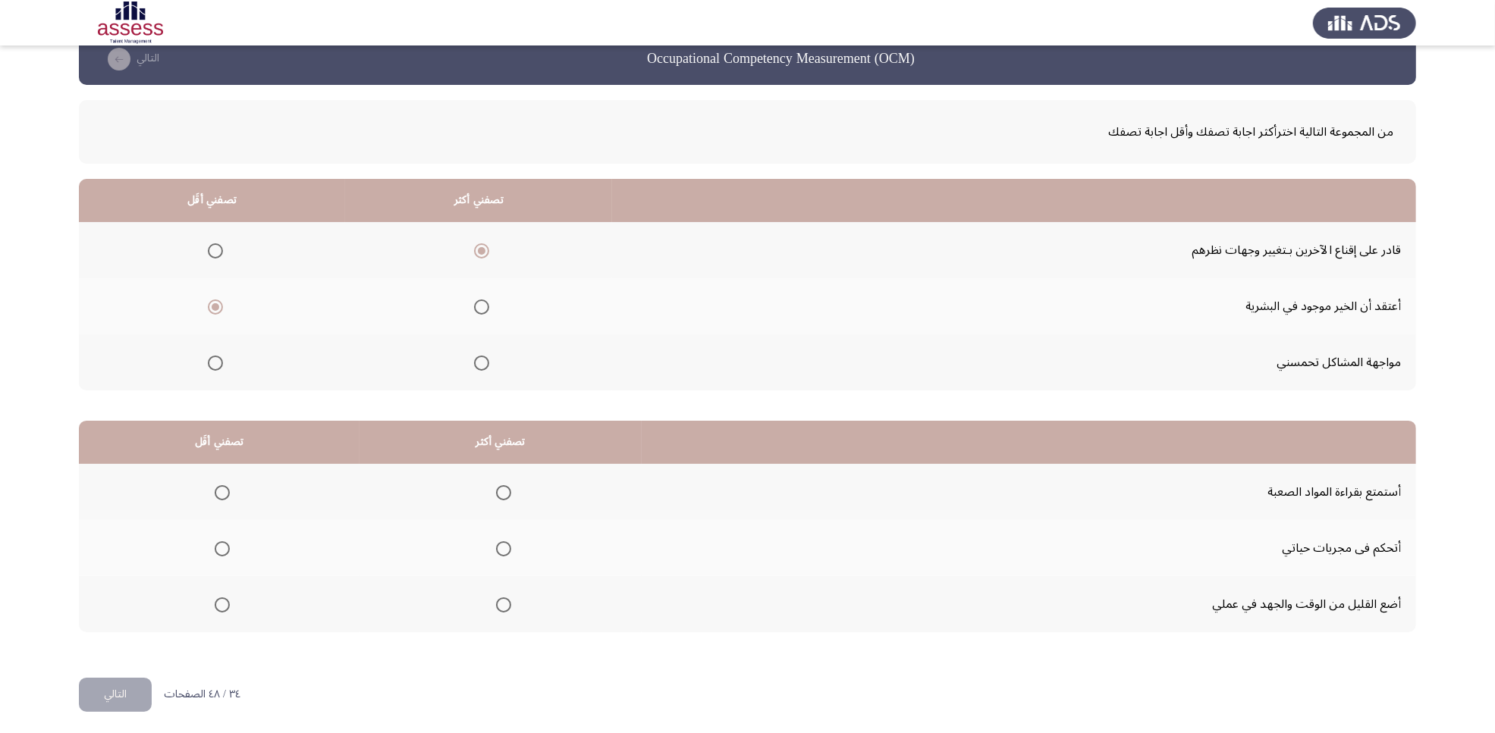
scroll to position [30, 0]
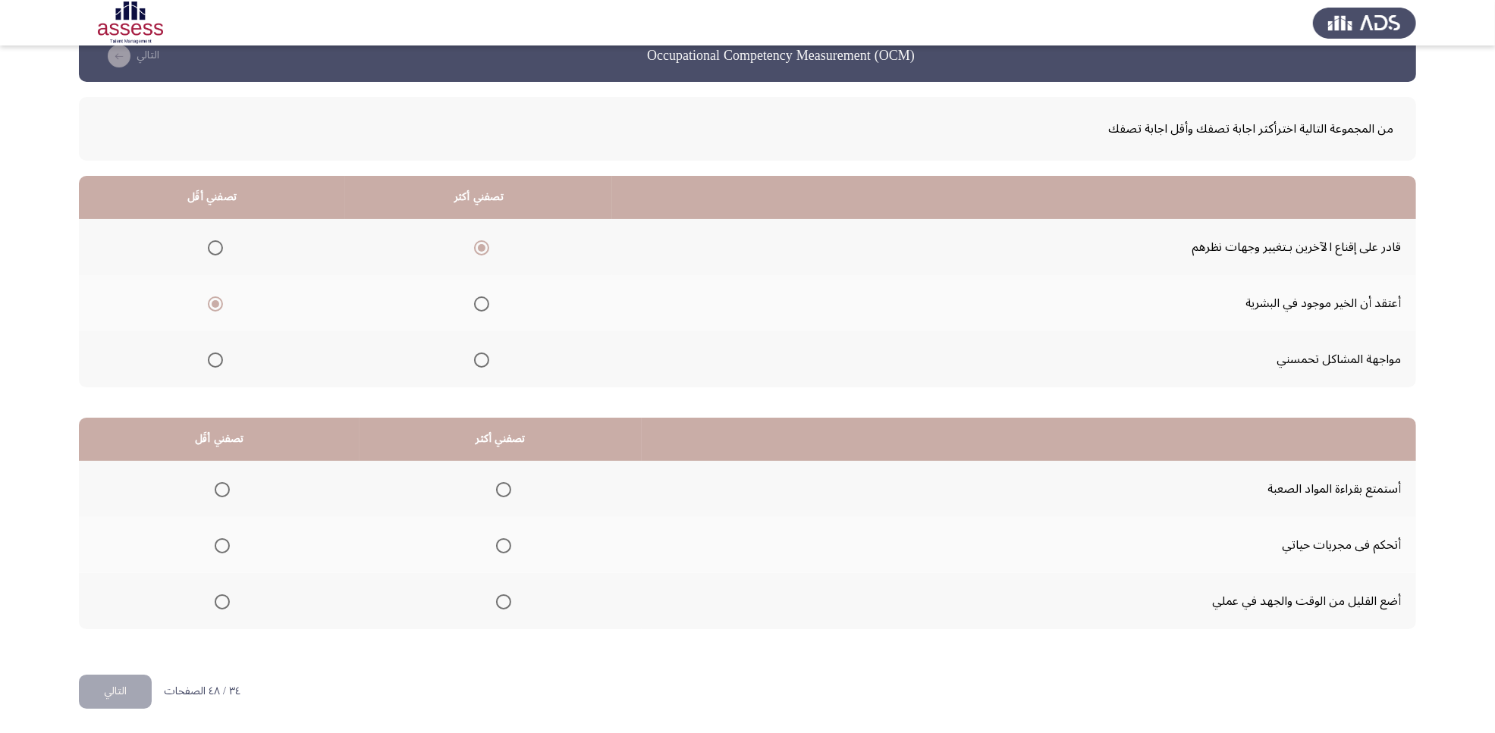
click at [224, 586] on span "Select an option" at bounding box center [222, 602] width 15 height 15
click at [224, 586] on input "Select an option" at bounding box center [222, 602] width 15 height 15
click at [503, 546] on span "Select an option" at bounding box center [503, 545] width 15 height 15
click at [503, 546] on input "Select an option" at bounding box center [503, 545] width 15 height 15
click at [88, 586] on button "التالي" at bounding box center [115, 692] width 73 height 34
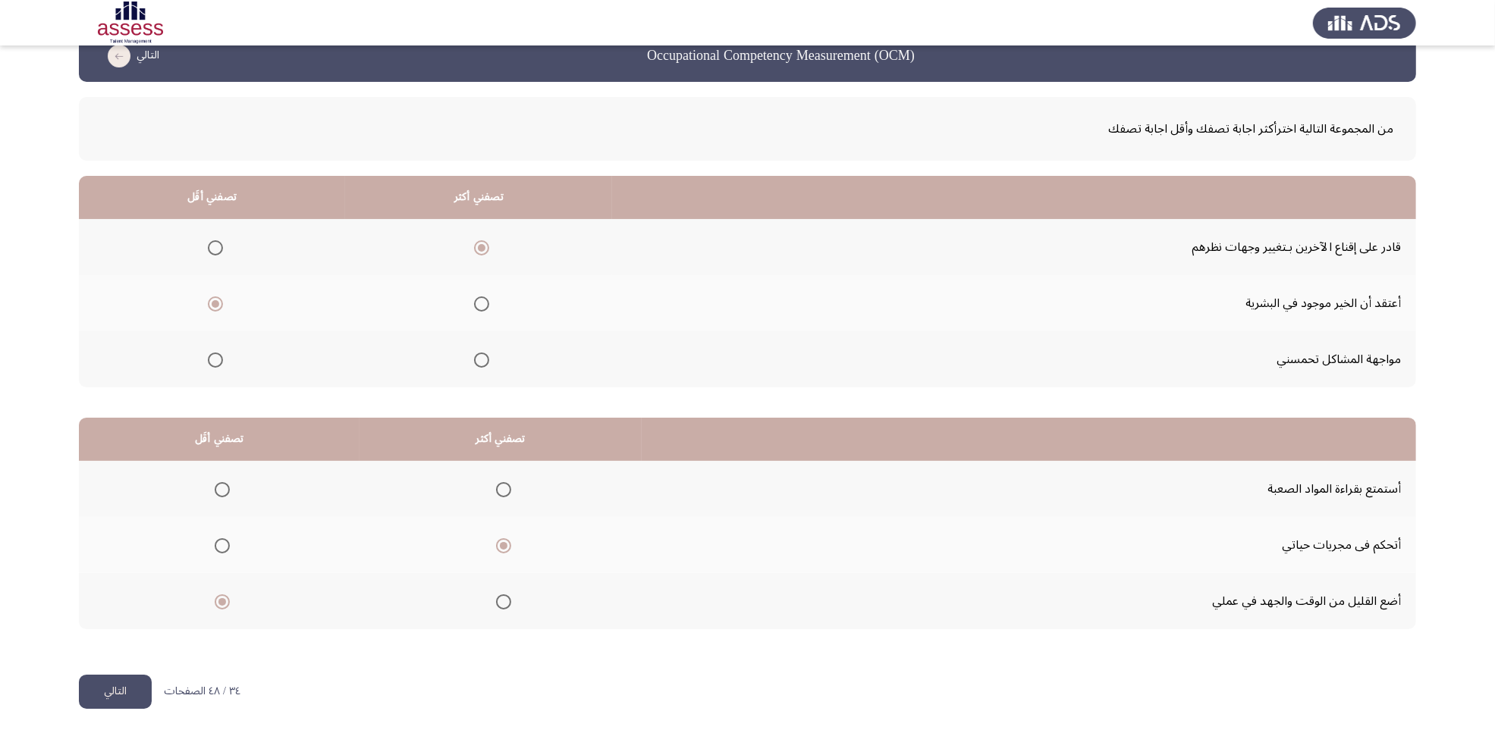
scroll to position [0, 0]
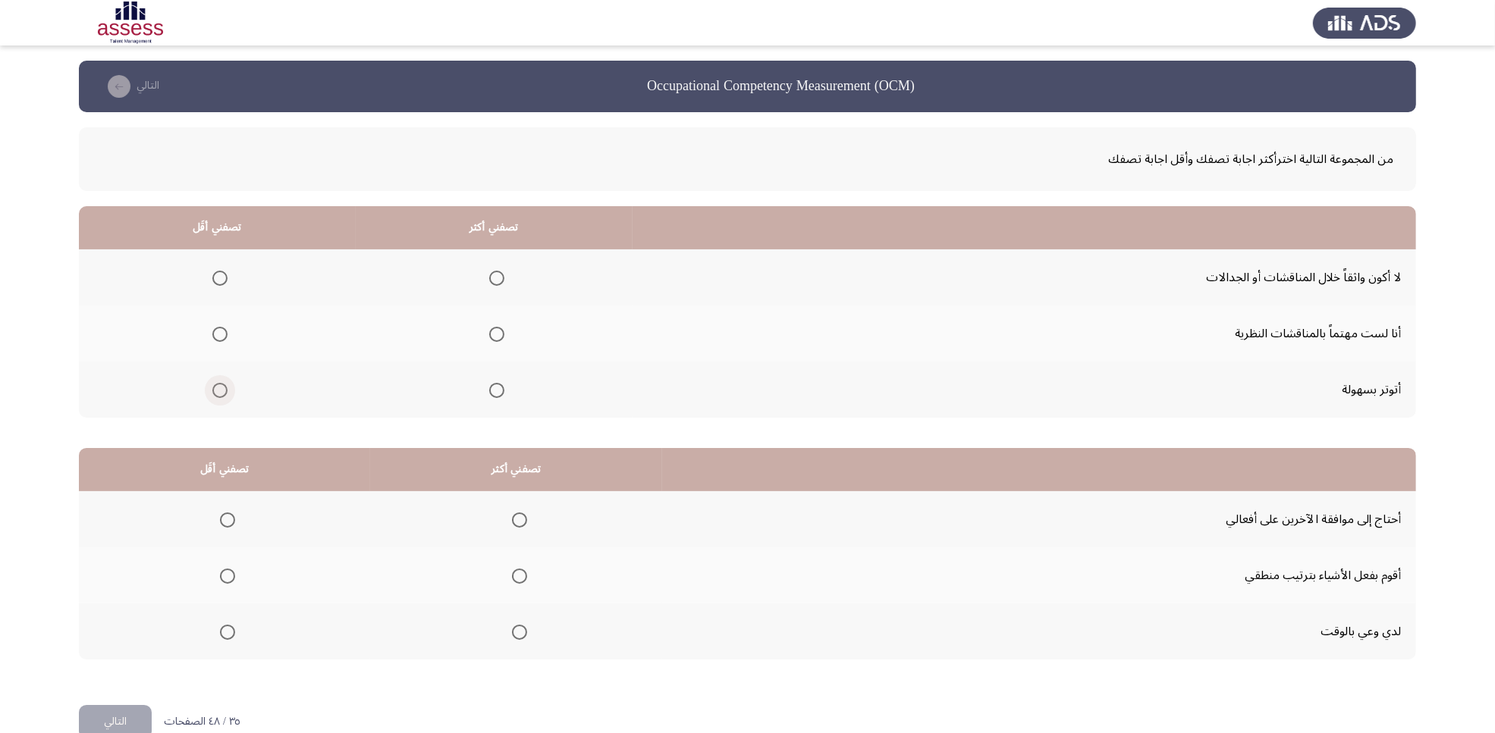
click at [224, 389] on span "Select an option" at bounding box center [219, 390] width 15 height 15
click at [224, 389] on input "Select an option" at bounding box center [219, 390] width 15 height 15
click at [495, 338] on span "Select an option" at bounding box center [496, 334] width 15 height 15
click at [495, 338] on input "Select an option" at bounding box center [496, 334] width 15 height 15
click at [516, 576] on span "Select an option" at bounding box center [519, 576] width 15 height 15
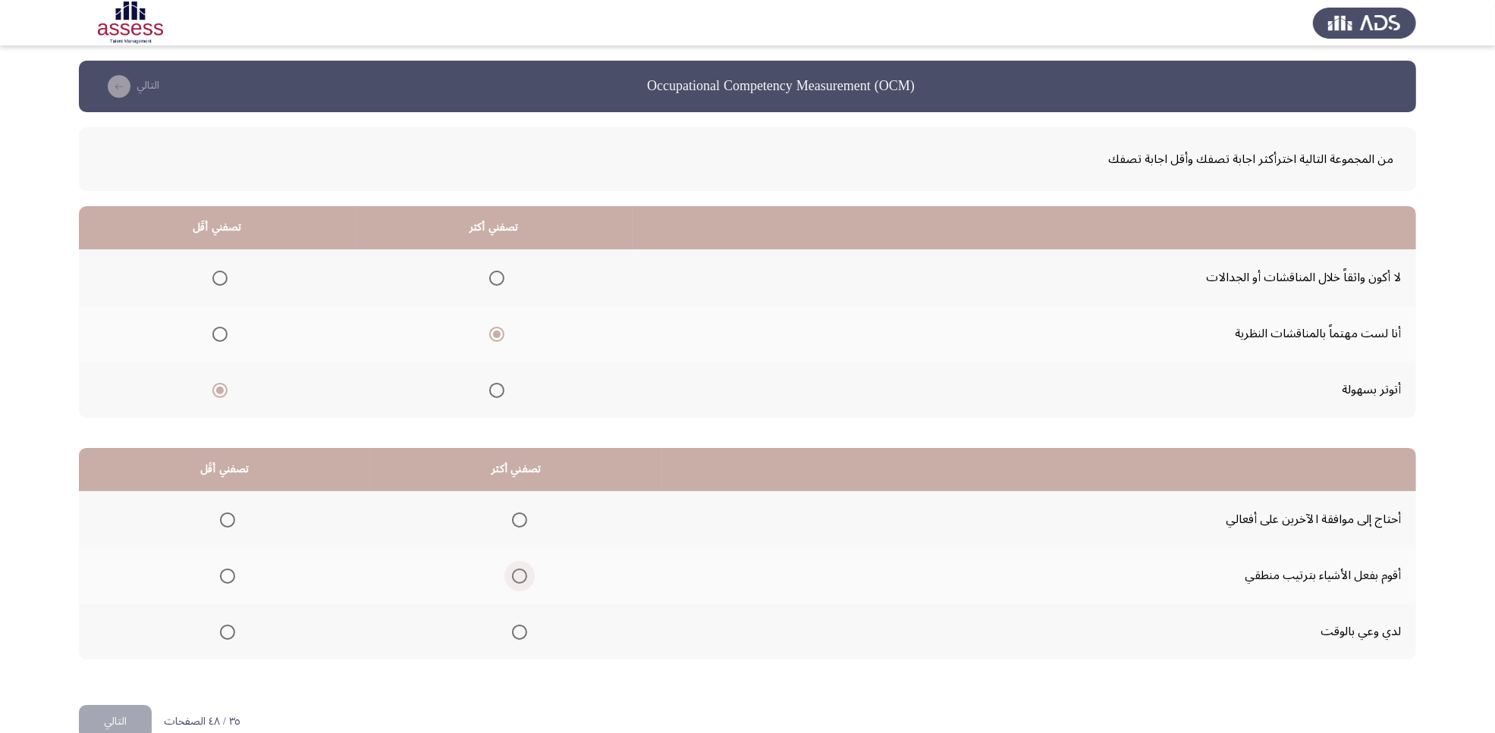
click at [516, 576] on input "Select an option" at bounding box center [519, 576] width 15 height 15
click at [222, 525] on span "Select an option" at bounding box center [227, 520] width 15 height 15
click at [222, 525] on input "Select an option" at bounding box center [227, 520] width 15 height 15
click at [118, 586] on button "التالي" at bounding box center [115, 722] width 73 height 34
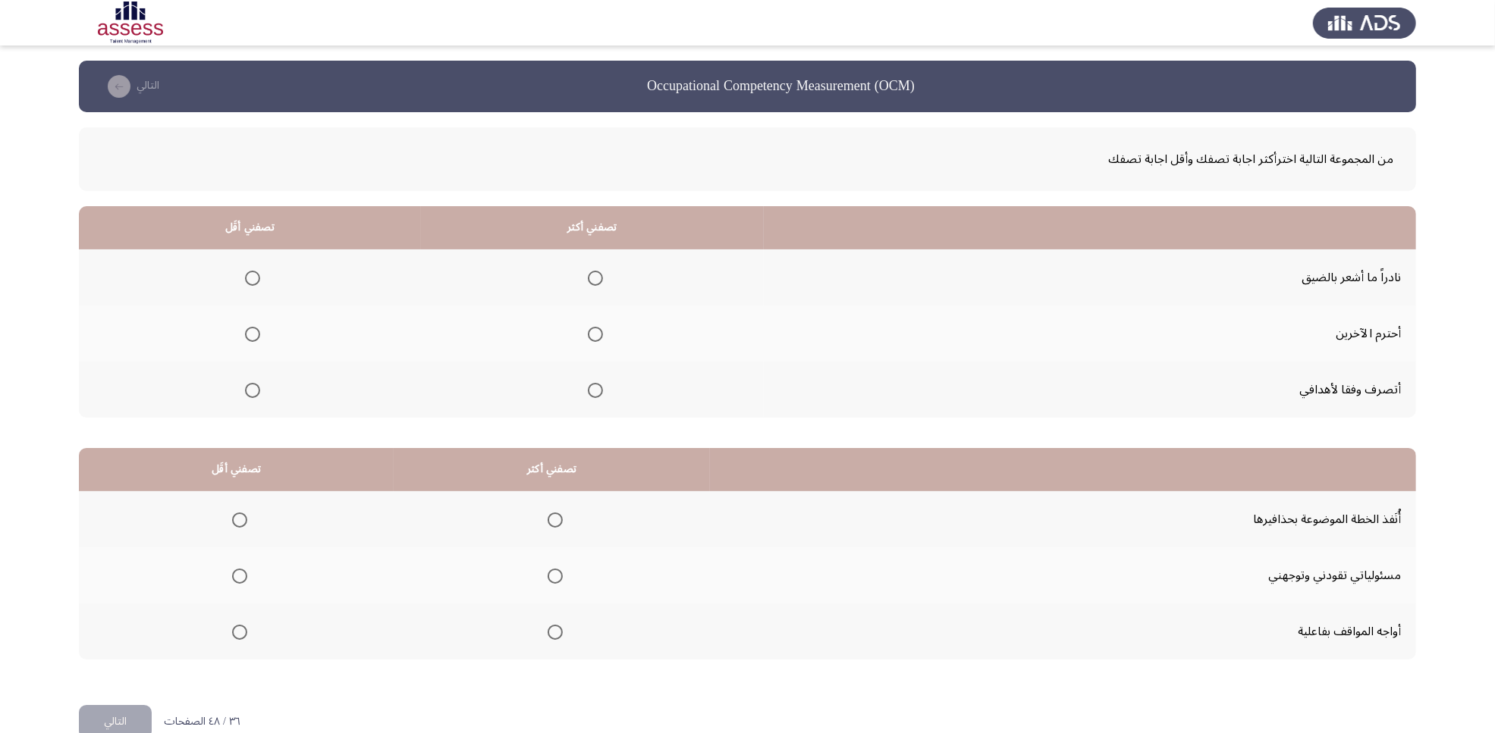
click at [588, 335] on span "Select an option" at bounding box center [595, 334] width 15 height 15
click at [588, 335] on input "Select an option" at bounding box center [595, 334] width 15 height 15
click at [249, 281] on span "Select an option" at bounding box center [252, 278] width 15 height 15
click at [249, 281] on input "Select an option" at bounding box center [252, 278] width 15 height 15
click at [243, 519] on span "Select an option" at bounding box center [239, 520] width 15 height 15
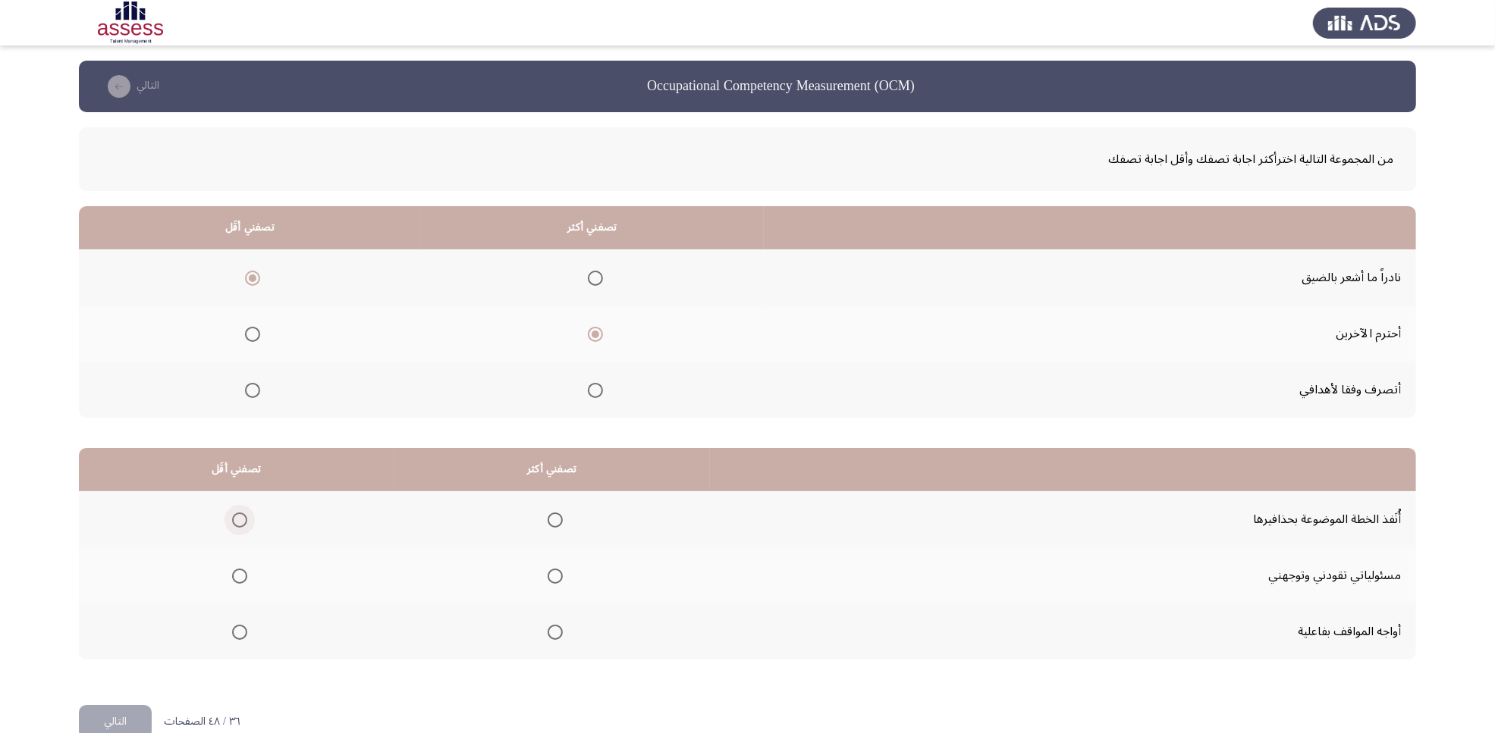
click at [243, 519] on input "Select an option" at bounding box center [239, 520] width 15 height 15
click at [554, 586] on span "Select an option" at bounding box center [555, 632] width 15 height 15
click at [554, 586] on input "Select an option" at bounding box center [555, 632] width 15 height 15
drag, startPoint x: 544, startPoint y: 581, endPoint x: 611, endPoint y: 616, distance: 75.3
click at [611, 586] on tbody "أُنَفذ الخطة الموضوعة بحذافيرها مسئولياتي تقودني وتوجهني أواجه المواقف بفاعلية" at bounding box center [747, 575] width 1337 height 168
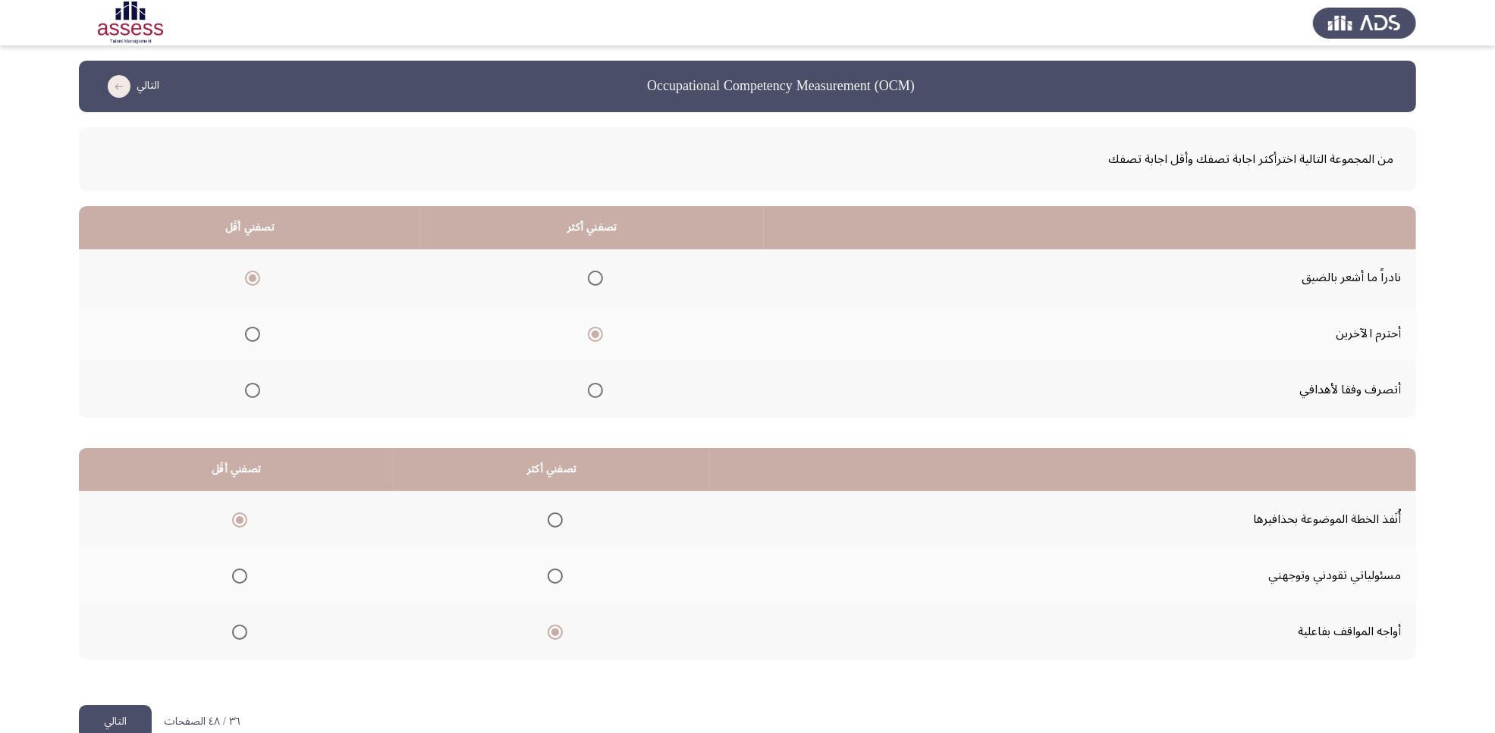
click at [146, 586] on button "التالي" at bounding box center [115, 722] width 73 height 34
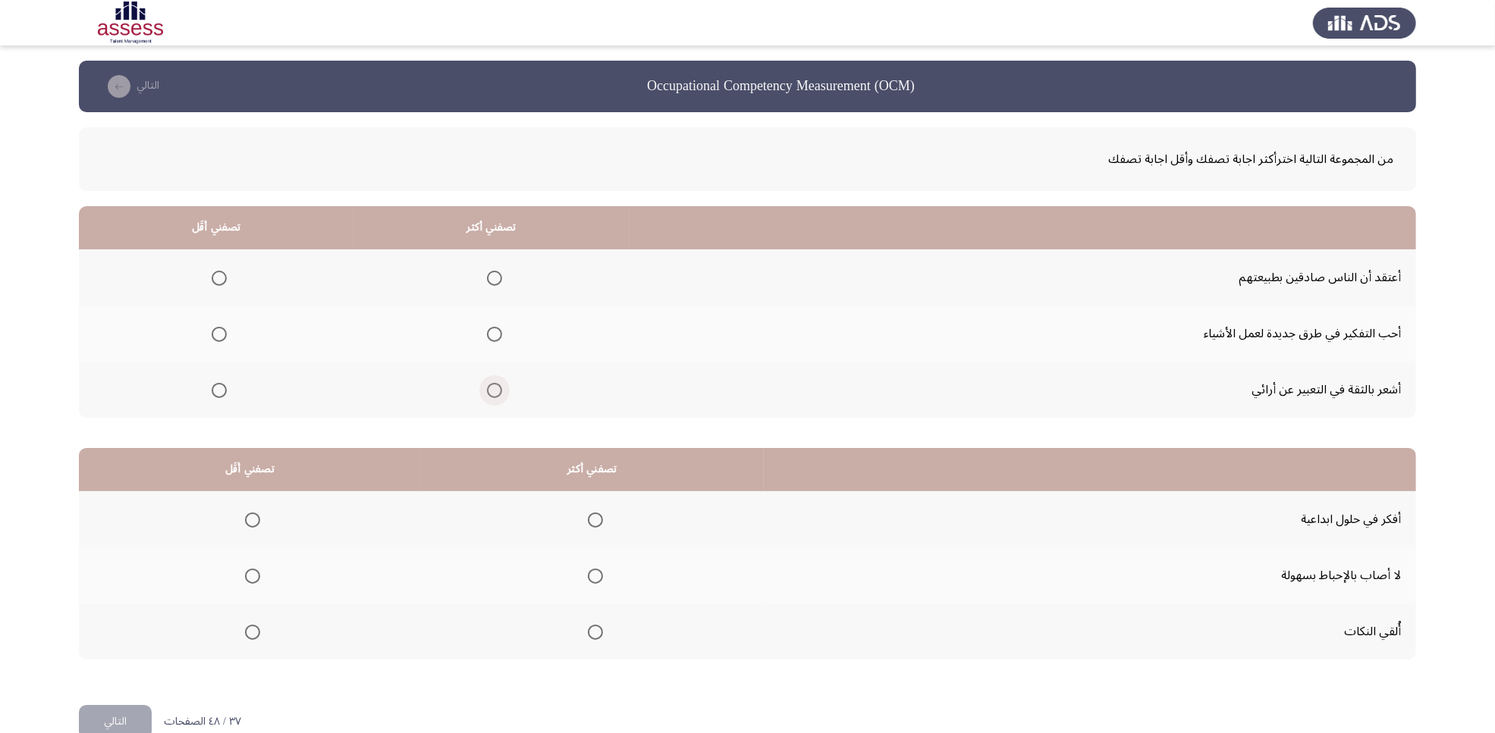
click at [487, 395] on span "Select an option" at bounding box center [494, 390] width 15 height 15
click at [487, 395] on input "Select an option" at bounding box center [494, 390] width 15 height 15
click at [218, 275] on span "Select an option" at bounding box center [219, 278] width 15 height 15
click at [218, 275] on input "Select an option" at bounding box center [219, 278] width 15 height 15
click at [248, 586] on span "Select an option" at bounding box center [252, 632] width 15 height 15
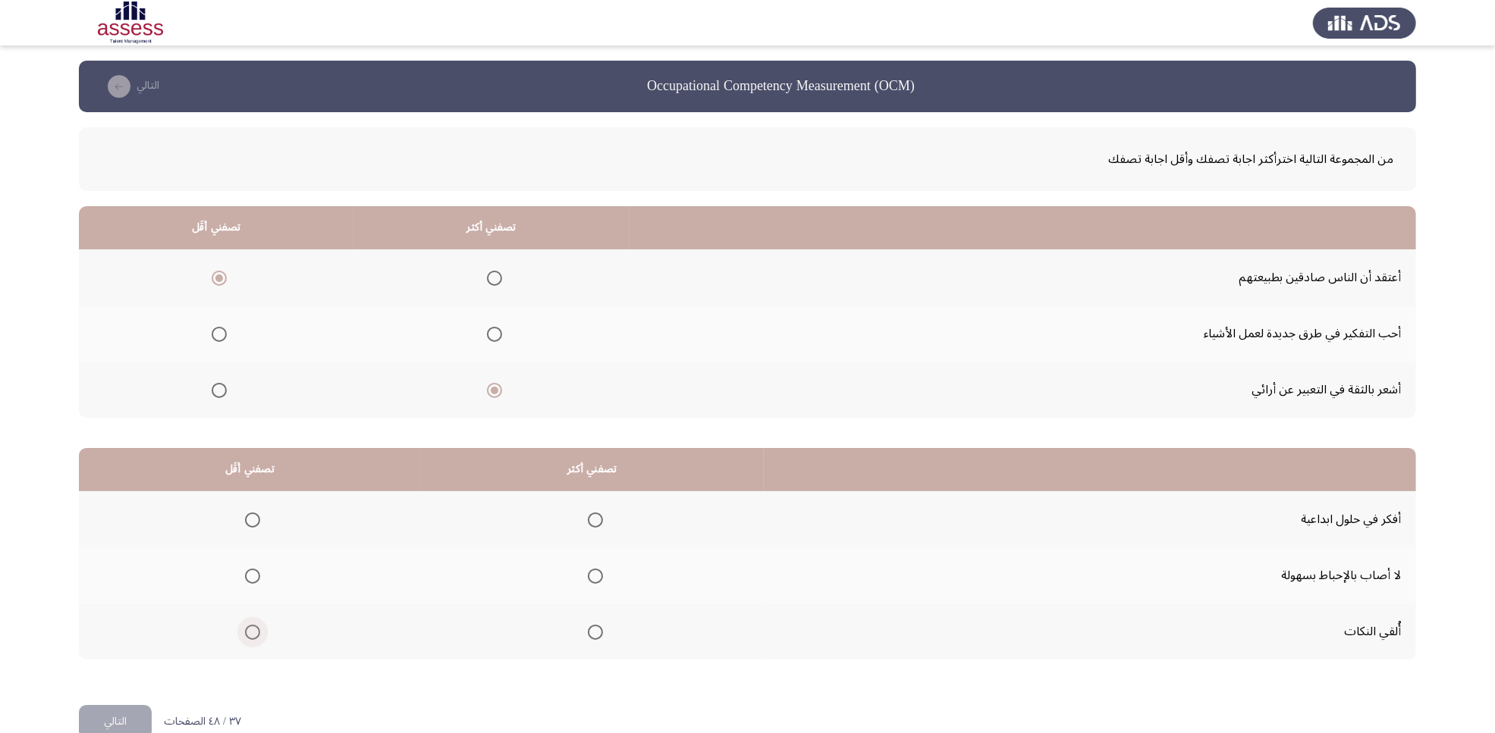
click at [248, 586] on input "Select an option" at bounding box center [252, 632] width 15 height 15
click at [590, 525] on span "Select an option" at bounding box center [595, 520] width 15 height 15
click at [590, 525] on input "Select an option" at bounding box center [595, 520] width 15 height 15
click at [118, 586] on button "التالي" at bounding box center [115, 722] width 73 height 34
click at [224, 277] on span "Select an option" at bounding box center [230, 278] width 15 height 15
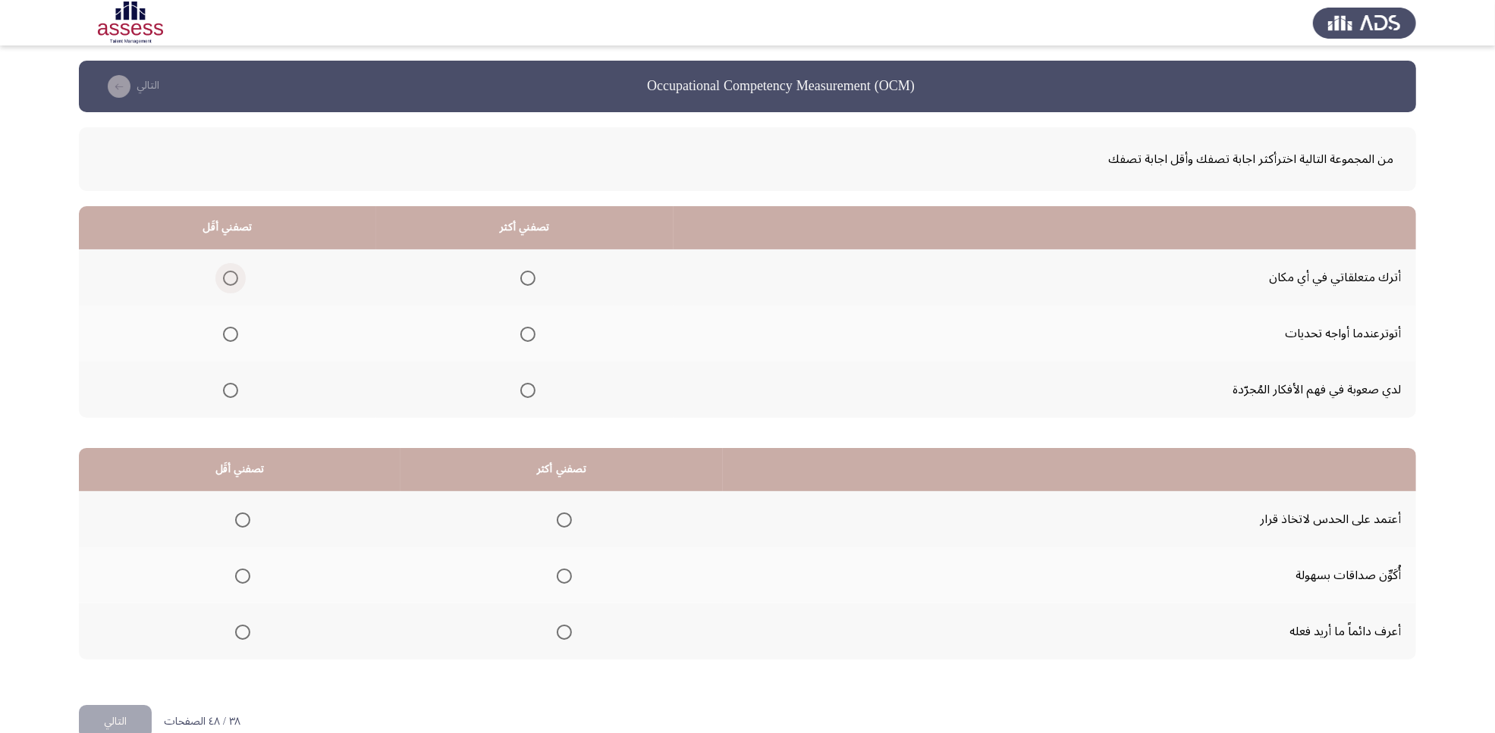
click at [224, 277] on input "Select an option" at bounding box center [230, 278] width 15 height 15
click at [523, 393] on span "Select an option" at bounding box center [527, 390] width 15 height 15
click at [523, 393] on input "Select an option" at bounding box center [527, 390] width 15 height 15
click at [247, 516] on span "Select an option" at bounding box center [242, 520] width 15 height 15
click at [247, 516] on input "Select an option" at bounding box center [242, 520] width 15 height 15
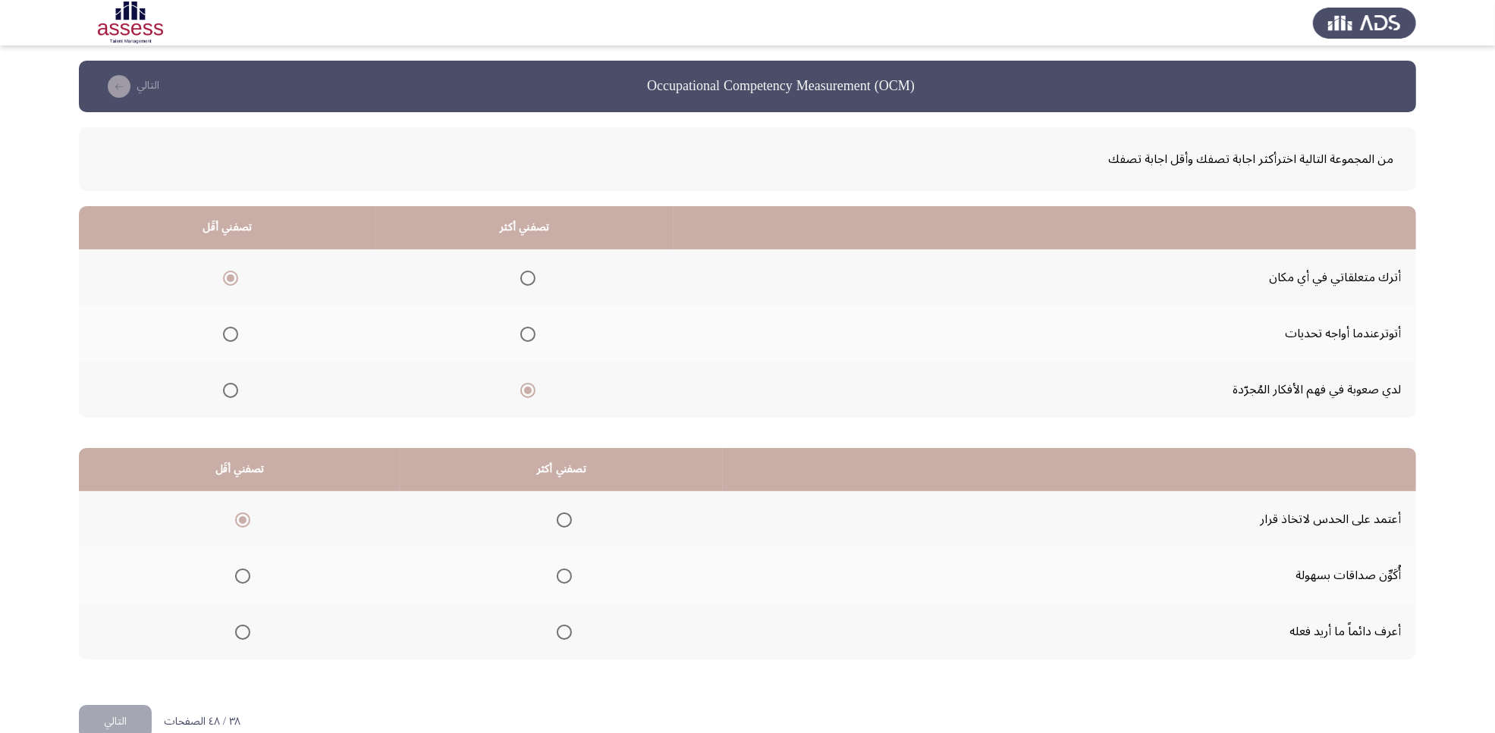
click at [563, 586] on span "Select an option" at bounding box center [564, 632] width 15 height 15
click at [563, 586] on input "Select an option" at bounding box center [564, 632] width 15 height 15
click at [133, 586] on button "التالي" at bounding box center [115, 722] width 73 height 34
click at [548, 398] on mat-radio-group "Select an option" at bounding box center [548, 390] width 21 height 26
click at [544, 394] on span "Select an option" at bounding box center [551, 390] width 15 height 15
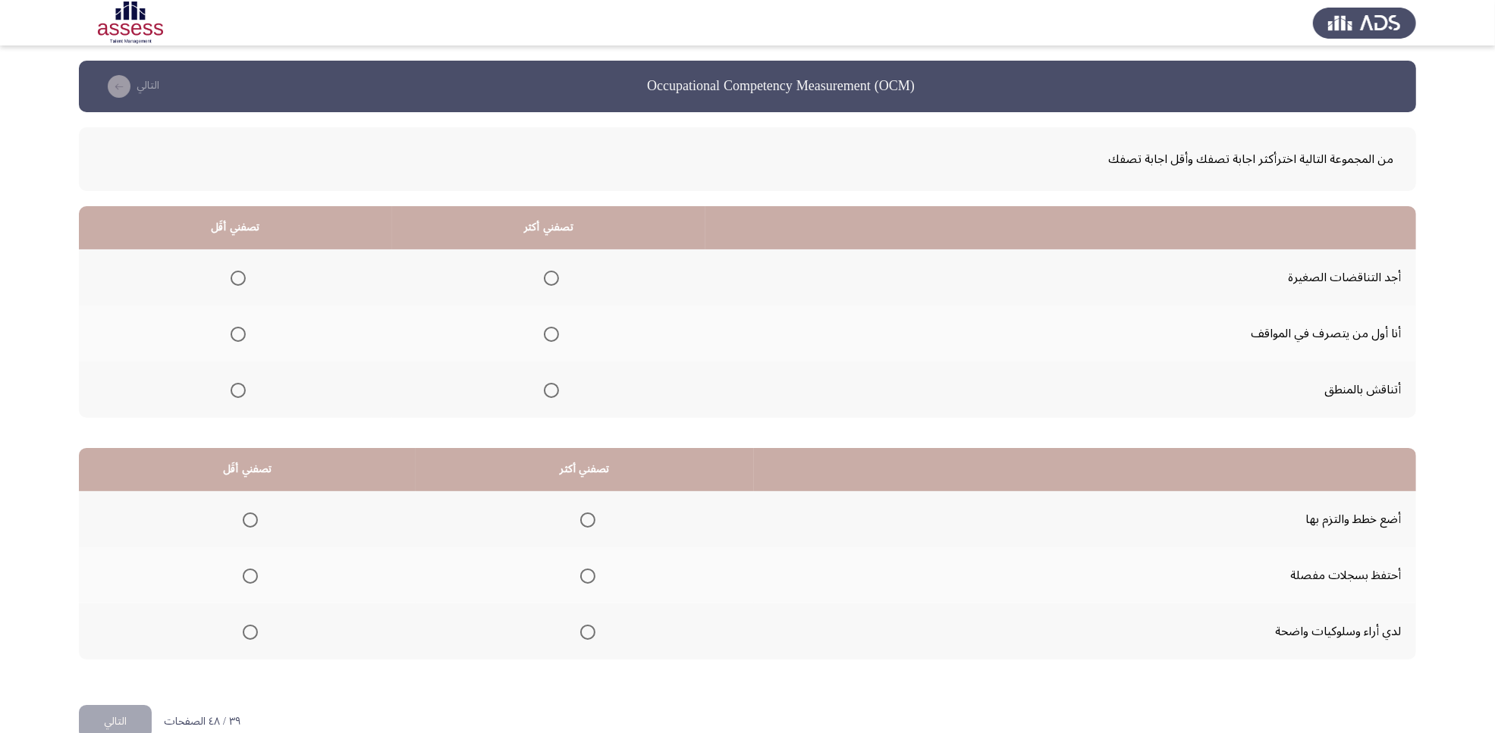
click at [544, 394] on input "Select an option" at bounding box center [551, 390] width 15 height 15
click at [237, 277] on span "Select an option" at bounding box center [238, 278] width 15 height 15
click at [237, 277] on input "Select an option" at bounding box center [238, 278] width 15 height 15
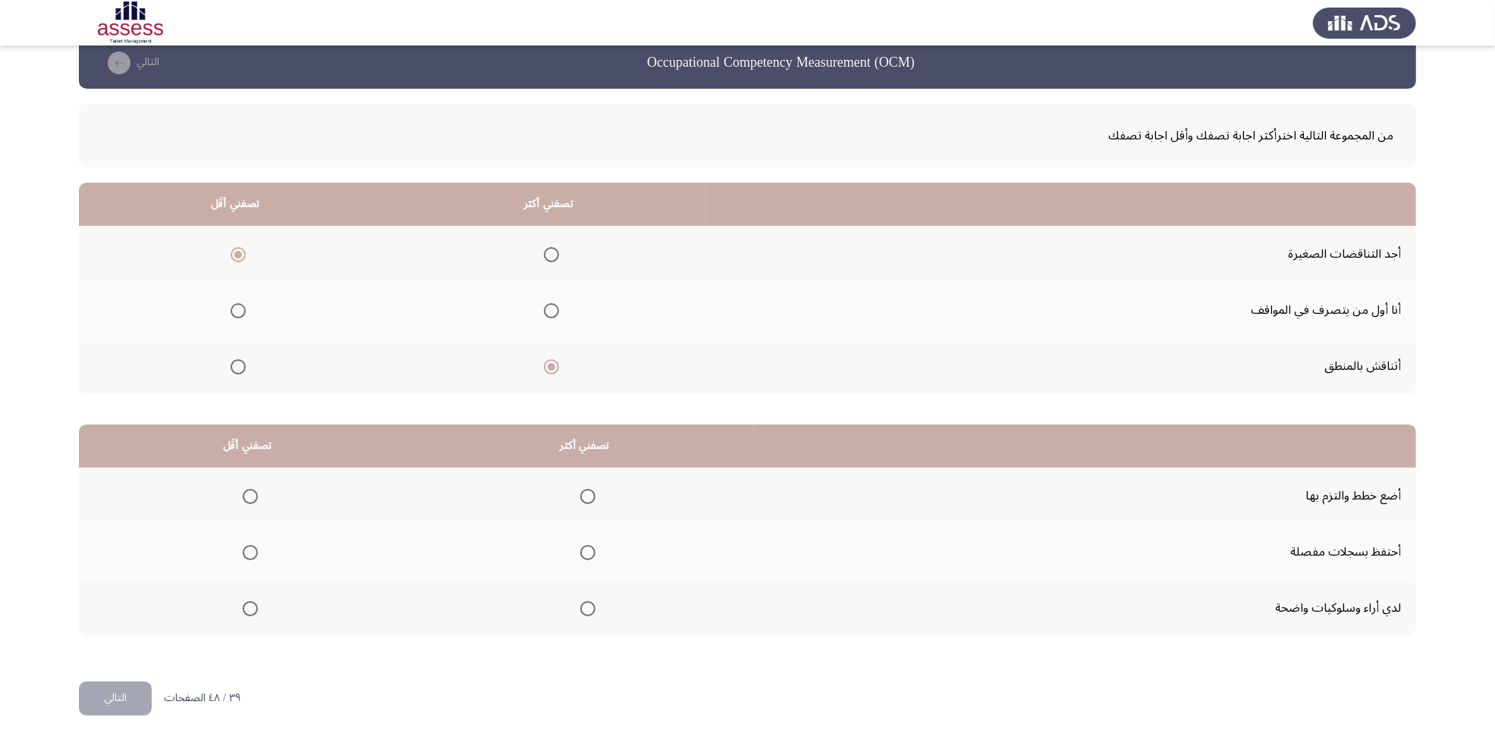
scroll to position [30, 0]
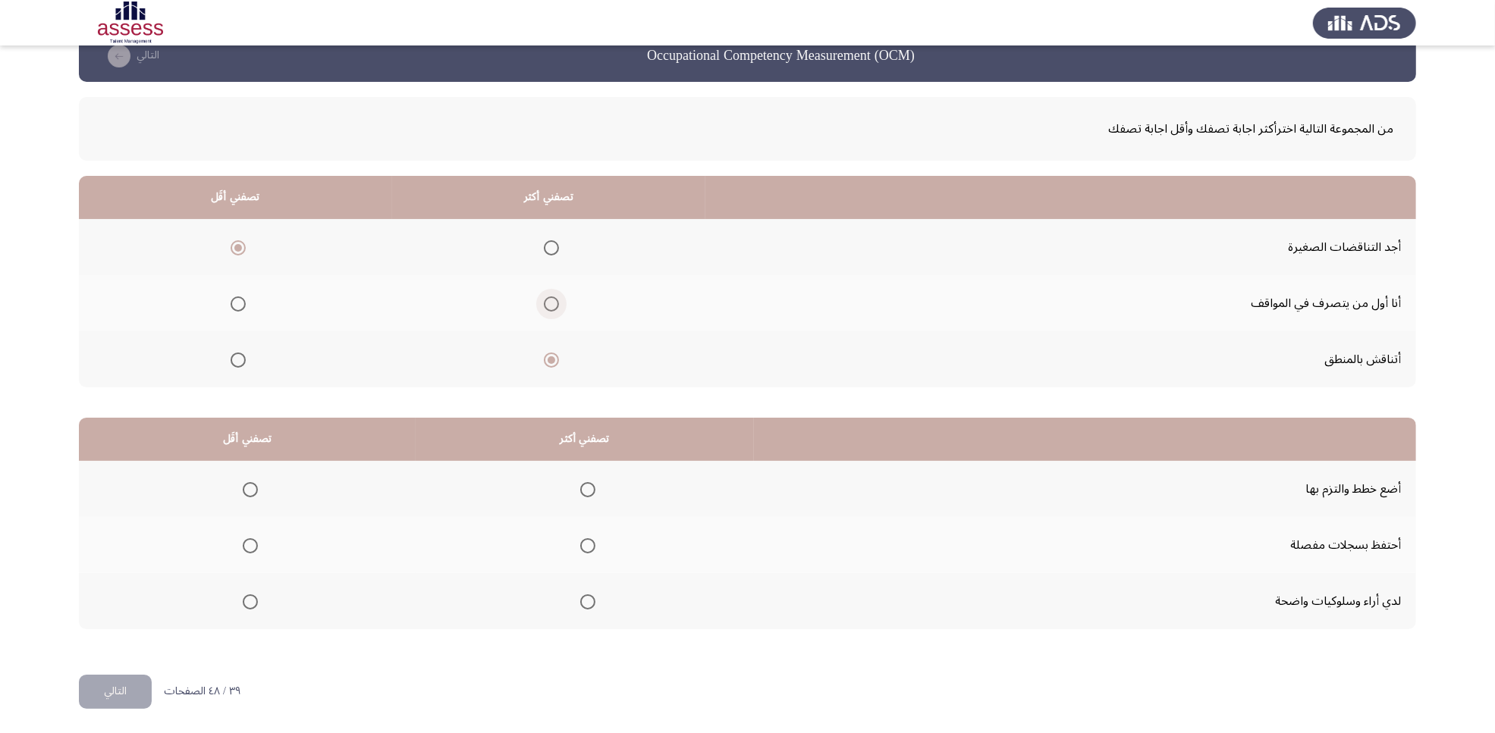
click at [546, 304] on span "Select an option" at bounding box center [551, 304] width 15 height 15
click at [546, 304] on input "Select an option" at bounding box center [551, 304] width 15 height 15
click at [249, 543] on span "Select an option" at bounding box center [250, 545] width 15 height 15
click at [249, 543] on input "Select an option" at bounding box center [250, 545] width 15 height 15
click at [582, 486] on span "Select an option" at bounding box center [587, 489] width 15 height 15
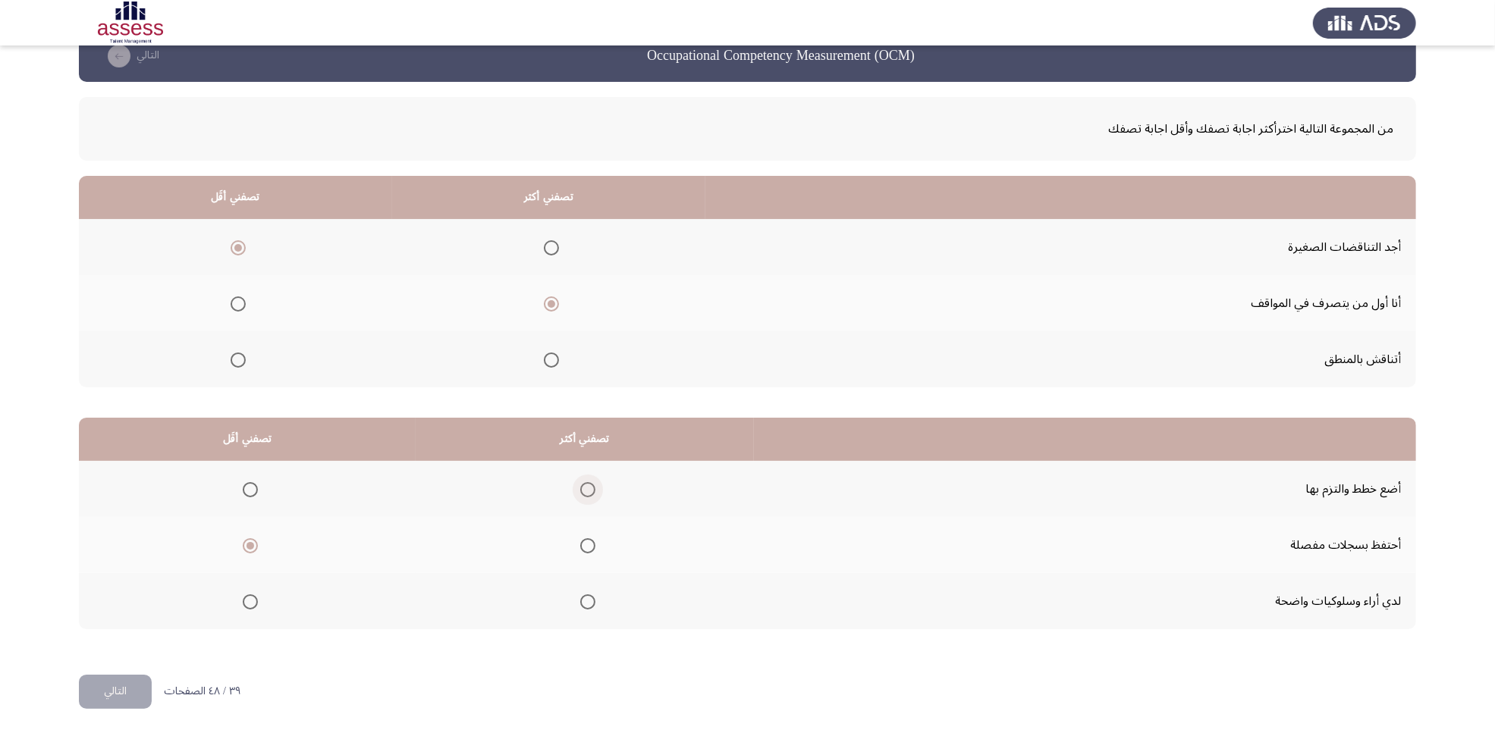
click at [582, 486] on input "Select an option" at bounding box center [587, 489] width 15 height 15
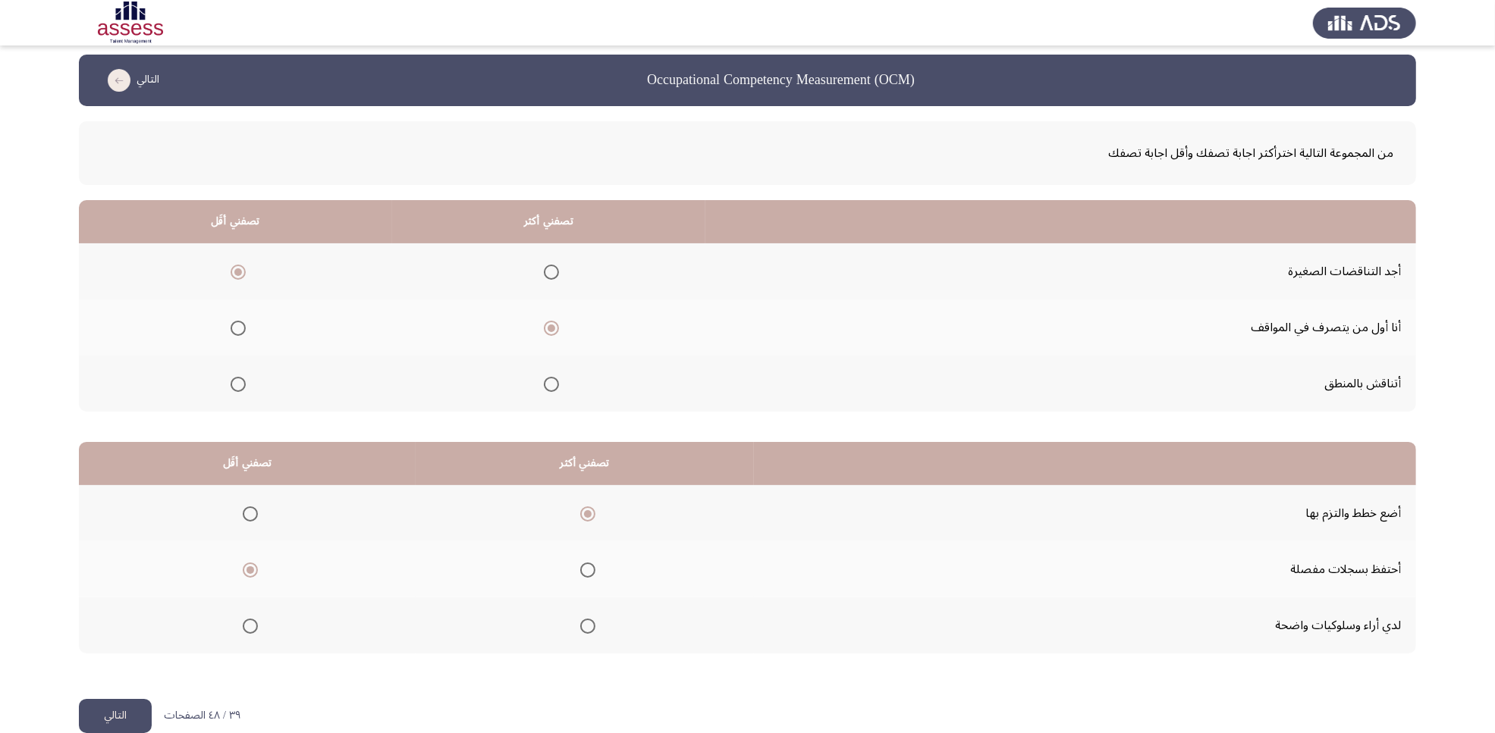
scroll to position [0, 0]
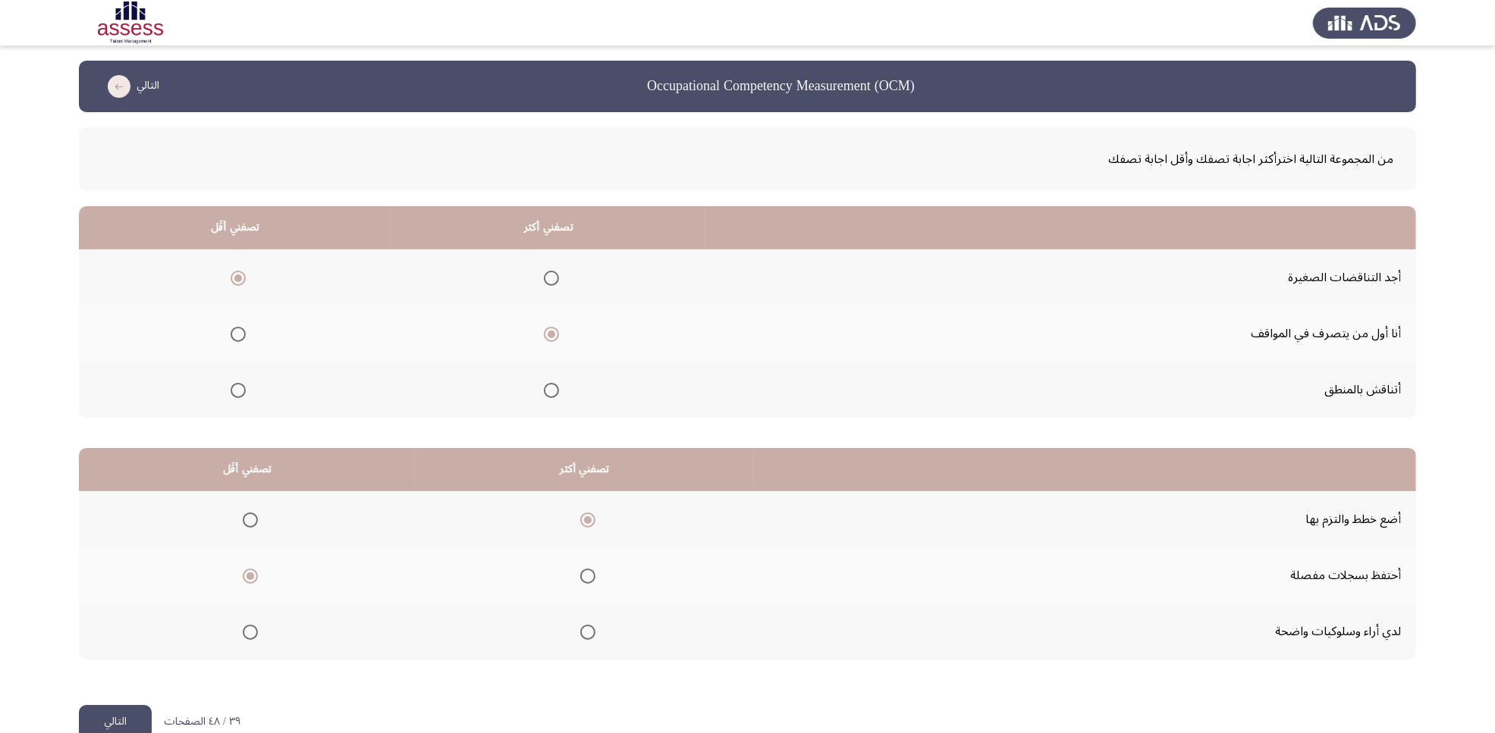
click at [115, 586] on button "التالي" at bounding box center [115, 722] width 73 height 34
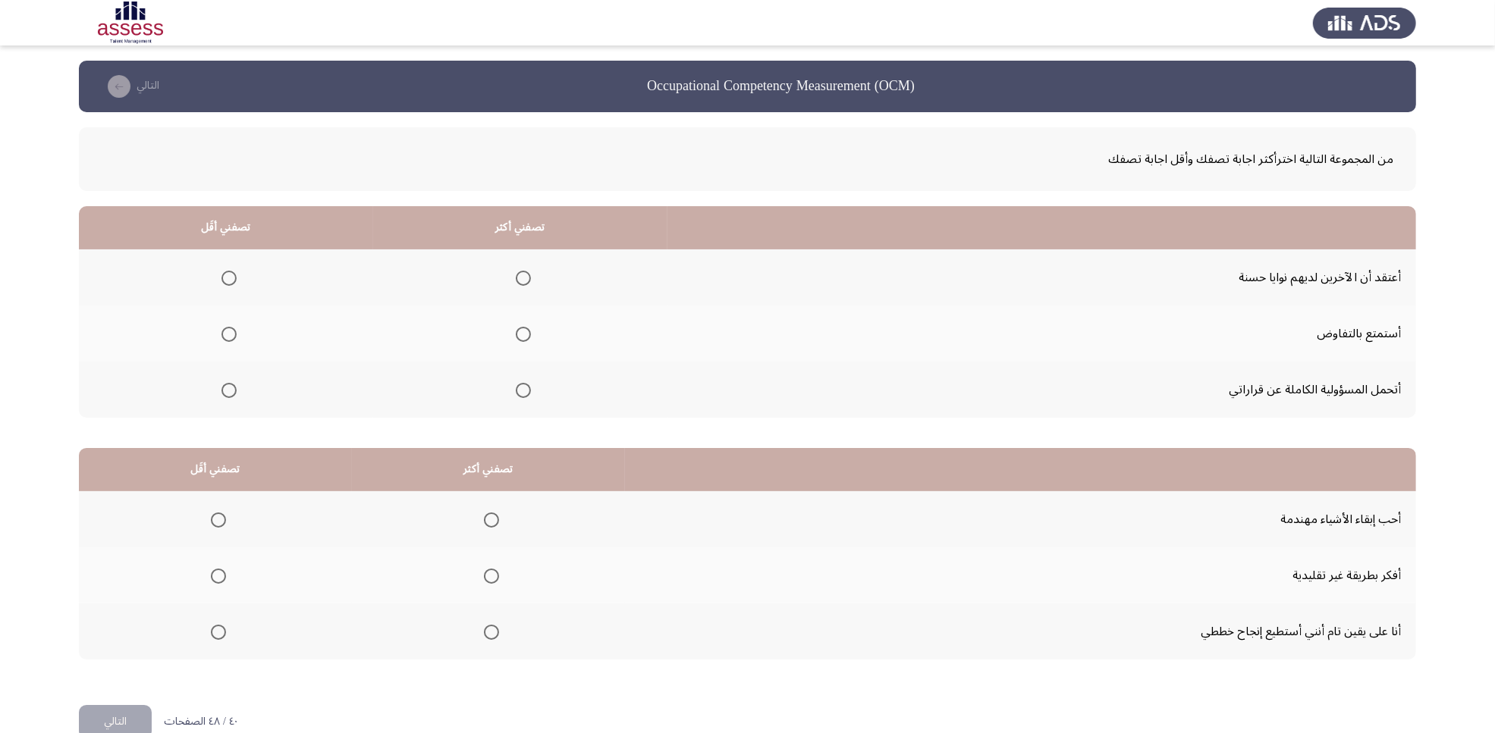
click at [520, 391] on span "Select an option" at bounding box center [523, 390] width 15 height 15
click at [520, 391] on input "Select an option" at bounding box center [523, 390] width 15 height 15
click at [222, 281] on span "Select an option" at bounding box center [228, 278] width 15 height 15
click at [222, 281] on input "Select an option" at bounding box center [228, 278] width 15 height 15
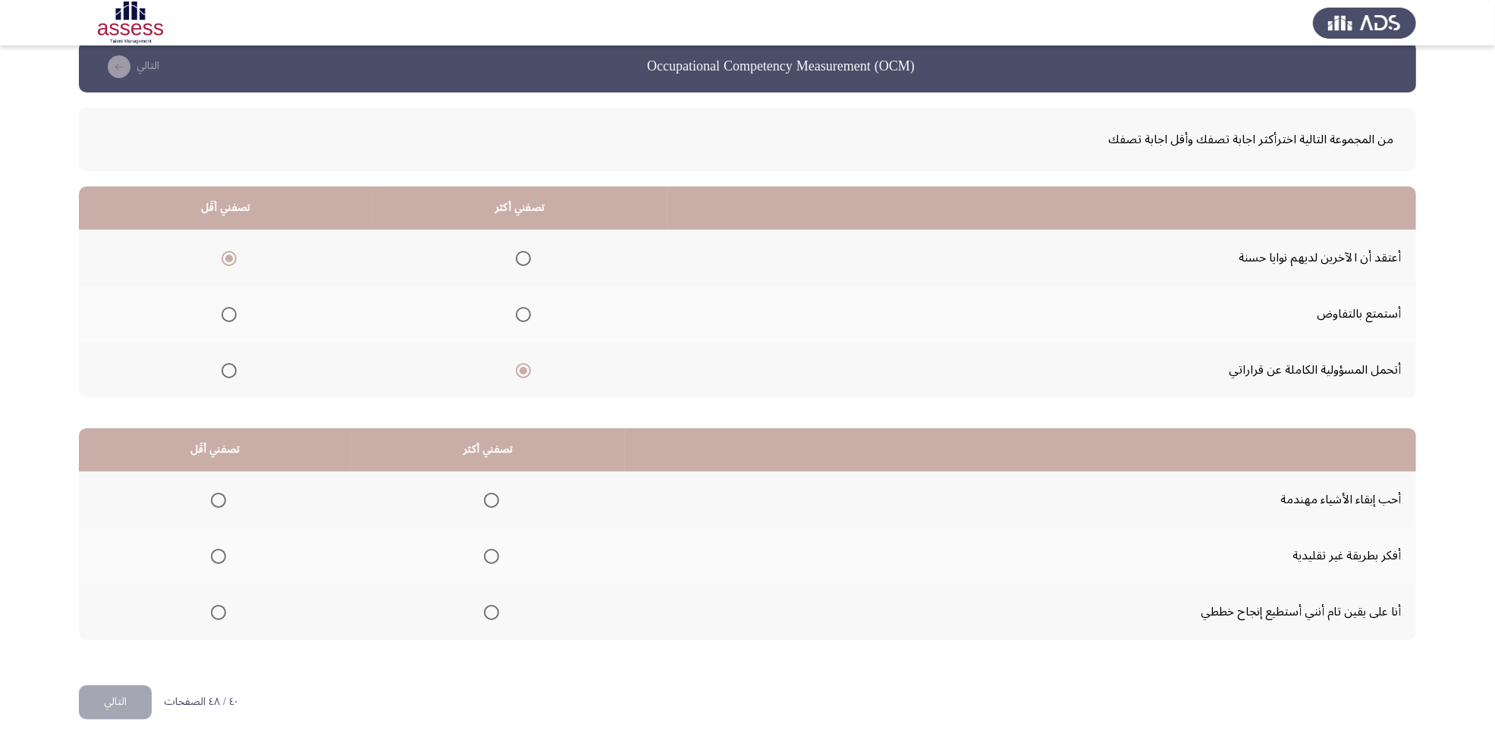
scroll to position [30, 0]
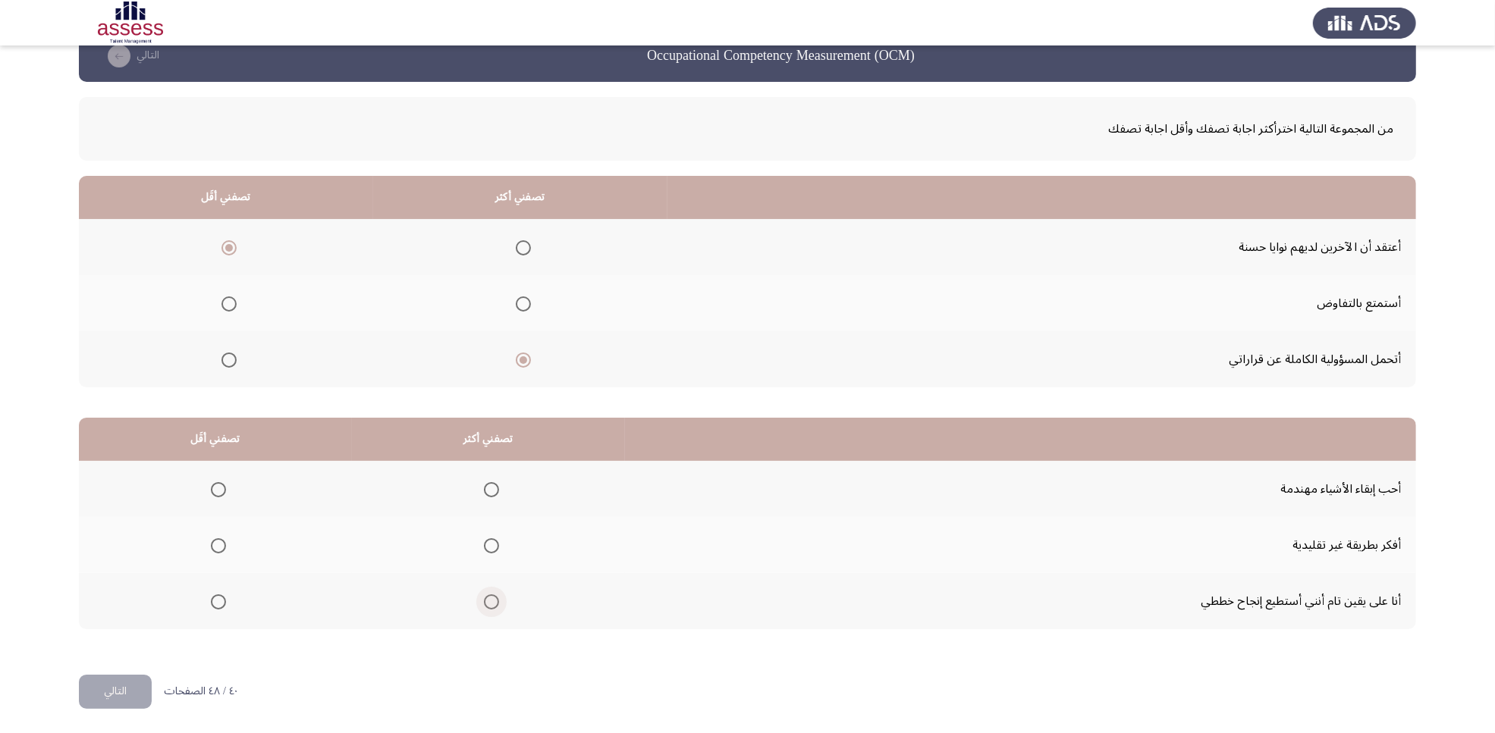
click at [484, 586] on span "Select an option" at bounding box center [491, 602] width 15 height 15
click at [484, 586] on input "Select an option" at bounding box center [491, 602] width 15 height 15
click at [211, 550] on span "Select an option" at bounding box center [218, 545] width 15 height 15
click at [211, 550] on input "Select an option" at bounding box center [218, 545] width 15 height 15
click at [119, 586] on button "التالي" at bounding box center [115, 692] width 73 height 34
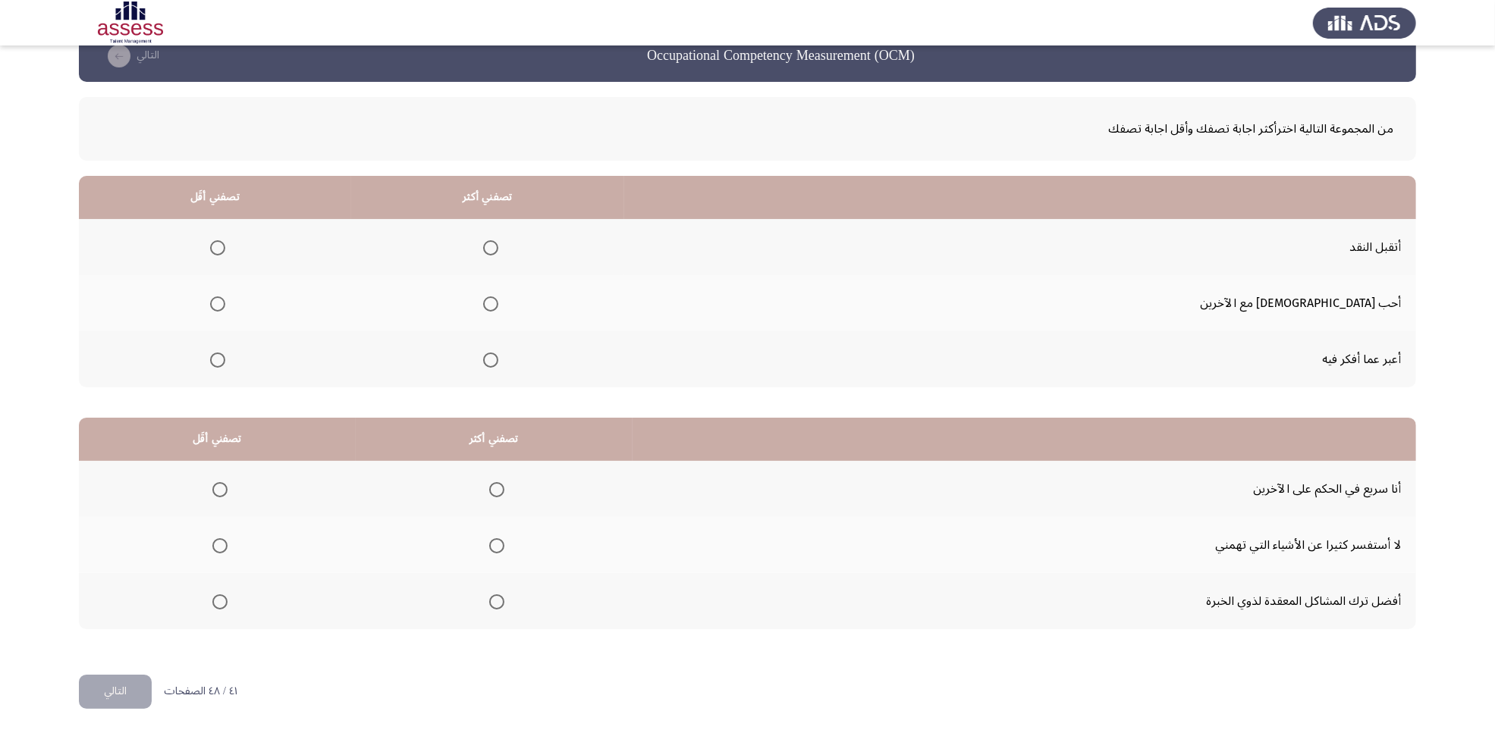
scroll to position [0, 0]
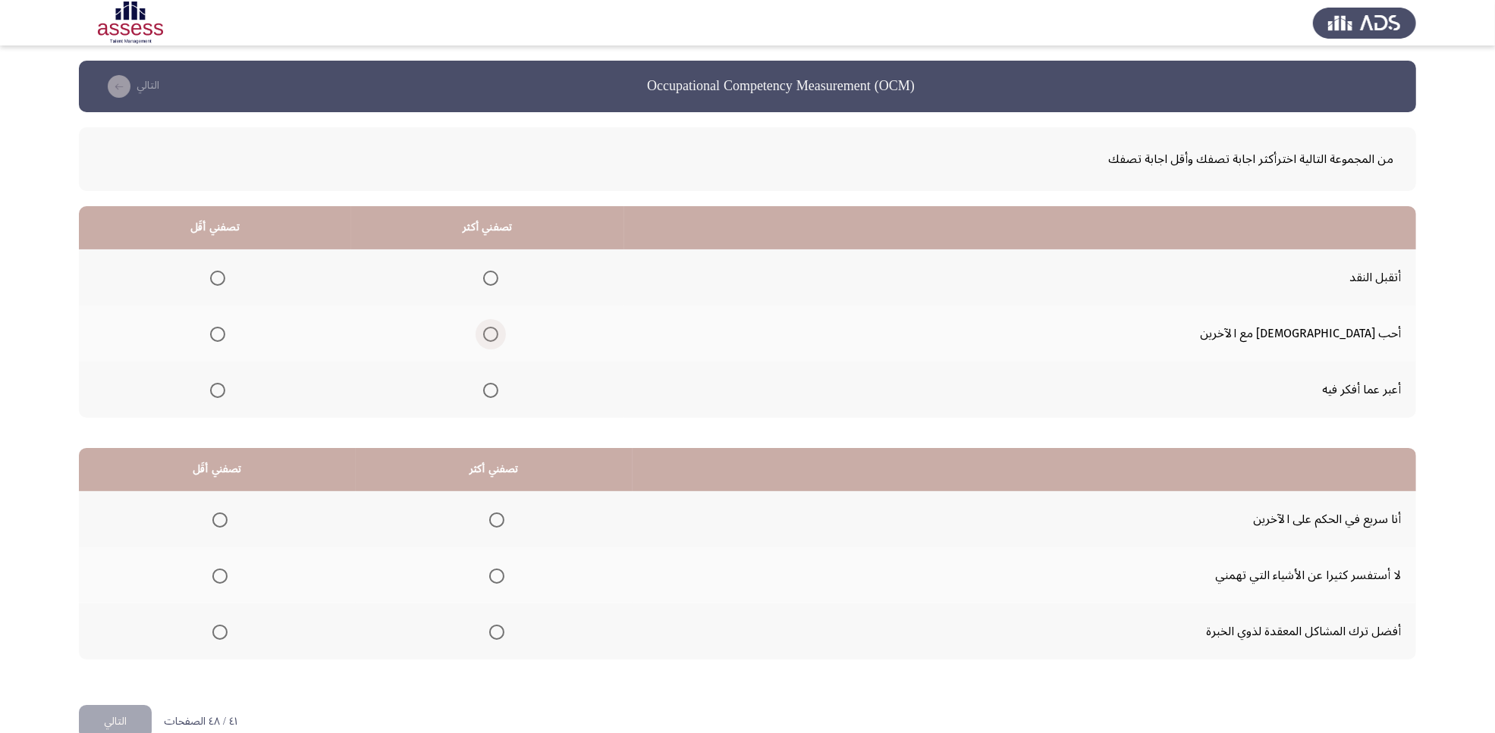
click at [498, 334] on span "Select an option" at bounding box center [490, 334] width 15 height 15
click at [498, 334] on input "Select an option" at bounding box center [490, 334] width 15 height 15
click at [225, 388] on span "Select an option" at bounding box center [217, 390] width 15 height 15
click at [225, 388] on input "Select an option" at bounding box center [217, 390] width 15 height 15
click at [218, 517] on span "Select an option" at bounding box center [219, 520] width 15 height 15
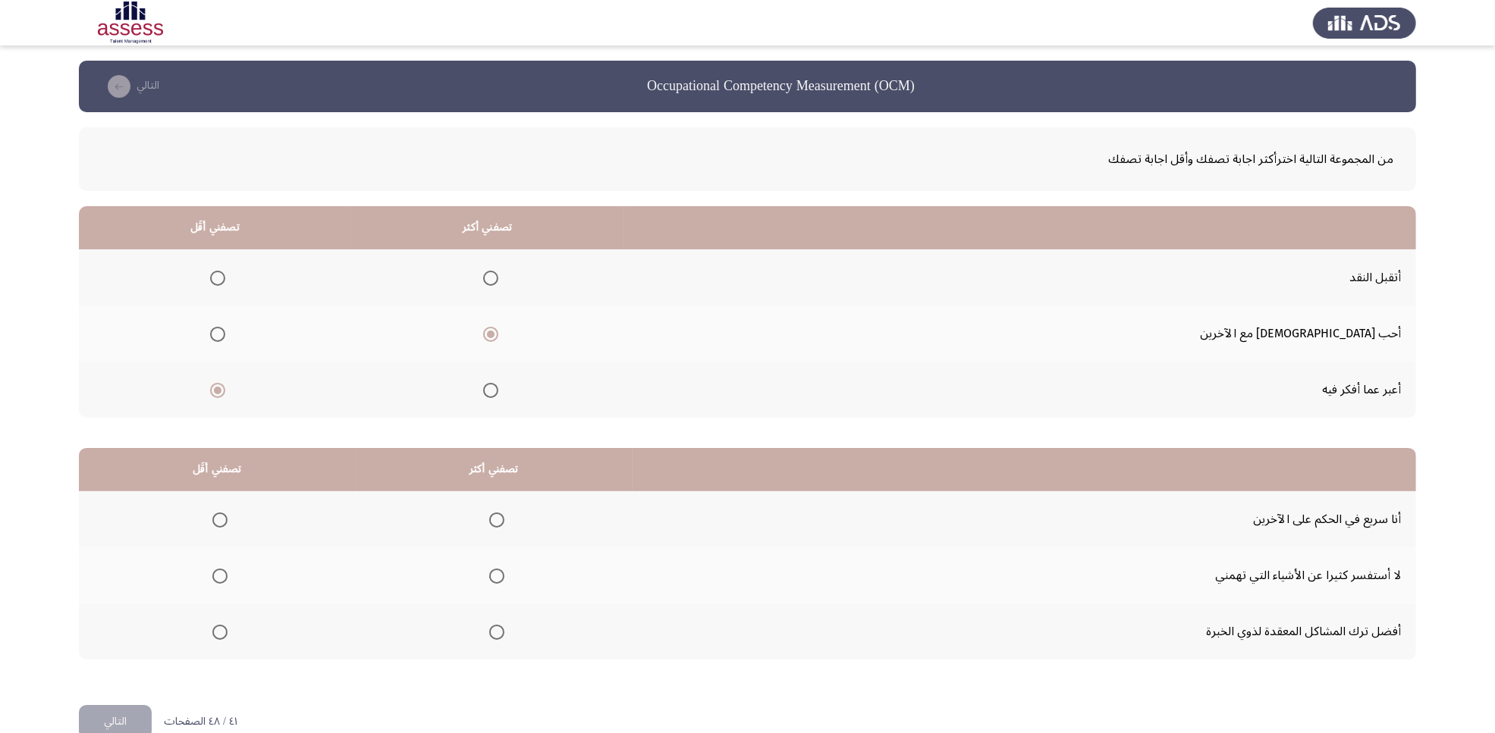
click at [218, 517] on input "Select an option" at bounding box center [219, 520] width 15 height 15
click at [494, 586] on span "Select an option" at bounding box center [496, 632] width 15 height 15
click at [494, 586] on input "Select an option" at bounding box center [496, 632] width 15 height 15
click at [126, 586] on button "التالي" at bounding box center [115, 722] width 73 height 34
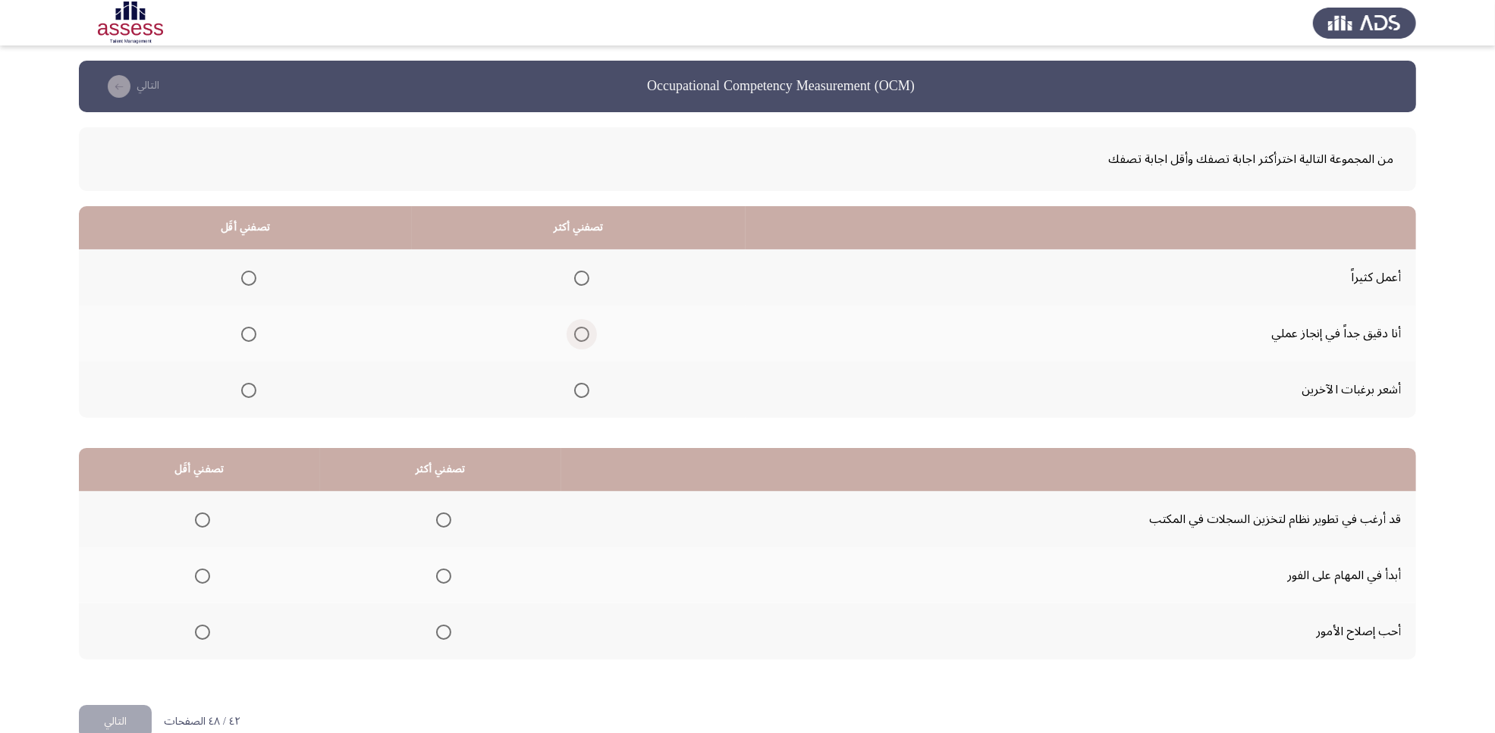
click at [582, 330] on span "Select an option" at bounding box center [581, 334] width 15 height 15
click at [582, 330] on input "Select an option" at bounding box center [581, 334] width 15 height 15
click at [245, 275] on span "Select an option" at bounding box center [248, 278] width 15 height 15
click at [245, 275] on input "Select an option" at bounding box center [248, 278] width 15 height 15
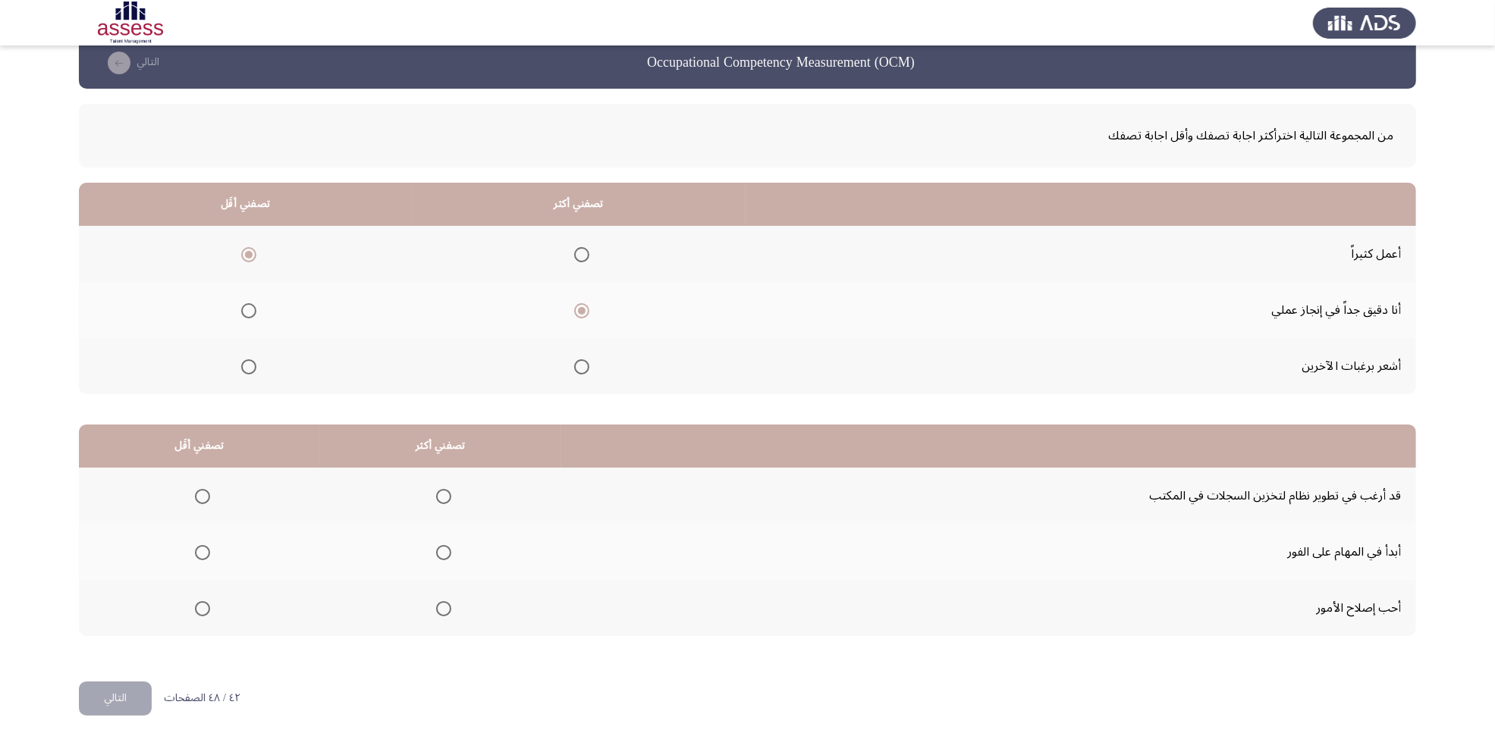
scroll to position [30, 0]
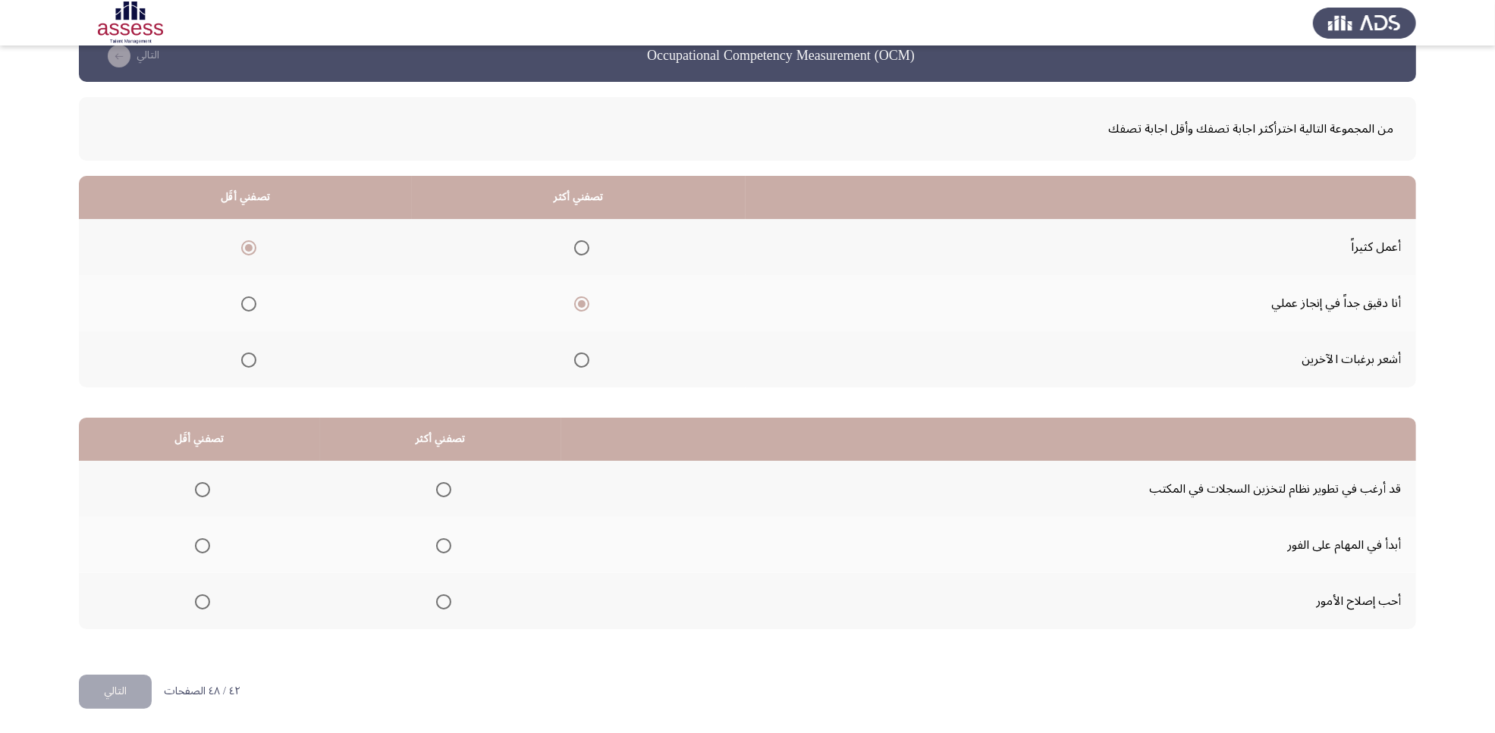
click at [436, 490] on span "Select an option" at bounding box center [443, 489] width 15 height 15
click at [436, 490] on input "Select an option" at bounding box center [443, 489] width 15 height 15
click at [196, 548] on span "Select an option" at bounding box center [202, 545] width 15 height 15
click at [196, 548] on input "Select an option" at bounding box center [202, 545] width 15 height 15
click at [105, 586] on button "التالي" at bounding box center [115, 692] width 73 height 34
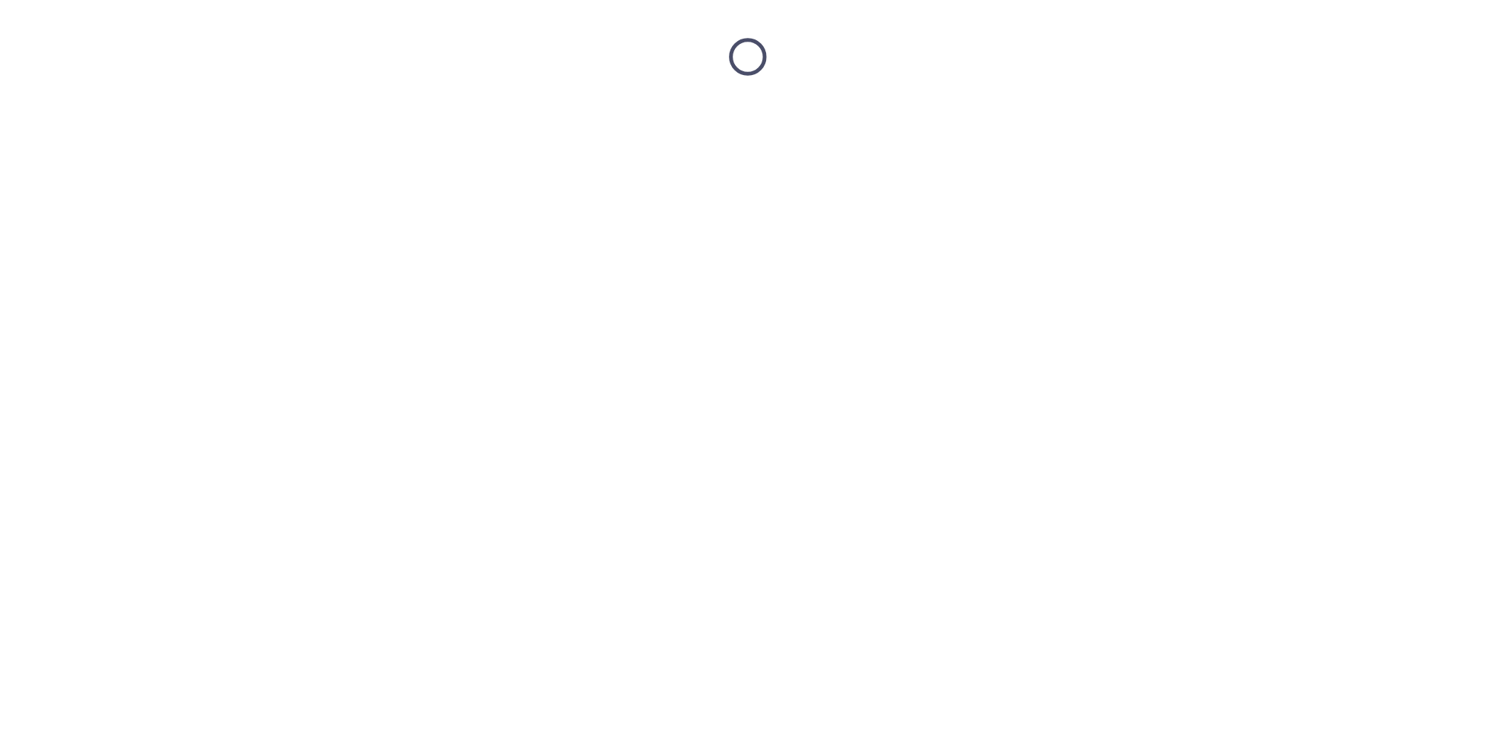
scroll to position [0, 0]
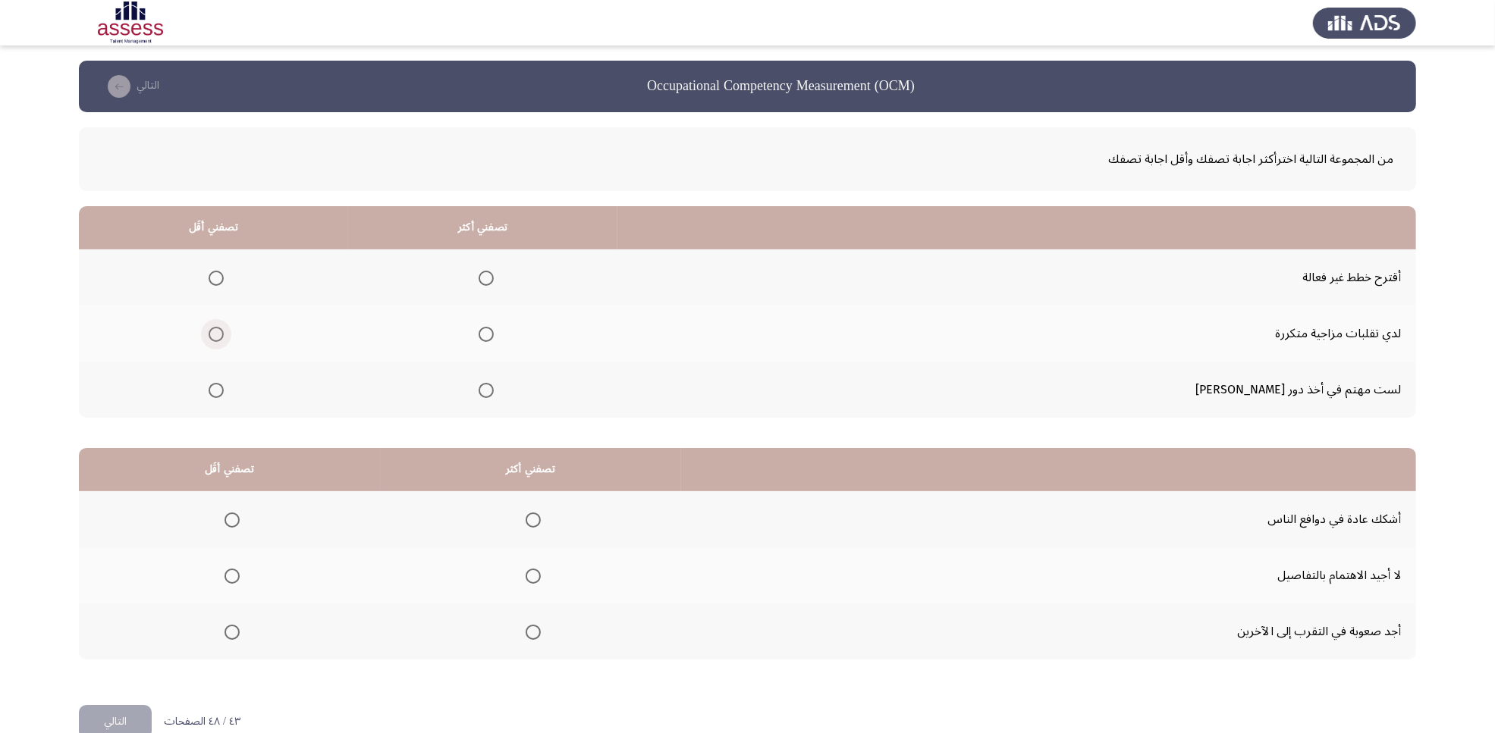
click at [224, 328] on span "Select an option" at bounding box center [216, 334] width 15 height 15
click at [224, 328] on input "Select an option" at bounding box center [216, 334] width 15 height 15
click at [494, 388] on span "Select an option" at bounding box center [485, 390] width 15 height 15
click at [494, 388] on input "Select an option" at bounding box center [485, 390] width 15 height 15
click at [234, 514] on span "Select an option" at bounding box center [231, 520] width 15 height 15
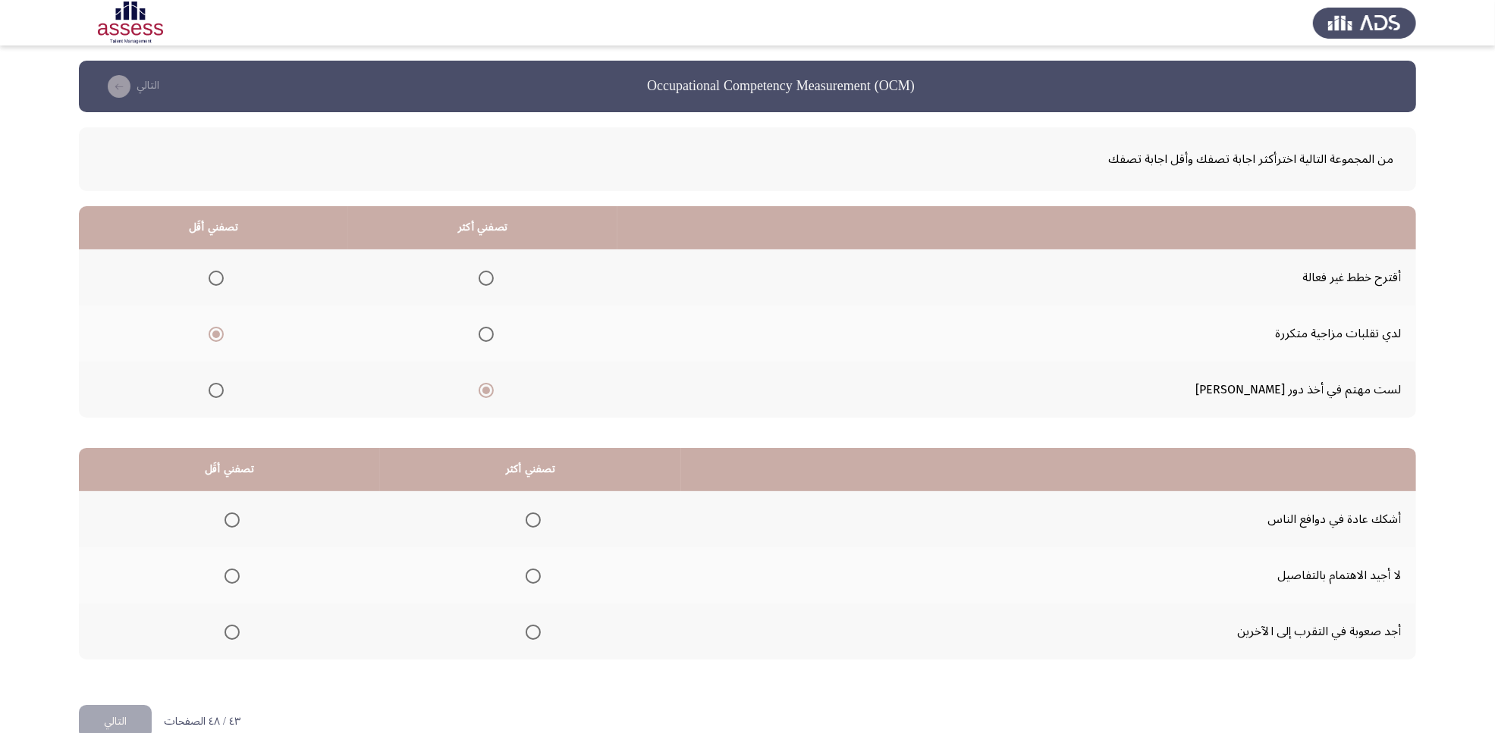
click at [234, 514] on input "Select an option" at bounding box center [231, 520] width 15 height 15
click at [532, 573] on span "Select an option" at bounding box center [533, 576] width 15 height 15
click at [532, 573] on input "Select an option" at bounding box center [533, 576] width 15 height 15
click at [127, 586] on button "التالي" at bounding box center [115, 722] width 73 height 34
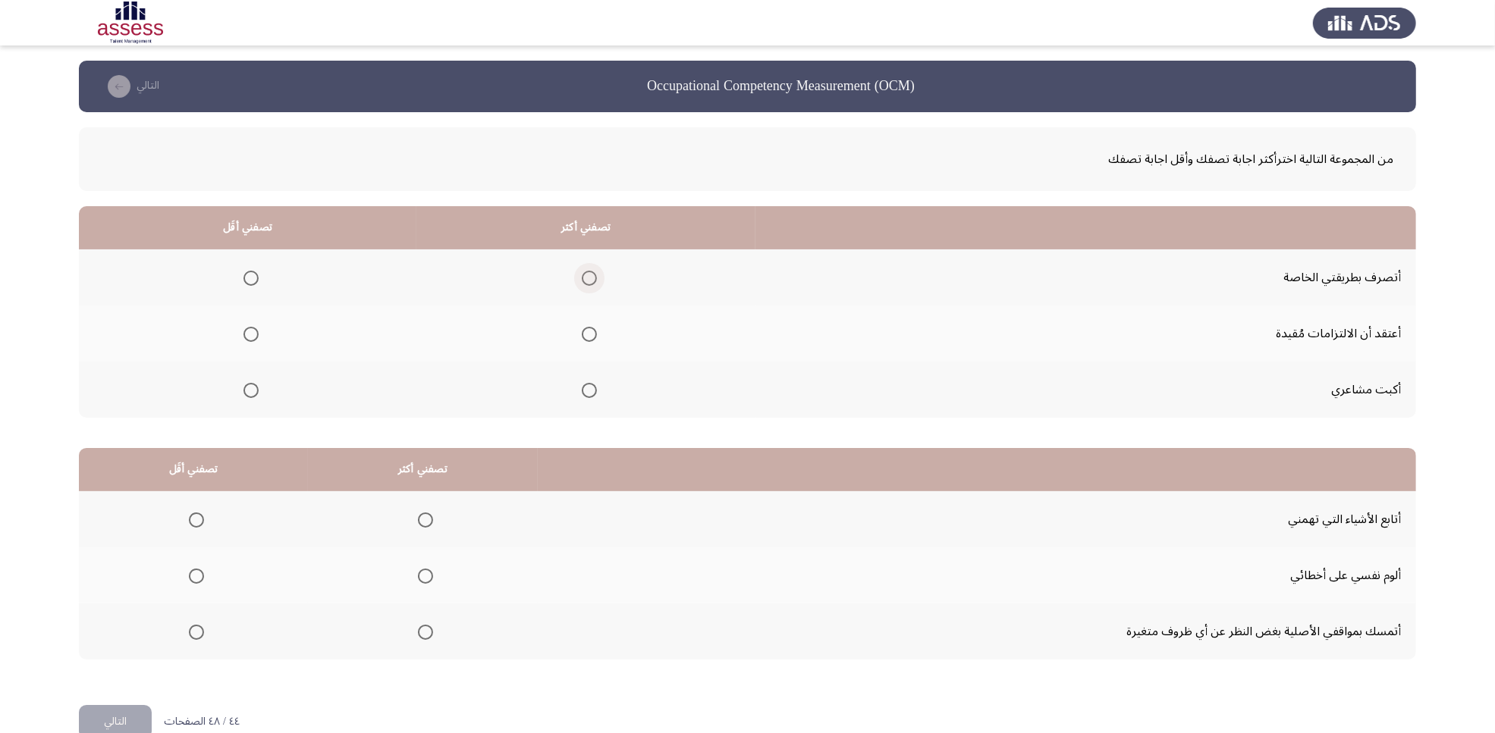
click at [590, 284] on span "Select an option" at bounding box center [589, 278] width 15 height 15
click at [590, 284] on input "Select an option" at bounding box center [589, 278] width 15 height 15
click at [247, 327] on span "Select an option" at bounding box center [250, 334] width 15 height 15
click at [255, 337] on span "Select an option" at bounding box center [250, 334] width 15 height 15
click at [255, 337] on input "Select an option" at bounding box center [250, 334] width 15 height 15
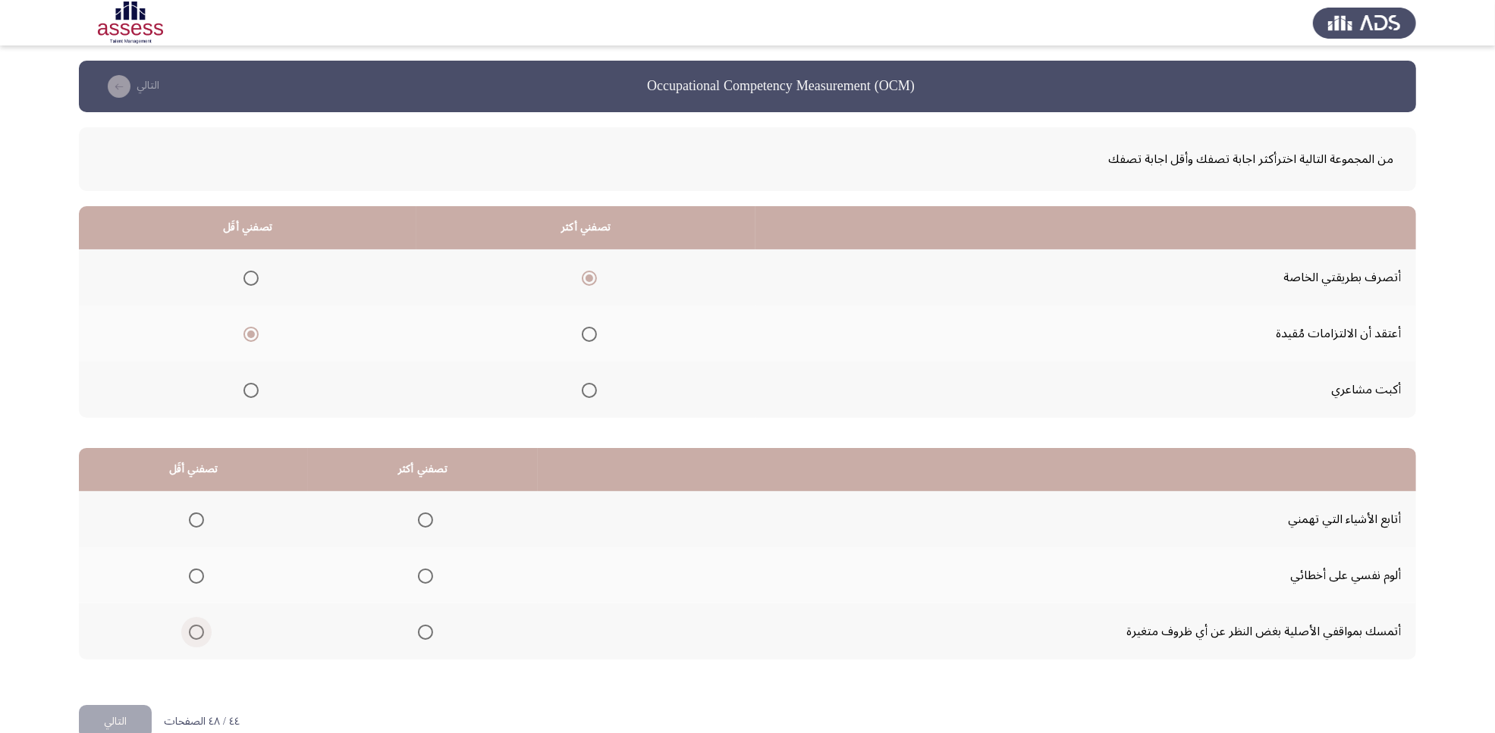
click at [191, 586] on span "Select an option" at bounding box center [196, 632] width 15 height 15
click at [191, 586] on input "Select an option" at bounding box center [196, 632] width 15 height 15
click at [427, 576] on span "Select an option" at bounding box center [425, 576] width 15 height 15
click at [427, 576] on input "Select an option" at bounding box center [425, 576] width 15 height 15
click at [97, 586] on button "التالي" at bounding box center [115, 722] width 73 height 34
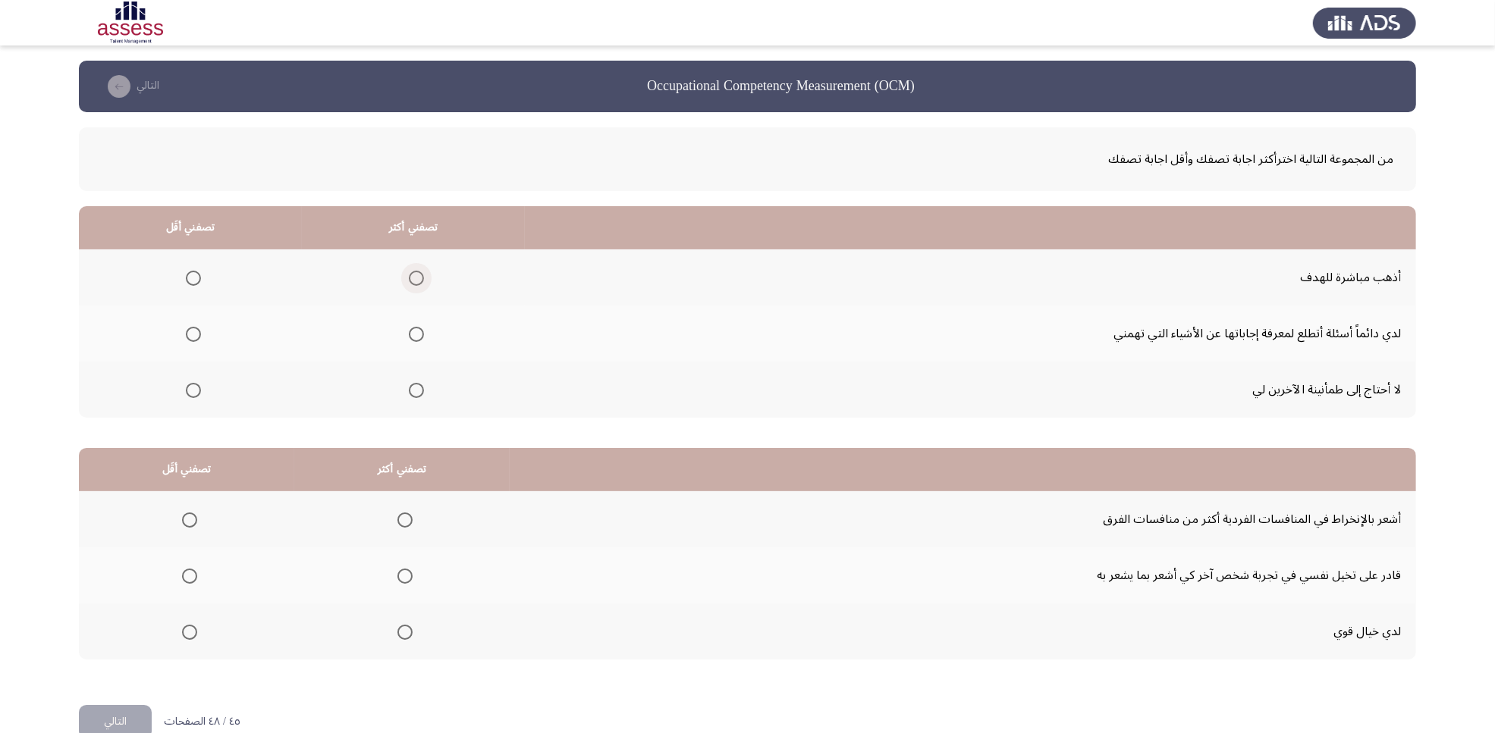
click at [410, 279] on span "Select an option" at bounding box center [416, 278] width 15 height 15
click at [410, 279] on input "Select an option" at bounding box center [416, 278] width 15 height 15
click at [197, 387] on span "Select an option" at bounding box center [193, 390] width 15 height 15
click at [197, 387] on input "Select an option" at bounding box center [193, 390] width 15 height 15
click at [400, 579] on span "Select an option" at bounding box center [404, 576] width 15 height 15
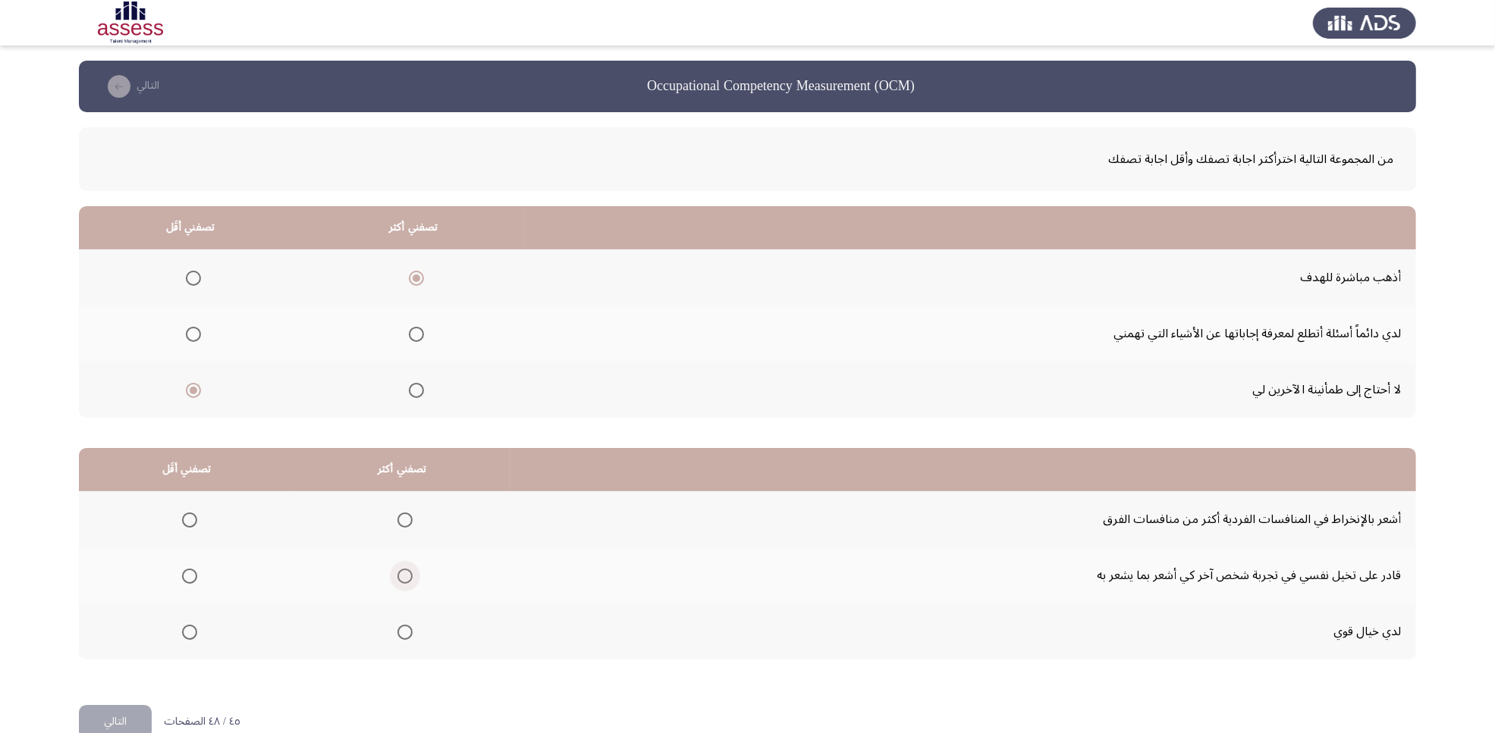
click at [400, 579] on input "Select an option" at bounding box center [404, 576] width 15 height 15
click at [184, 520] on span "Select an option" at bounding box center [189, 520] width 15 height 15
click at [184, 520] on input "Select an option" at bounding box center [189, 520] width 15 height 15
click at [101, 586] on button "التالي" at bounding box center [115, 722] width 73 height 34
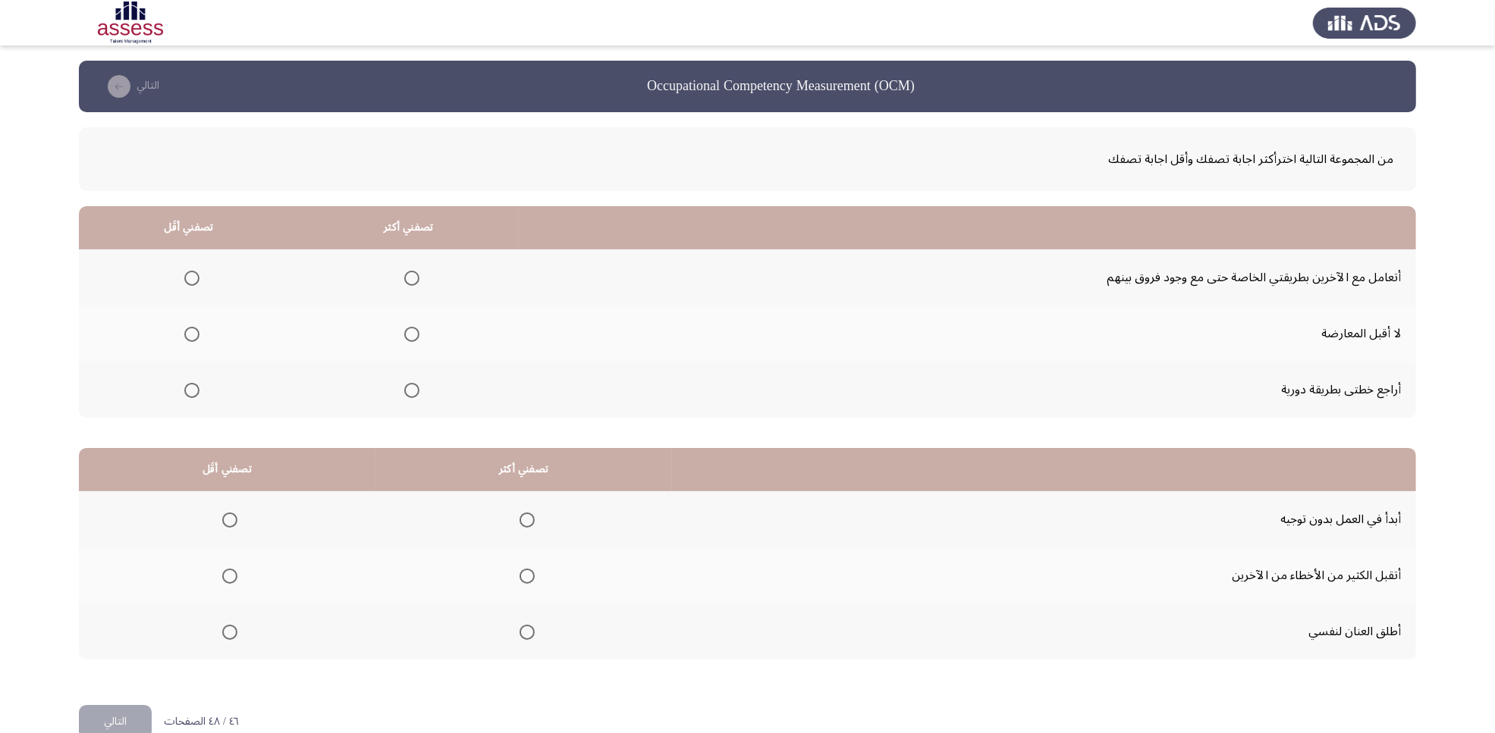
click at [404, 385] on span "Select an option" at bounding box center [411, 390] width 15 height 15
click at [404, 385] on input "Select an option" at bounding box center [411, 390] width 15 height 15
click at [184, 331] on span "Select an option" at bounding box center [191, 334] width 15 height 15
click at [184, 331] on input "Select an option" at bounding box center [191, 334] width 15 height 15
click at [520, 522] on span "Select an option" at bounding box center [526, 520] width 15 height 15
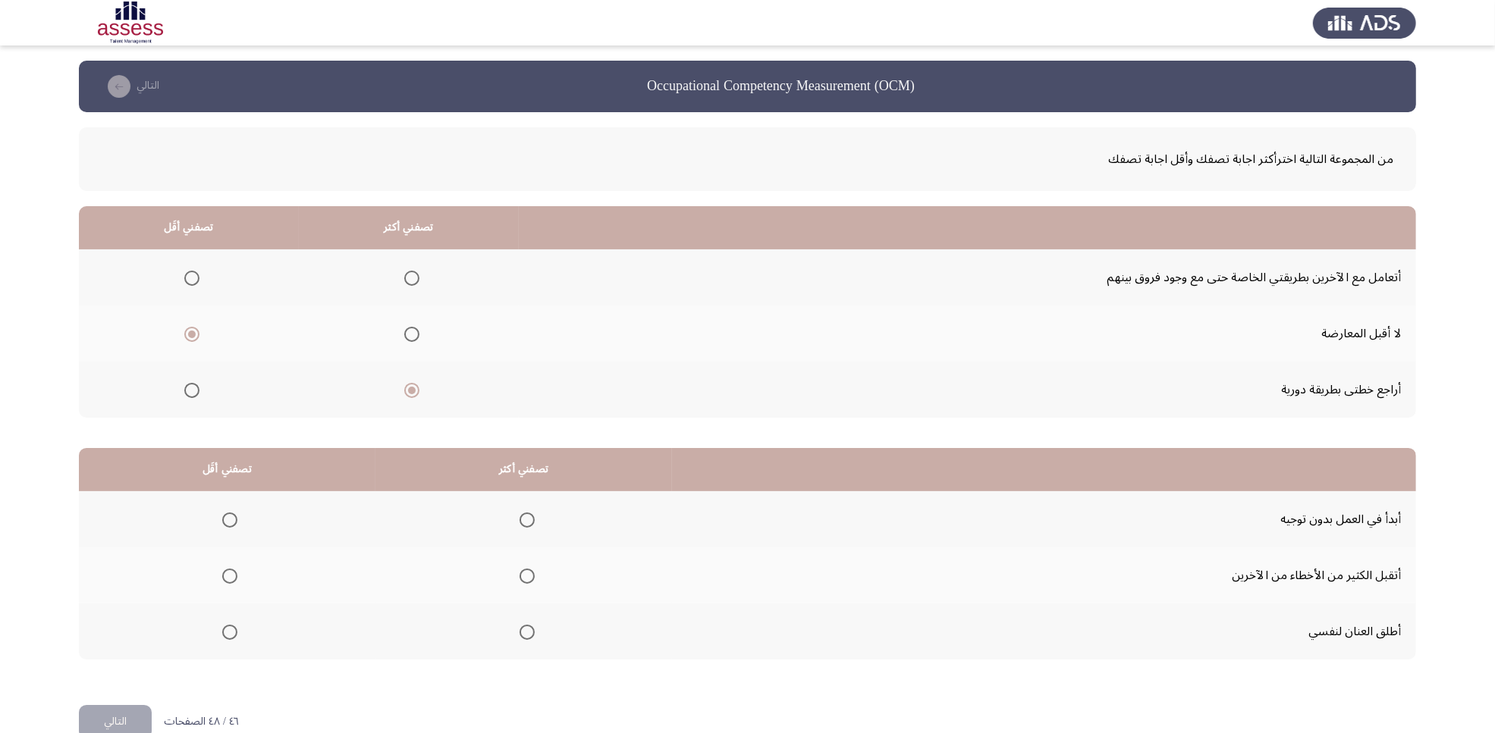
click at [520, 522] on input "Select an option" at bounding box center [526, 520] width 15 height 15
click at [230, 575] on span "Select an option" at bounding box center [229, 576] width 15 height 15
click at [230, 575] on input "Select an option" at bounding box center [229, 576] width 15 height 15
click at [111, 586] on button "التالي" at bounding box center [115, 722] width 73 height 34
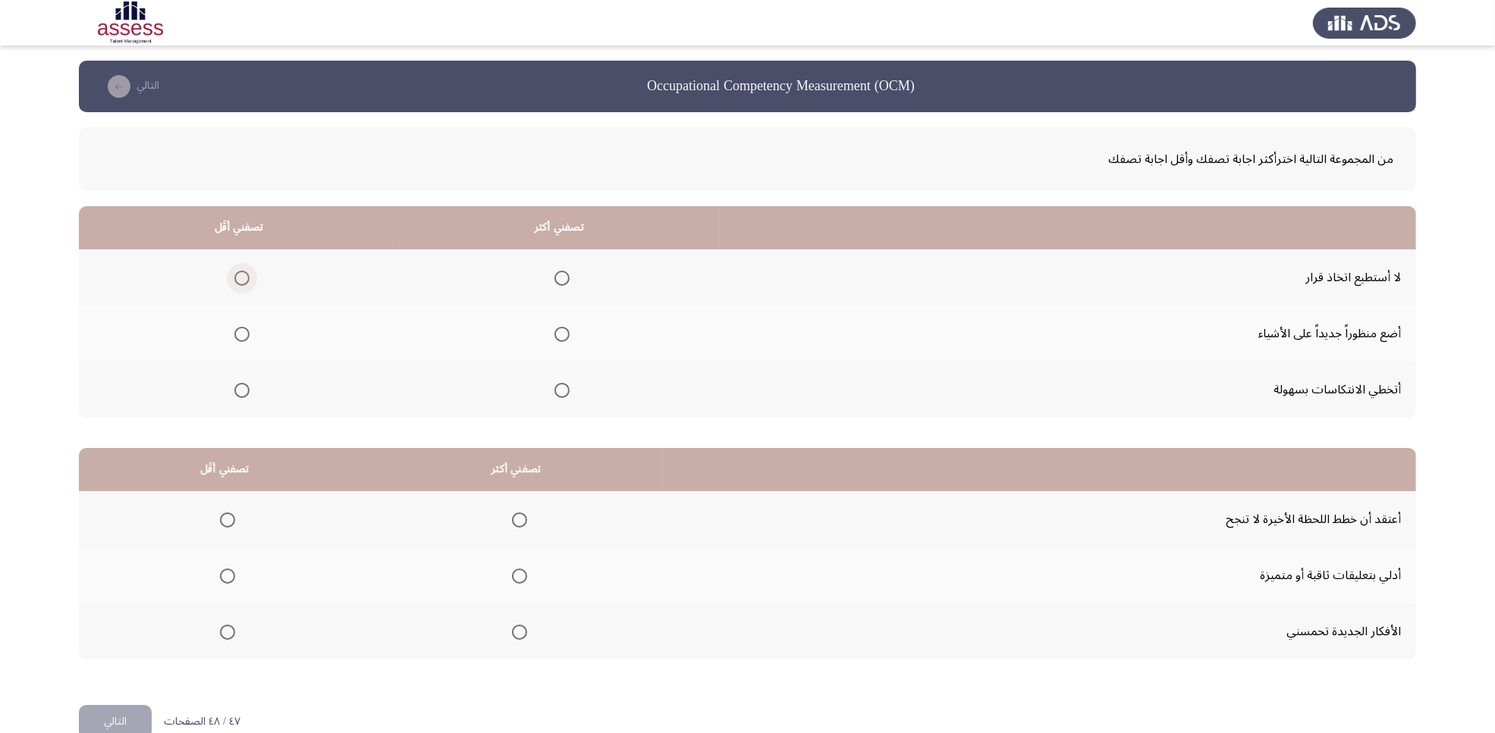
click at [246, 278] on span "Select an option" at bounding box center [241, 278] width 15 height 15
click at [246, 278] on input "Select an option" at bounding box center [241, 278] width 15 height 15
click at [554, 389] on span "Select an option" at bounding box center [561, 390] width 15 height 15
click at [554, 389] on input "Select an option" at bounding box center [561, 390] width 15 height 15
click at [512, 574] on span "Select an option" at bounding box center [519, 576] width 15 height 15
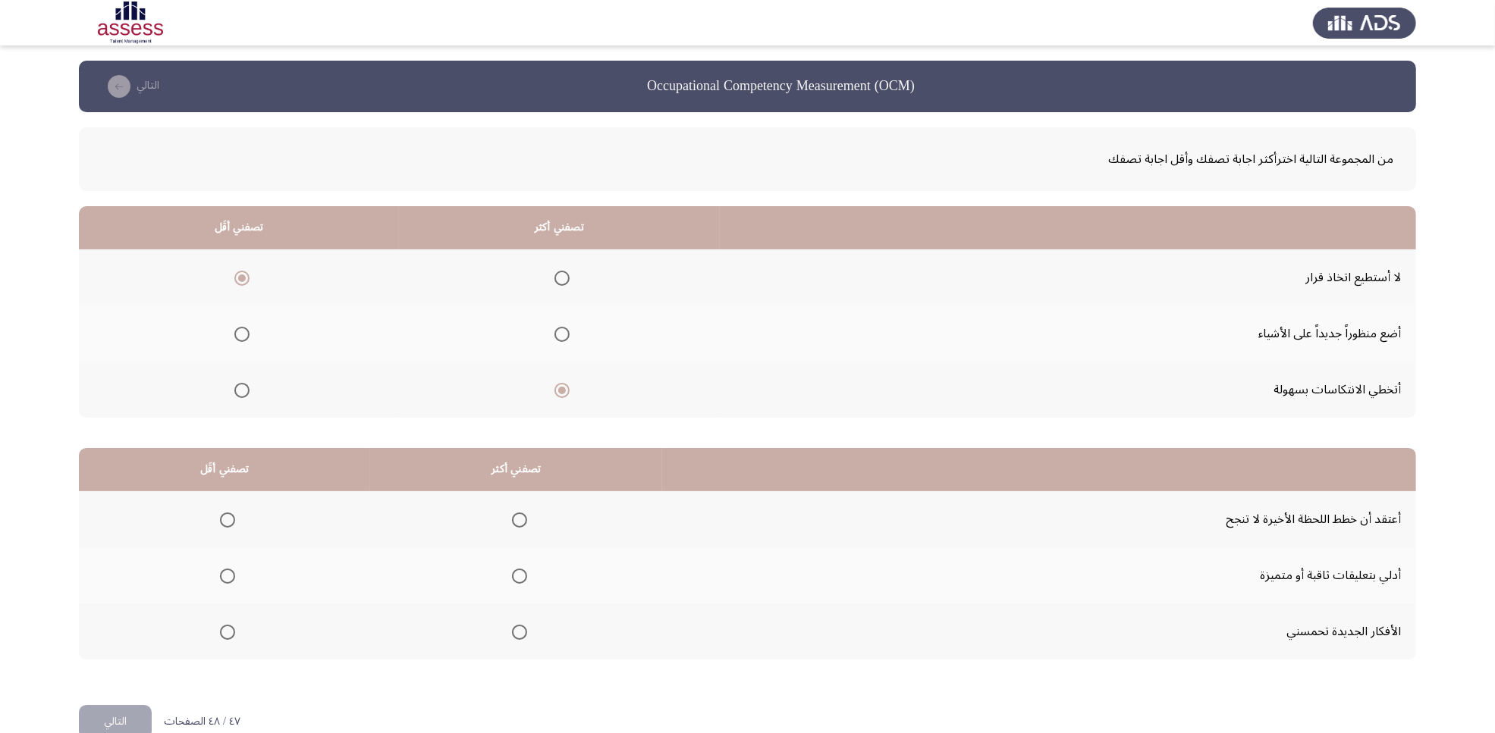
click at [512, 574] on input "Select an option" at bounding box center [519, 576] width 15 height 15
click at [225, 520] on span "Select an option" at bounding box center [227, 520] width 15 height 15
click at [225, 520] on input "Select an option" at bounding box center [227, 520] width 15 height 15
click at [121, 586] on button "التالي" at bounding box center [115, 722] width 73 height 34
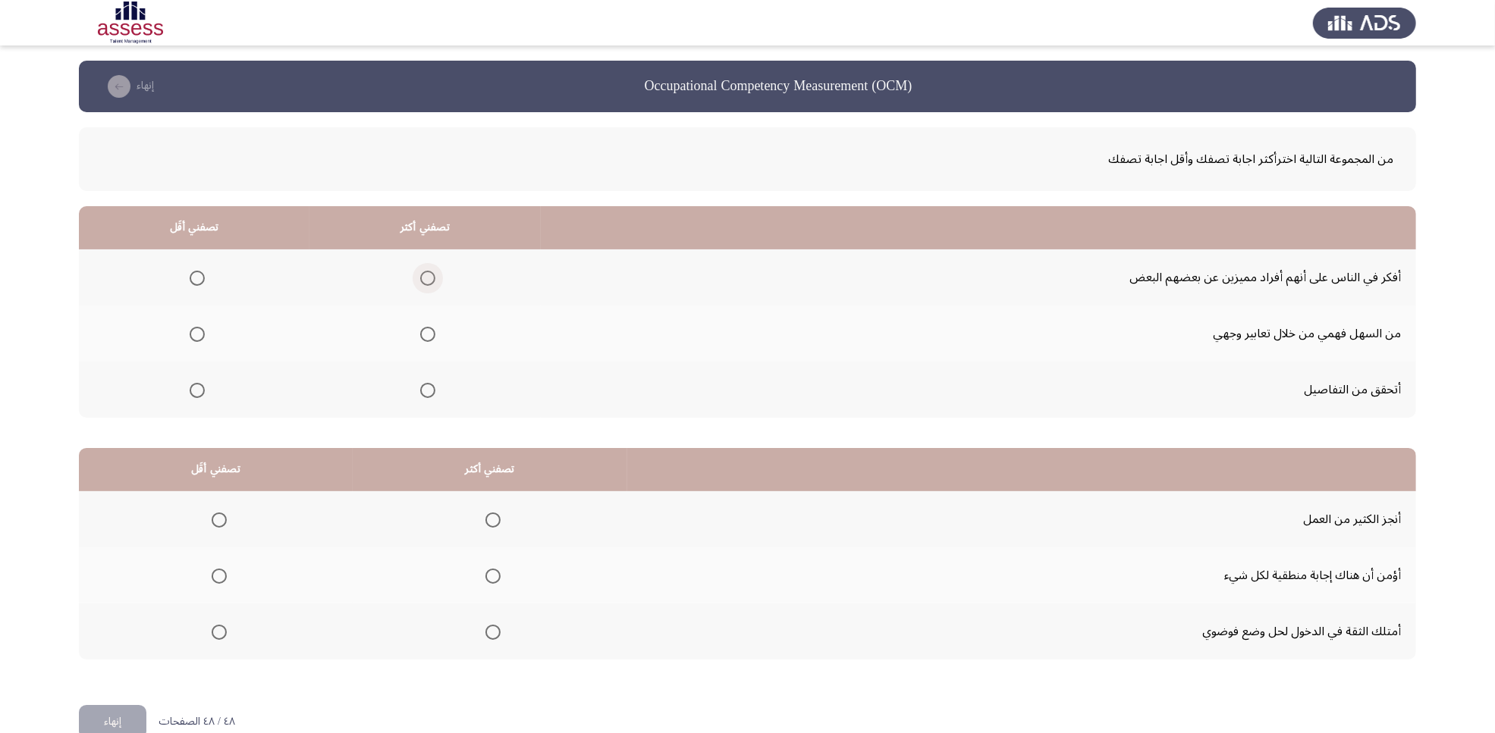
click at [422, 274] on span "Select an option" at bounding box center [427, 278] width 15 height 15
click at [422, 274] on input "Select an option" at bounding box center [427, 278] width 15 height 15
click at [192, 338] on span "Select an option" at bounding box center [197, 334] width 15 height 15
click at [192, 338] on input "Select an option" at bounding box center [197, 334] width 15 height 15
click at [494, 586] on span "Select an option" at bounding box center [492, 632] width 15 height 15
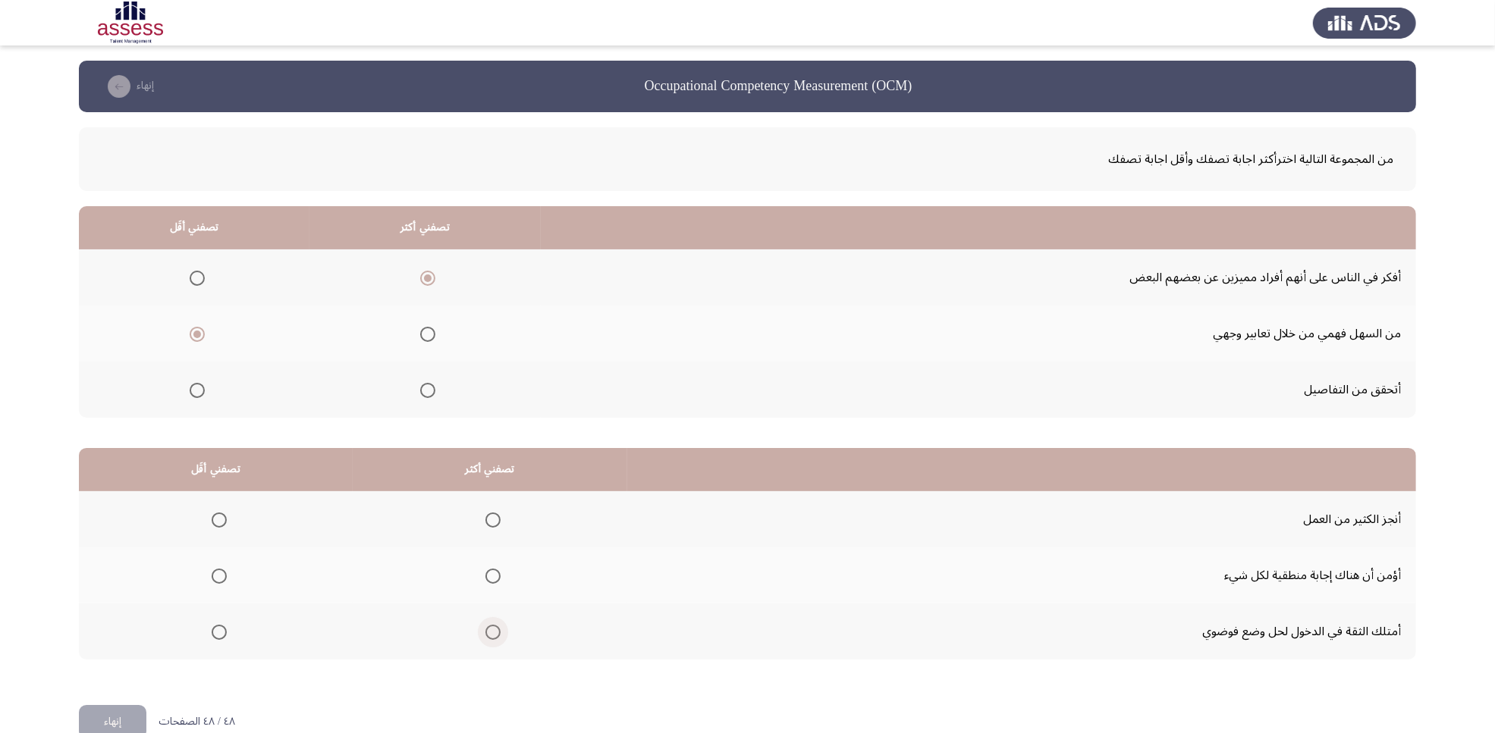
click at [494, 586] on input "Select an option" at bounding box center [492, 632] width 15 height 15
click at [212, 522] on span "Select an option" at bounding box center [219, 520] width 15 height 15
click at [212, 522] on input "Select an option" at bounding box center [219, 520] width 15 height 15
click at [115, 586] on button "إنهاء" at bounding box center [112, 722] width 67 height 34
